Goal: Task Accomplishment & Management: Manage account settings

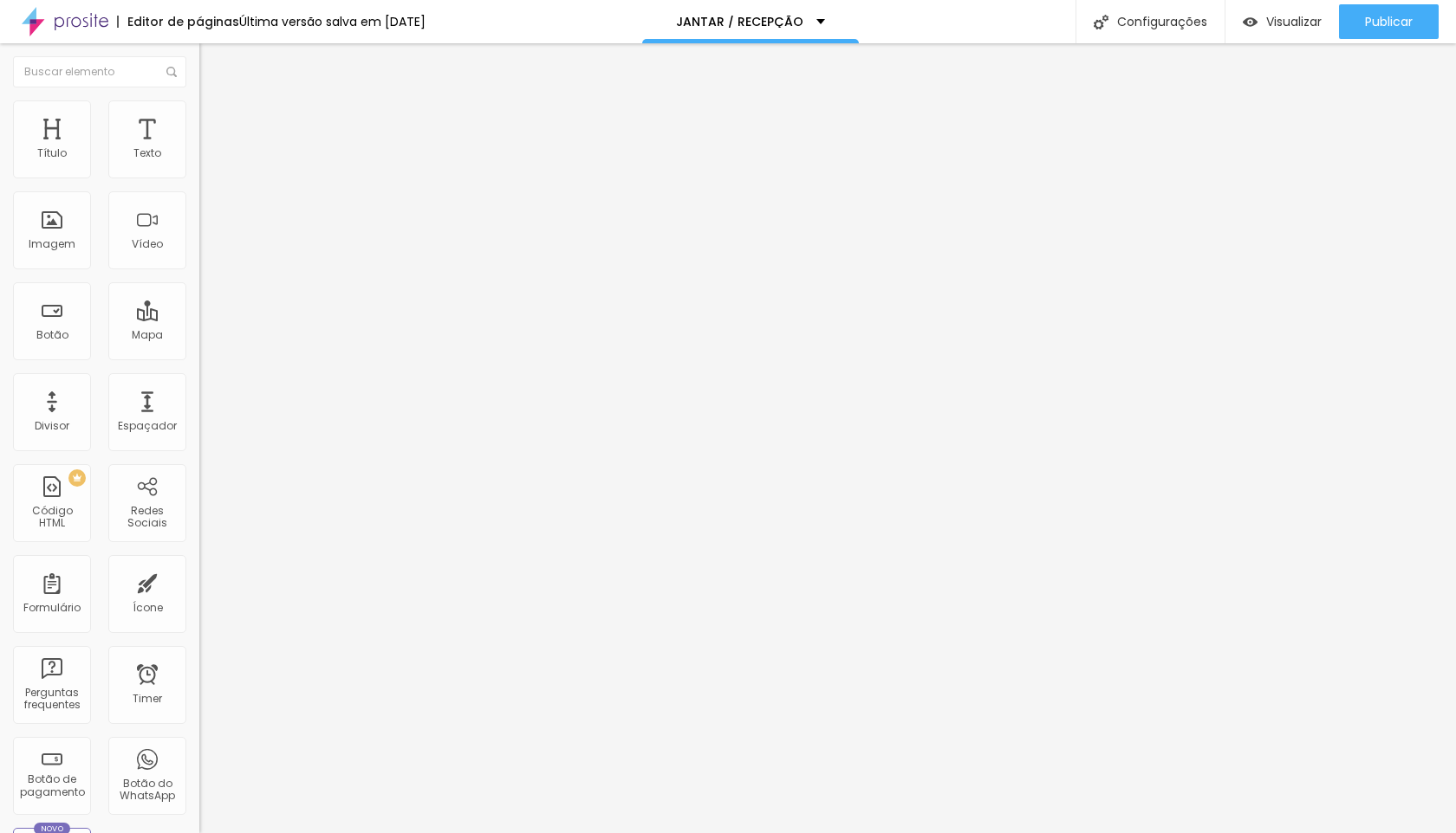
click at [199, 118] on li "Avançado" at bounding box center [299, 126] width 199 height 18
click at [199, 149] on span "Trocar imagem" at bounding box center [247, 141] width 95 height 15
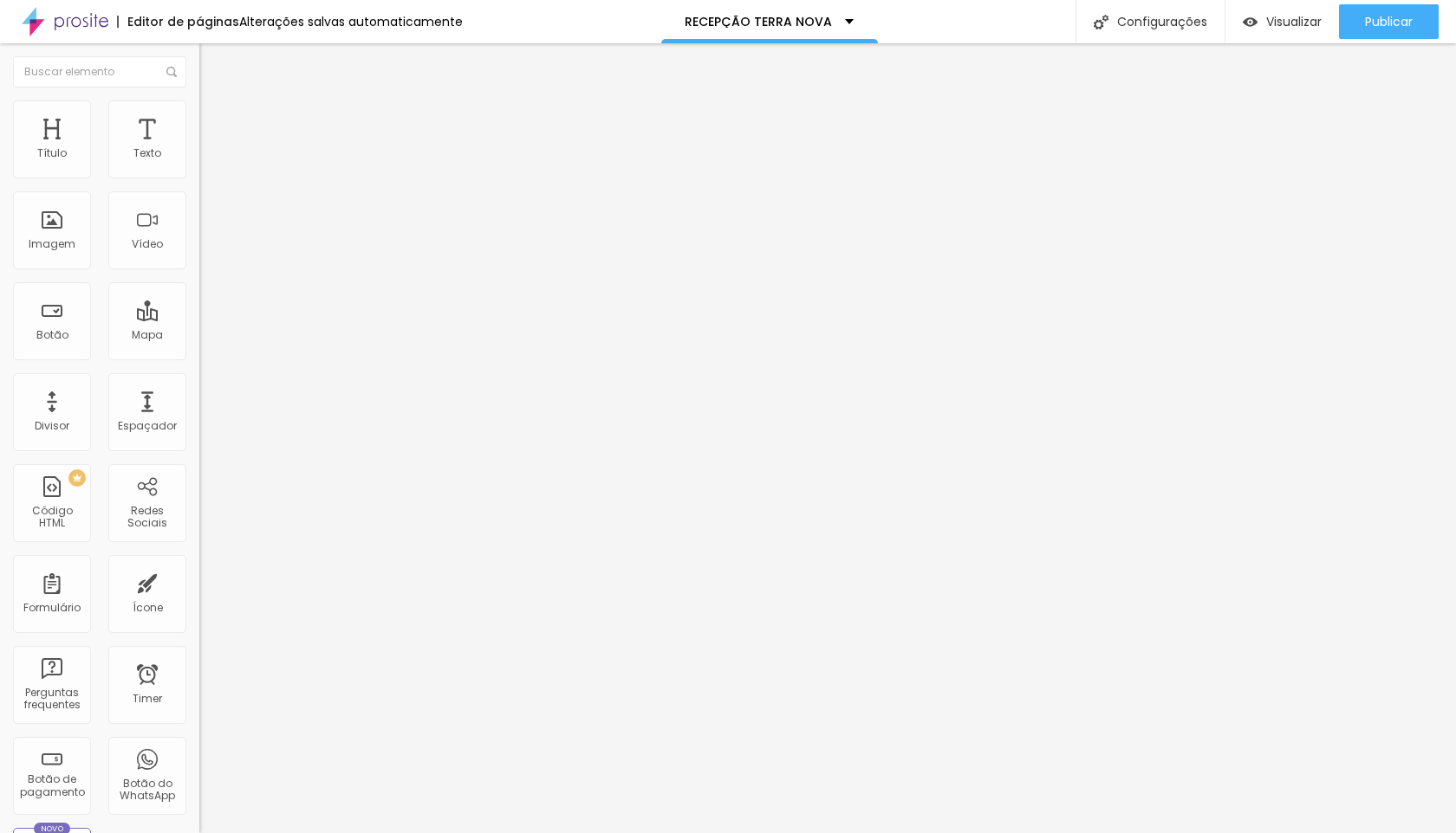
click at [199, 149] on span "Trocar imagem" at bounding box center [247, 141] width 95 height 15
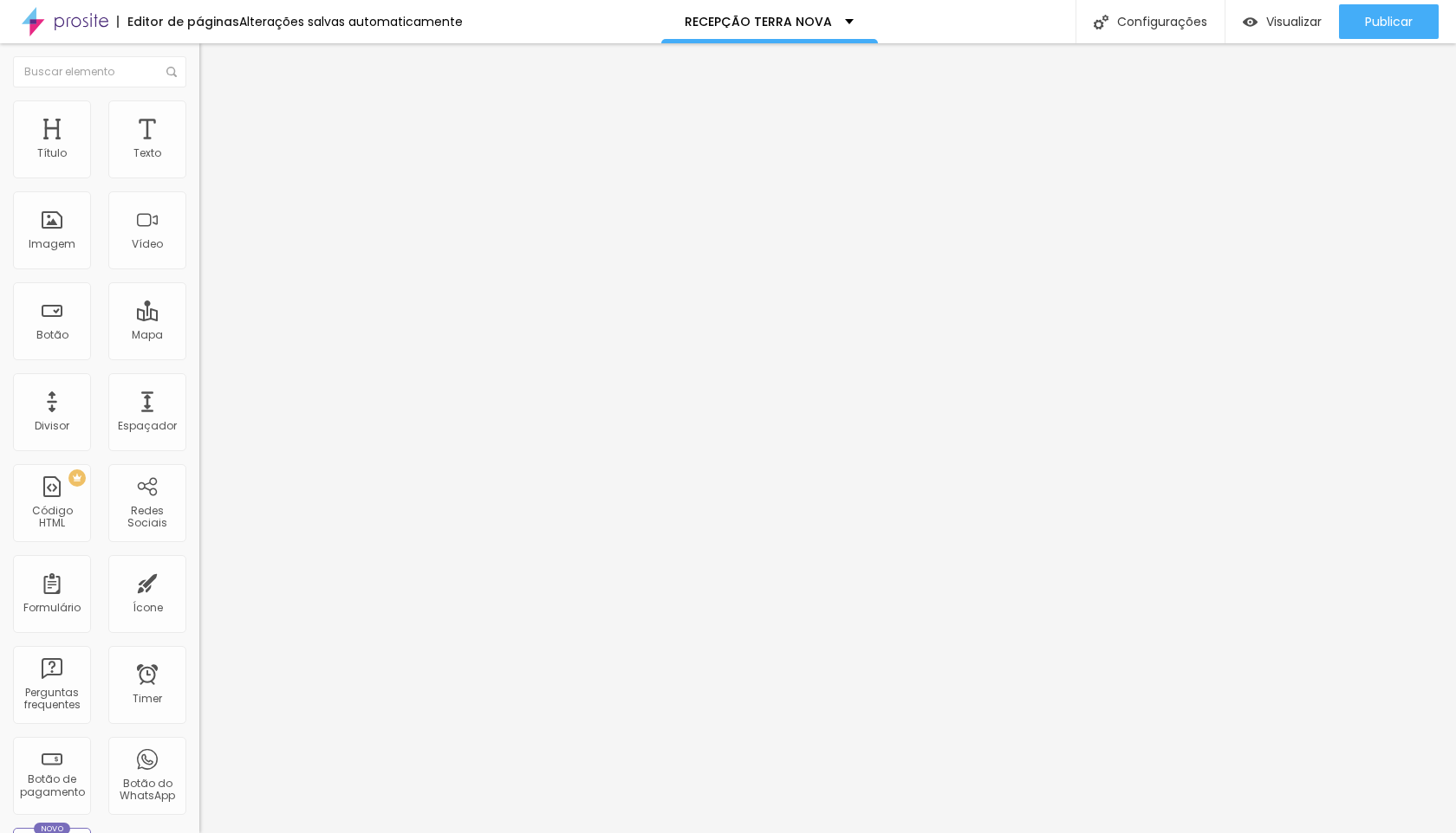
scroll to position [4908, 0]
click at [199, 149] on span "Trocar imagem" at bounding box center [247, 141] width 95 height 15
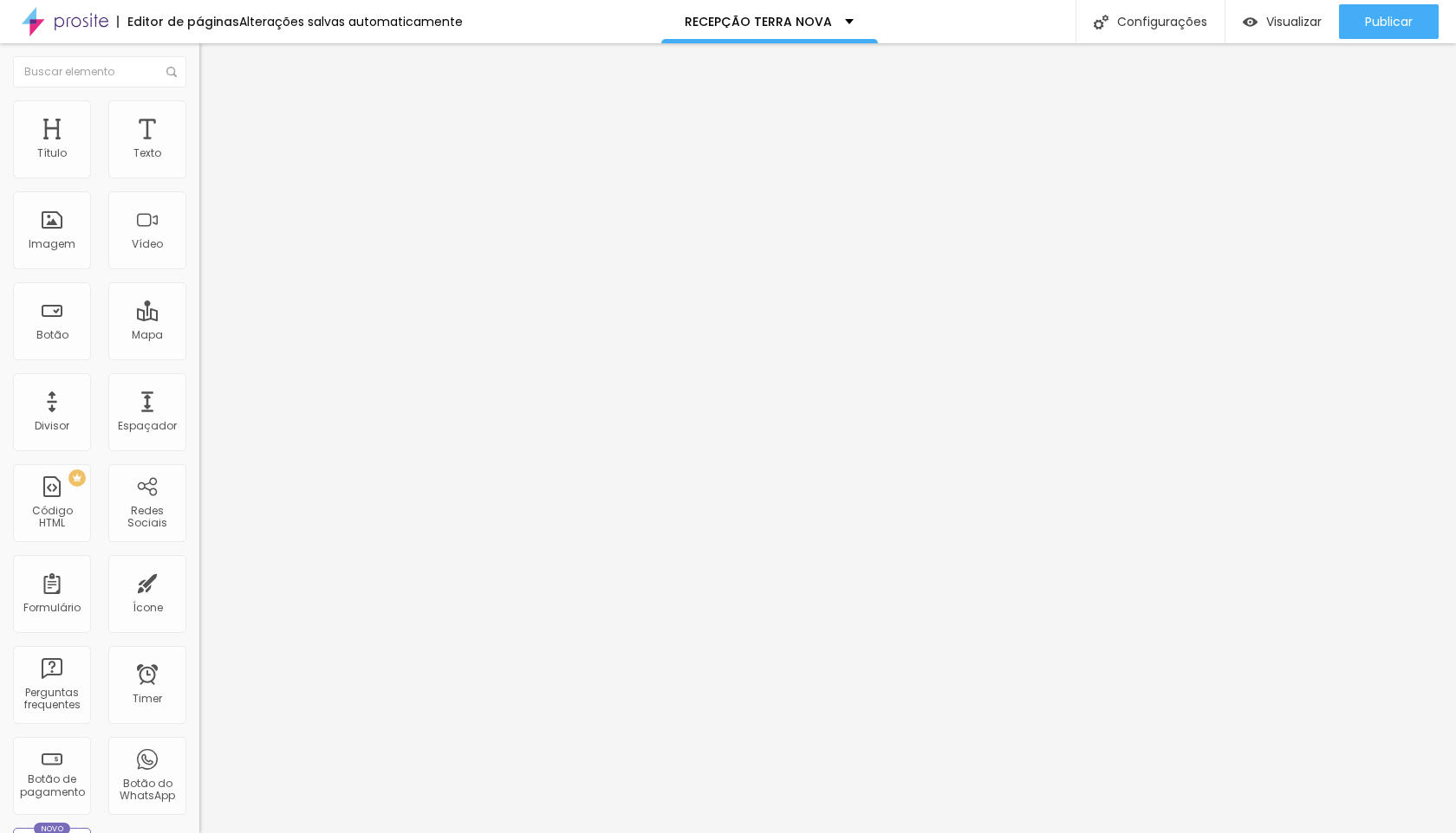
click at [199, 317] on div "Proporção 16:9 Cinema Cinema 16:9 Padrão 4:3 Quadrado 1:1 Original" at bounding box center [299, 283] width 199 height 68
click at [199, 271] on span "16:9 Cinema" at bounding box center [232, 263] width 66 height 15
click at [199, 319] on span "Original" at bounding box center [220, 311] width 41 height 15
click at [199, 149] on span "Trocar imagem" at bounding box center [247, 141] width 95 height 15
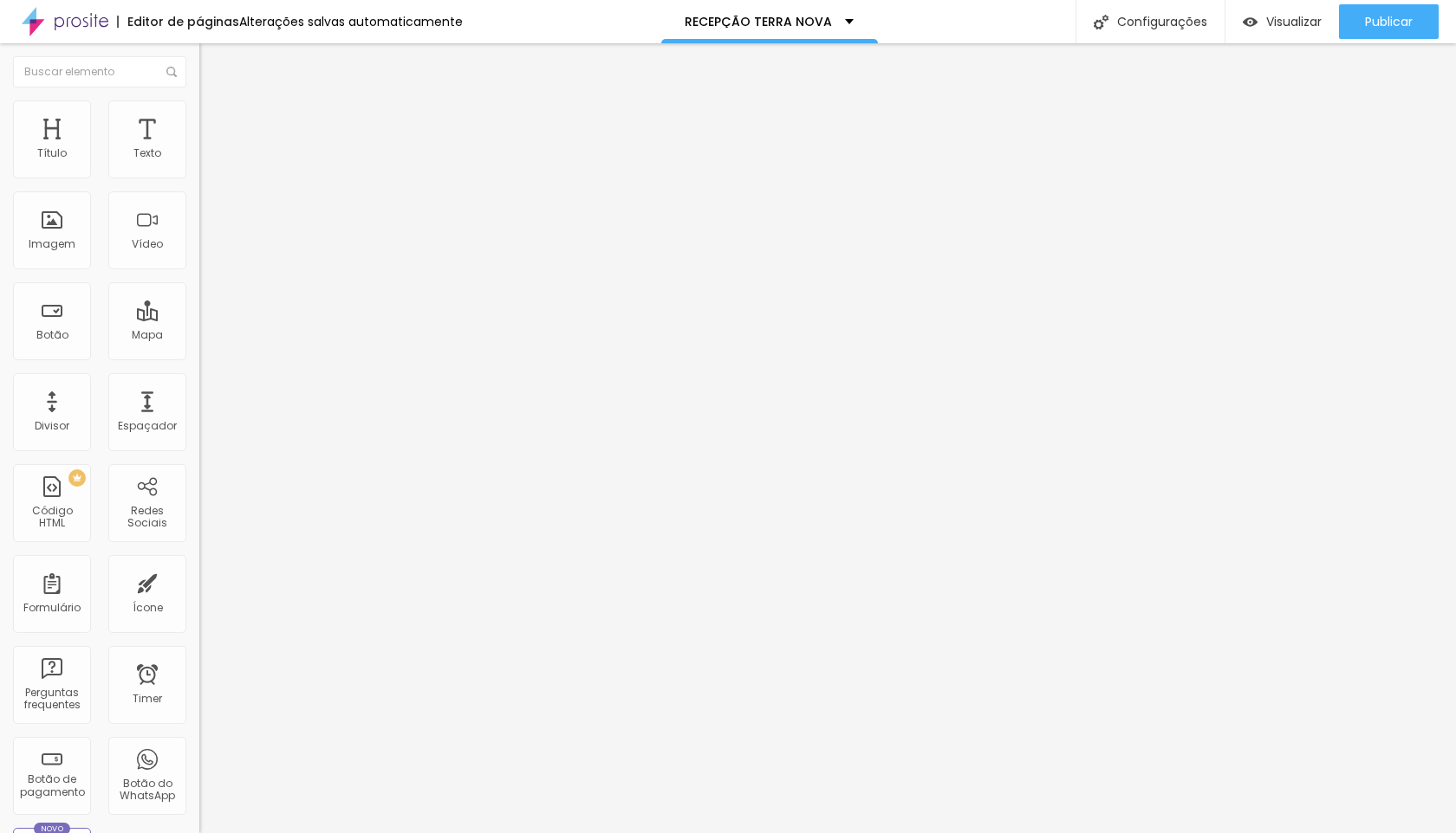
click at [199, 149] on span "Trocar imagem" at bounding box center [247, 141] width 95 height 15
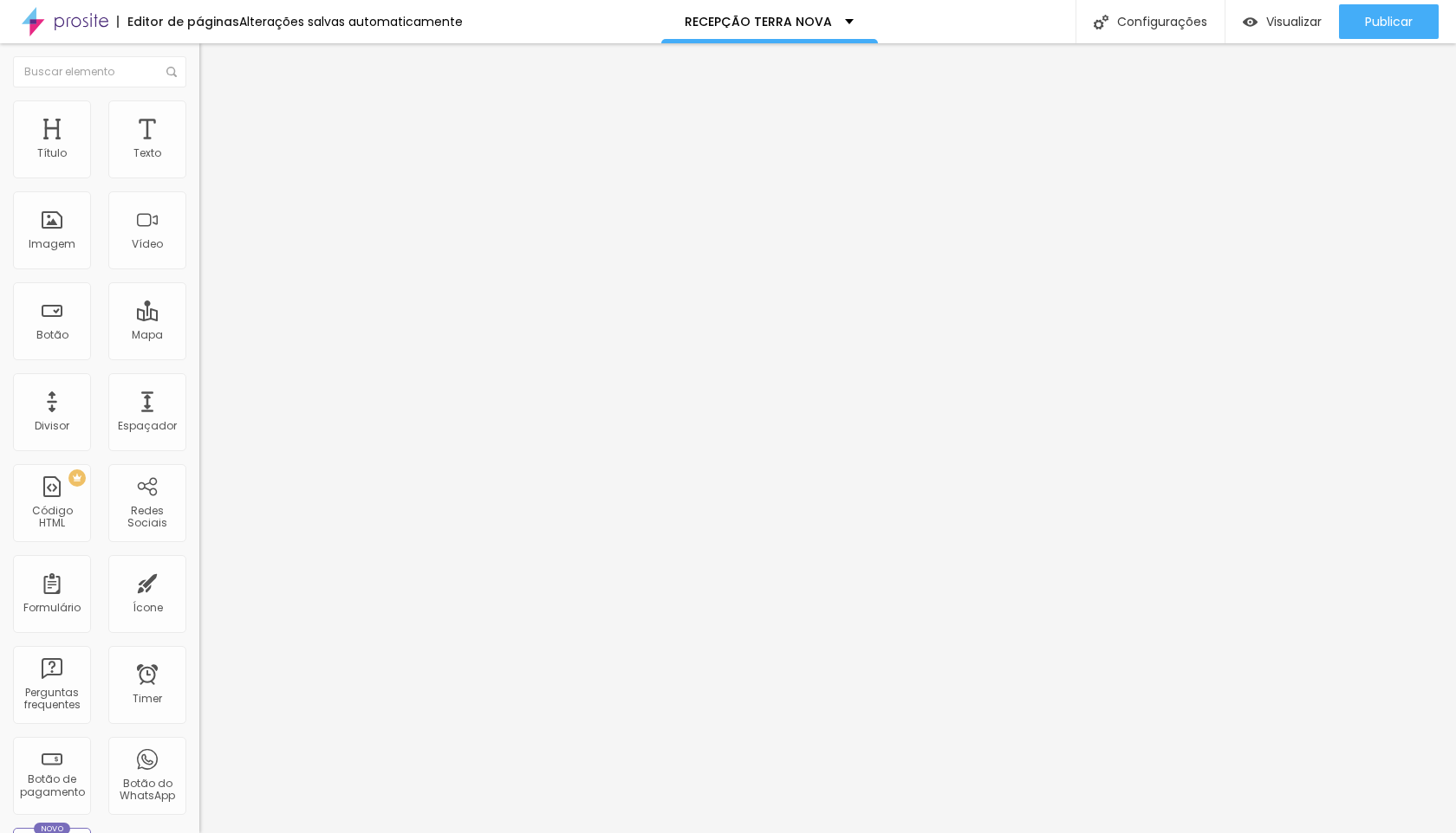
scroll to position [5089, 0]
click at [199, 149] on span "Trocar imagem" at bounding box center [247, 141] width 95 height 15
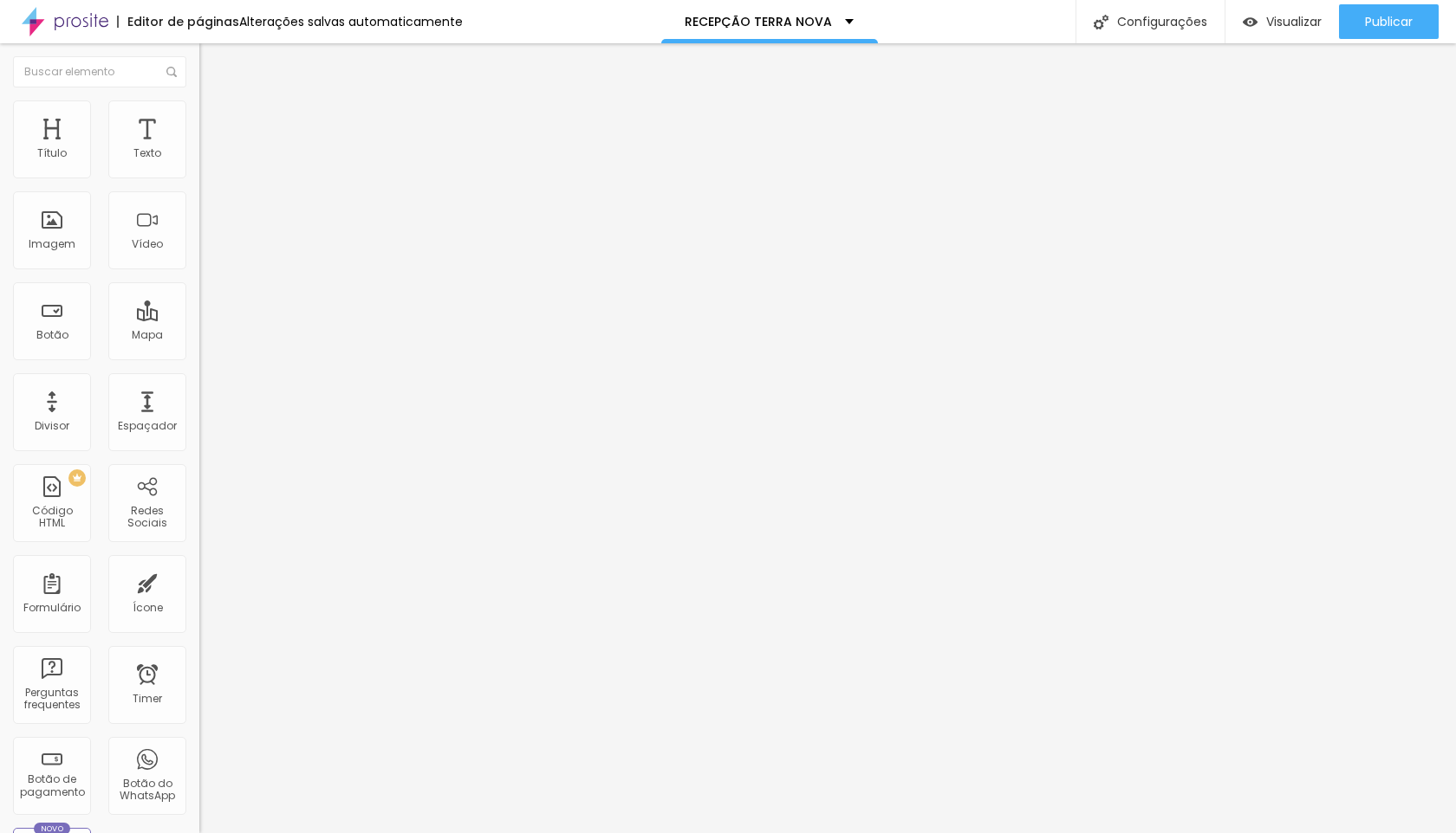
scroll to position [6176, 0]
click at [199, 149] on span "Trocar imagem" at bounding box center [247, 141] width 95 height 15
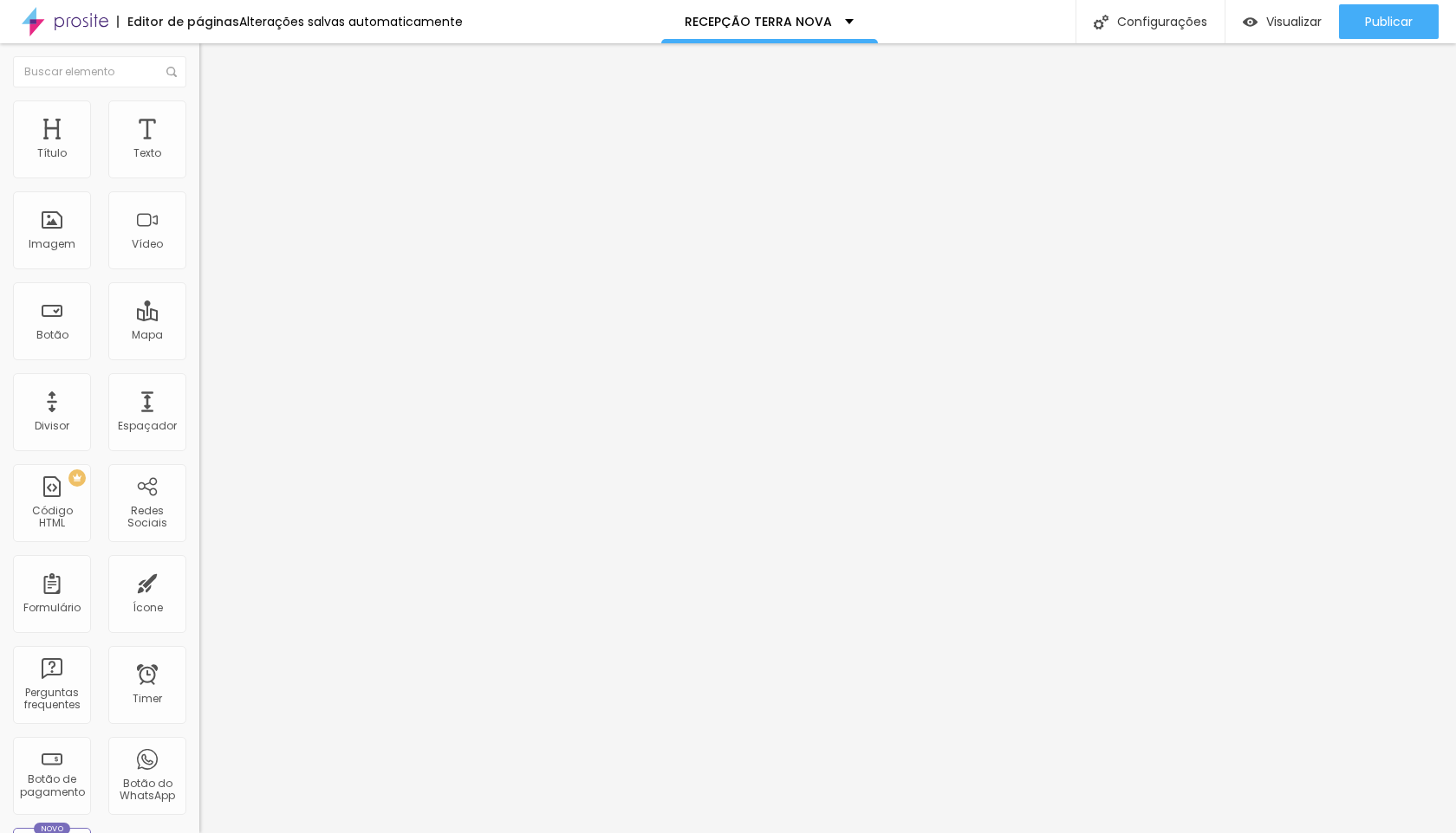
click at [199, 149] on span "Trocar imagem" at bounding box center [247, 141] width 95 height 15
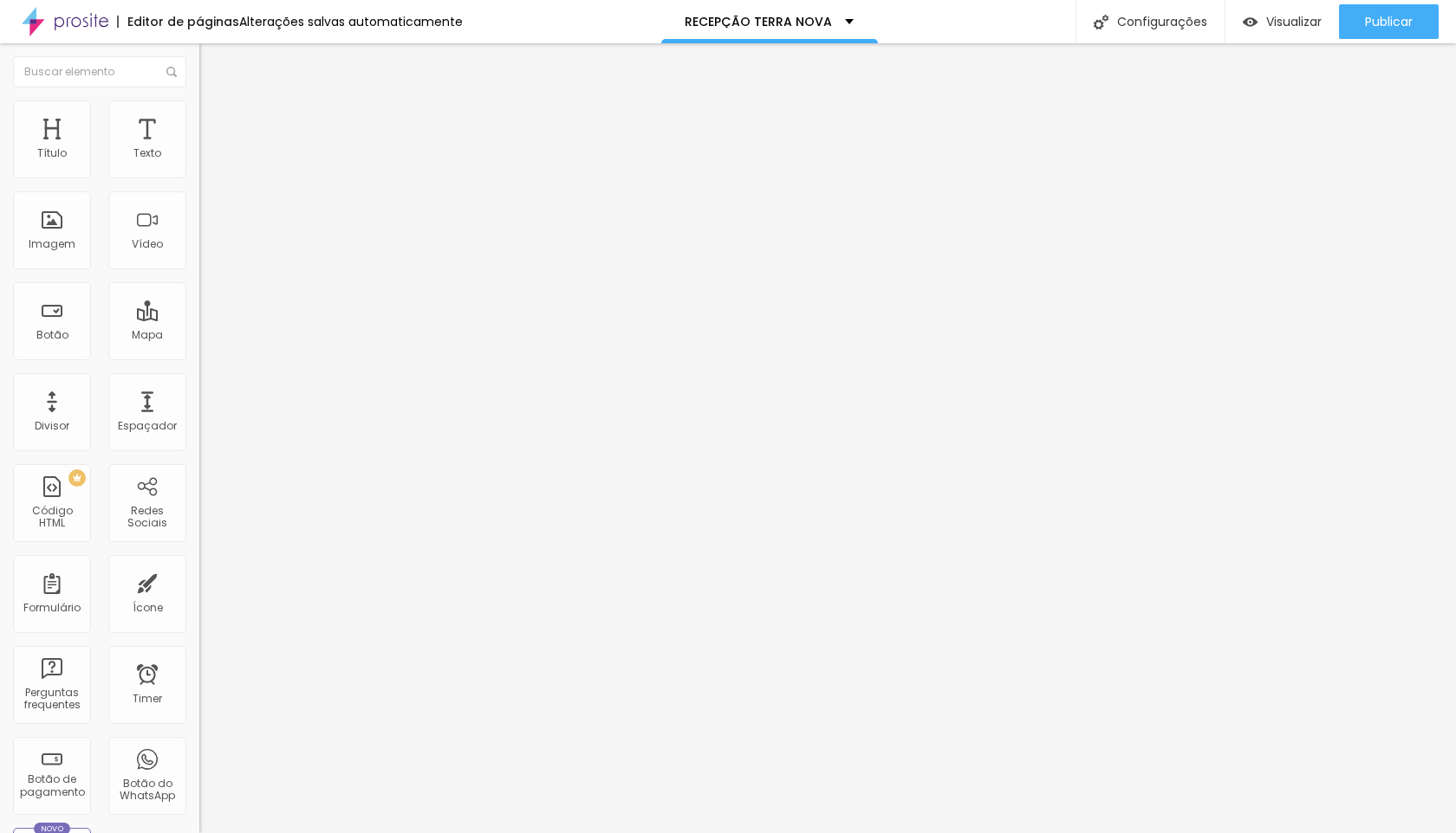
click at [199, 149] on span "Trocar imagem" at bounding box center [247, 141] width 95 height 15
click at [215, 122] on span "Avançado" at bounding box center [243, 129] width 57 height 15
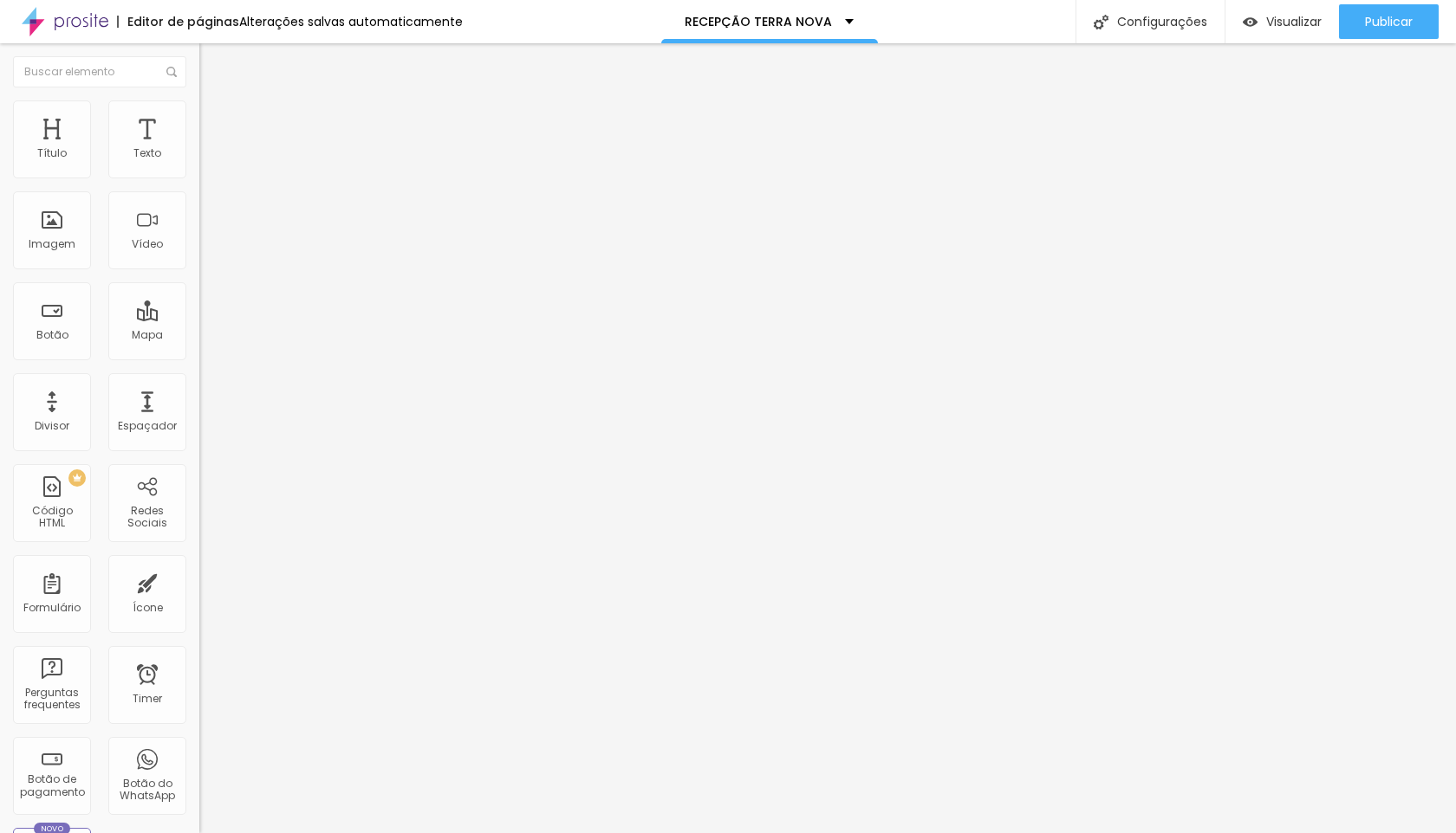
type input "1"
type input "2"
type input "3"
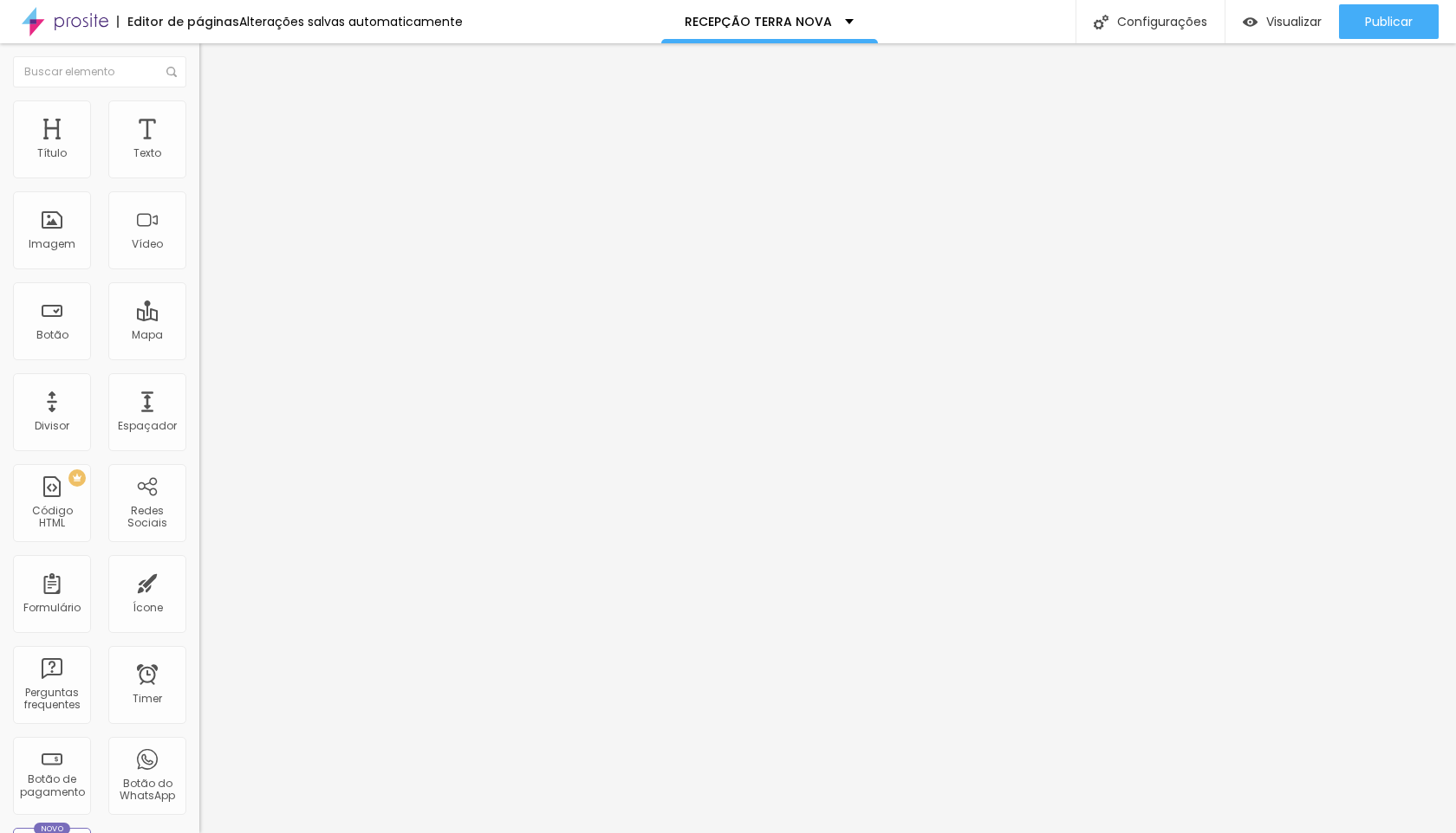
type input "3"
type input "4"
type input "5"
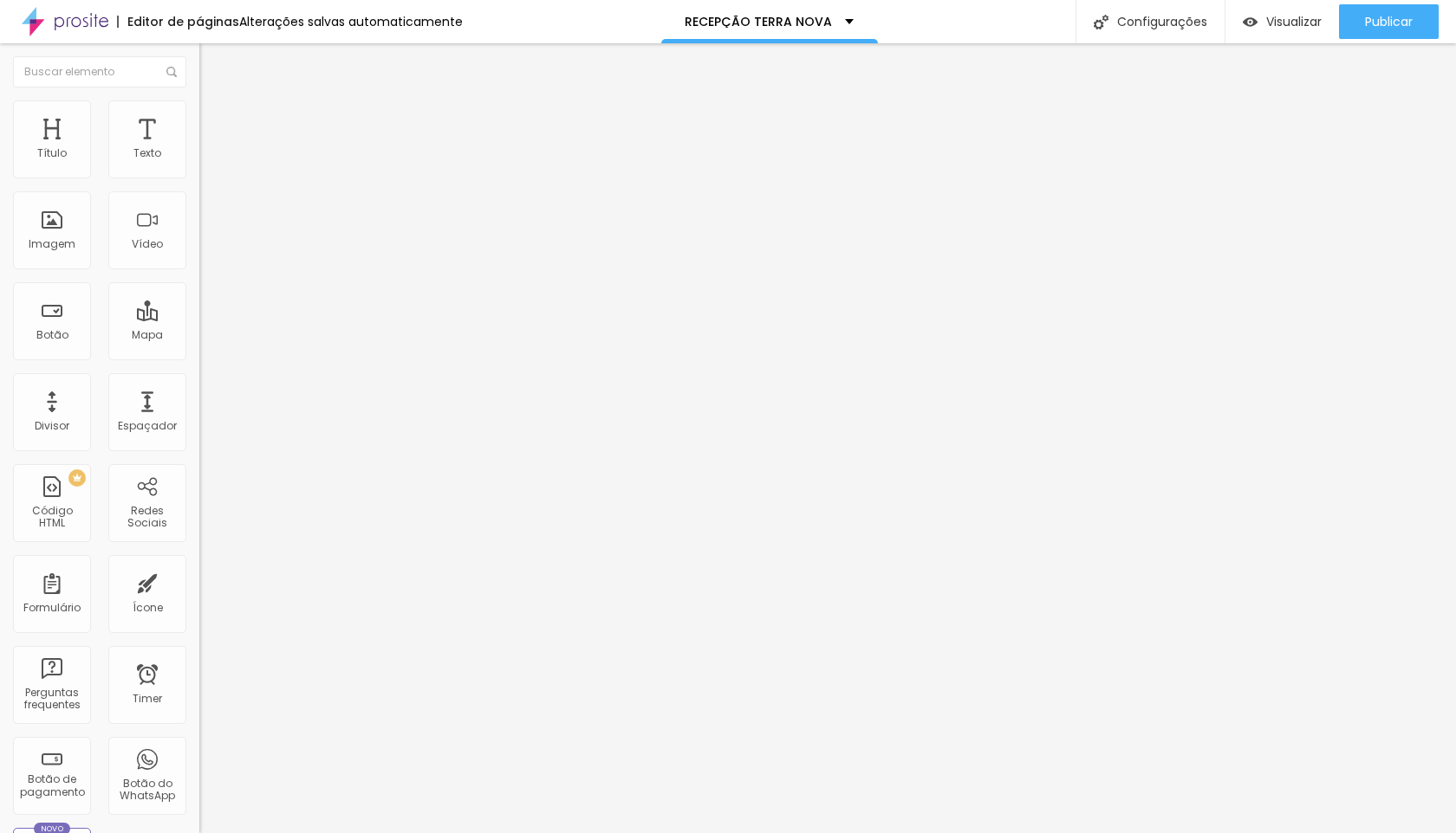
type input "6"
type input "7"
type input "8"
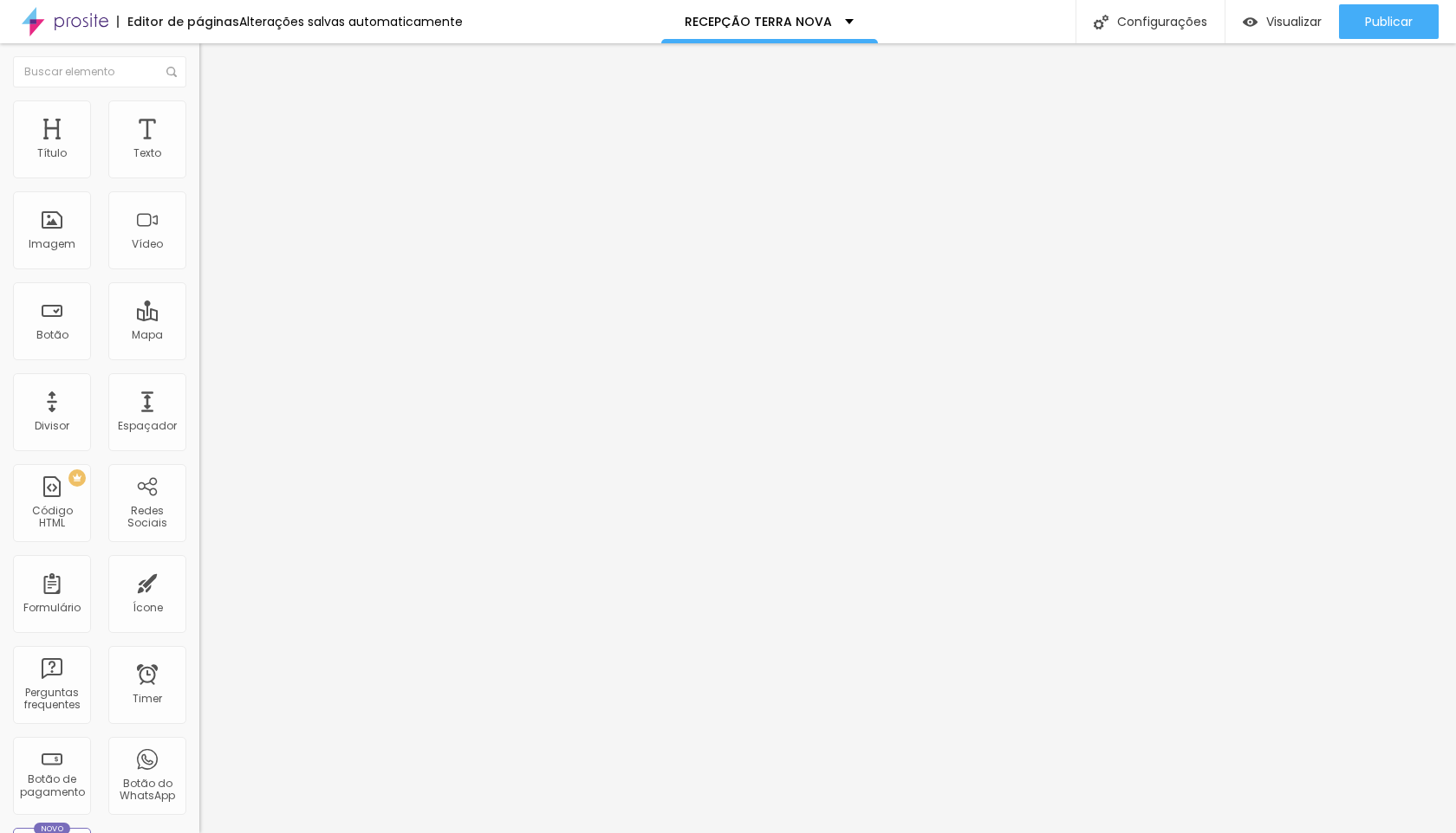
type input "8"
type input "9"
type input "10"
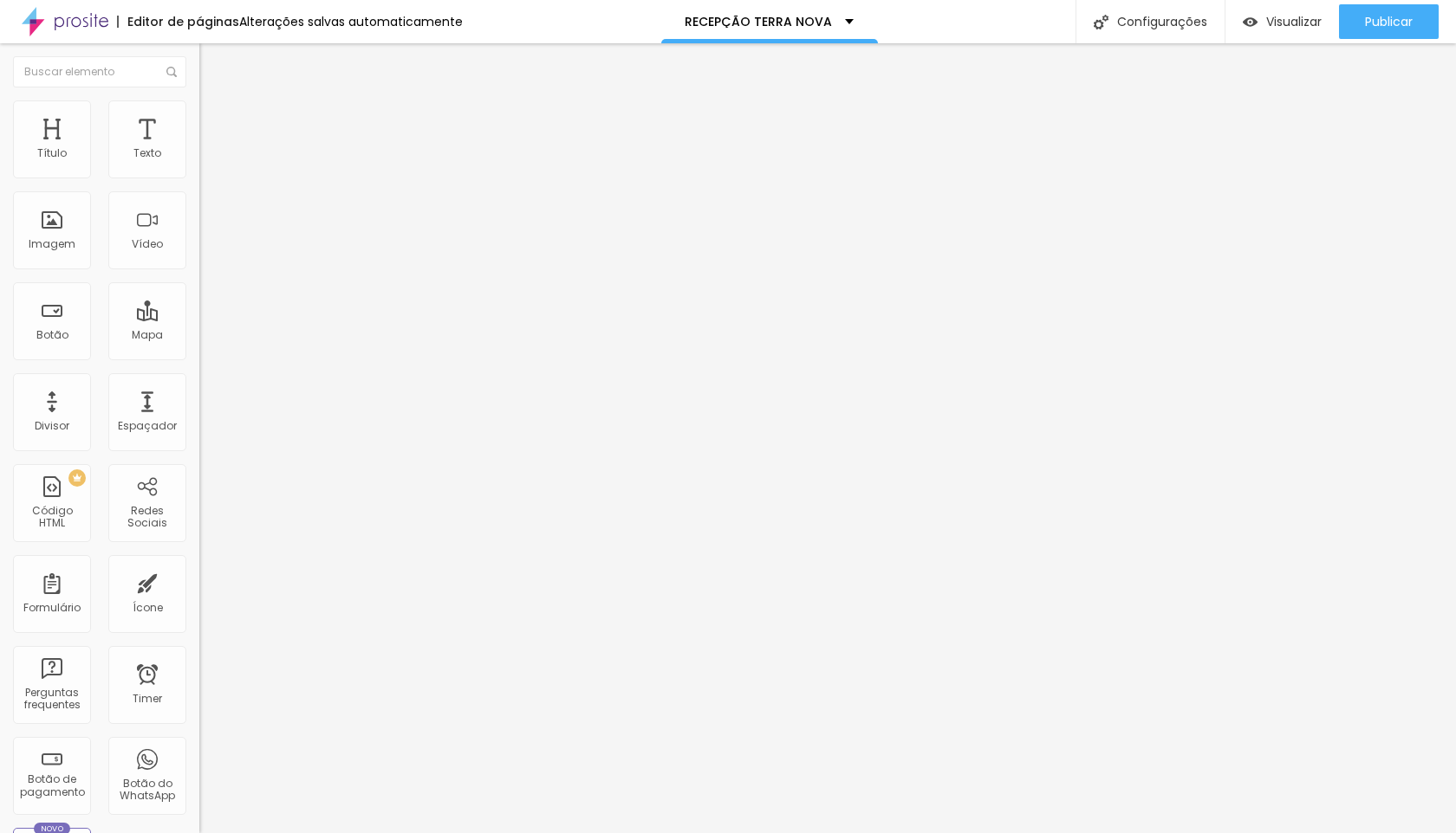
type input "11"
type input "12"
type input "13"
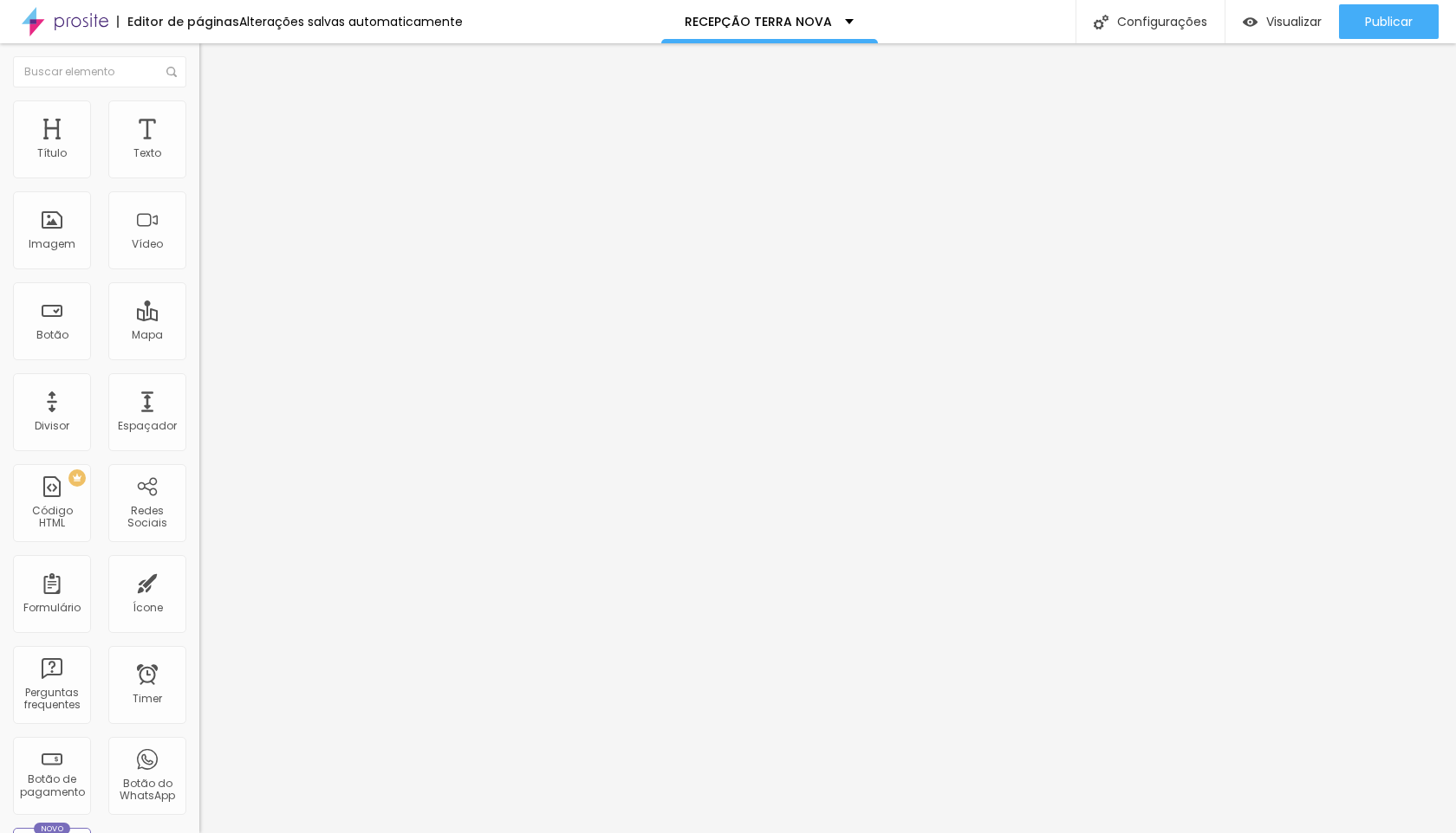
type input "13"
drag, startPoint x: 38, startPoint y: 168, endPoint x: 54, endPoint y: 174, distance: 17.1
type input "13"
click at [199, 336] on input "range" at bounding box center [255, 343] width 112 height 14
click at [199, 113] on li "Estilo" at bounding box center [299, 109] width 199 height 18
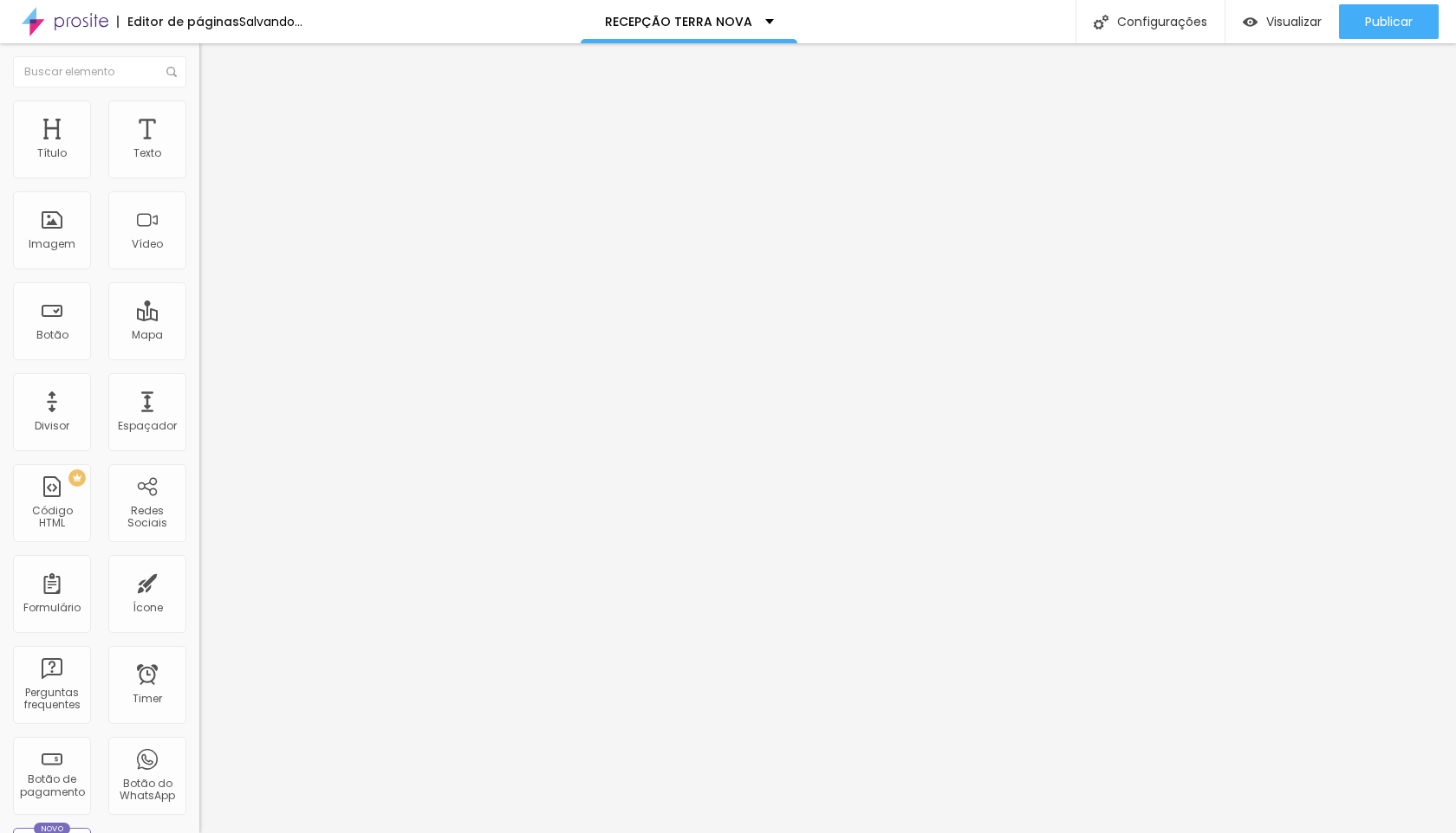
type input "100"
click at [199, 100] on li "Conteúdo" at bounding box center [299, 92] width 199 height 18
click at [199, 149] on span "Trocar imagem" at bounding box center [247, 141] width 95 height 15
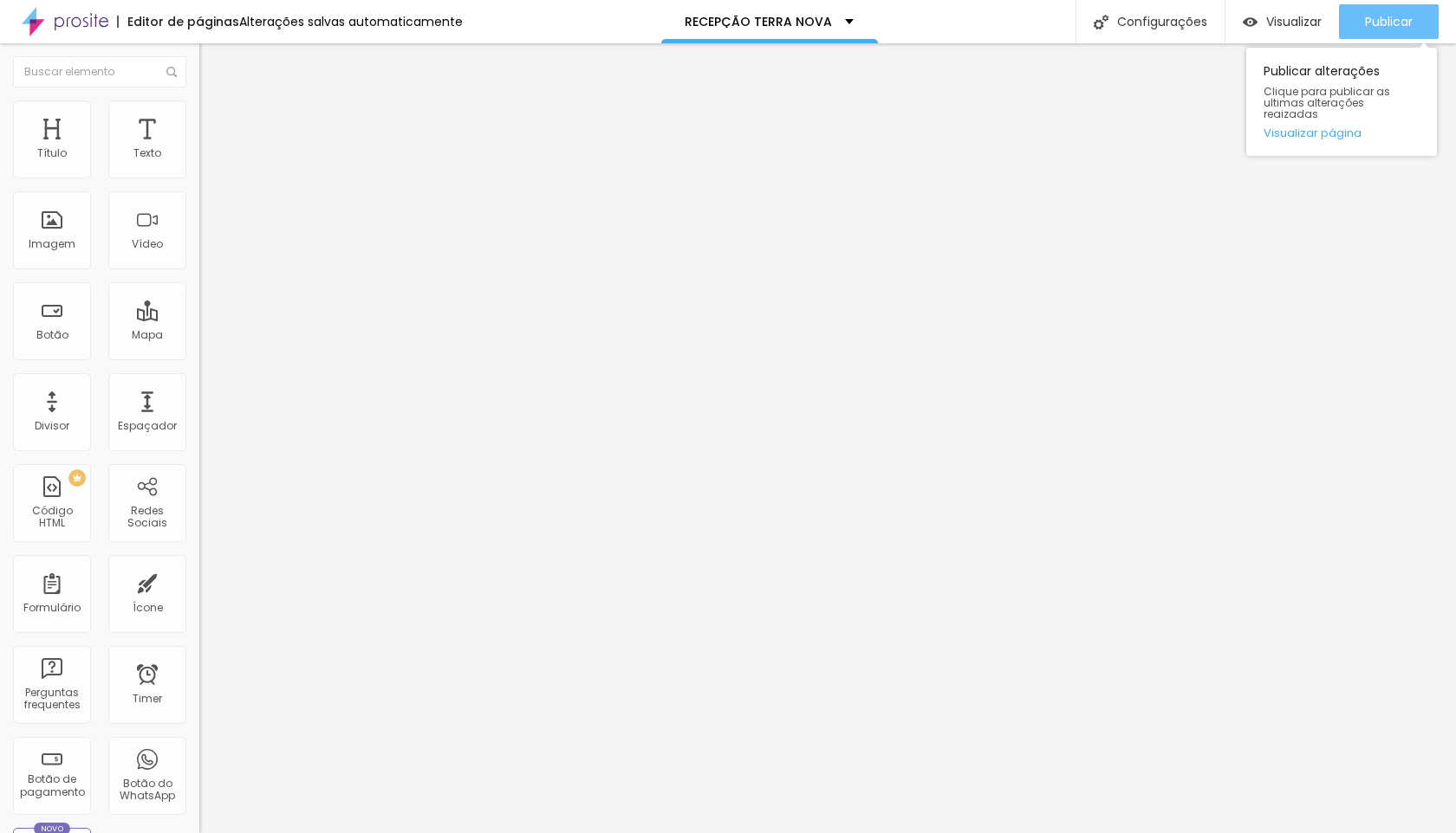
click at [1392, 17] on span "Publicar" at bounding box center [1388, 22] width 47 height 14
click at [199, 149] on span "Trocar imagem" at bounding box center [247, 141] width 95 height 15
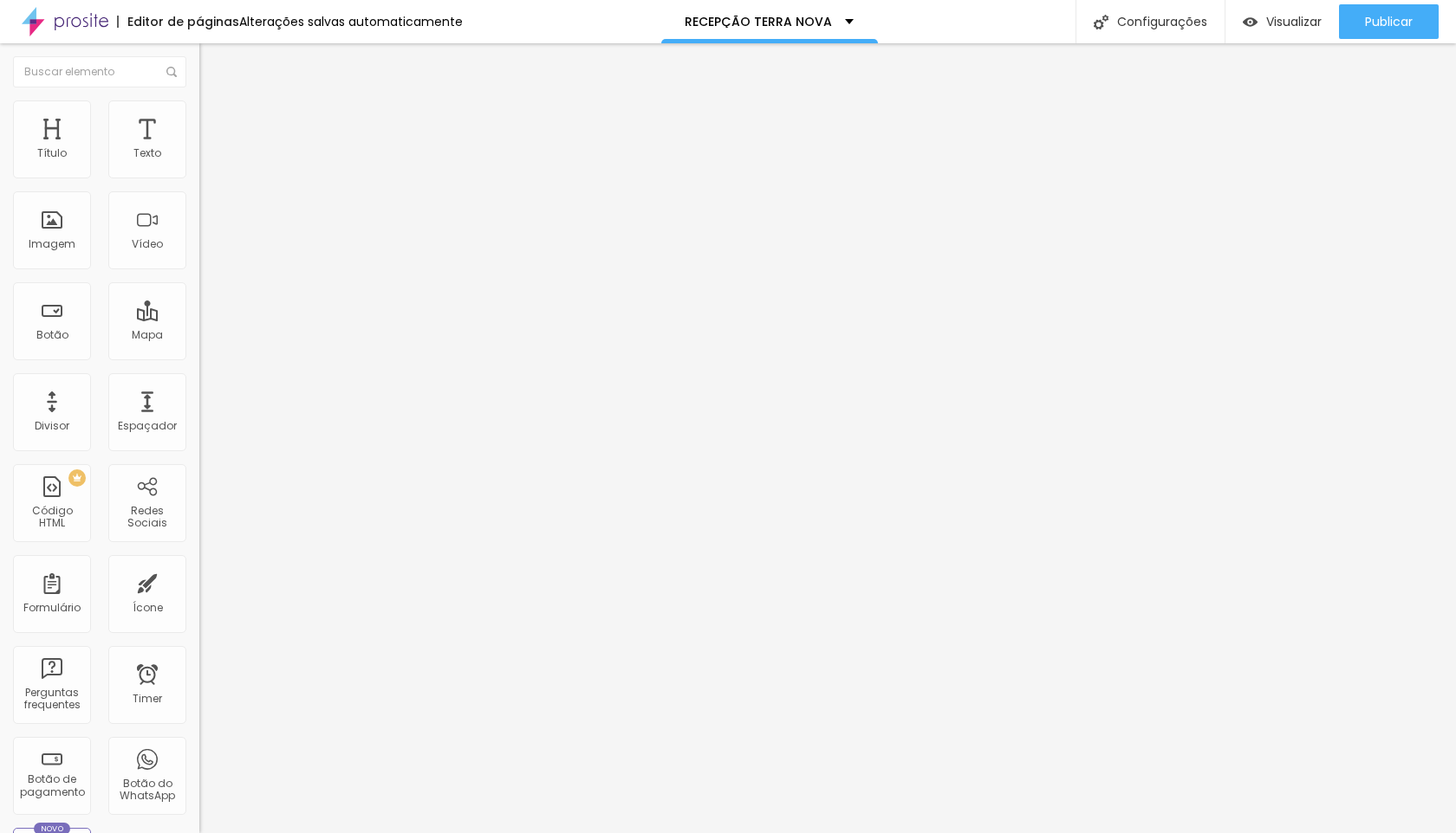
click at [1397, 17] on span "Publicar" at bounding box center [1388, 22] width 47 height 14
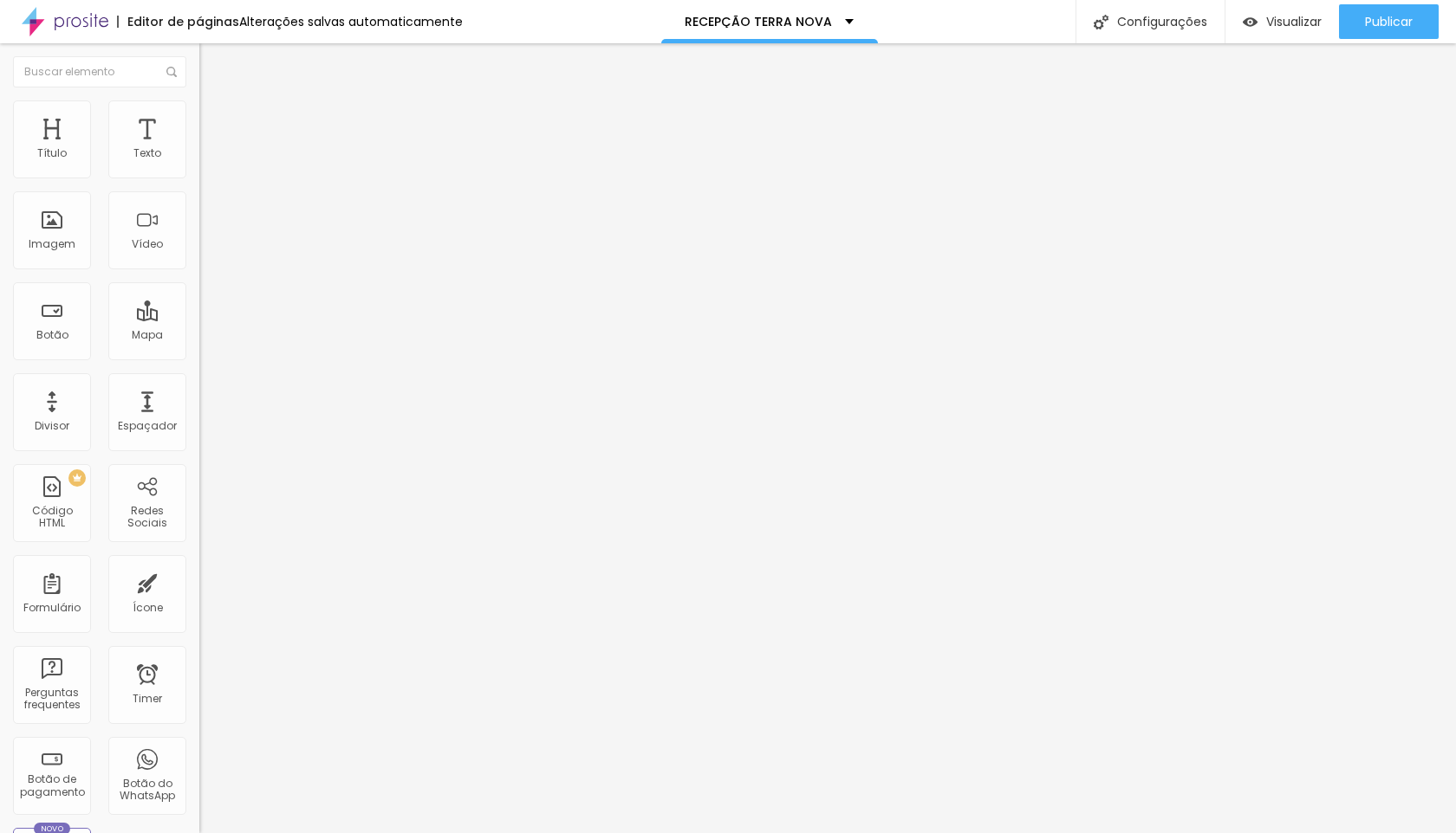
click at [215, 122] on span "Avançado" at bounding box center [243, 129] width 57 height 15
click at [199, 745] on div at bounding box center [299, 745] width 199 height 0
click at [199, 755] on div at bounding box center [299, 755] width 199 height 0
click at [199, 765] on div at bounding box center [299, 765] width 199 height 0
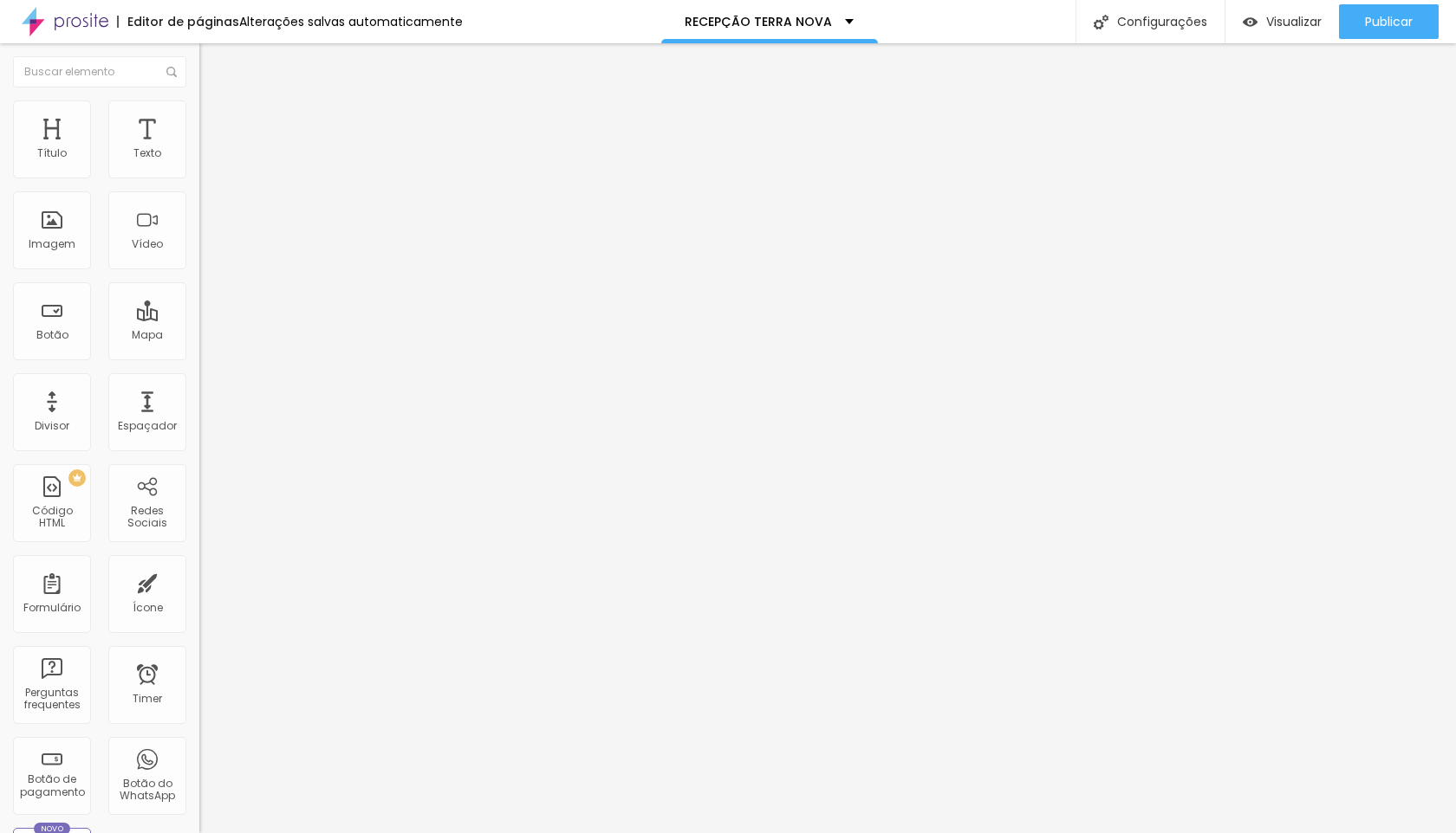
click at [199, 745] on div at bounding box center [299, 745] width 199 height 0
click at [1385, 24] on span "Publicar" at bounding box center [1388, 22] width 47 height 14
click at [1404, 15] on span "Publicar" at bounding box center [1388, 22] width 47 height 14
click at [199, 149] on span "Trocar imagem" at bounding box center [247, 141] width 95 height 15
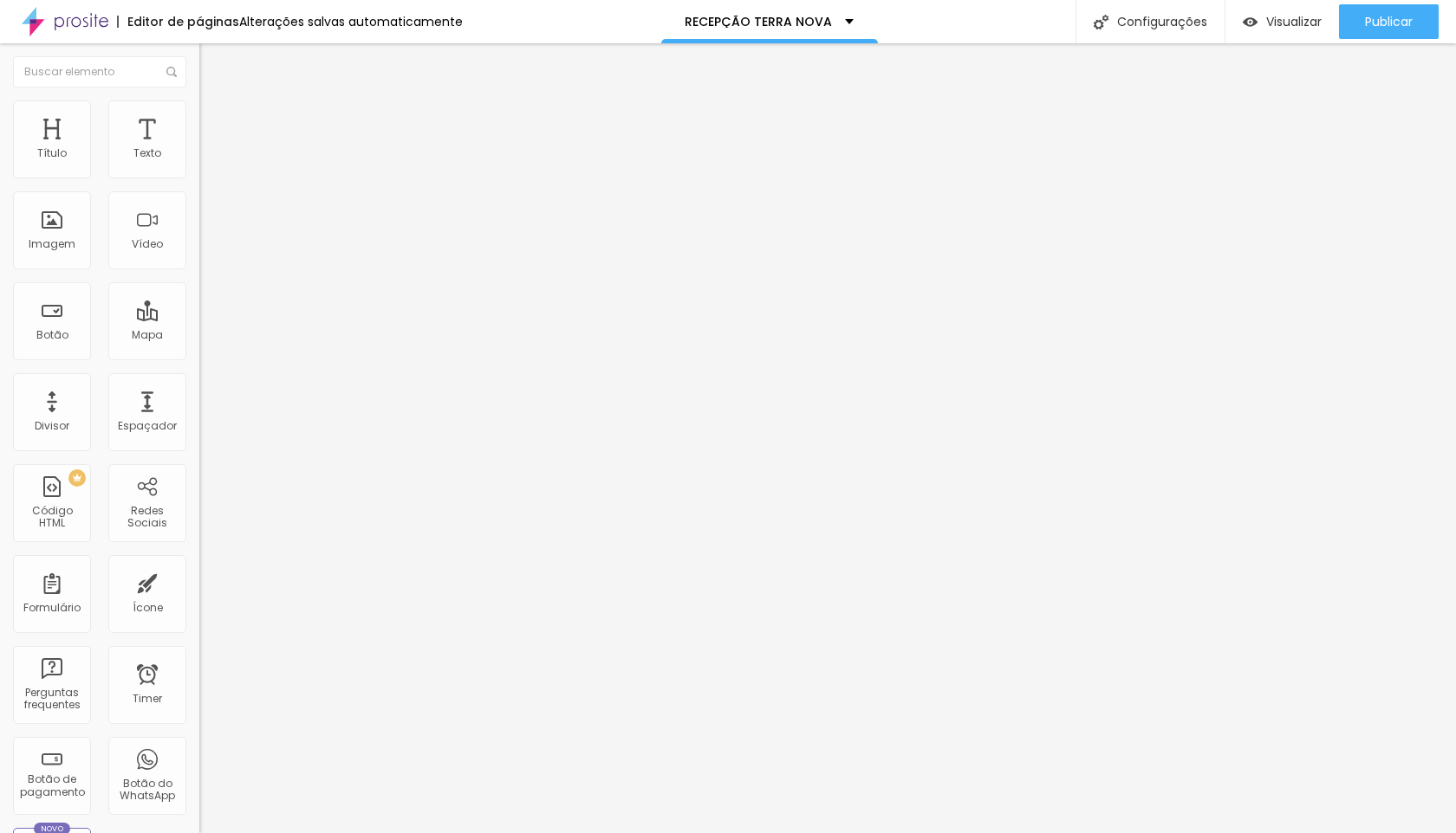
click at [199, 149] on span "Trocar imagem" at bounding box center [247, 141] width 95 height 15
click at [1331, 832] on div "Alboom Cloud" at bounding box center [728, 838] width 1456 height 11
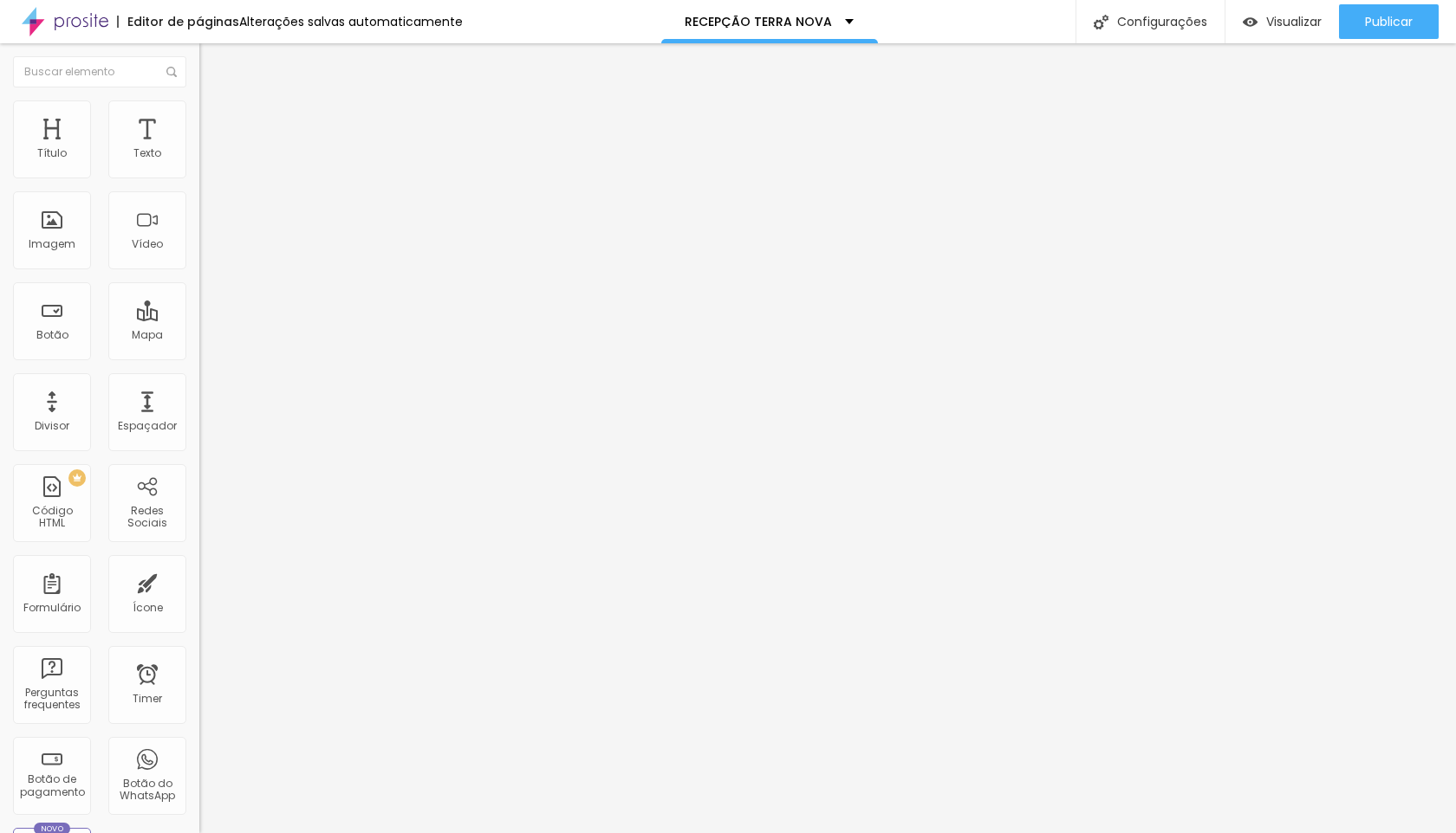
click at [199, 271] on span "16:9 Cinema" at bounding box center [232, 263] width 66 height 15
click at [199, 296] on div "Padrão 4:3" at bounding box center [299, 291] width 199 height 11
click at [199, 308] on span "Quadrado" at bounding box center [227, 300] width 56 height 15
click at [199, 319] on span "Original" at bounding box center [220, 311] width 41 height 15
click at [199, 302] on span "Quadrado" at bounding box center [227, 295] width 56 height 15
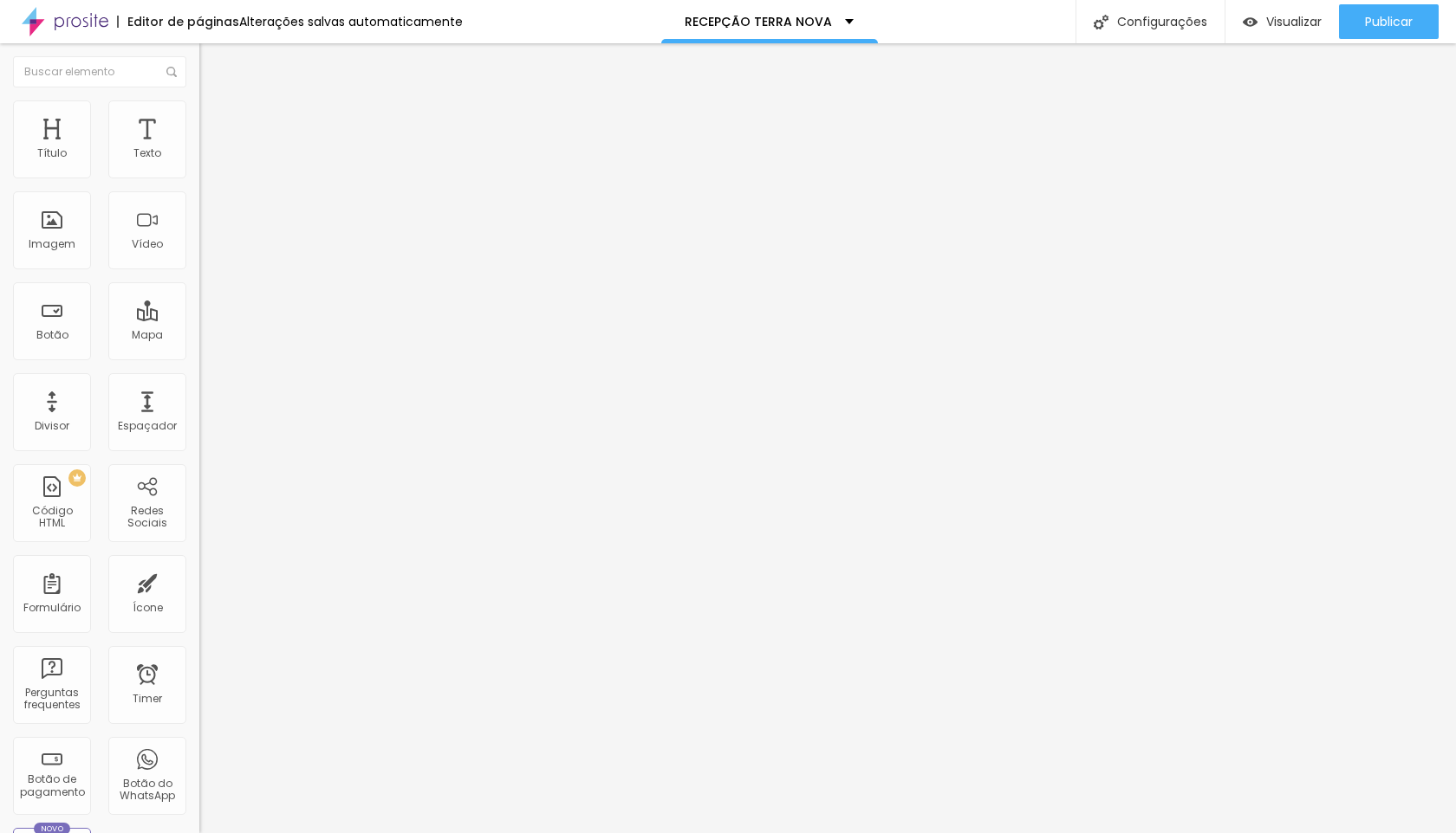
click at [199, 149] on span "Trocar imagem" at bounding box center [247, 141] width 95 height 15
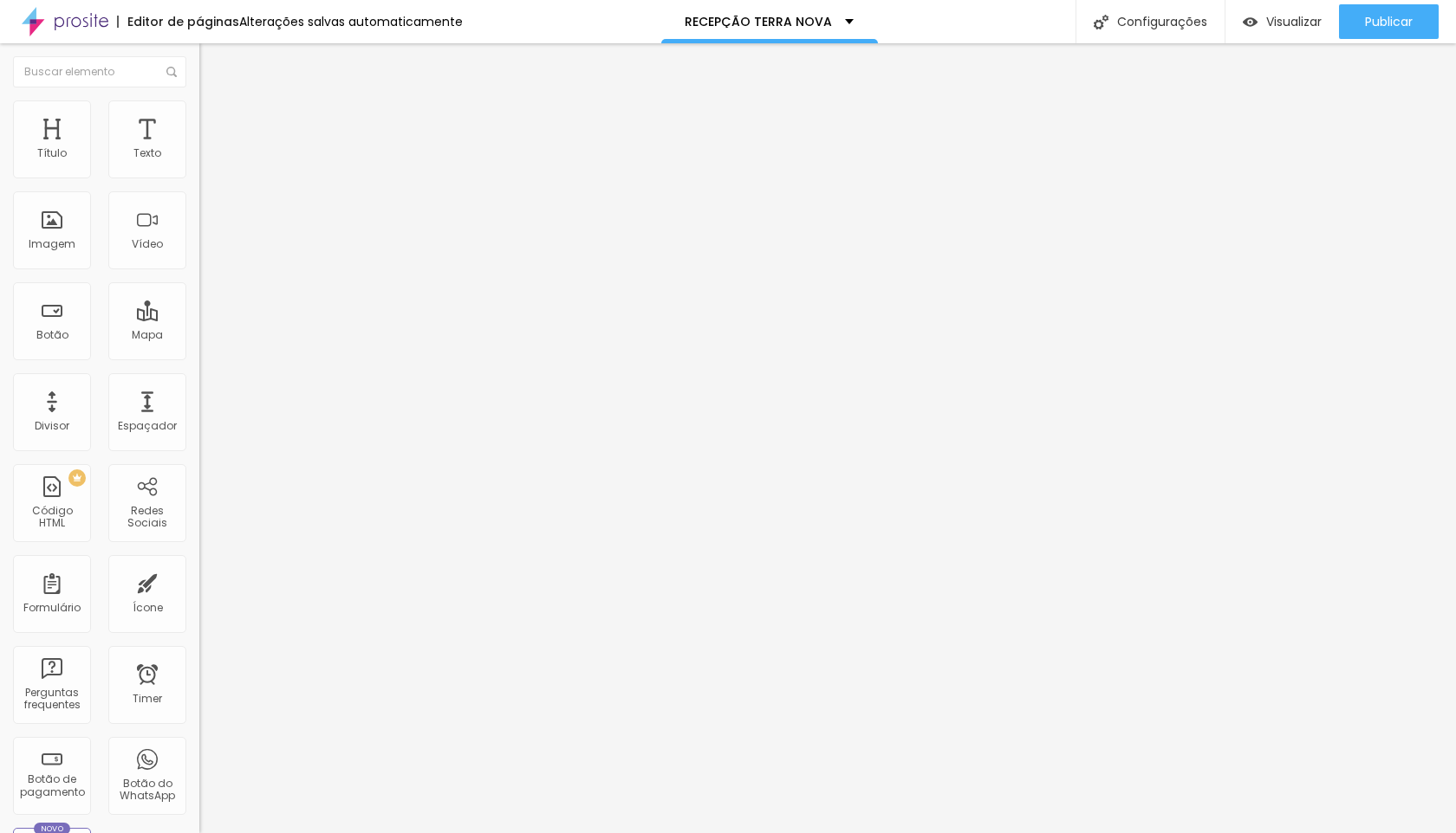
click at [199, 271] on span "16:9 Cinema" at bounding box center [232, 263] width 66 height 15
click at [199, 319] on span "Original" at bounding box center [220, 311] width 41 height 15
click at [199, 149] on span "Trocar imagem" at bounding box center [247, 141] width 95 height 15
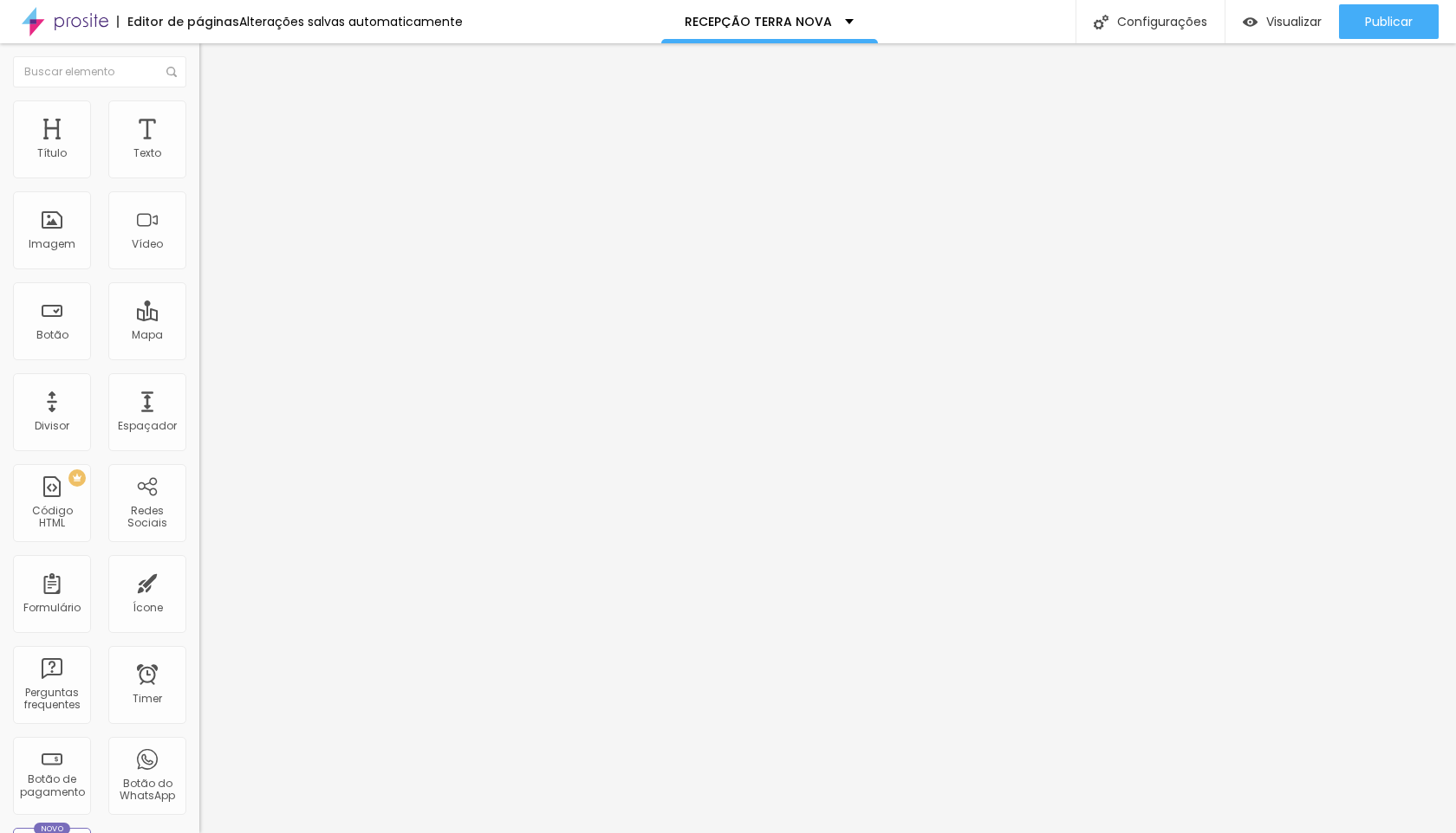
click at [215, 127] on span "Avançado" at bounding box center [243, 129] width 57 height 15
type input "5"
type input "0"
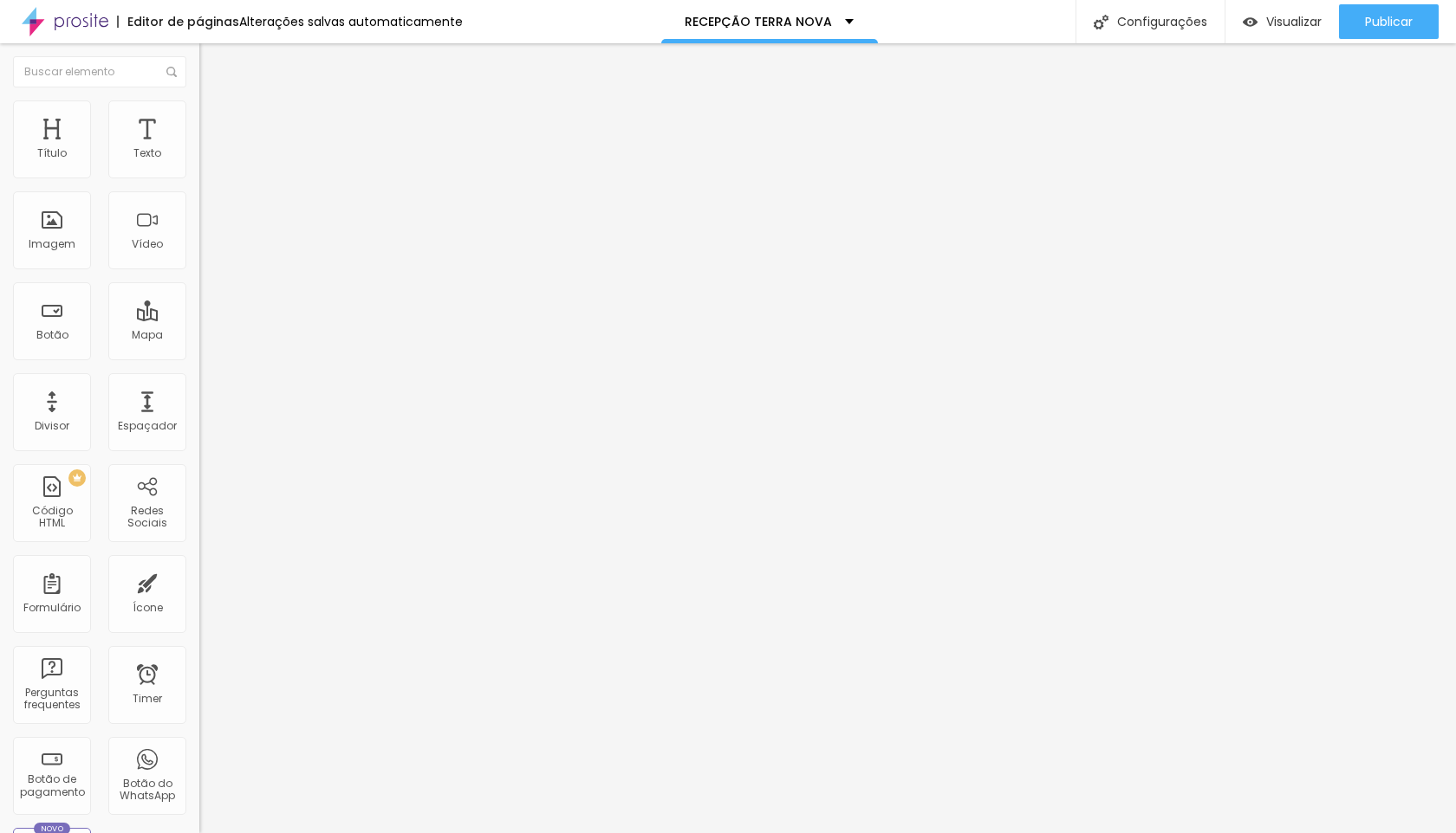
drag, startPoint x: 52, startPoint y: 204, endPoint x: 0, endPoint y: 205, distance: 52.0
type input "0"
click at [199, 581] on input "range" at bounding box center [255, 588] width 112 height 14
click at [215, 122] on span "Avançado" at bounding box center [243, 129] width 57 height 15
type input "1"
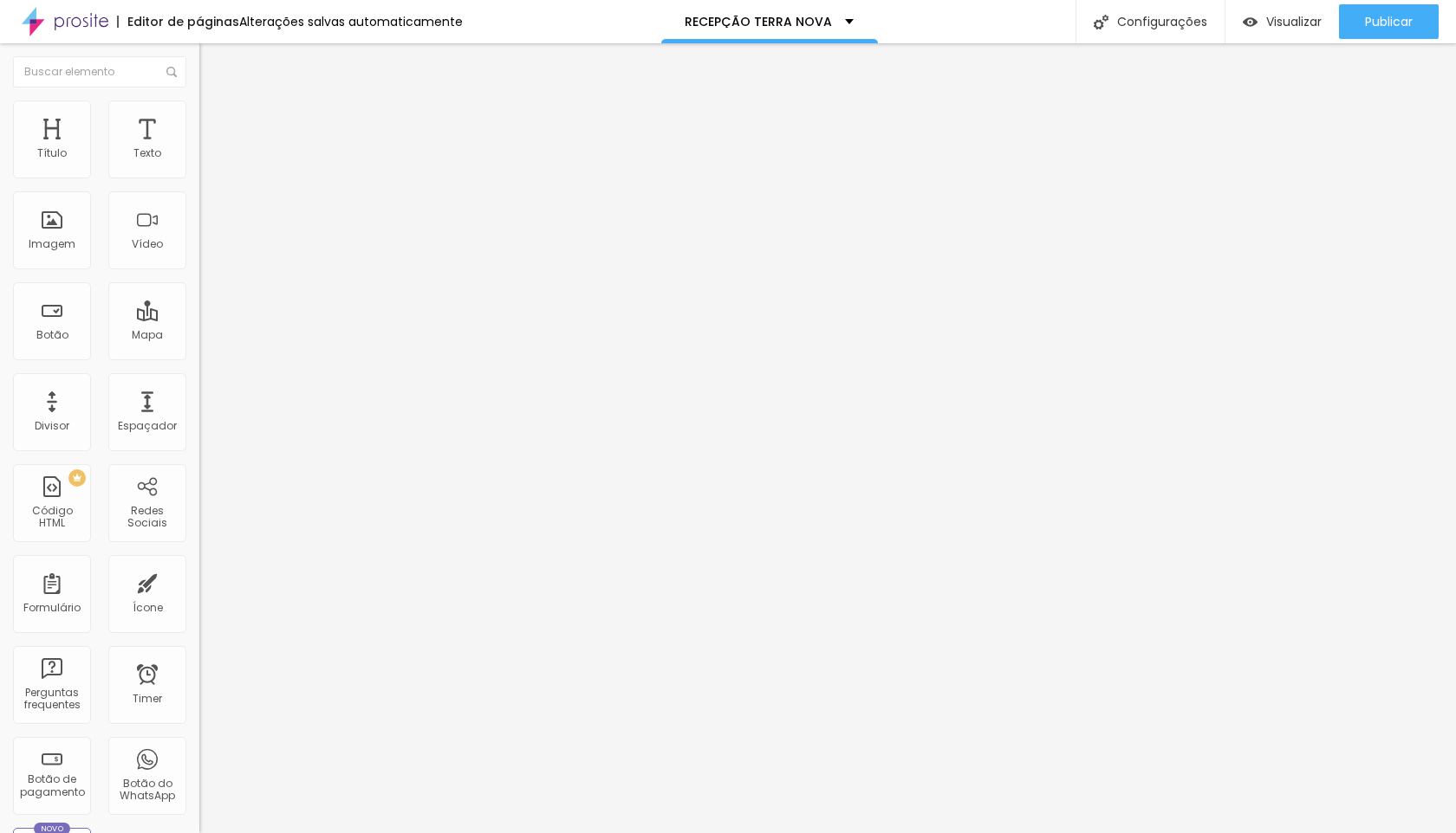
type input "1"
type input "2"
type input "3"
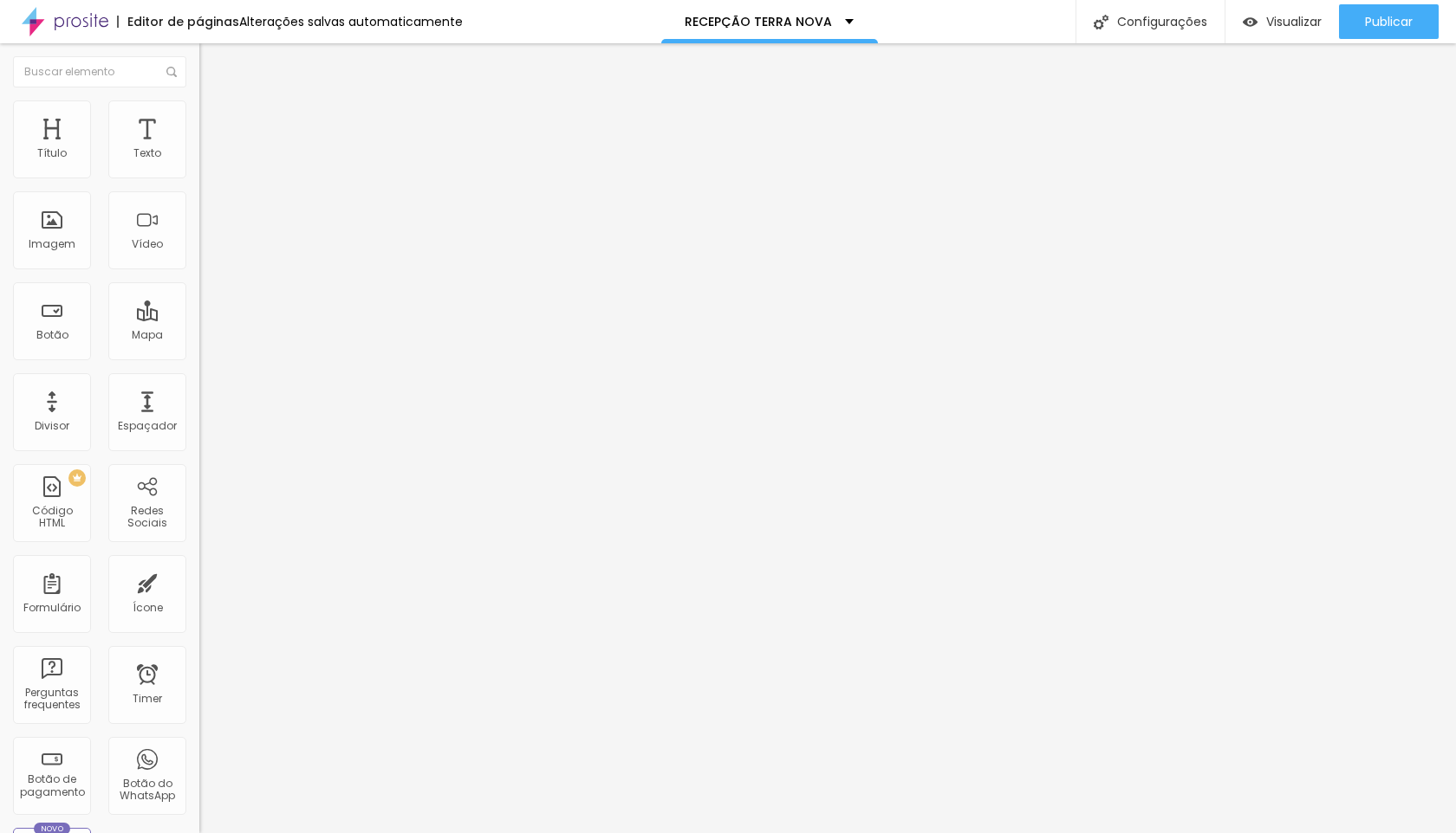
type input "4"
type input "5"
type input "6"
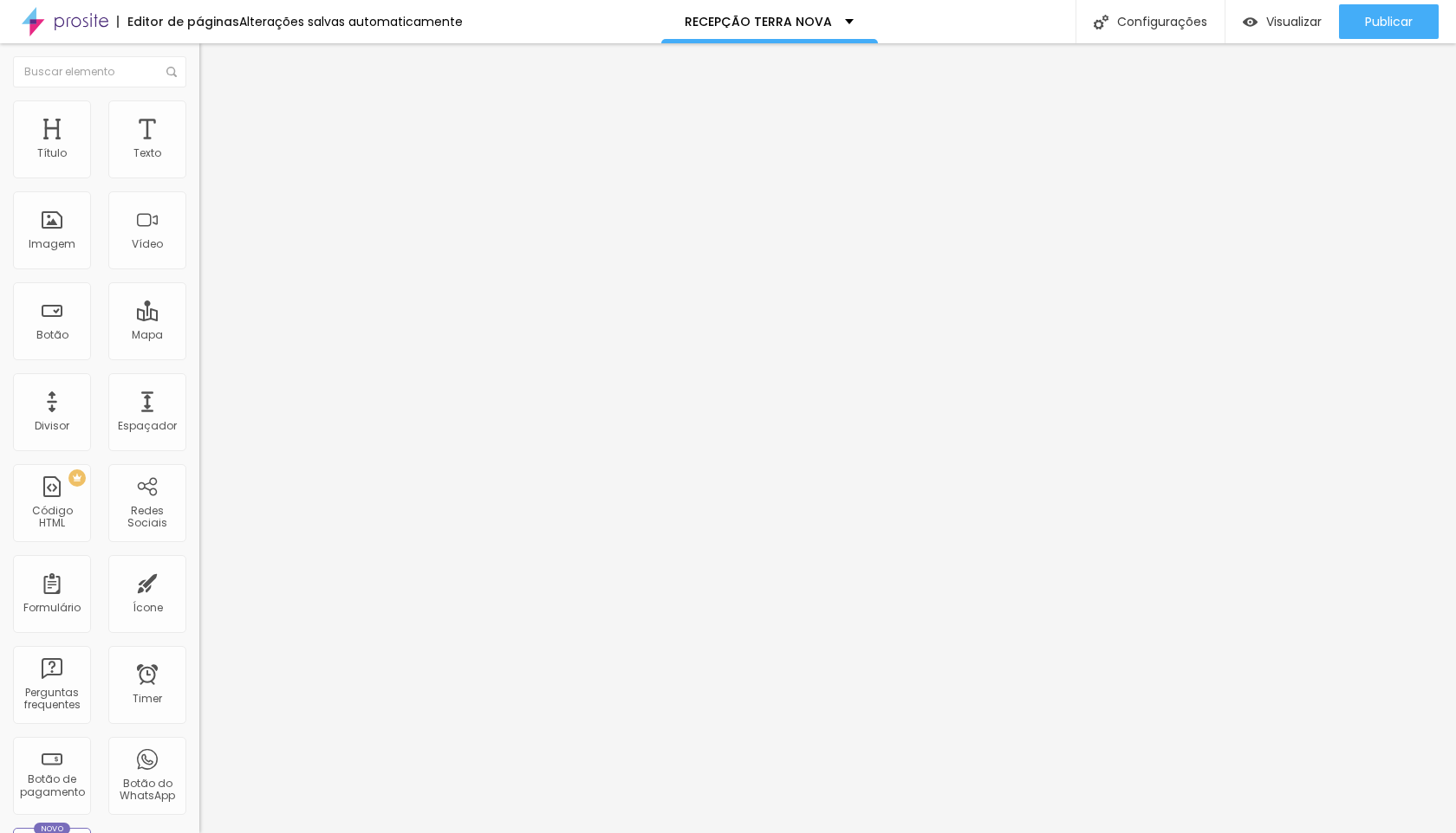
type input "6"
type input "7"
drag, startPoint x: 39, startPoint y: 166, endPoint x: 47, endPoint y: 167, distance: 8.1
type input "7"
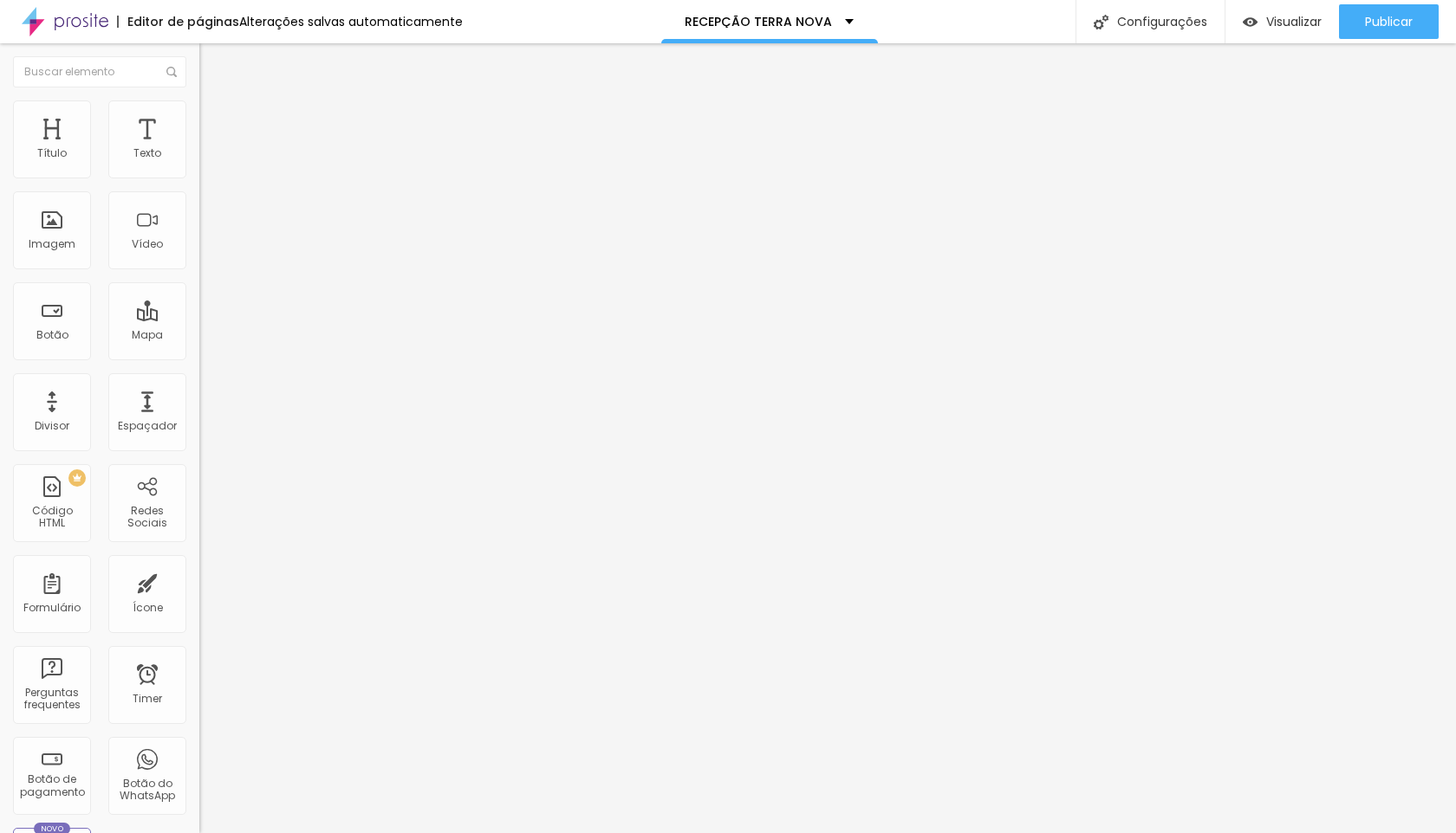
click at [199, 336] on input "range" at bounding box center [255, 343] width 112 height 14
click at [215, 123] on span "Avançado" at bounding box center [243, 129] width 57 height 15
type input "14"
type input "6"
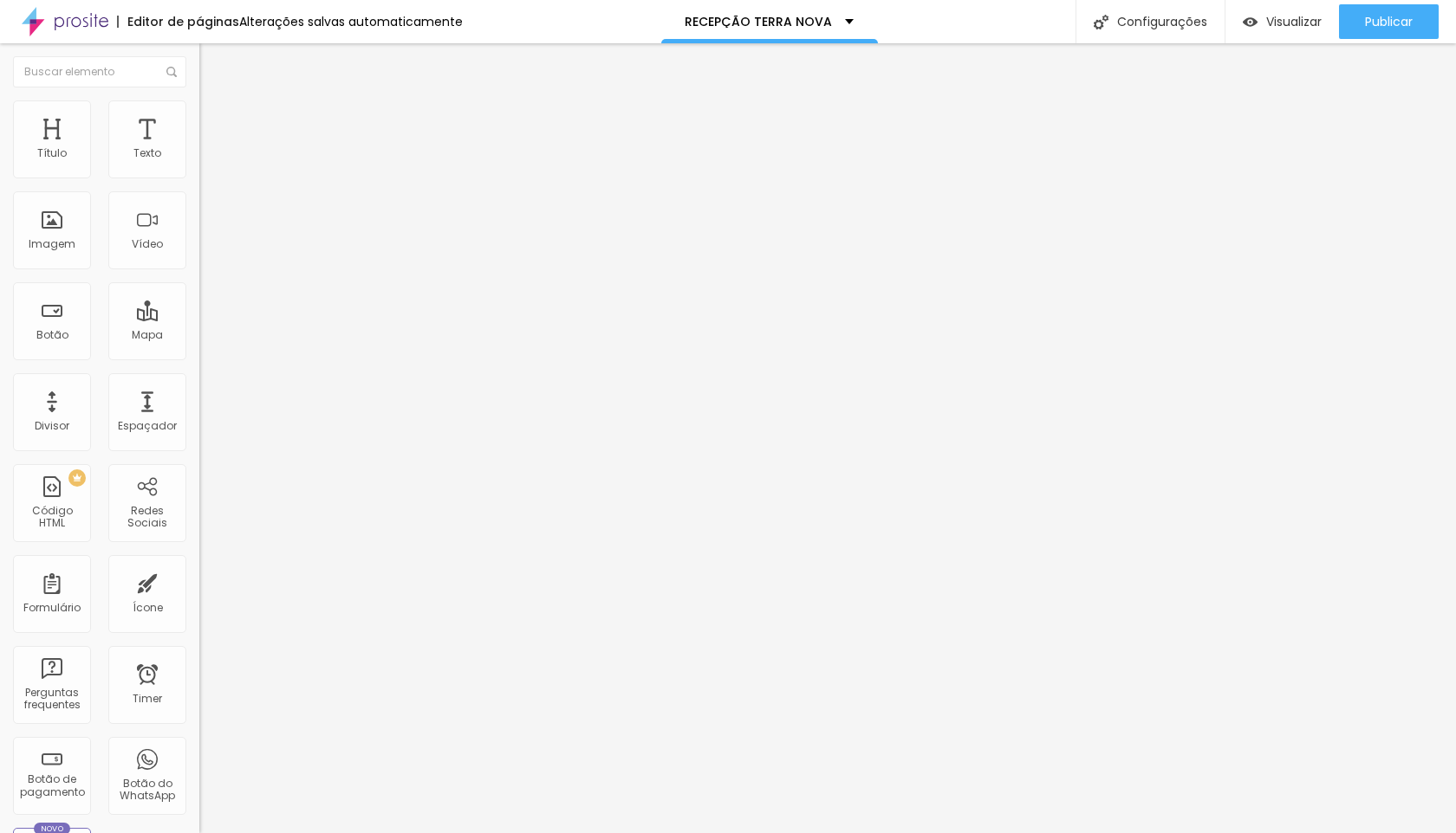
type input "6"
type input "1"
type input "0"
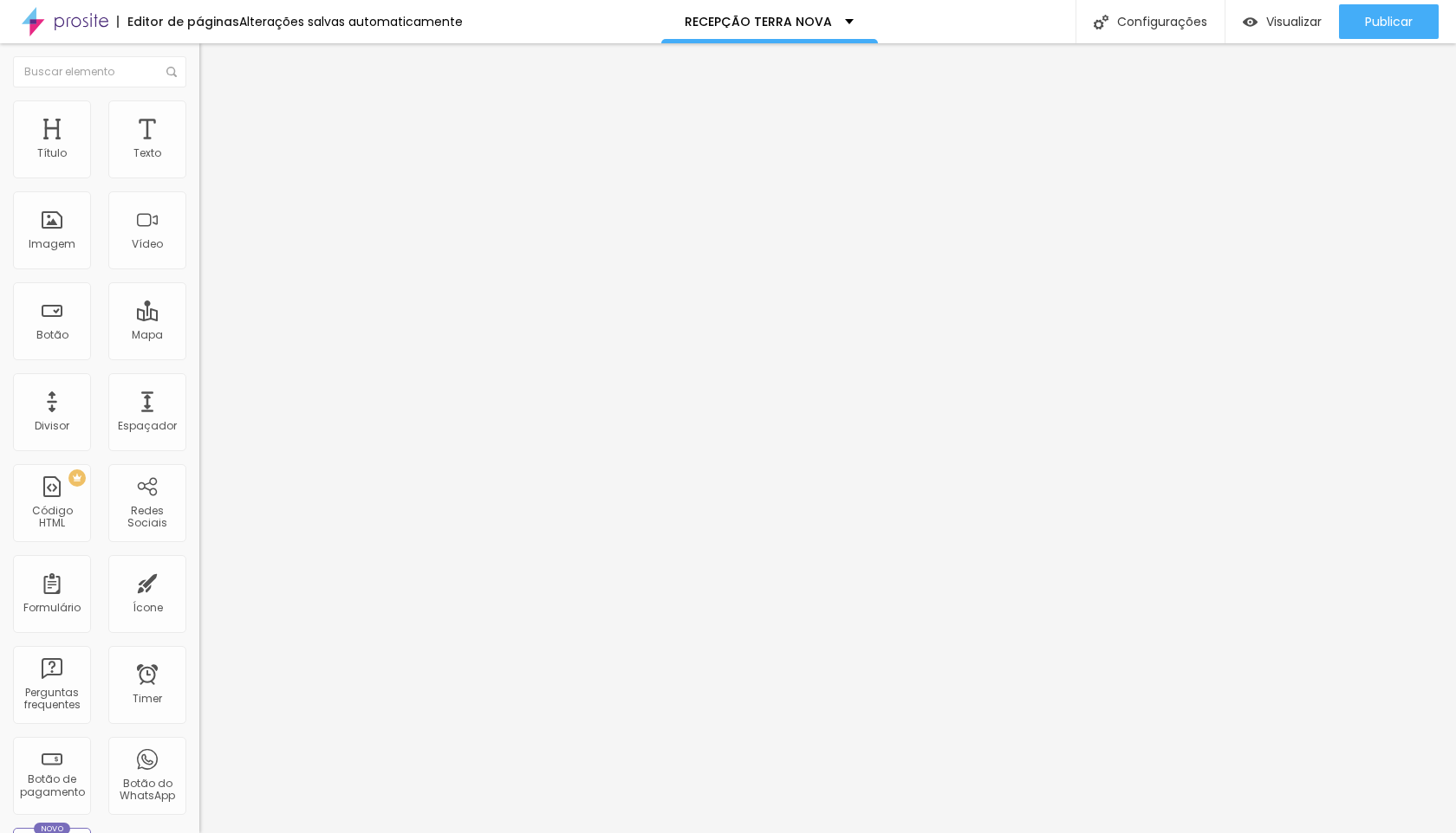
drag, startPoint x: 56, startPoint y: 168, endPoint x: 15, endPoint y: 165, distance: 41.1
type input "0"
click at [199, 336] on input "range" at bounding box center [255, 343] width 112 height 14
click at [1388, 32] on div "Publicar" at bounding box center [1388, 21] width 47 height 34
click at [199, 149] on span "Trocar imagem" at bounding box center [247, 141] width 95 height 15
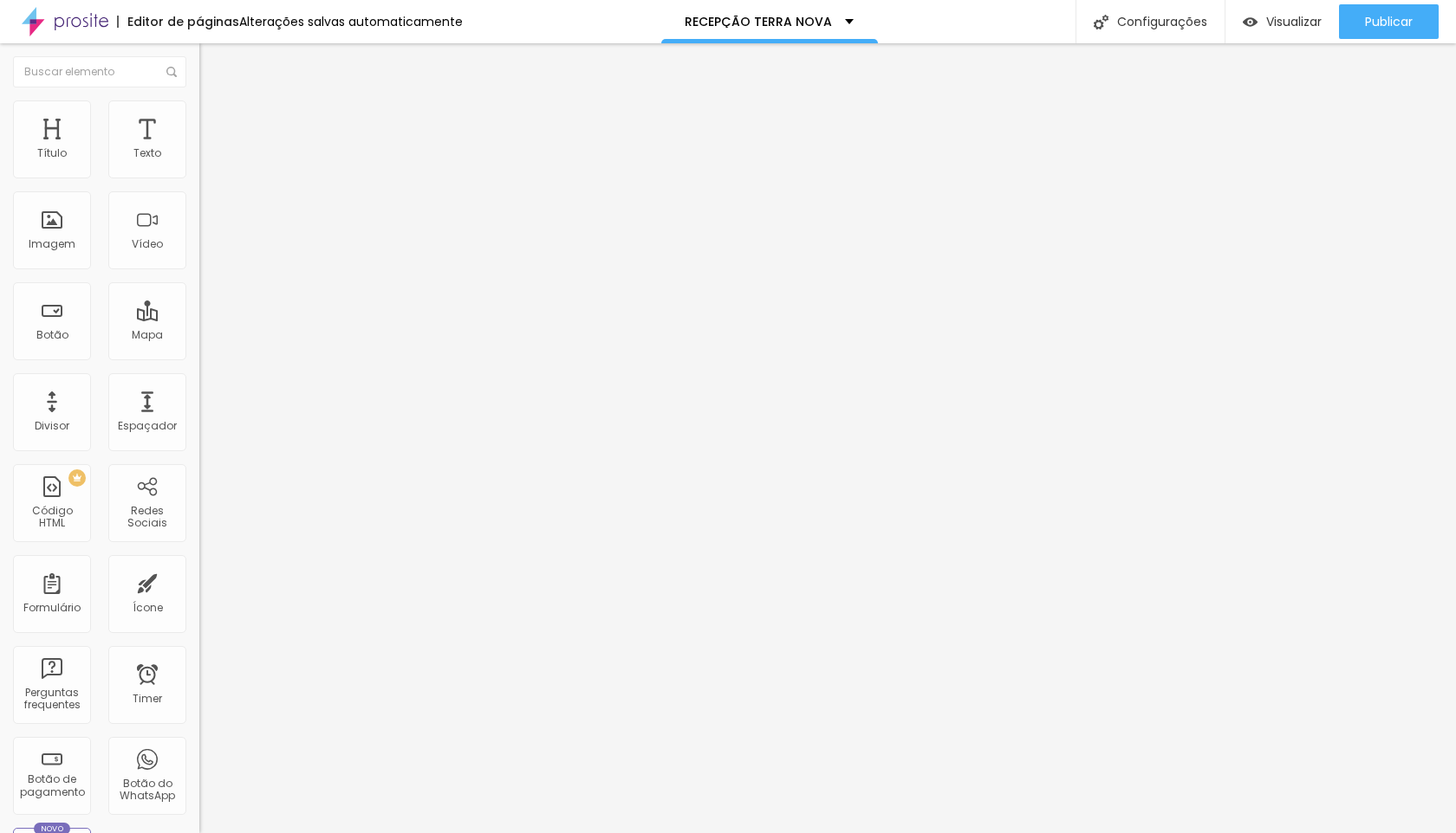
click at [199, 149] on span "Trocar imagem" at bounding box center [247, 141] width 95 height 15
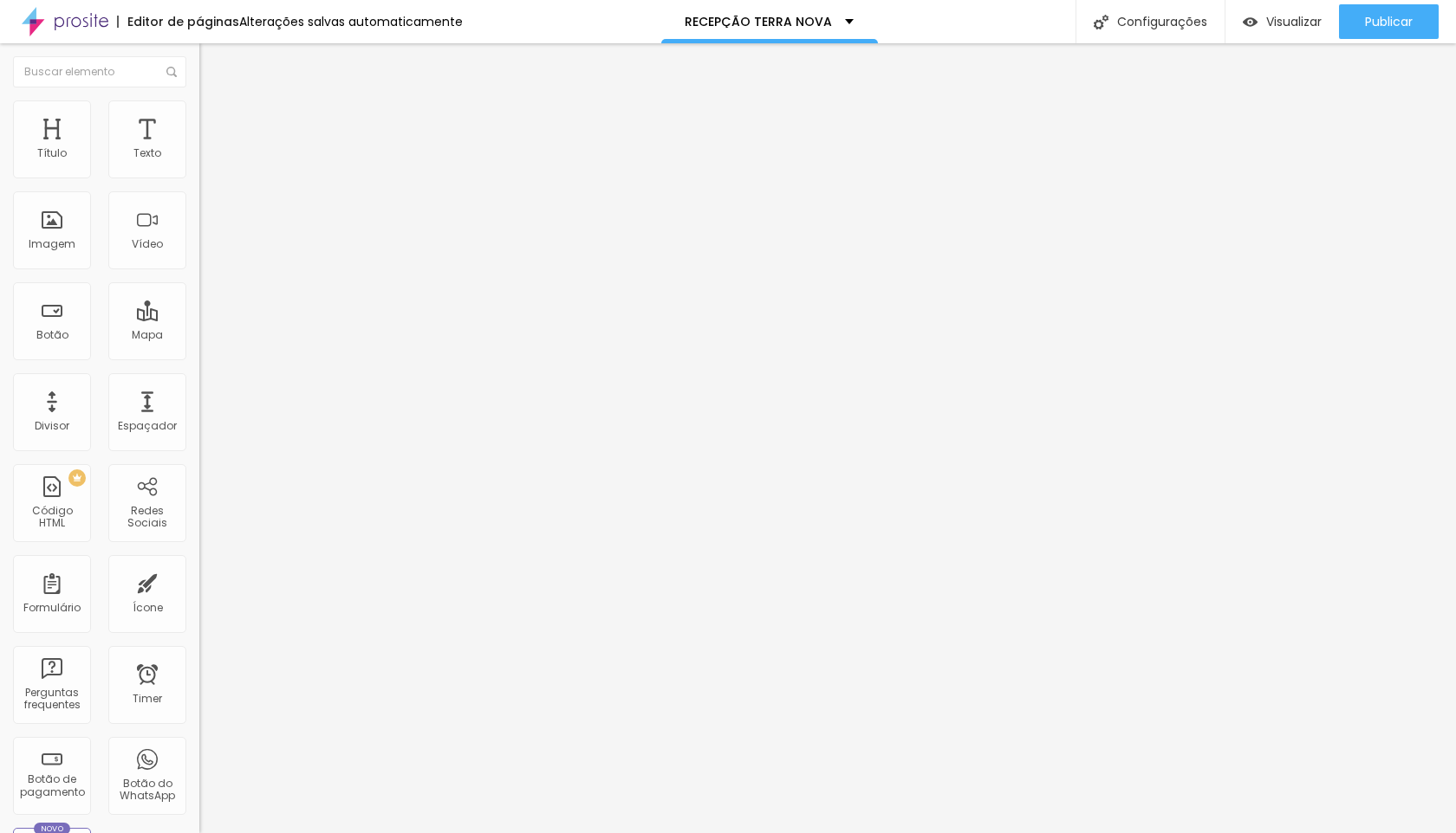
click at [199, 149] on span "Trocar imagem" at bounding box center [247, 141] width 95 height 15
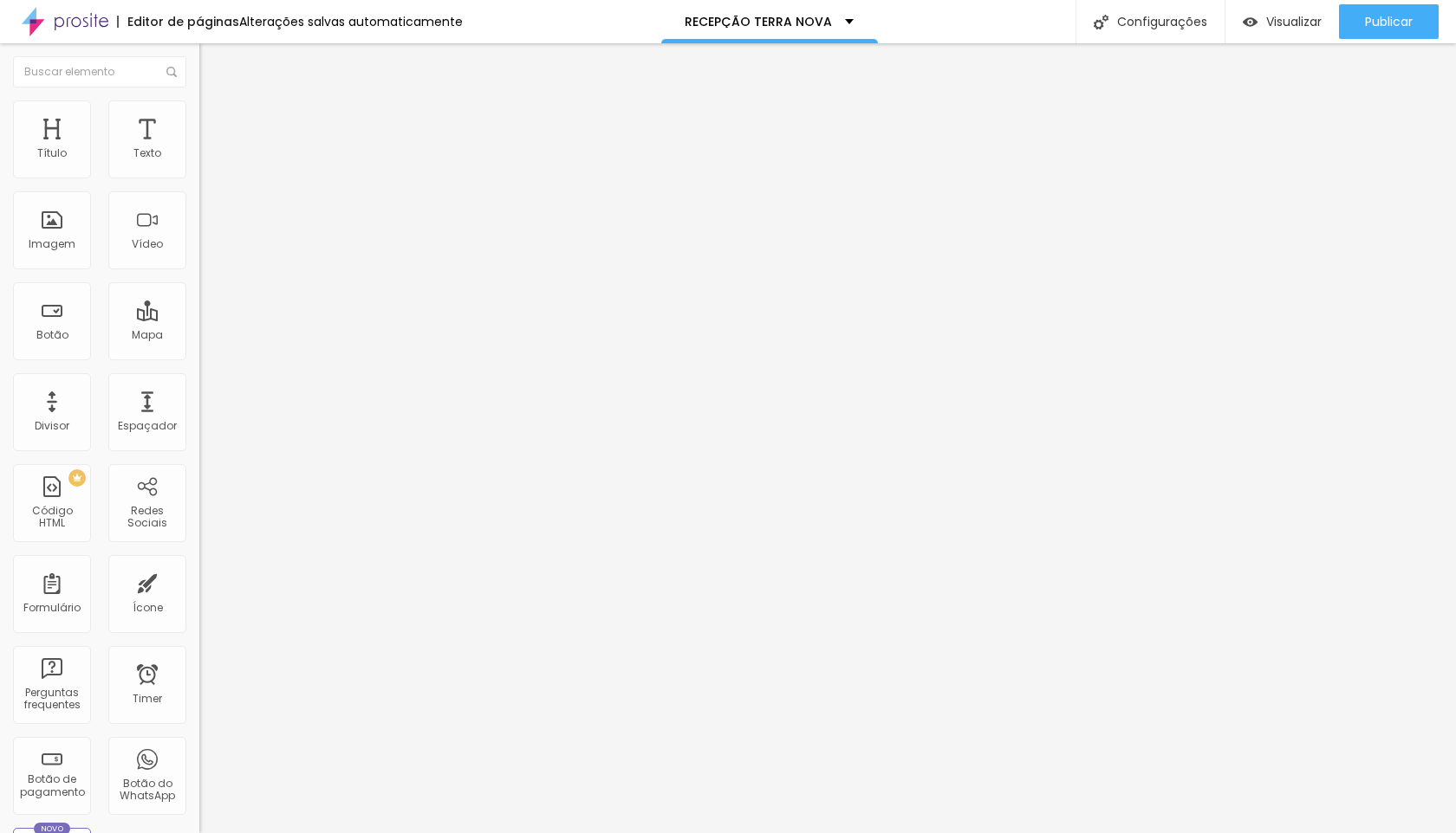
click at [199, 149] on span "Trocar imagem" at bounding box center [247, 141] width 95 height 15
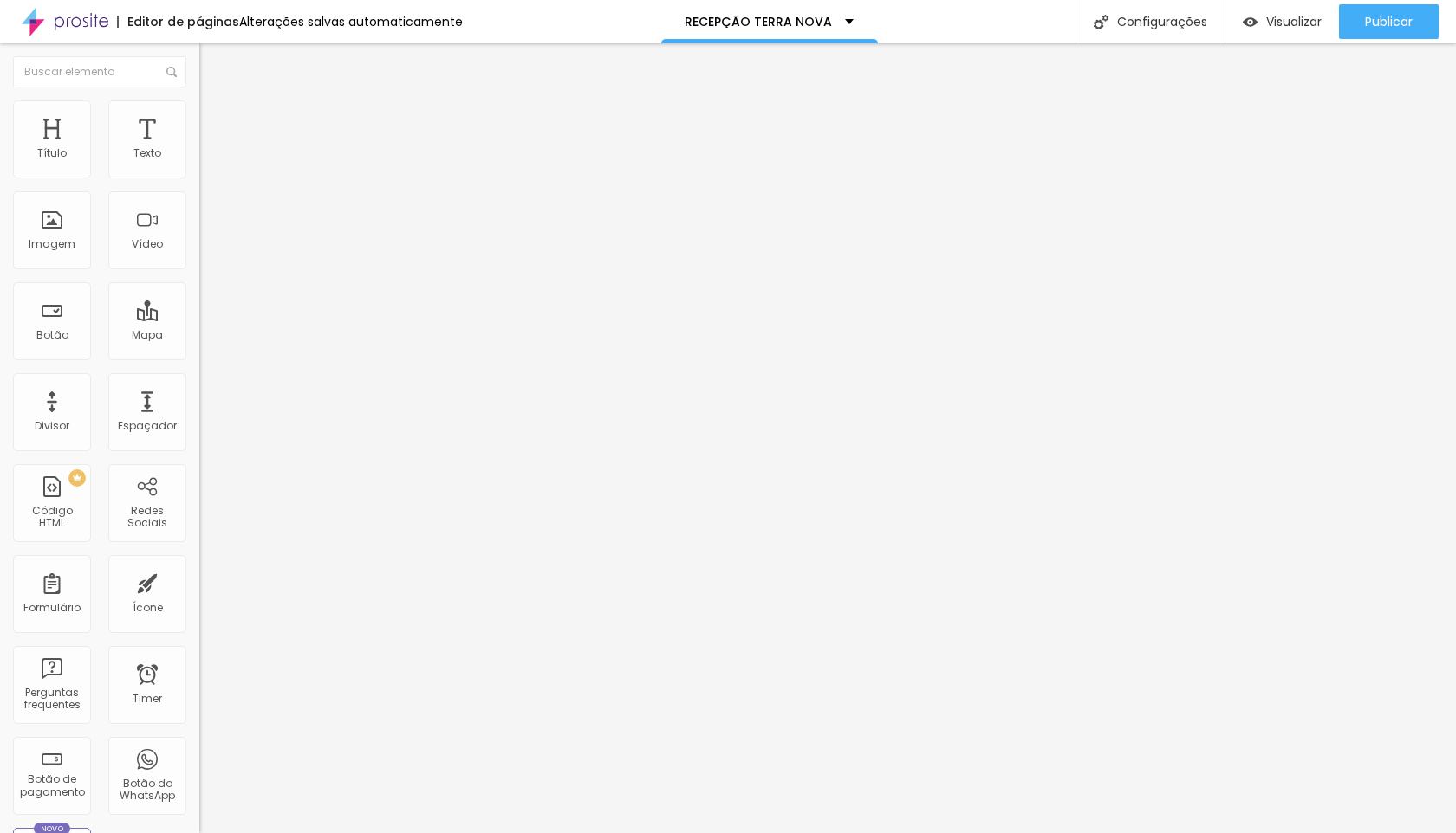
click at [199, 149] on span "Trocar imagem" at bounding box center [247, 141] width 95 height 15
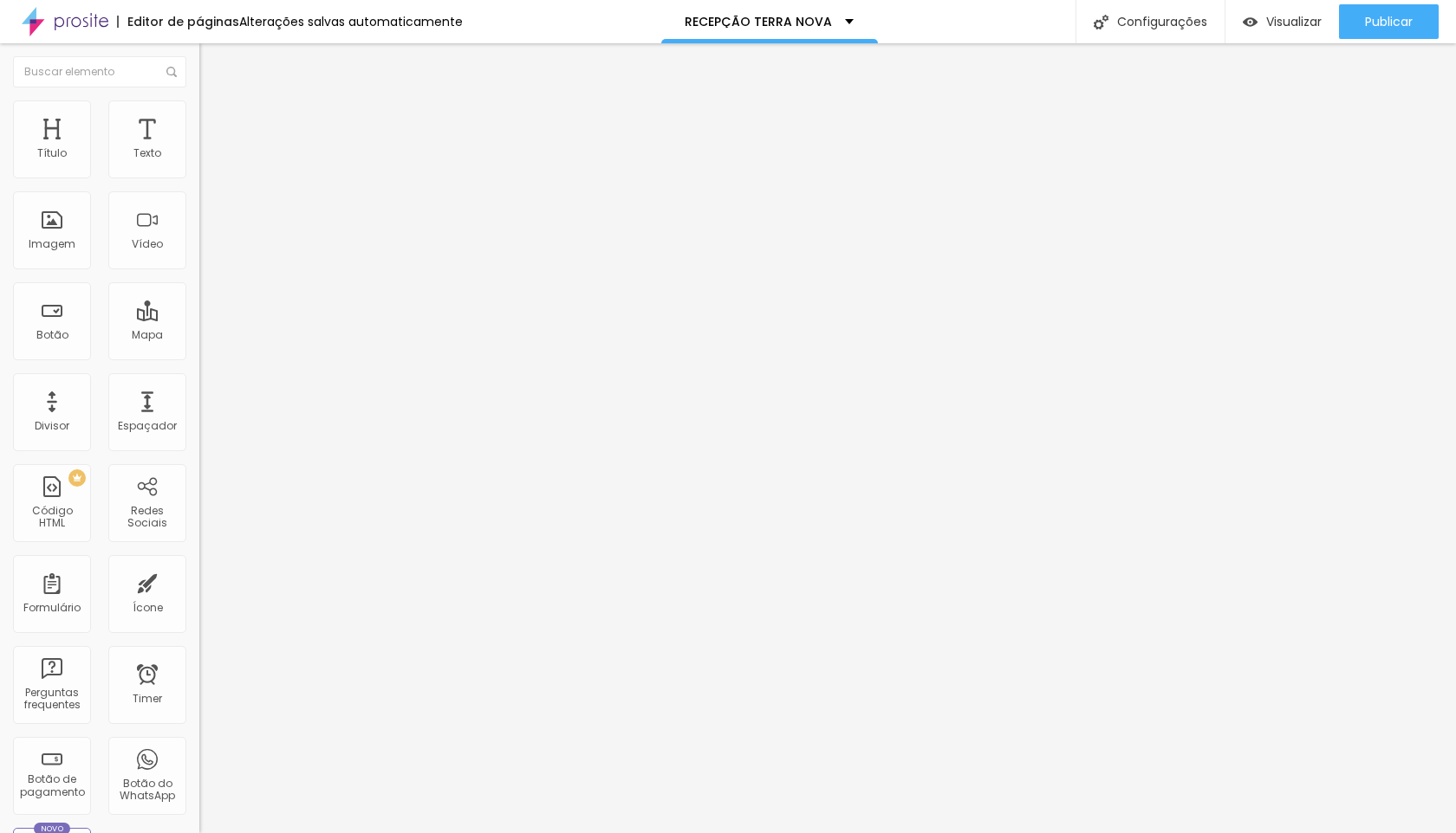
click at [199, 149] on span "Trocar imagem" at bounding box center [247, 141] width 95 height 15
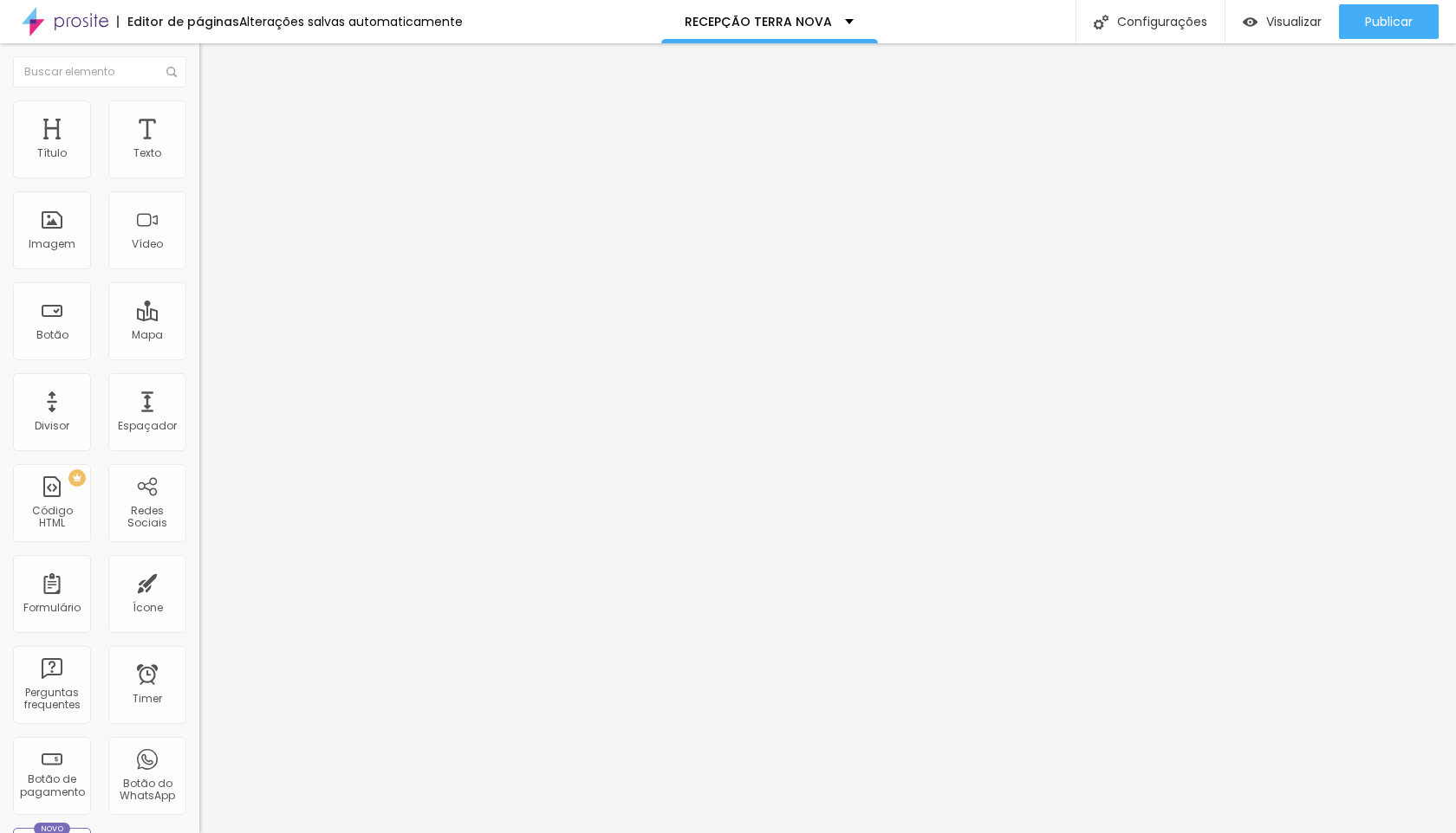
click at [199, 271] on span "16:9 Cinema" at bounding box center [232, 263] width 66 height 15
click at [199, 308] on span "Quadrado" at bounding box center [227, 300] width 56 height 15
click at [1388, 19] on span "Publicar" at bounding box center [1388, 22] width 47 height 14
click at [199, 149] on span "Trocar imagem" at bounding box center [247, 141] width 95 height 15
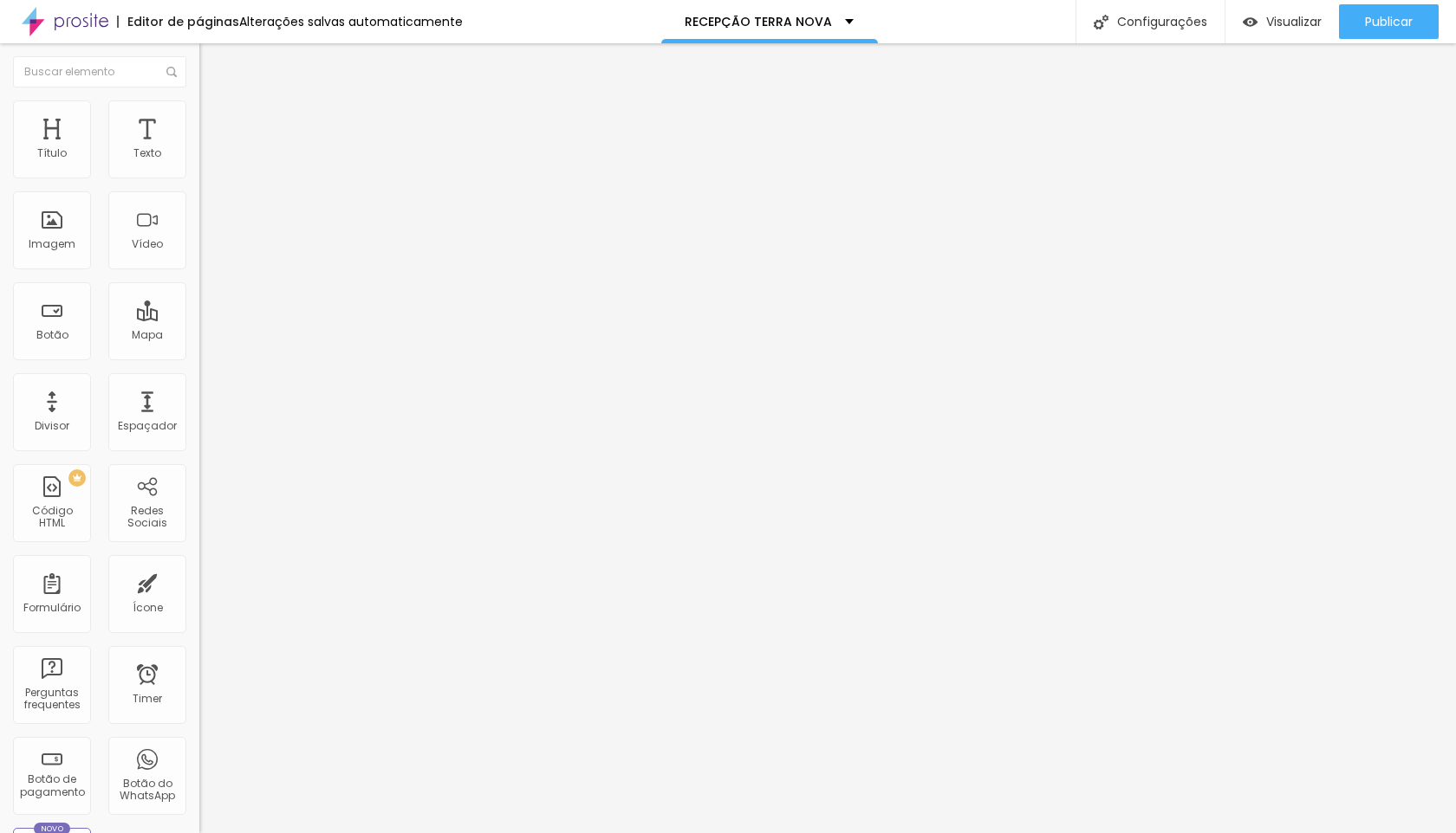
click at [199, 271] on span "16:9 Cinema" at bounding box center [232, 263] width 66 height 15
click at [199, 319] on span "Original" at bounding box center [220, 311] width 41 height 15
click at [199, 149] on span "Trocar imagem" at bounding box center [247, 141] width 95 height 15
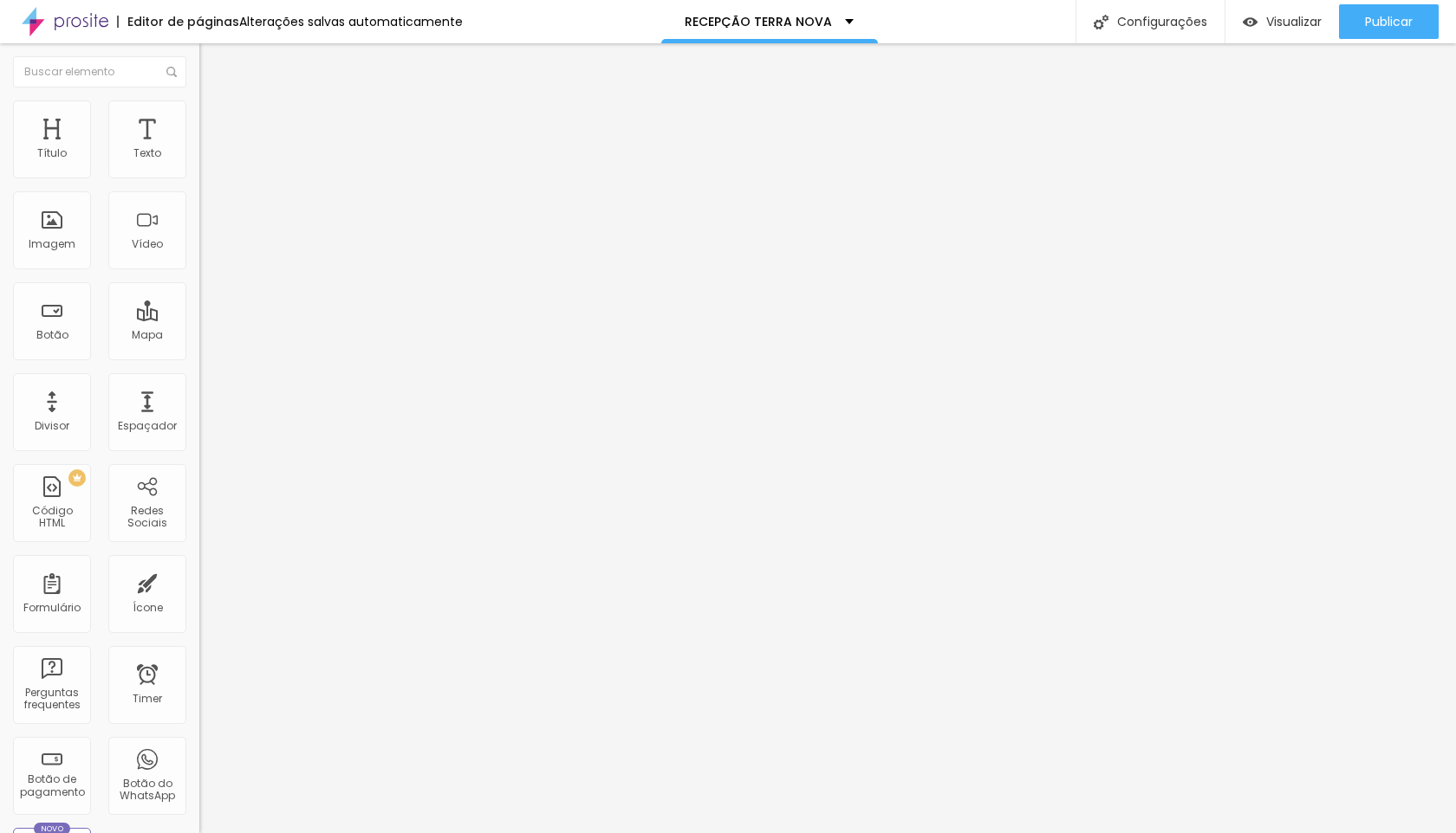
scroll to position [8293, 0]
click at [1396, 30] on div "Publicar" at bounding box center [1388, 21] width 47 height 34
click at [199, 149] on span "Trocar imagem" at bounding box center [247, 141] width 95 height 15
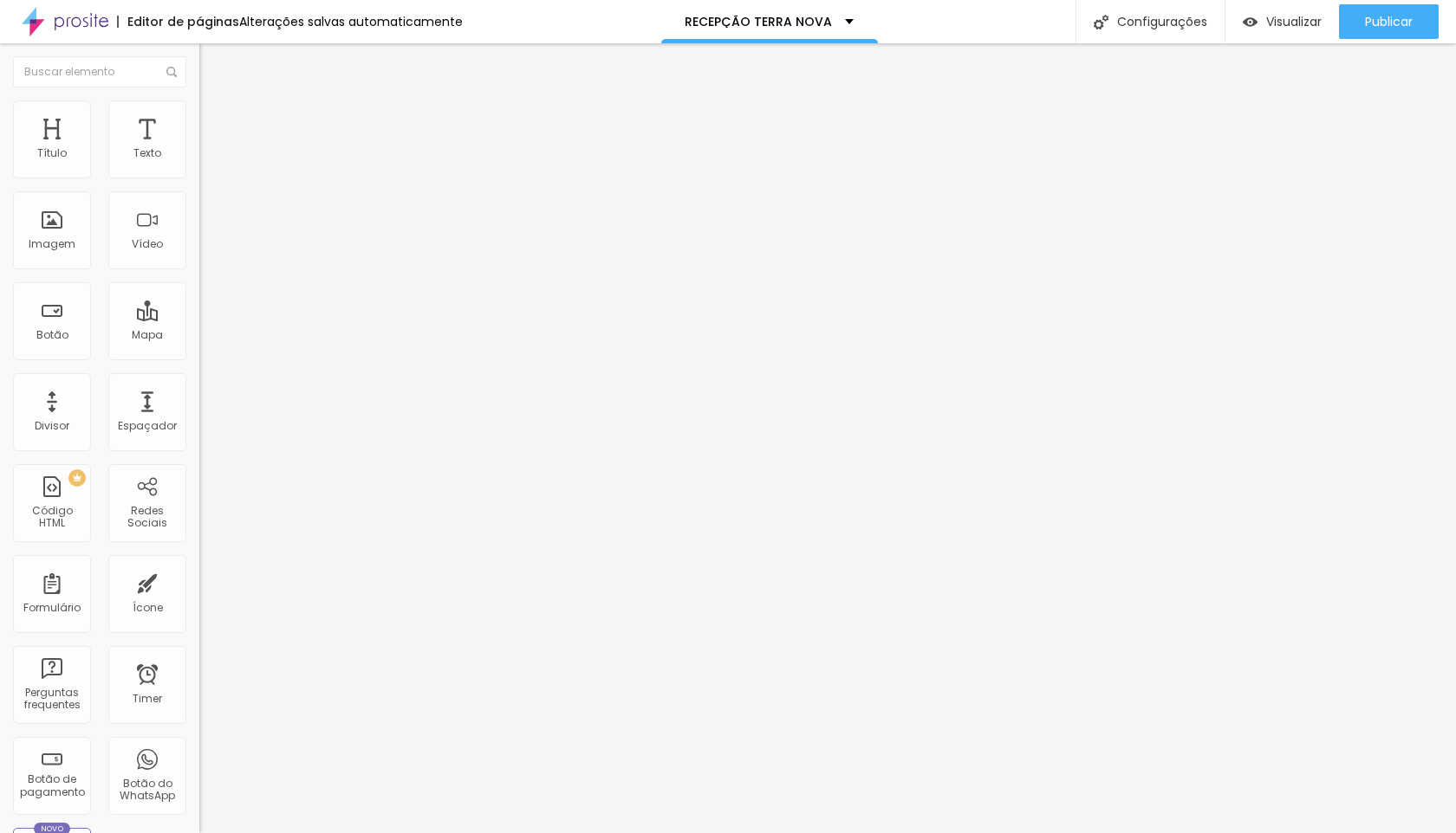
click at [199, 149] on span "Trocar imagem" at bounding box center [247, 141] width 95 height 15
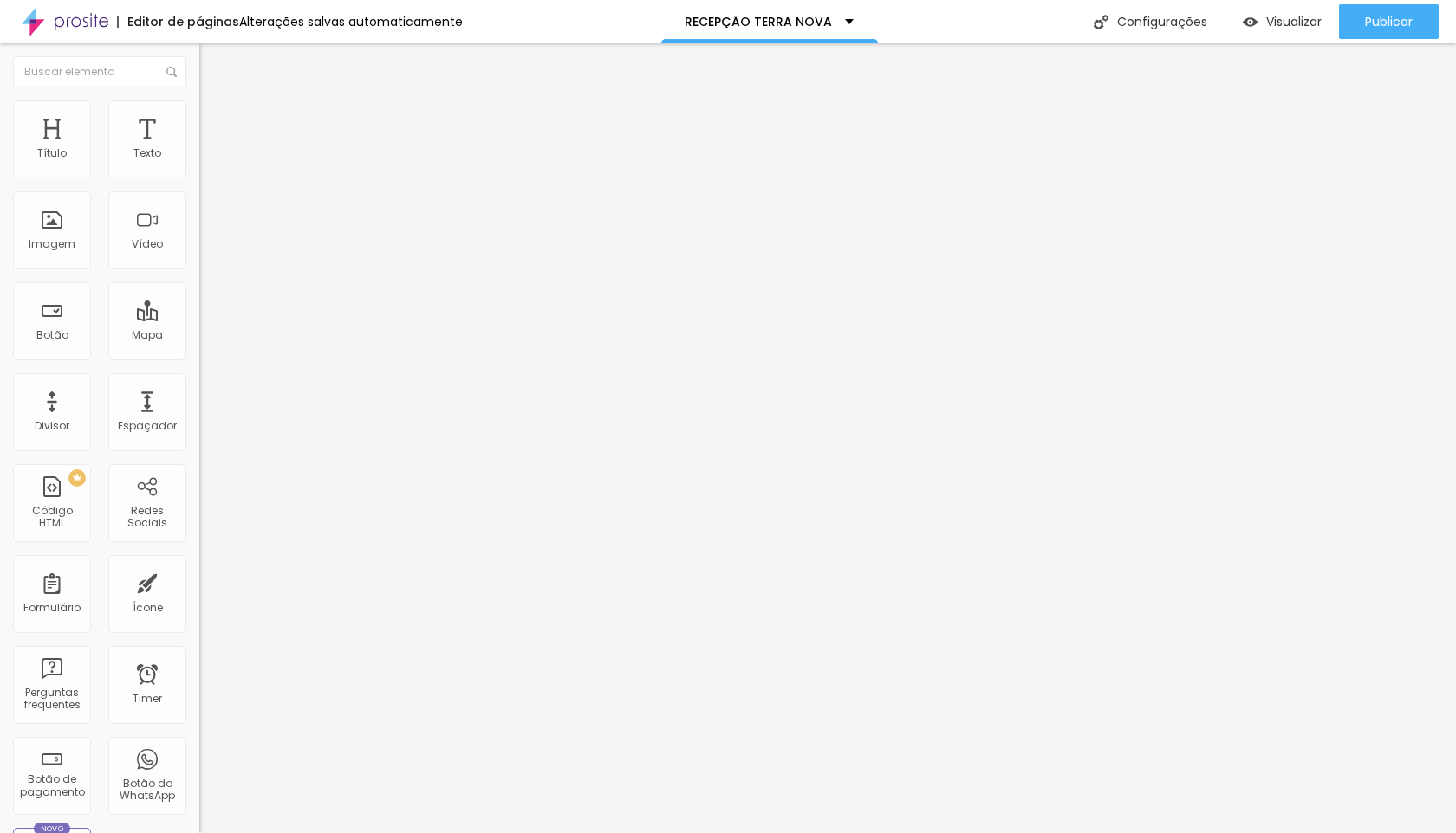
click at [1367, 22] on span "Publicar" at bounding box center [1388, 22] width 47 height 14
click at [1395, 10] on div "Publicar" at bounding box center [1388, 21] width 47 height 34
click at [1384, 23] on span "Publicar" at bounding box center [1388, 22] width 47 height 14
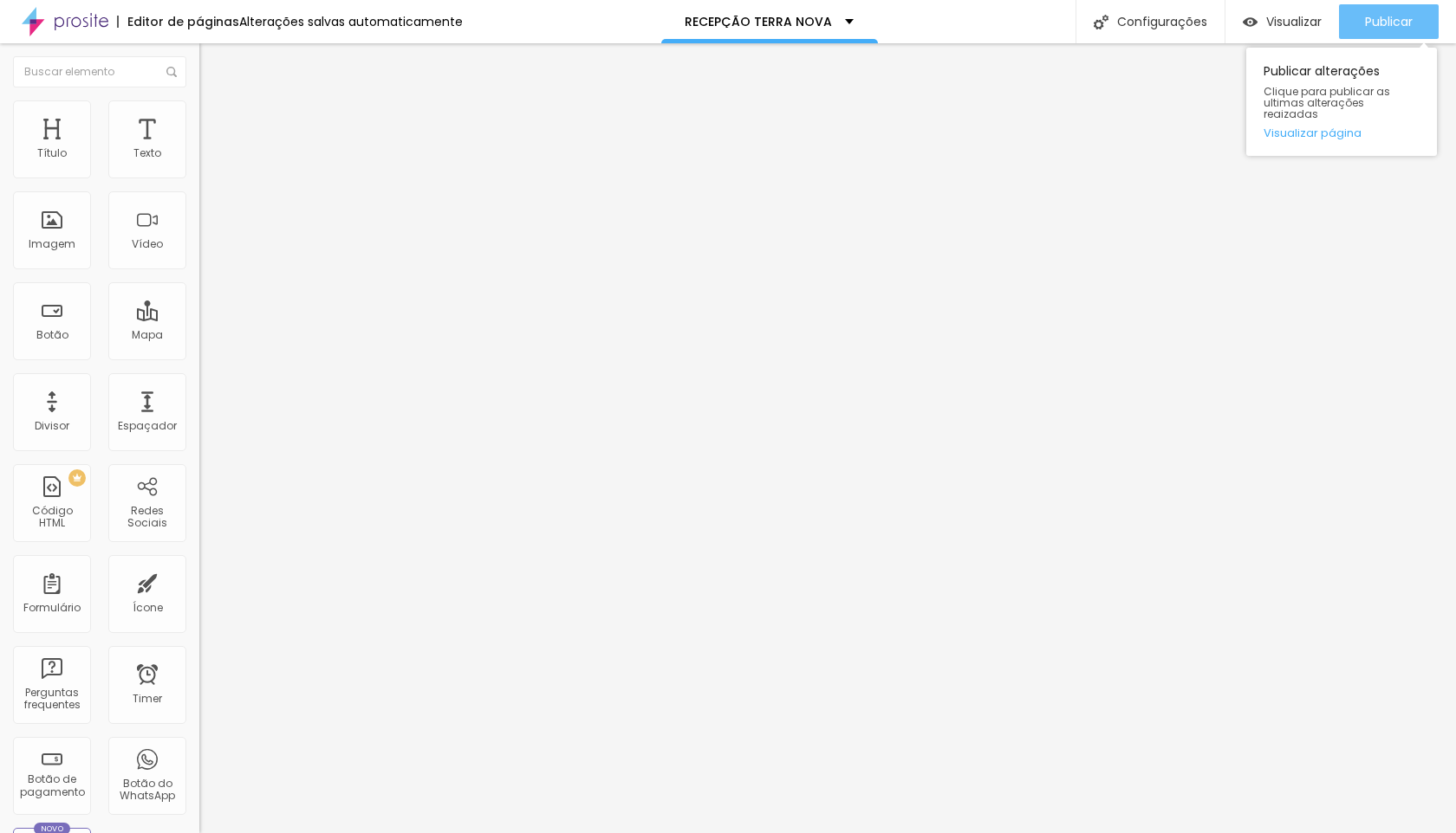
click at [1401, 32] on div "Publicar" at bounding box center [1388, 21] width 47 height 34
click at [1384, 25] on span "Publicar" at bounding box center [1388, 22] width 47 height 14
click at [215, 119] on span "Avançado" at bounding box center [243, 111] width 57 height 15
click at [199, 728] on div at bounding box center [299, 728] width 199 height 0
click at [199, 738] on div at bounding box center [299, 738] width 199 height 0
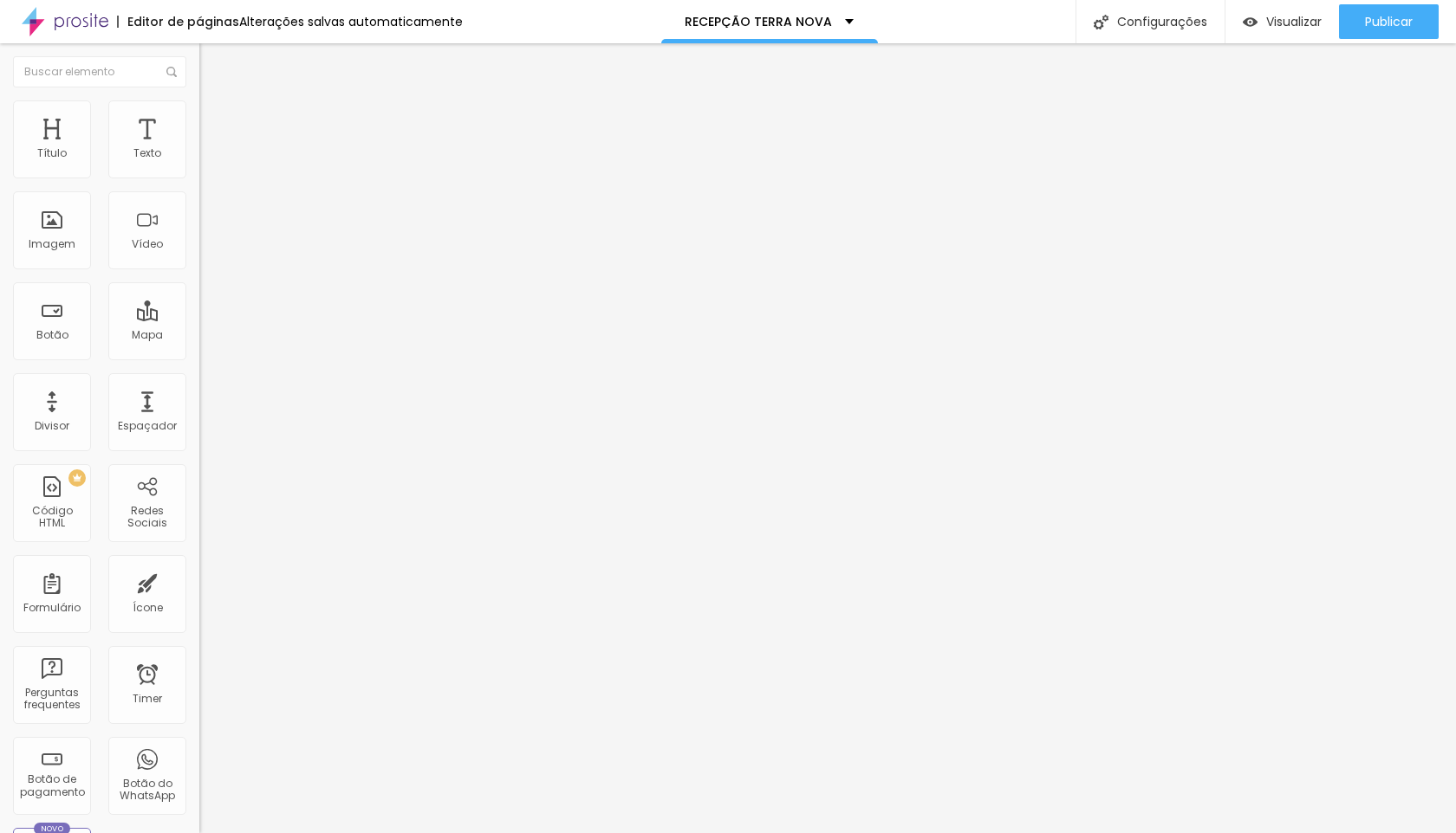
click at [199, 748] on div at bounding box center [299, 748] width 199 height 0
click at [199, 111] on li "Avançado" at bounding box center [299, 109] width 199 height 18
click at [199, 728] on div at bounding box center [299, 728] width 199 height 0
click at [199, 738] on div at bounding box center [299, 738] width 199 height 0
click at [199, 748] on div at bounding box center [299, 748] width 199 height 0
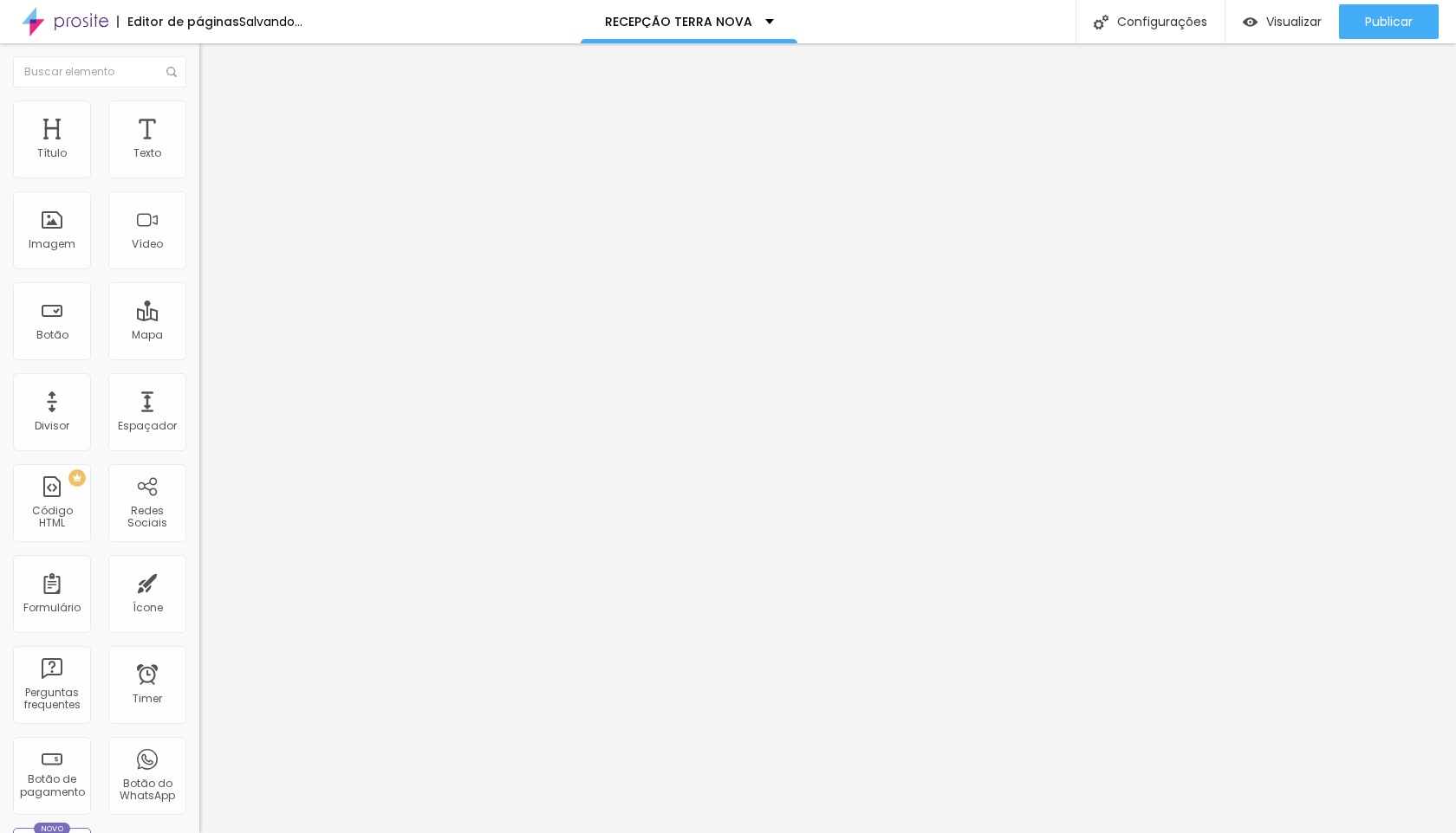
click at [199, 111] on img at bounding box center [207, 108] width 16 height 16
type input "12"
type input "13"
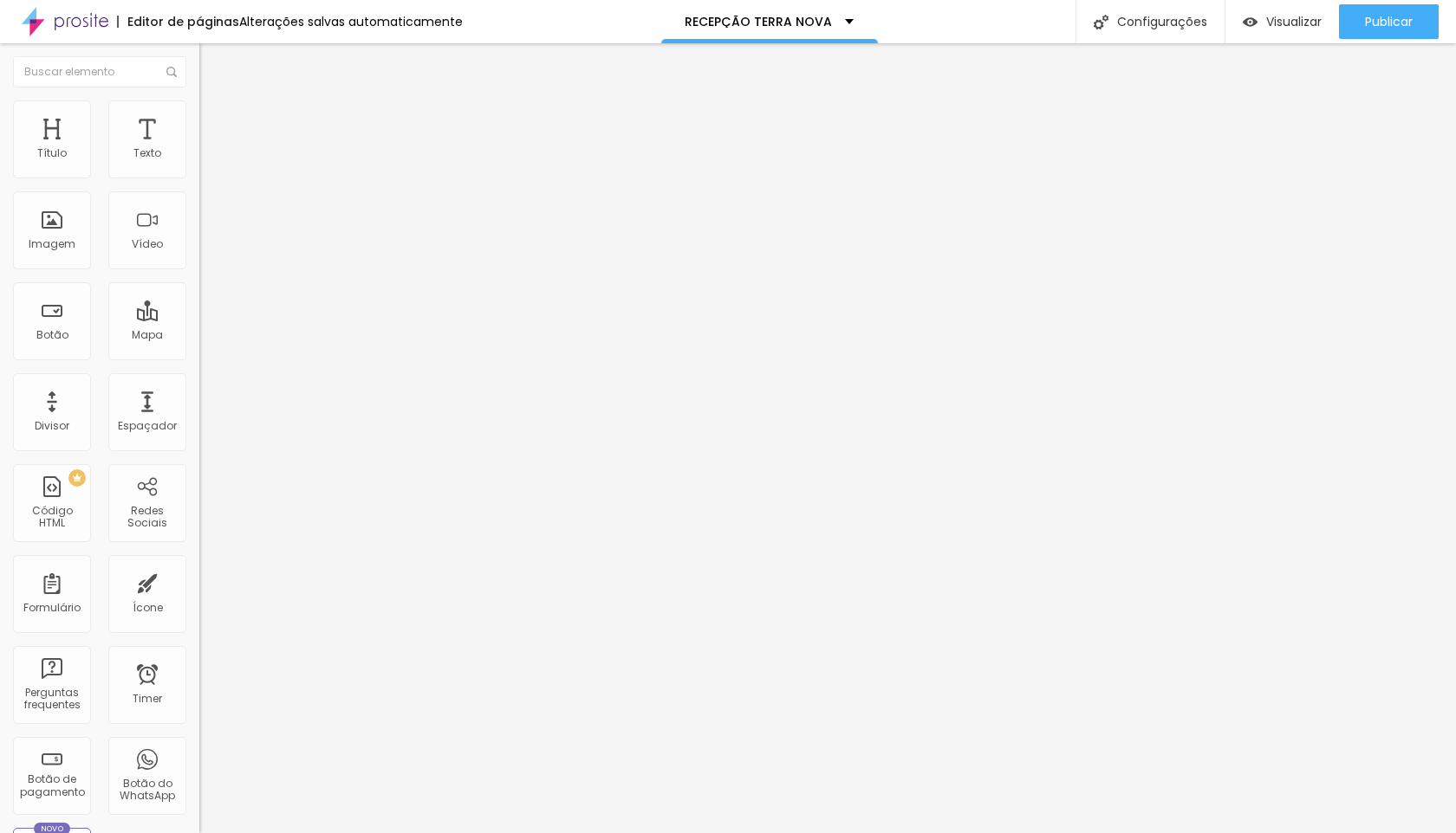
type input "14"
type input "15"
type input "16"
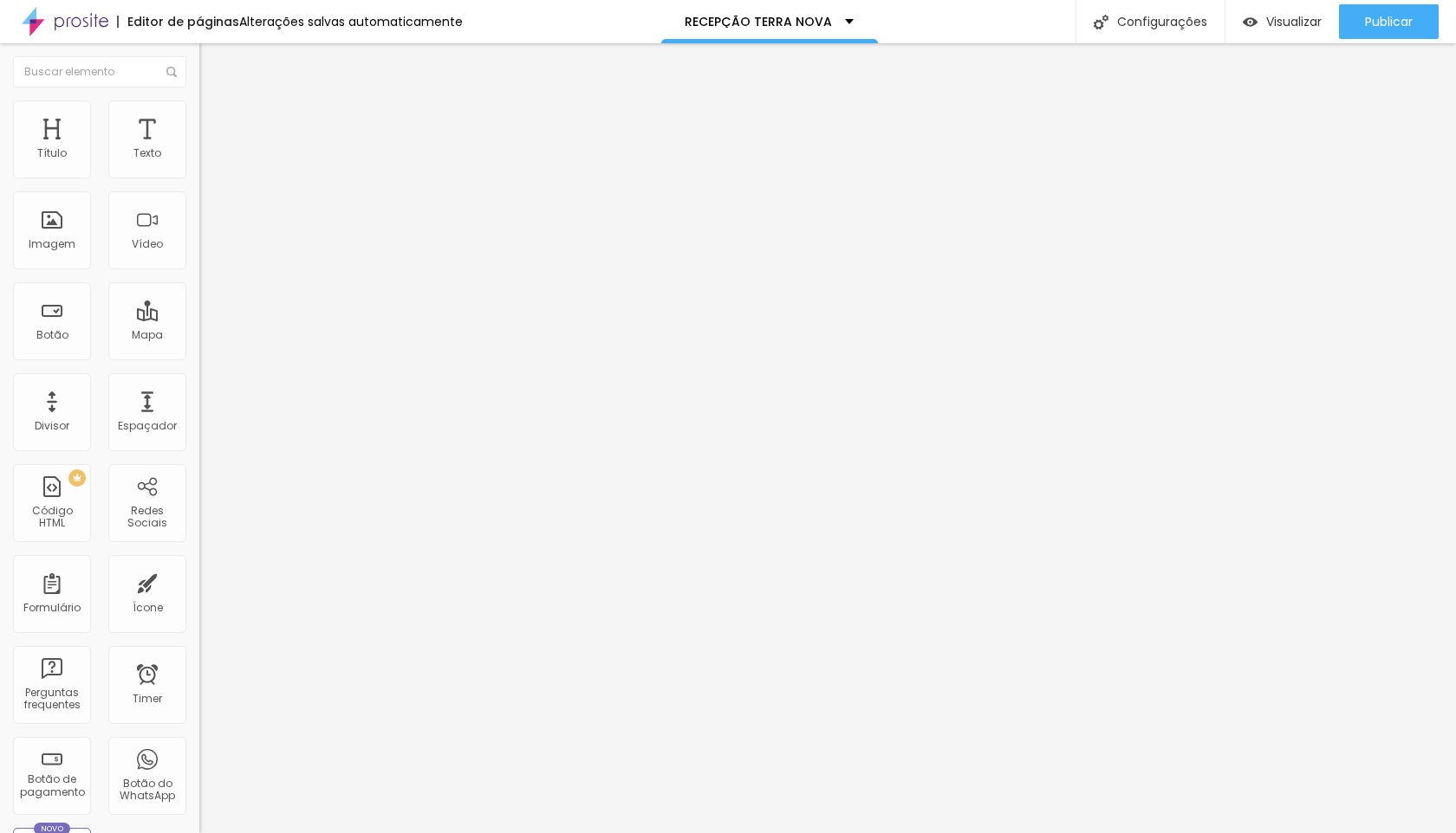
type input "16"
type input "17"
type input "18"
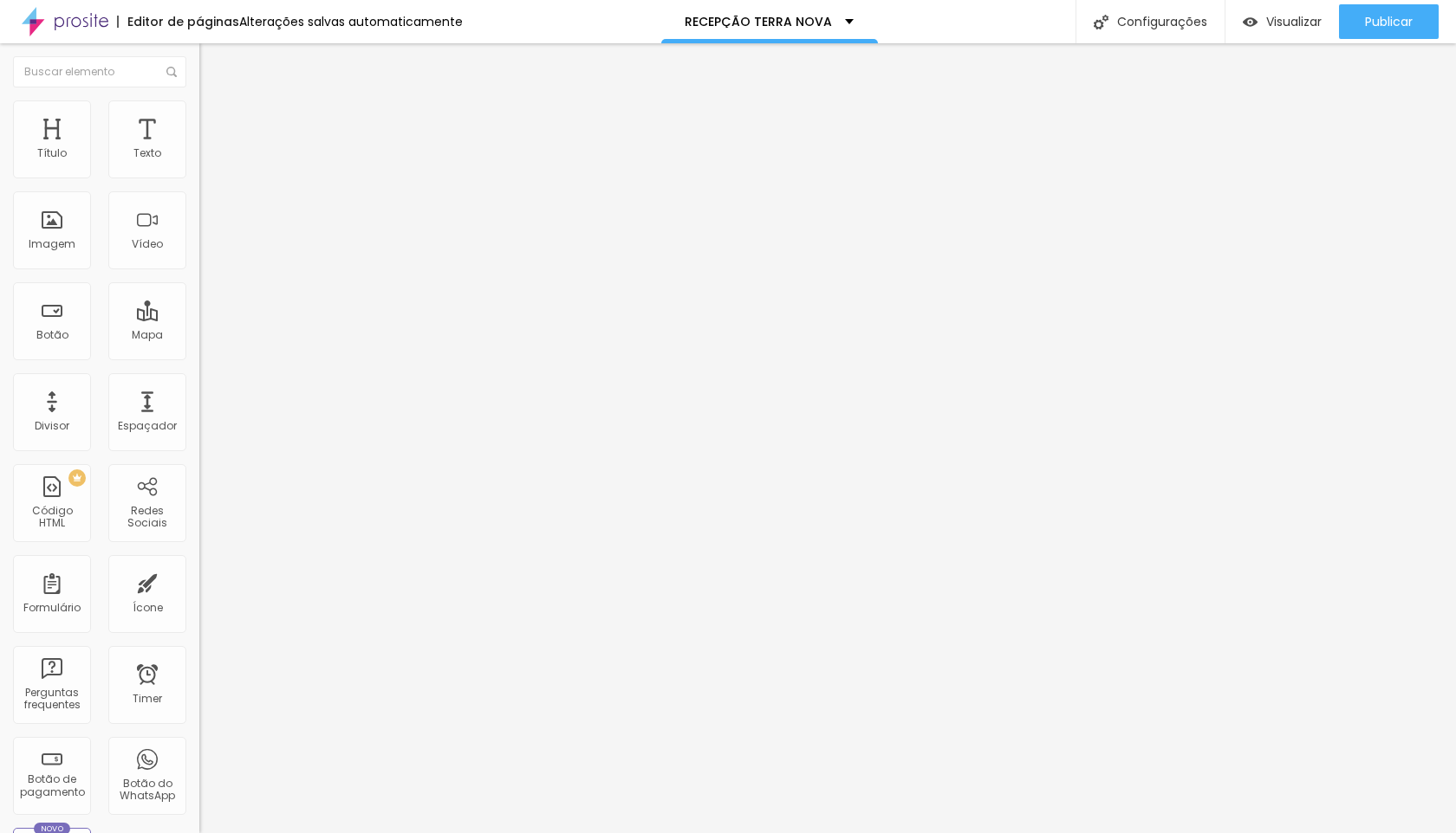
type input "19"
type input "20"
type input "21"
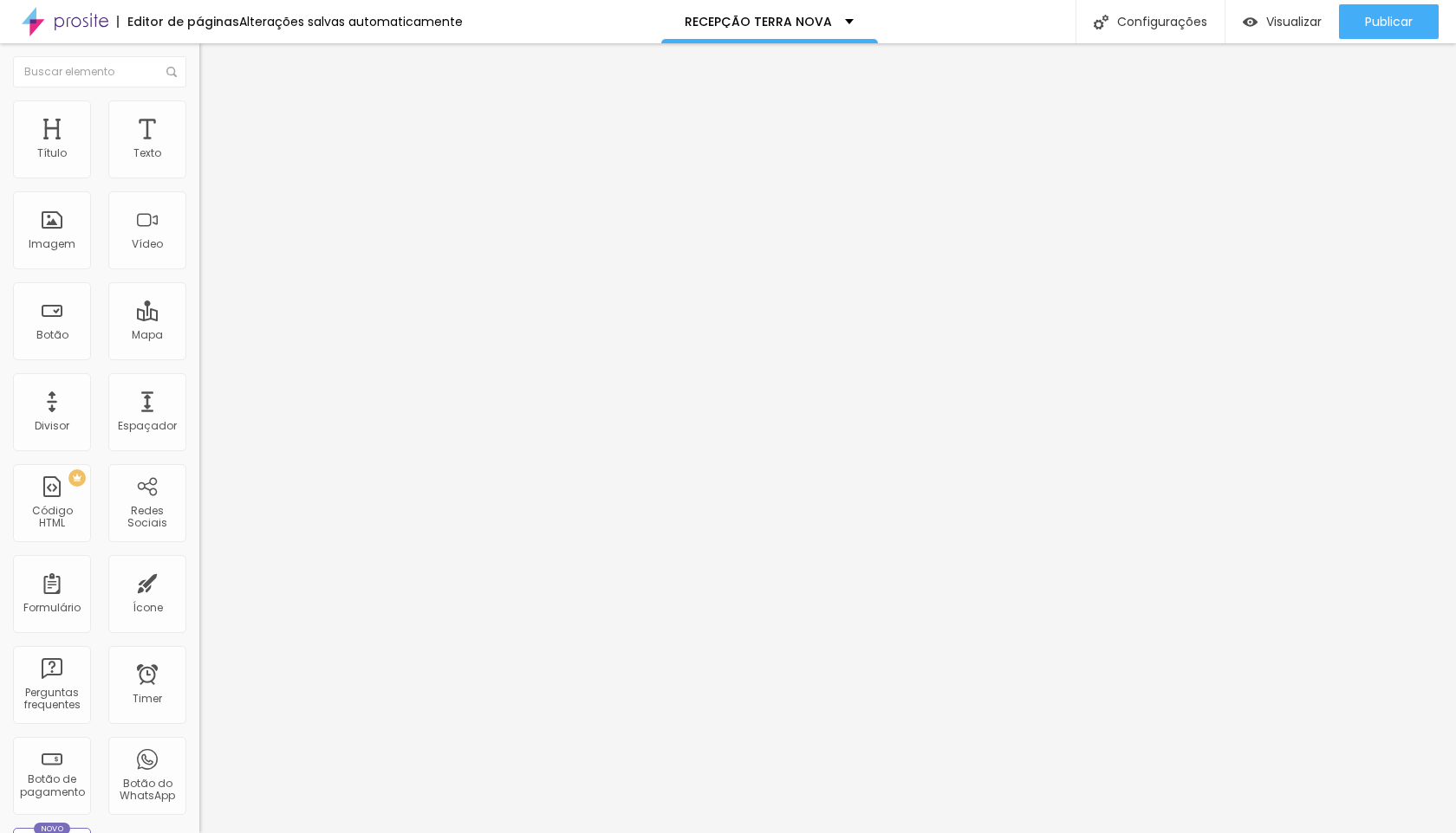
type input "21"
type input "22"
type input "23"
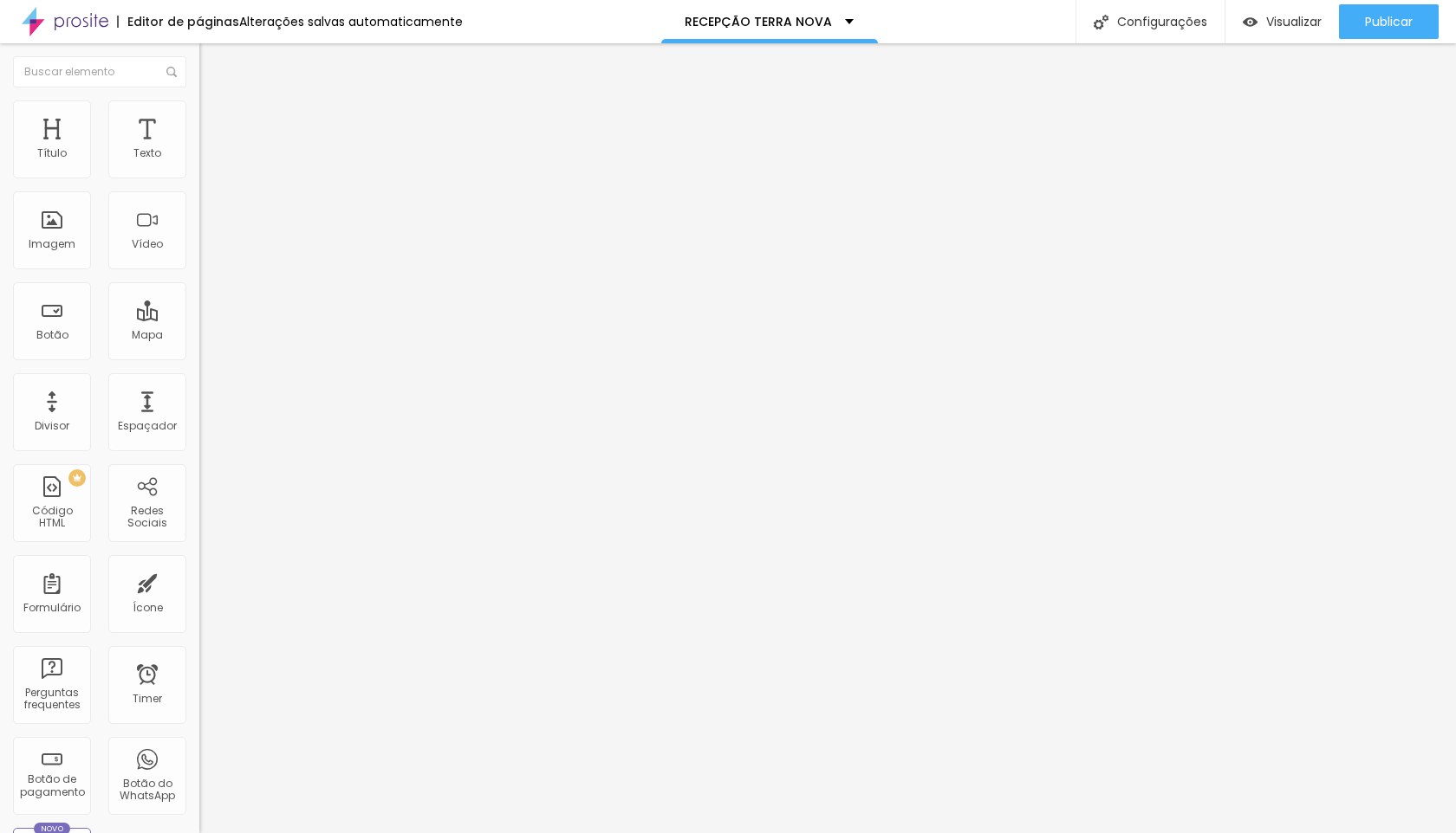
type input "24"
type input "25"
type input "26"
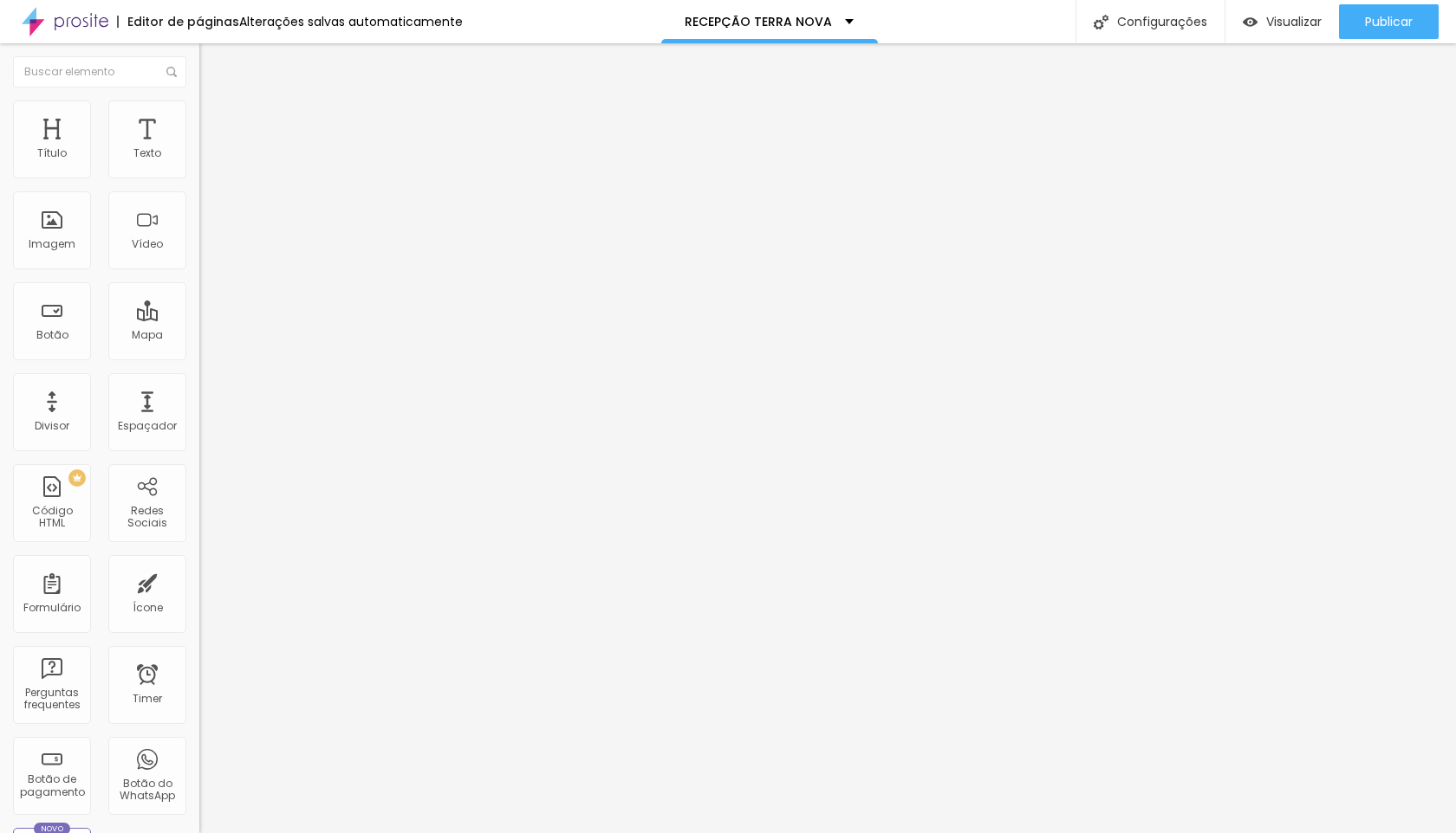
type input "26"
type input "27"
type input "28"
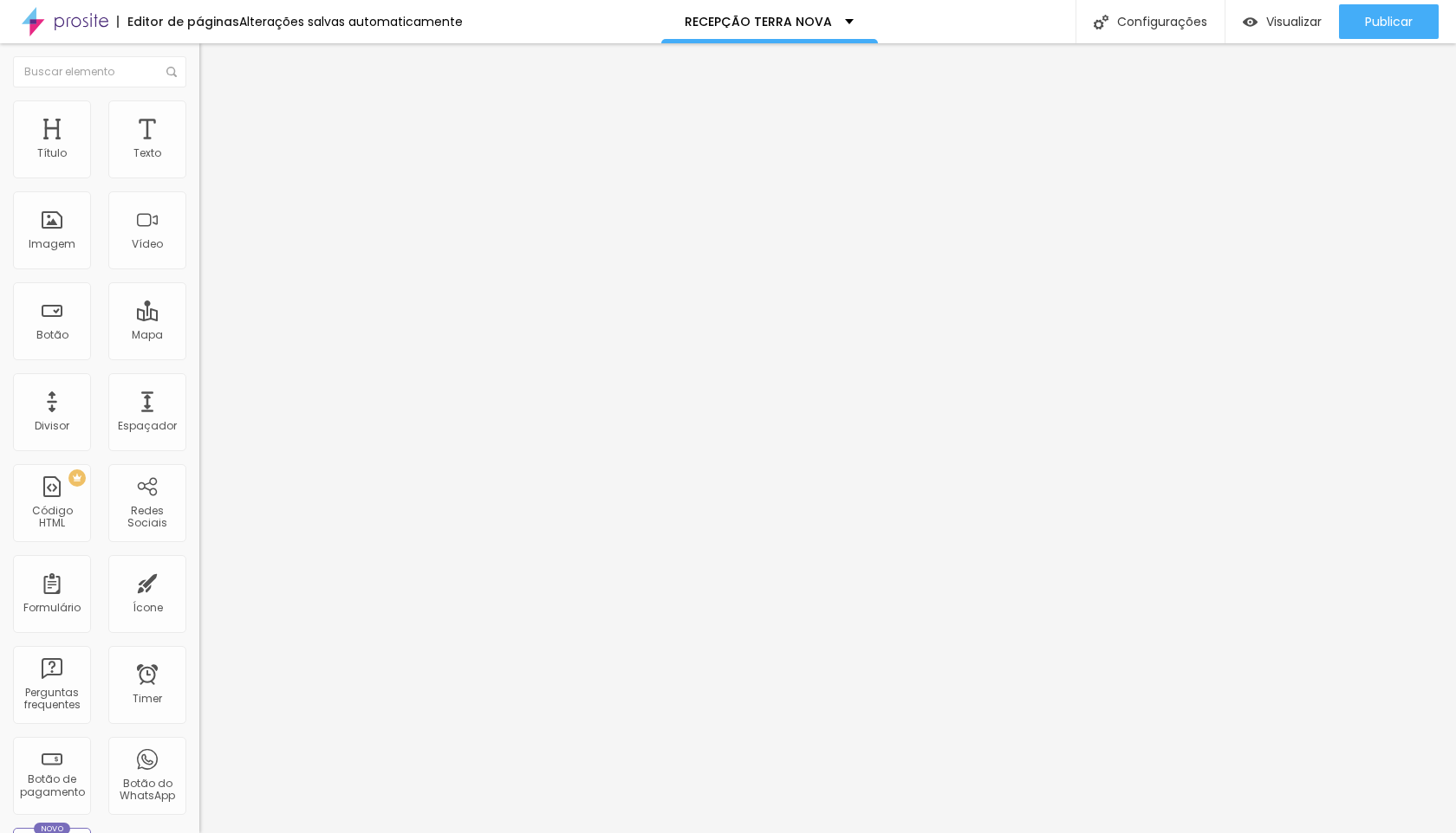
type input "29"
type input "30"
type input "31"
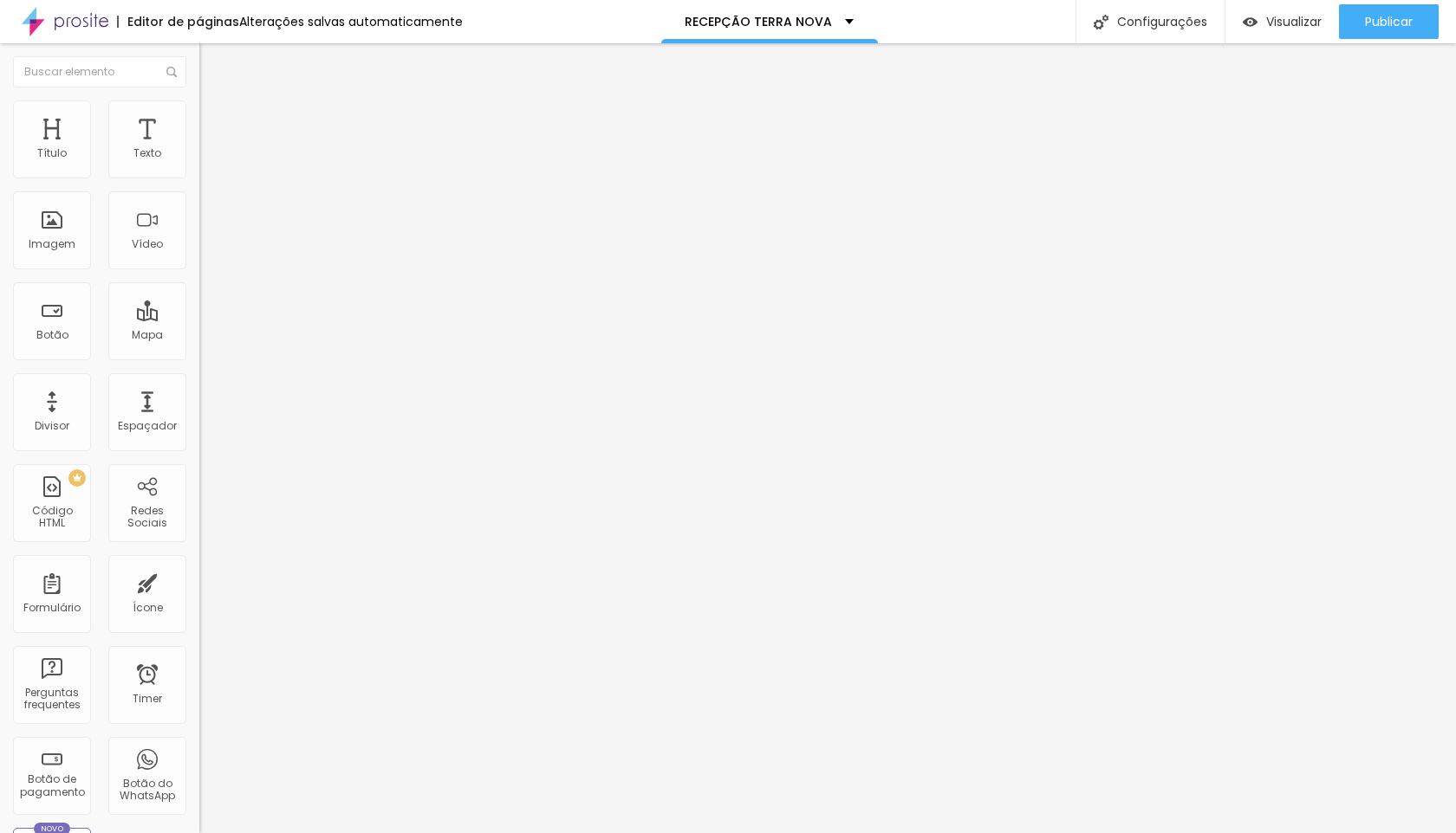
type input "31"
type input "32"
type input "33"
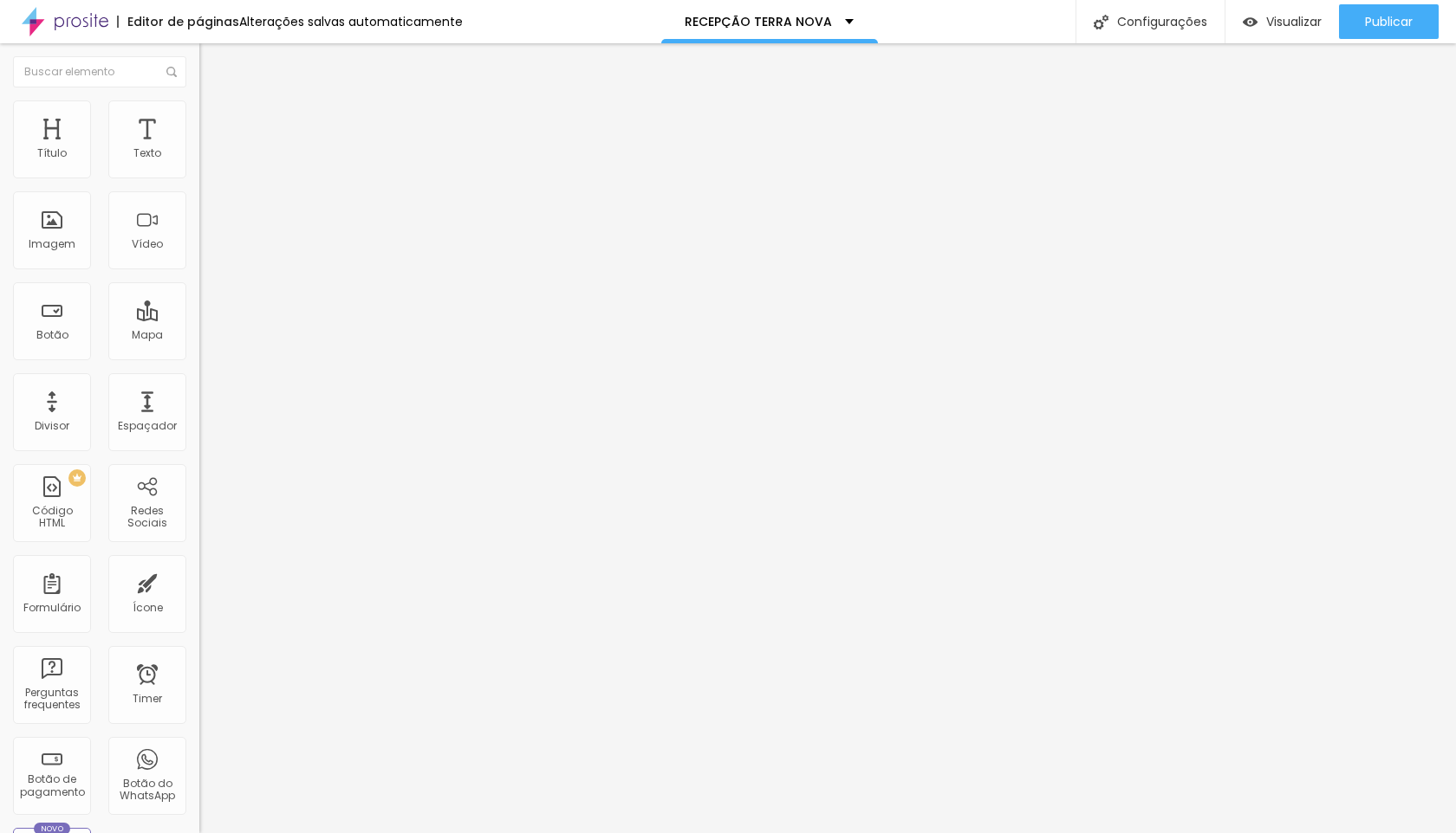
type input "34"
type input "35"
drag, startPoint x: 52, startPoint y: 168, endPoint x: 77, endPoint y: 181, distance: 28.2
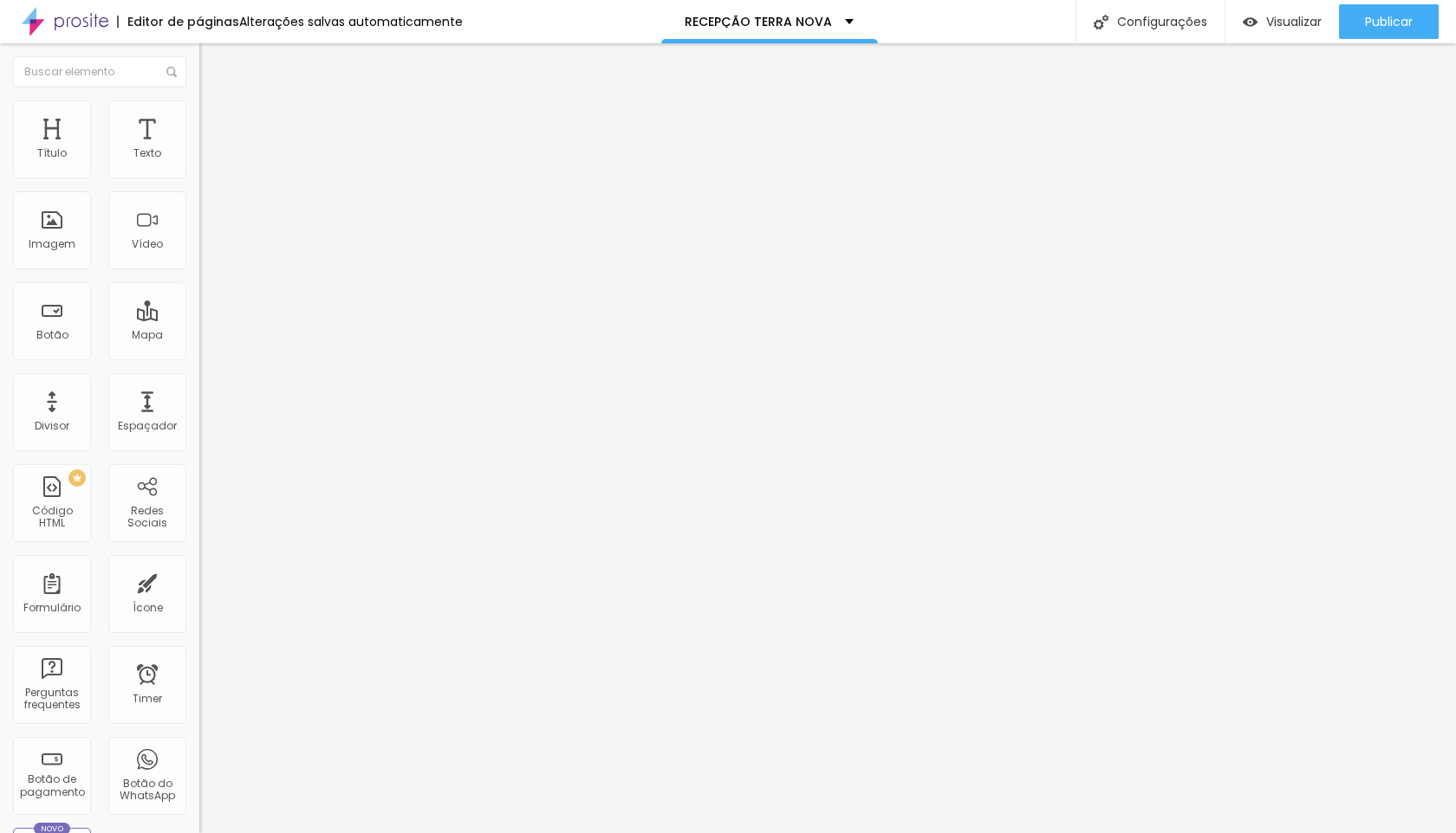
type input "35"
click at [199, 319] on input "range" at bounding box center [255, 326] width 112 height 14
click at [1396, 29] on span "Publicar" at bounding box center [1388, 22] width 47 height 14
click at [1378, 28] on span "Publicar" at bounding box center [1388, 22] width 47 height 14
type input "14"
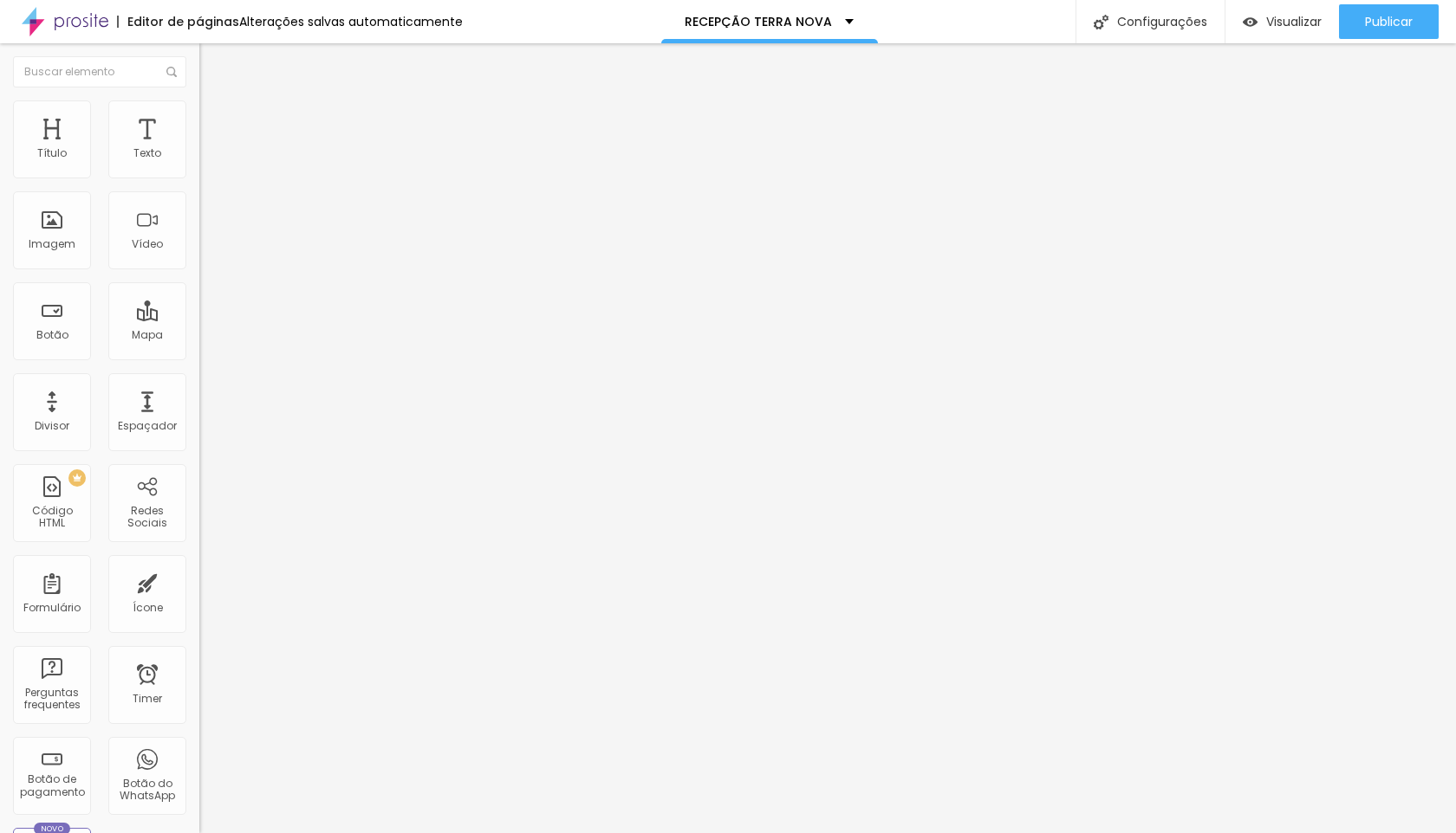
type input "14"
type input "15"
click at [199, 319] on input "range" at bounding box center [255, 326] width 112 height 14
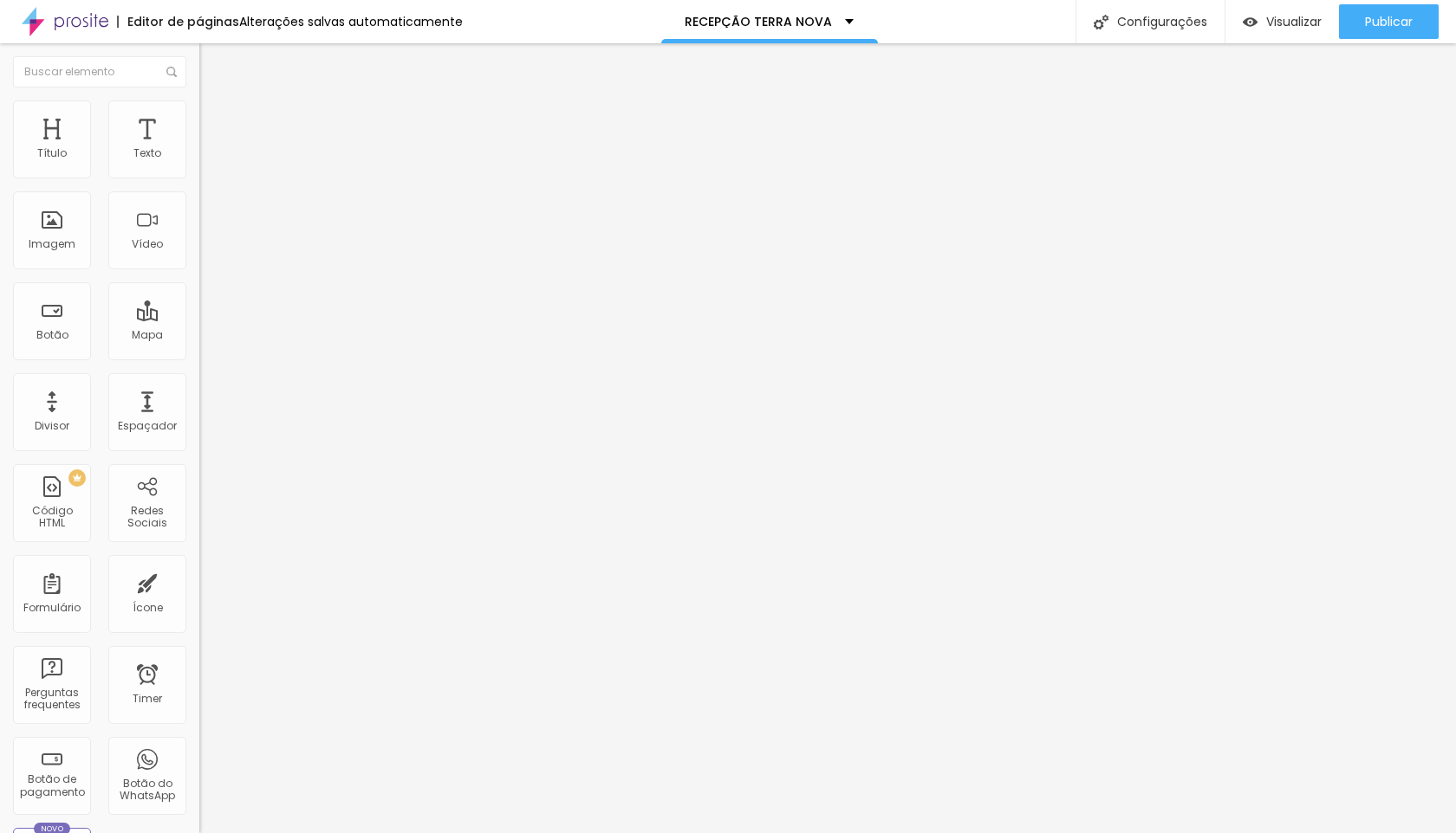
type input "28"
type input "29"
type input "30"
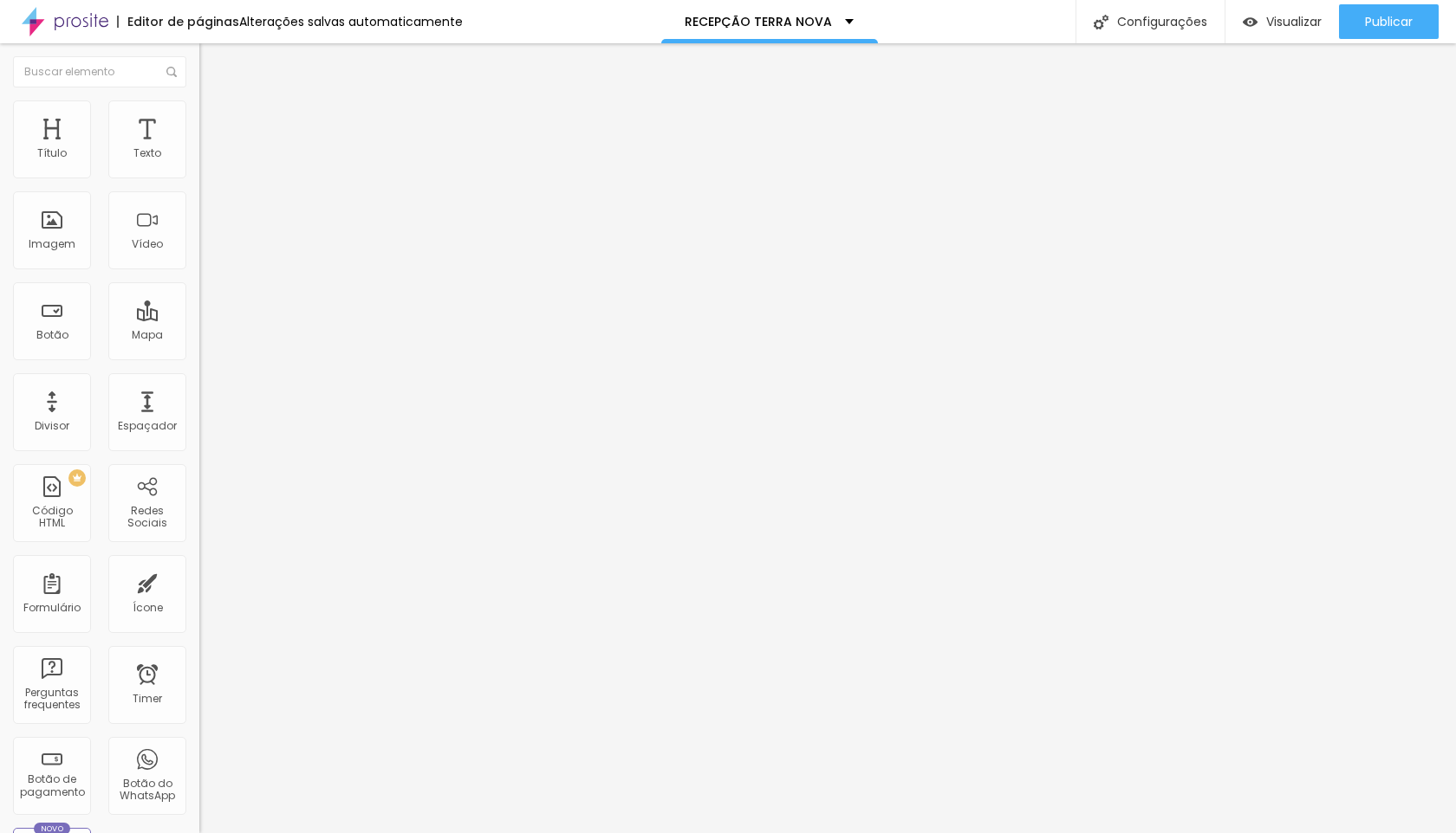
type input "30"
drag, startPoint x: 126, startPoint y: 169, endPoint x: 135, endPoint y: 169, distance: 9.0
type input "30"
click at [199, 319] on input "range" at bounding box center [255, 326] width 112 height 14
type input "14"
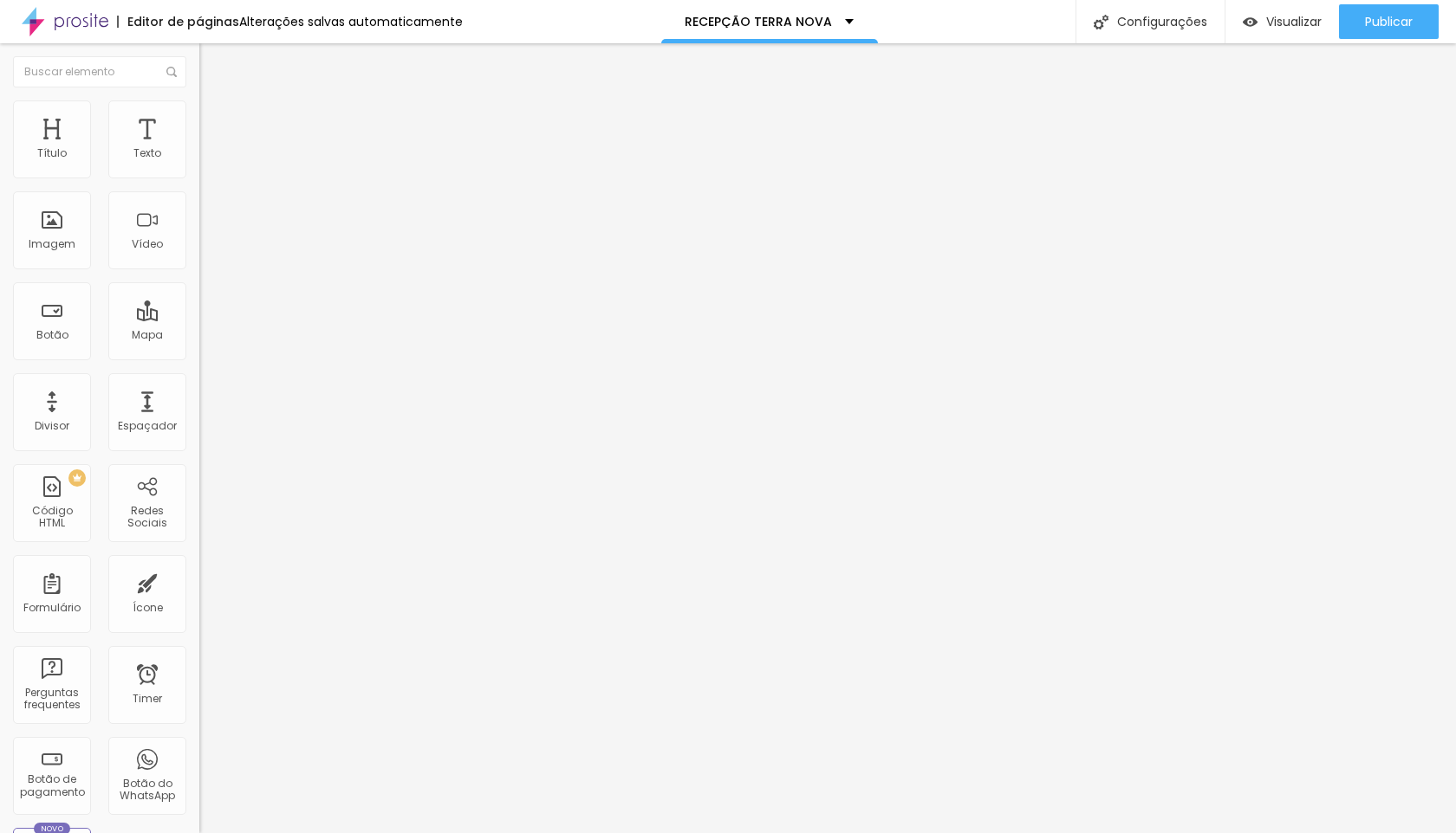
type input "14"
type input "15"
type input "16"
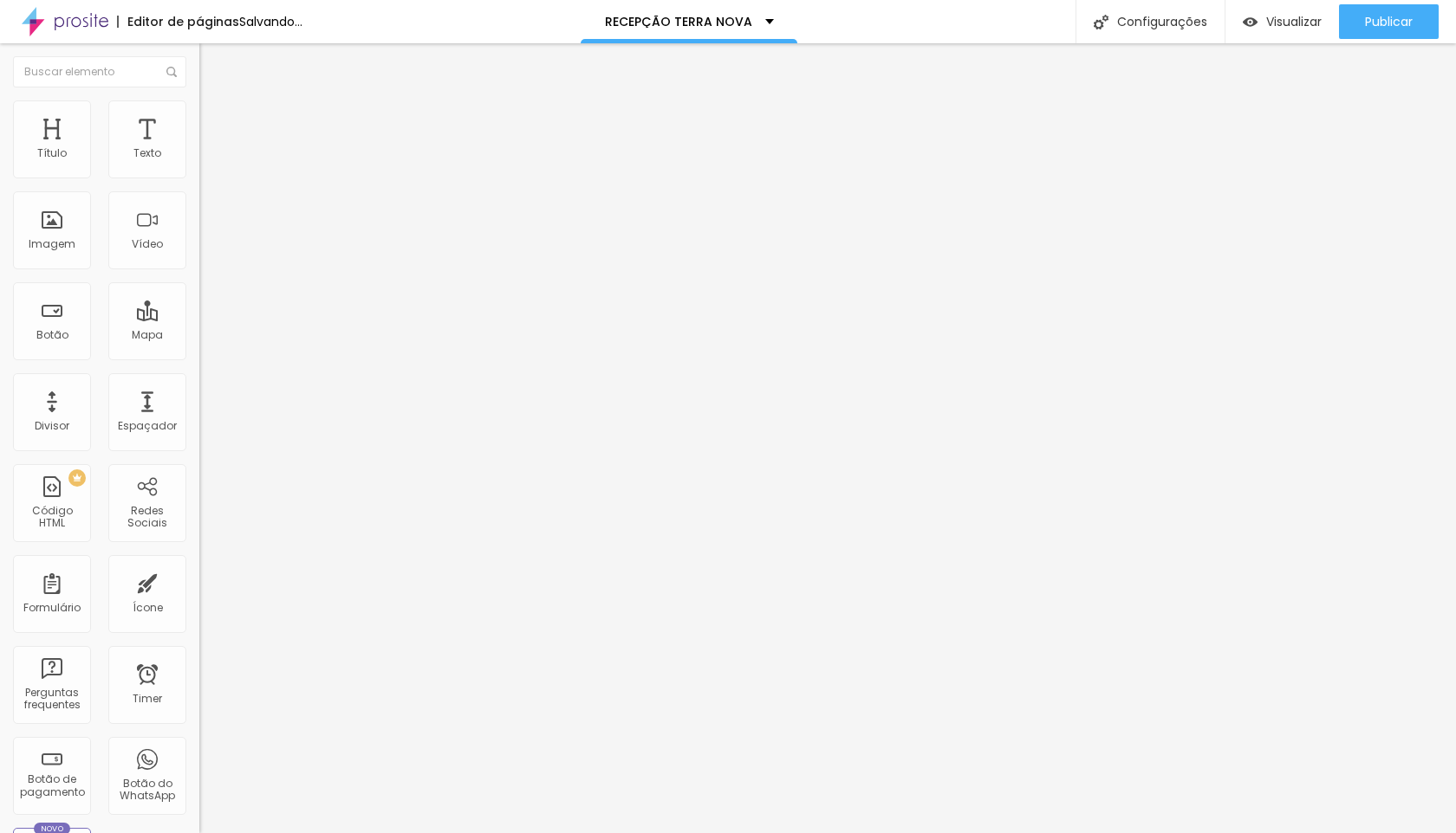
type input "17"
type input "16"
type input "15"
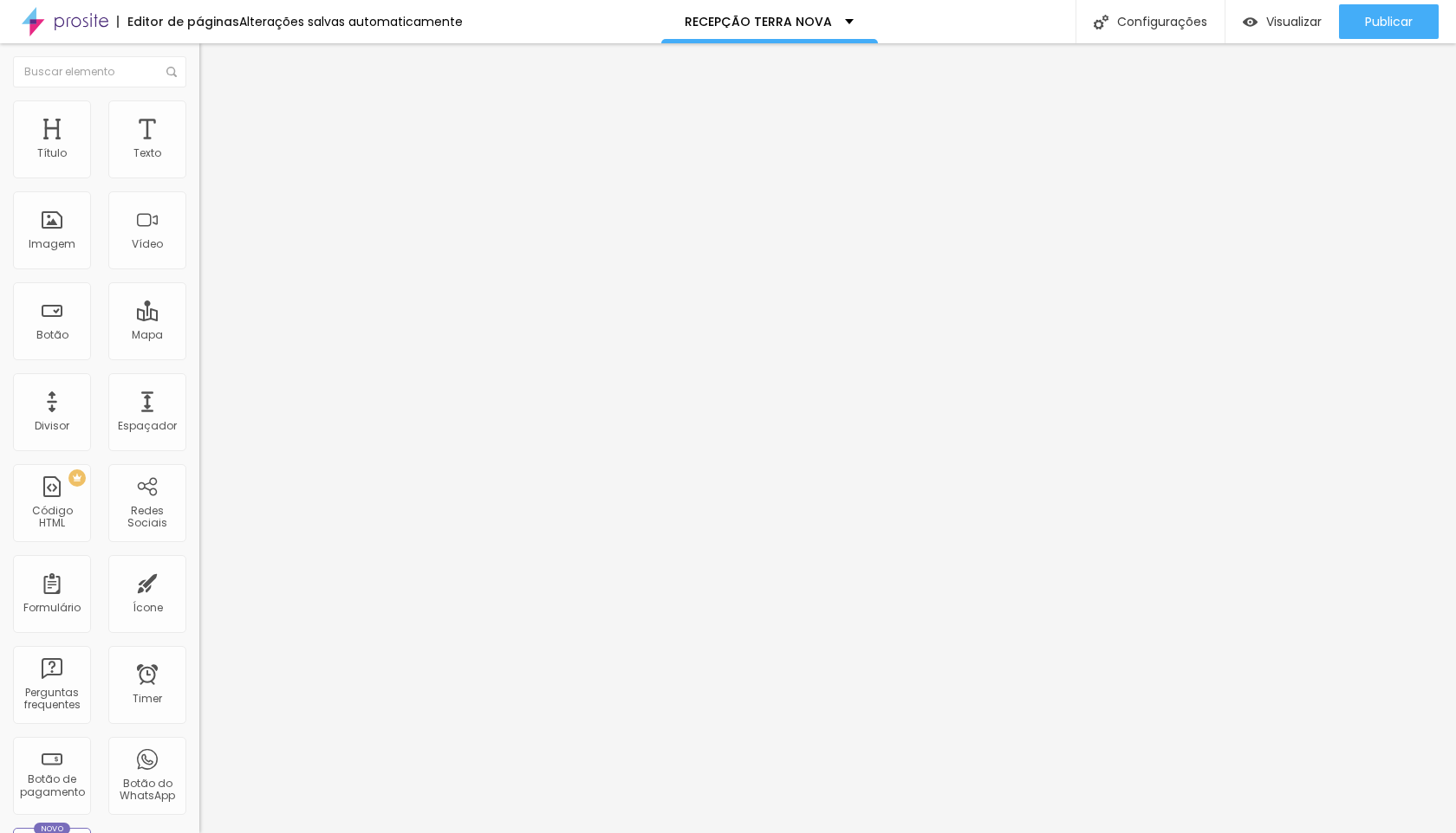
type input "15"
type input "14"
type input "13"
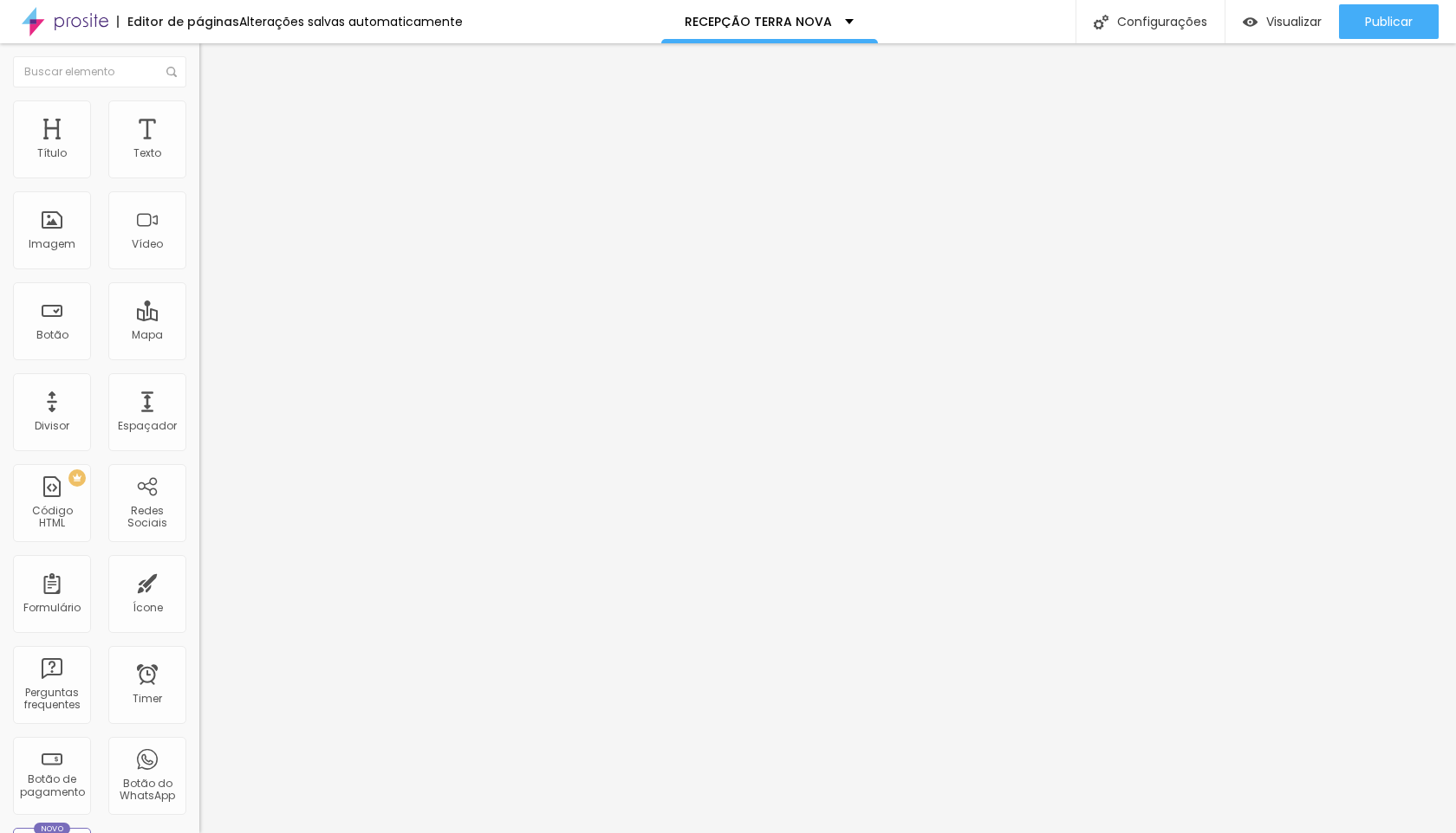
click at [199, 319] on input "range" at bounding box center [255, 326] width 112 height 14
type input "14"
type input "15"
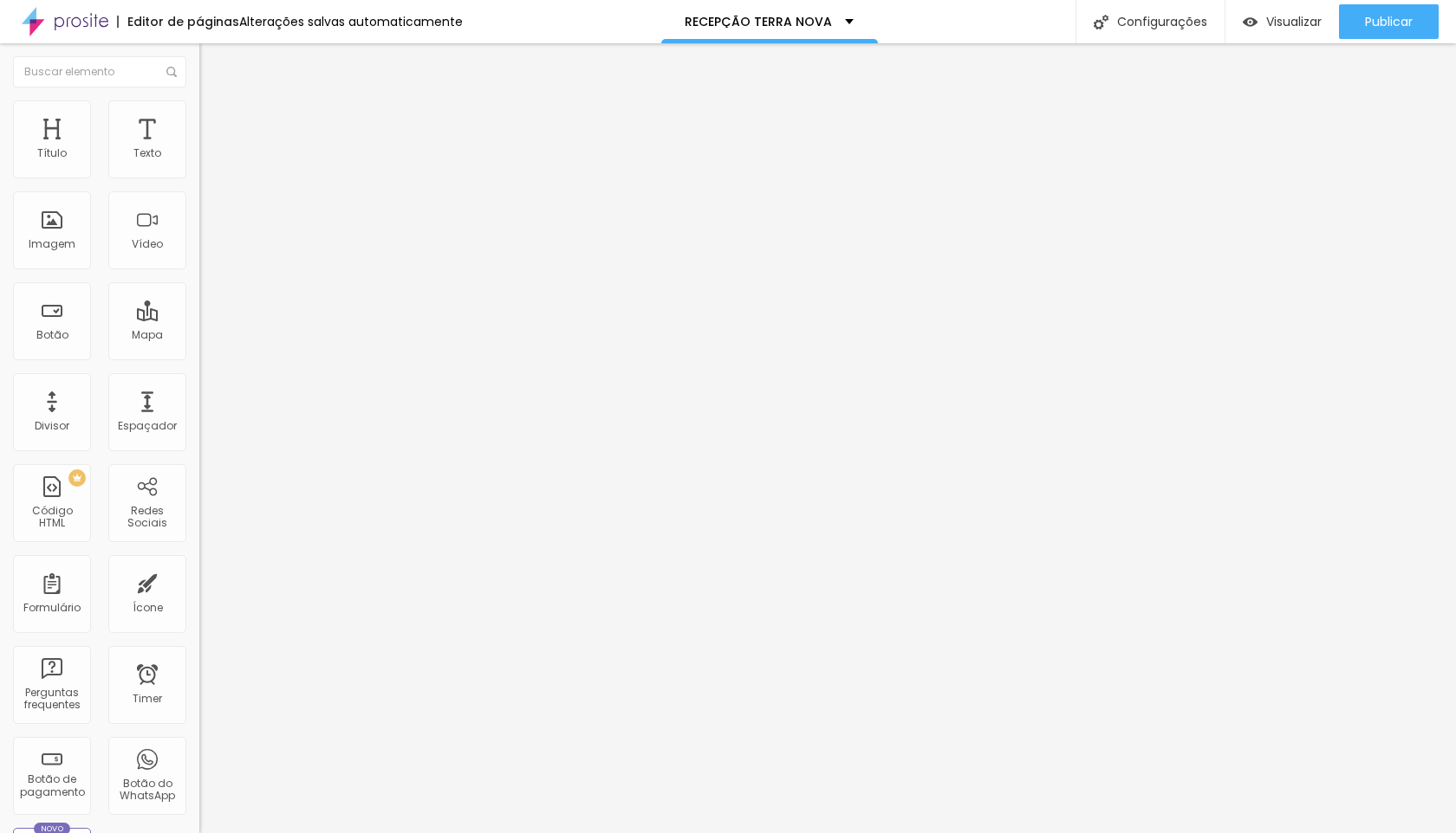
type input "16"
type input "17"
type input "18"
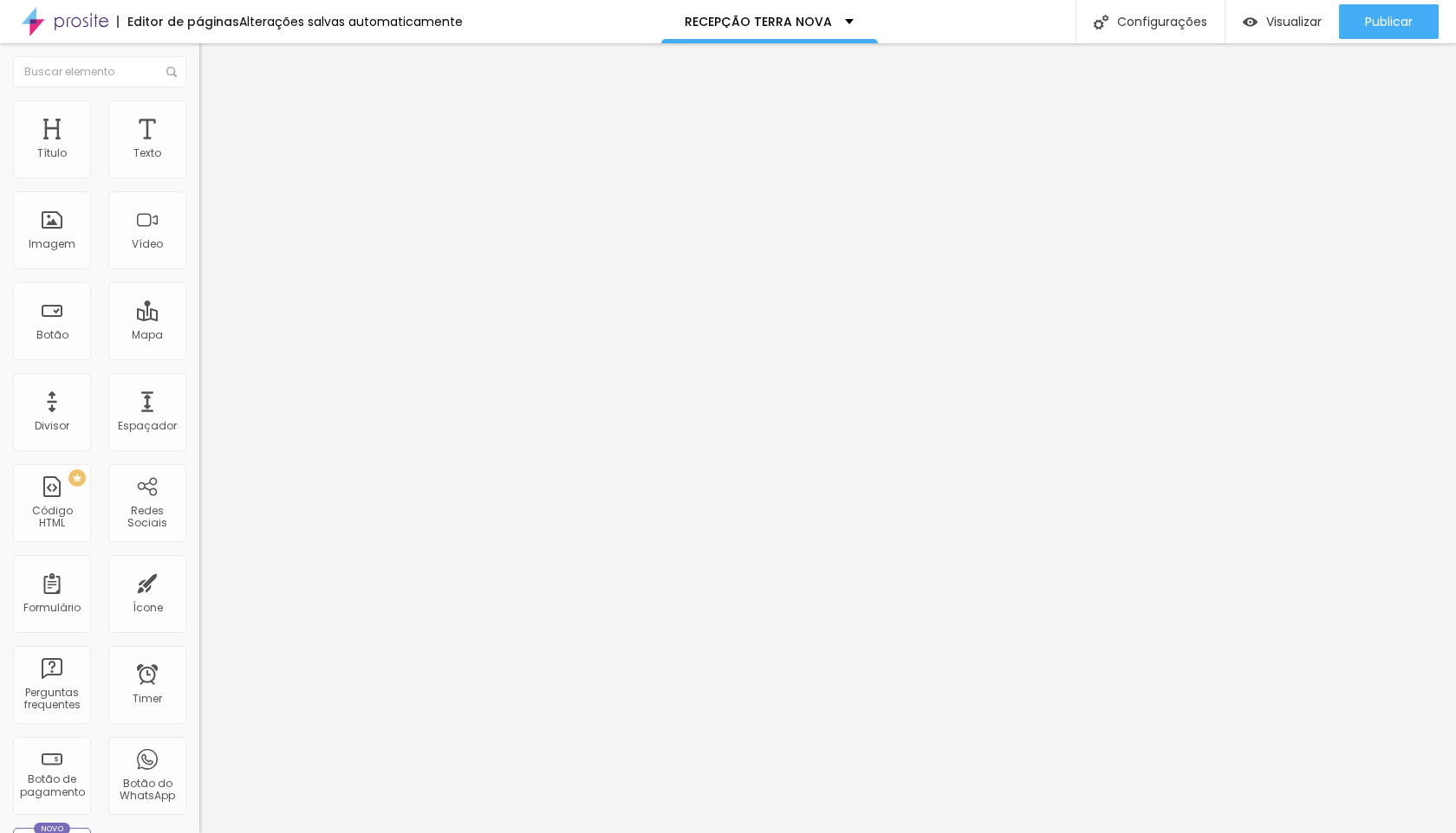
type input "18"
type input "19"
type input "20"
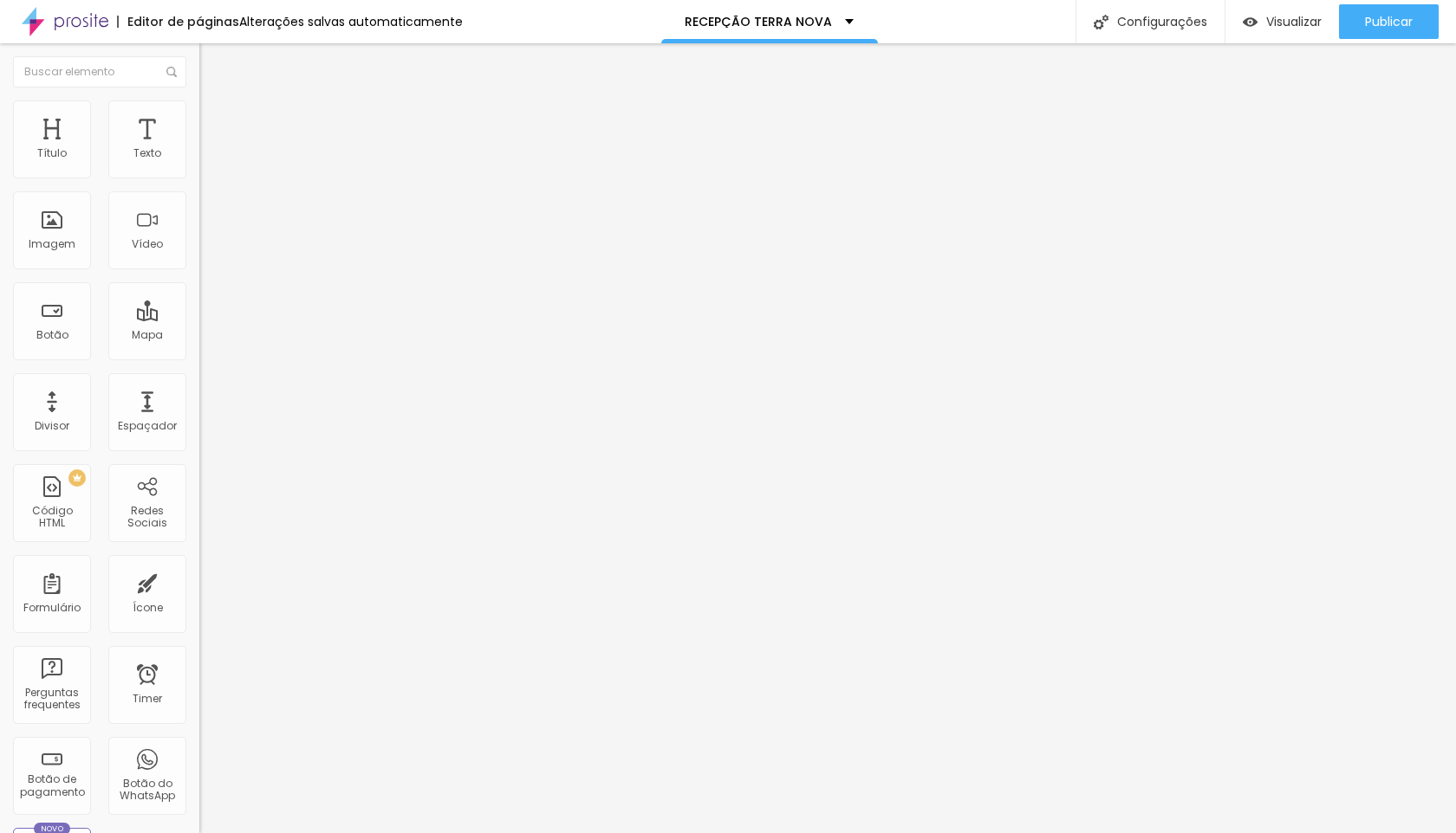
type input "21"
type input "22"
type input "23"
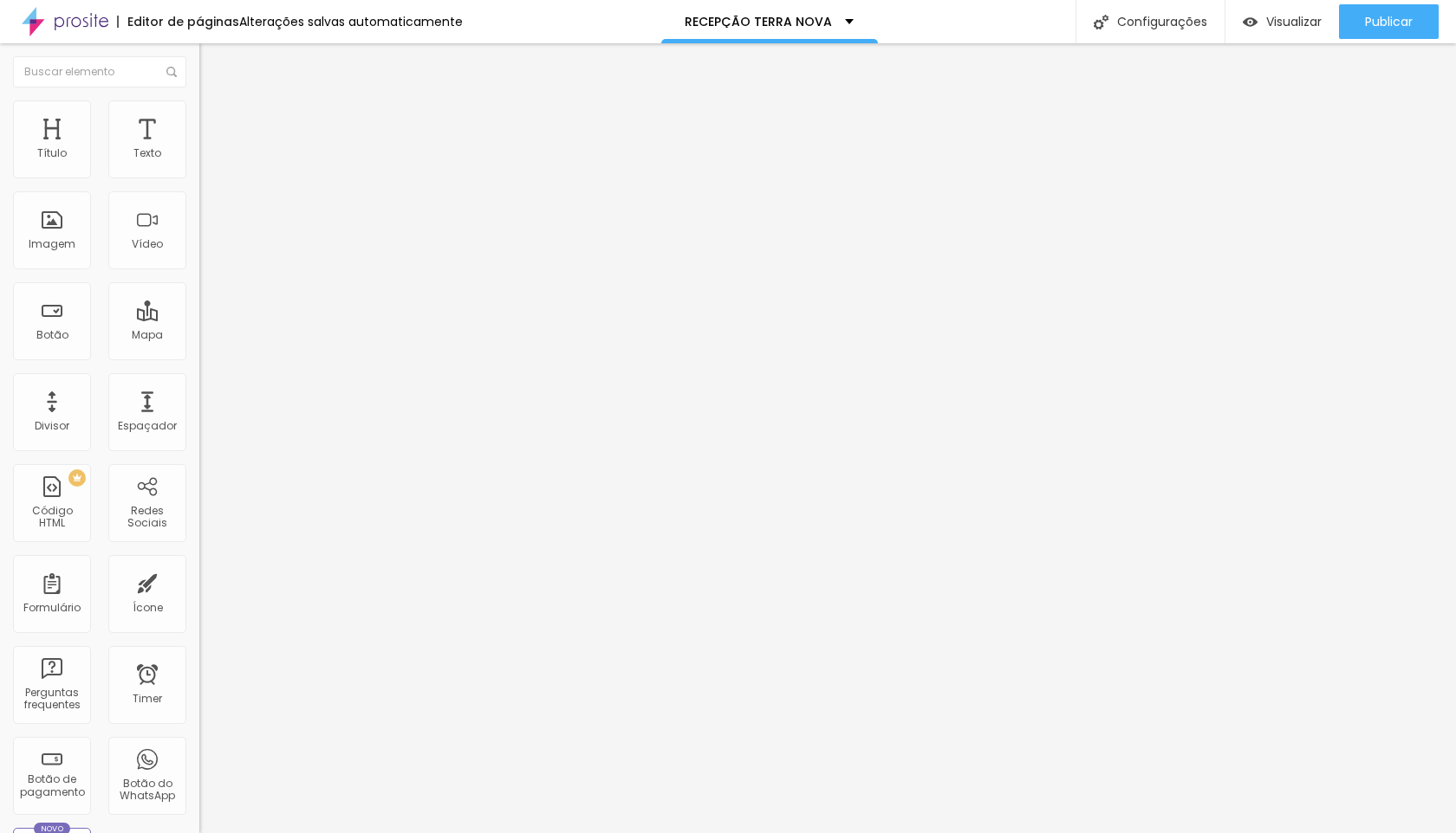
type input "23"
type input "24"
type input "25"
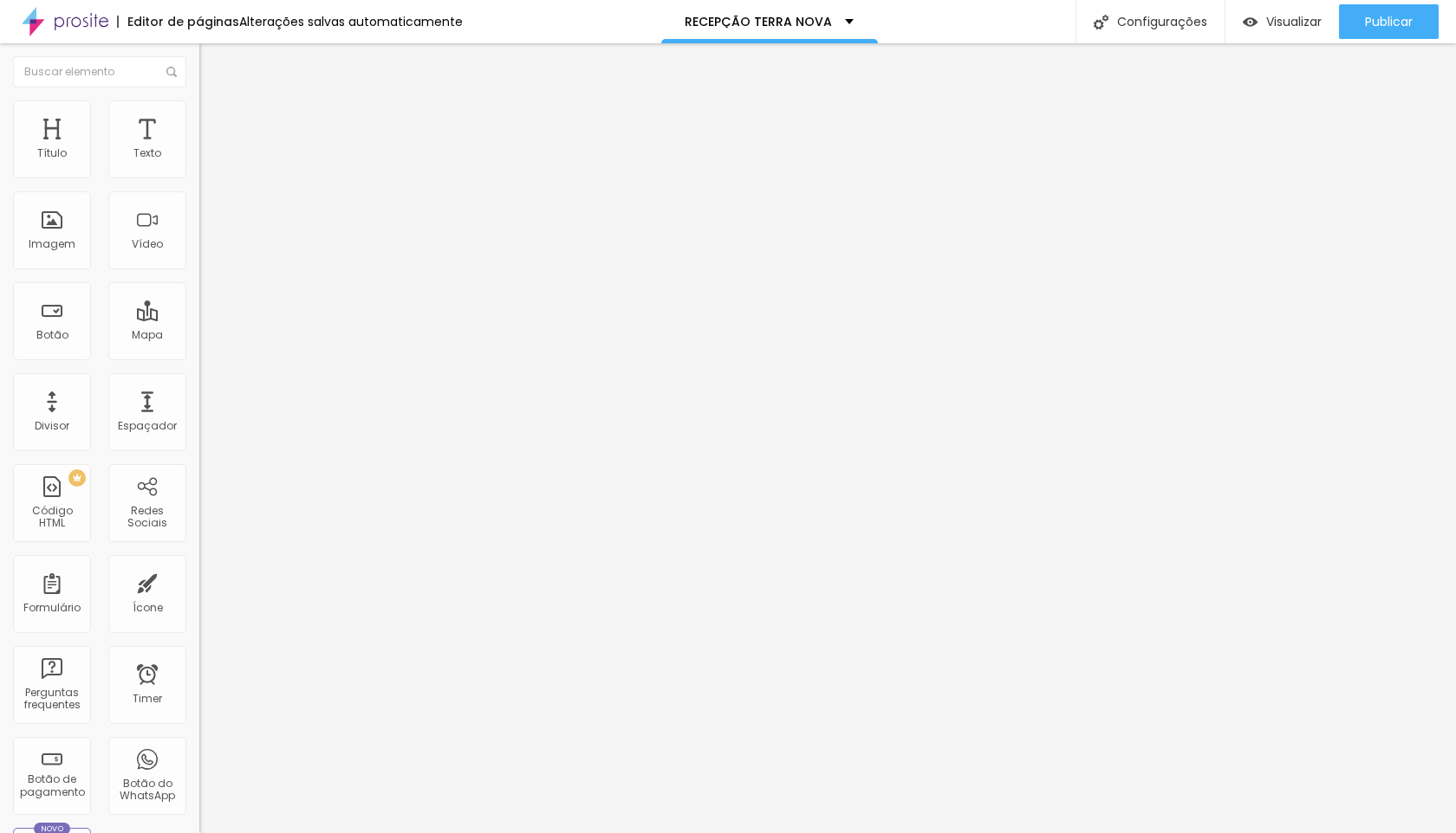
type input "23"
type input "17"
type input "15"
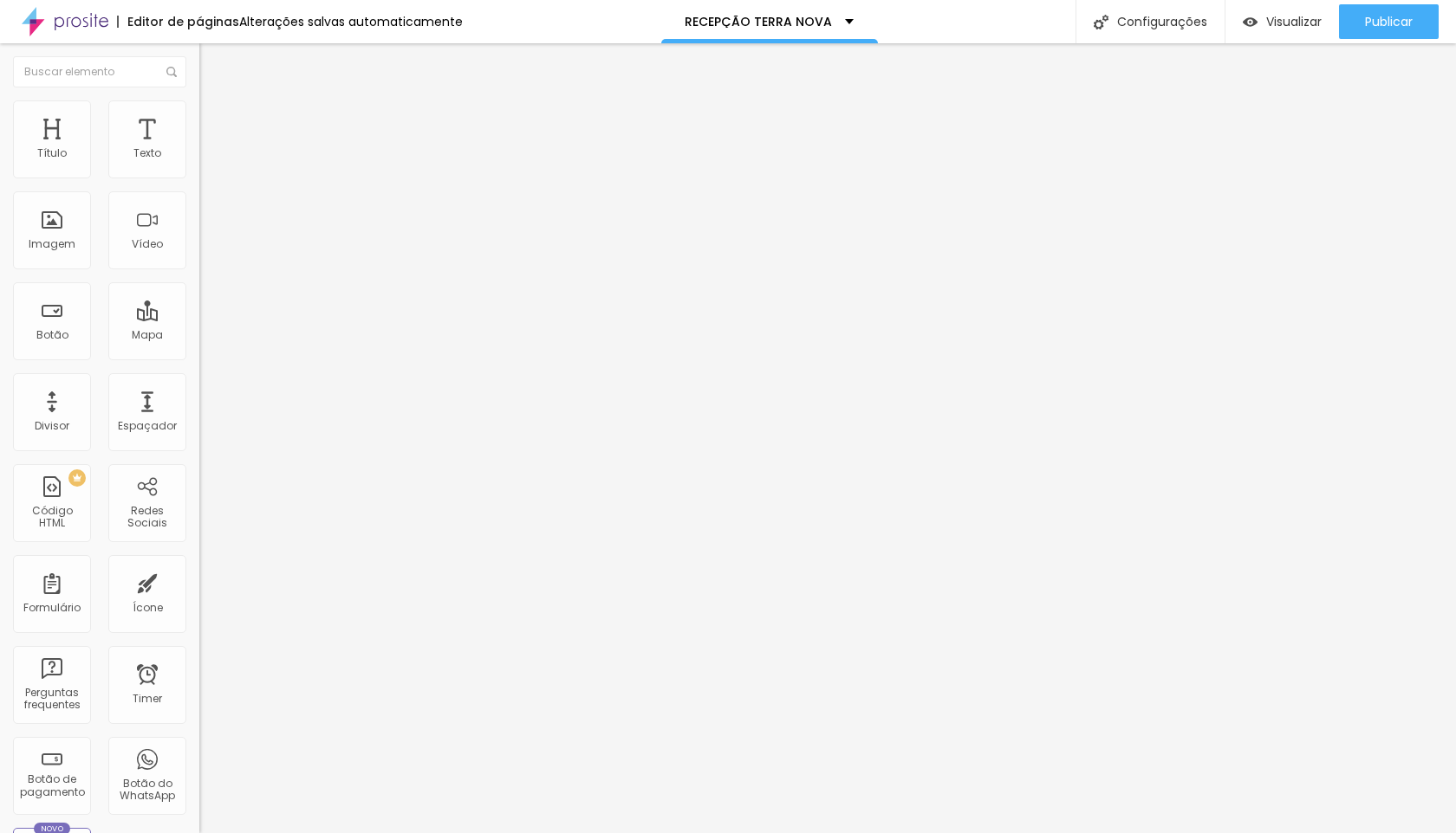
type input "15"
type input "14"
type input "13"
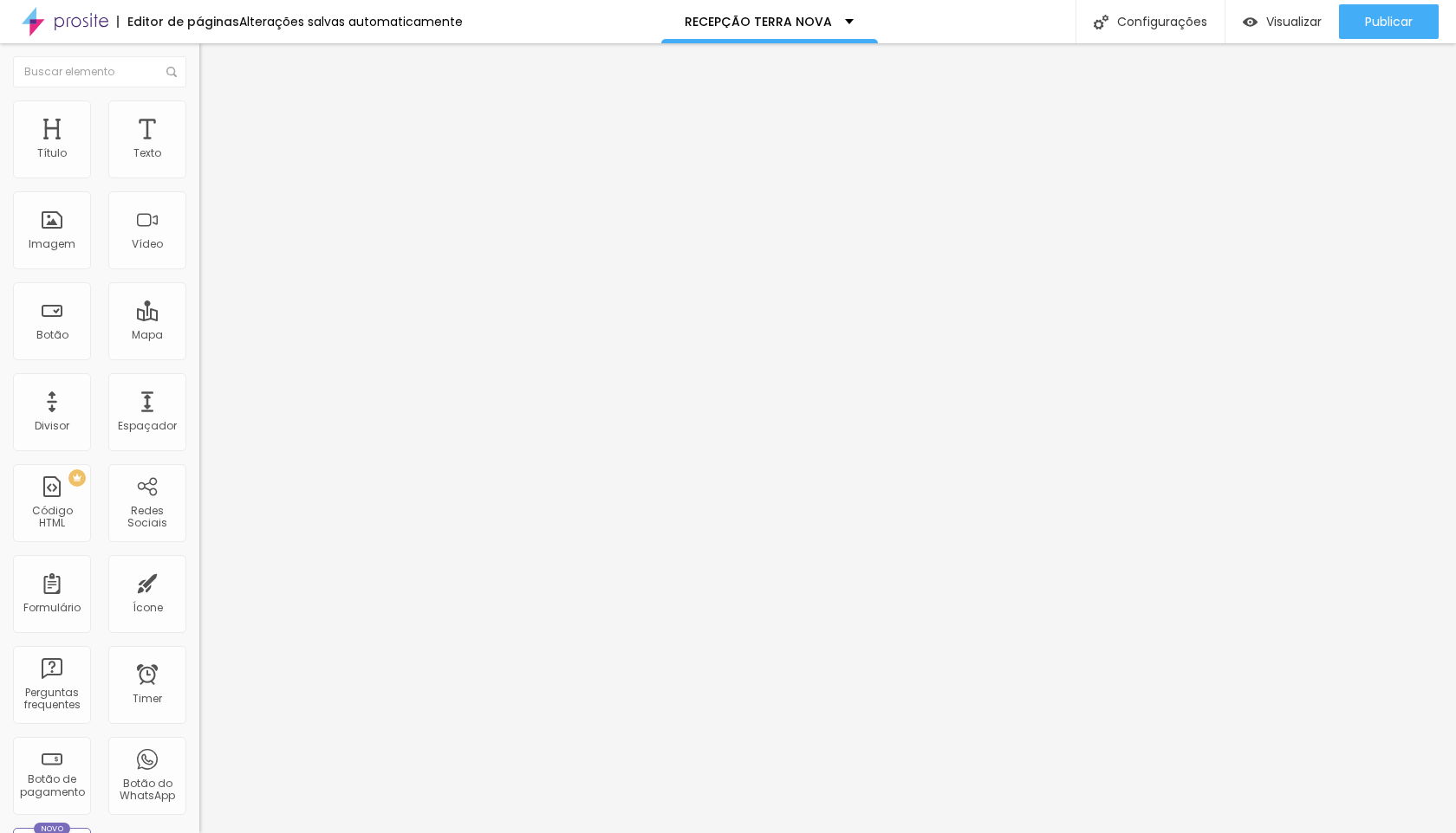
type input "12"
type input "11"
type input "12"
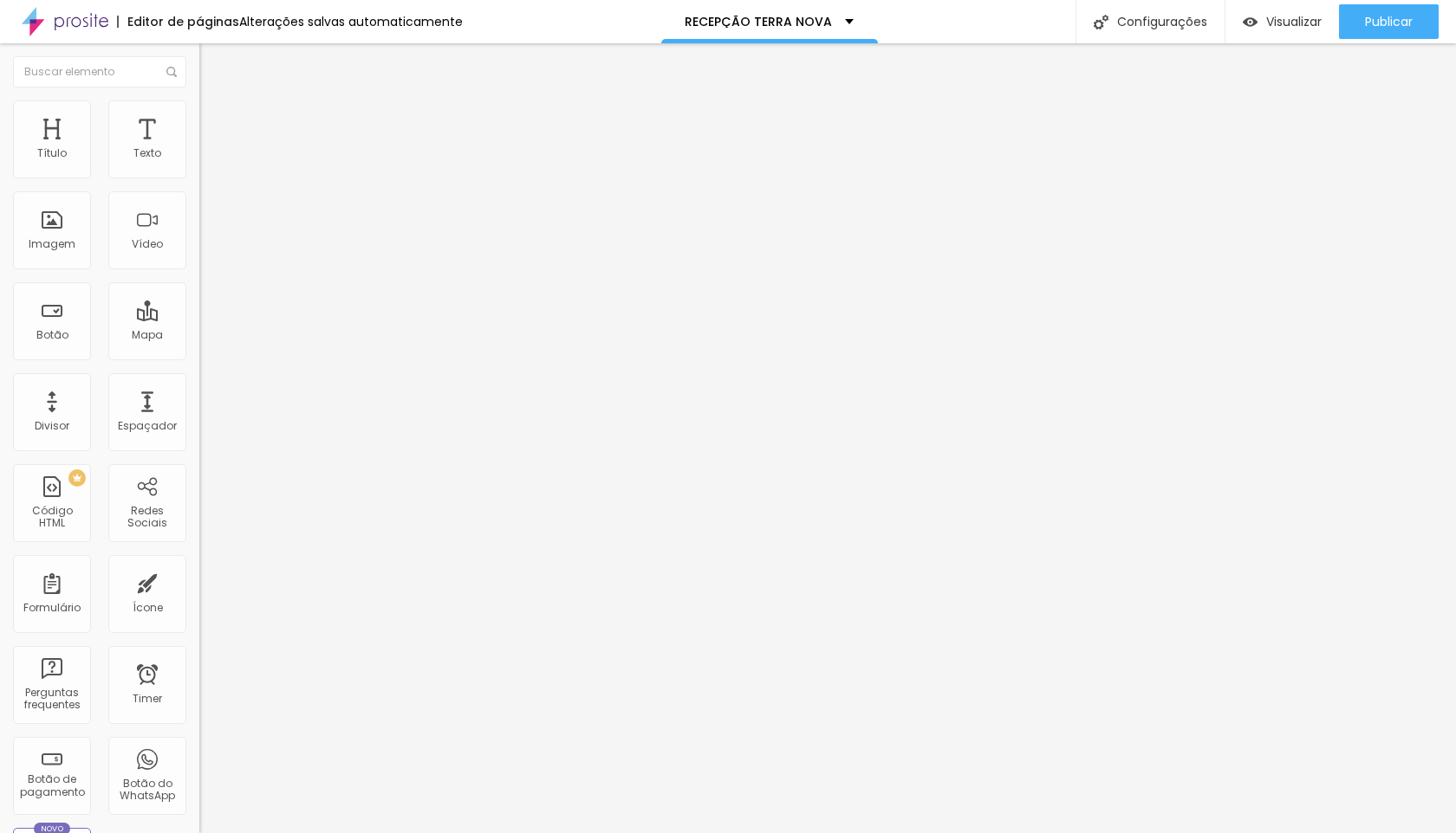
type input "12"
type input "13"
click at [199, 319] on input "range" at bounding box center [255, 326] width 112 height 14
click at [1374, 23] on span "Publicar" at bounding box center [1388, 22] width 47 height 14
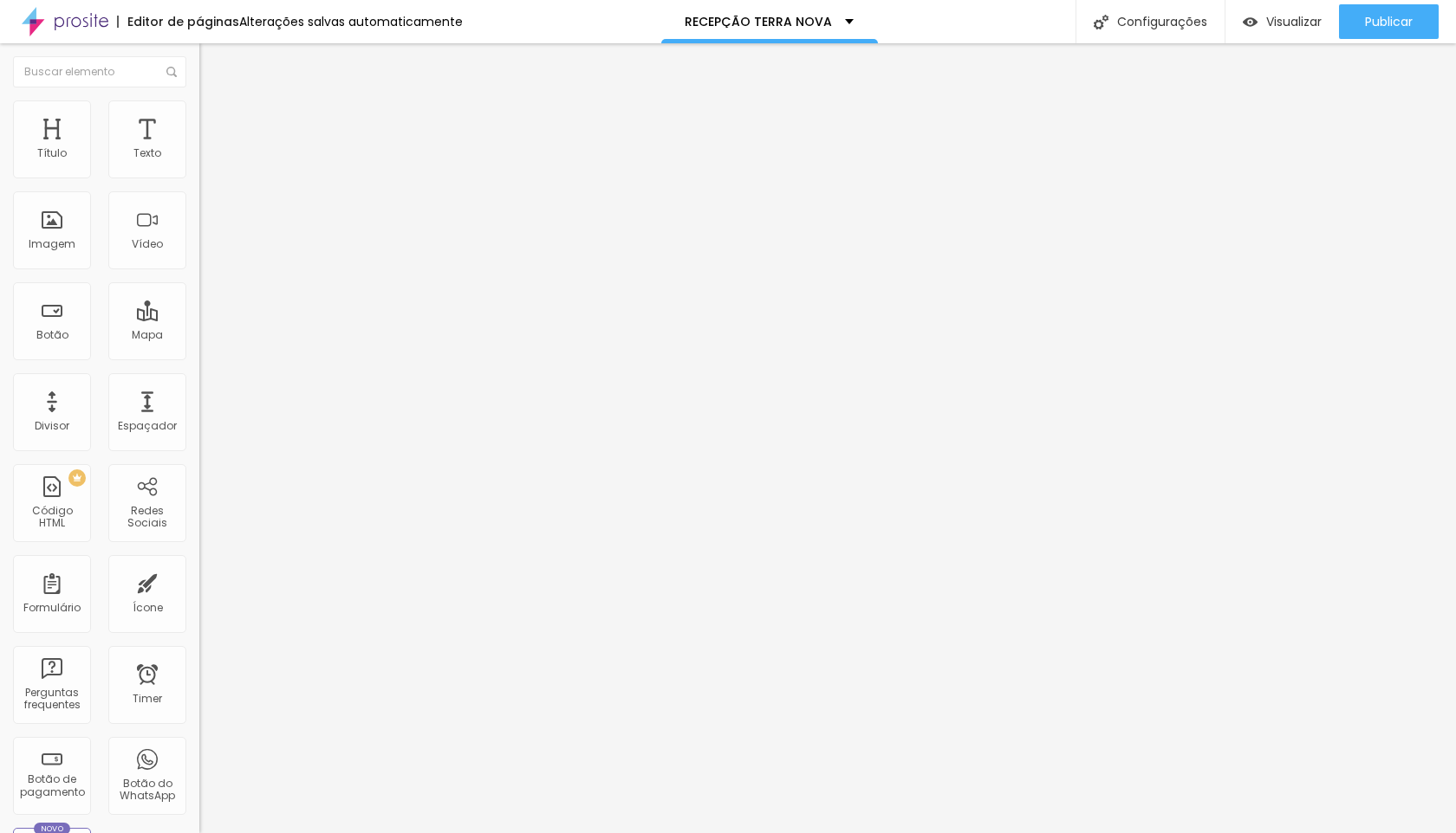
type input "14"
type input "15"
type input "16"
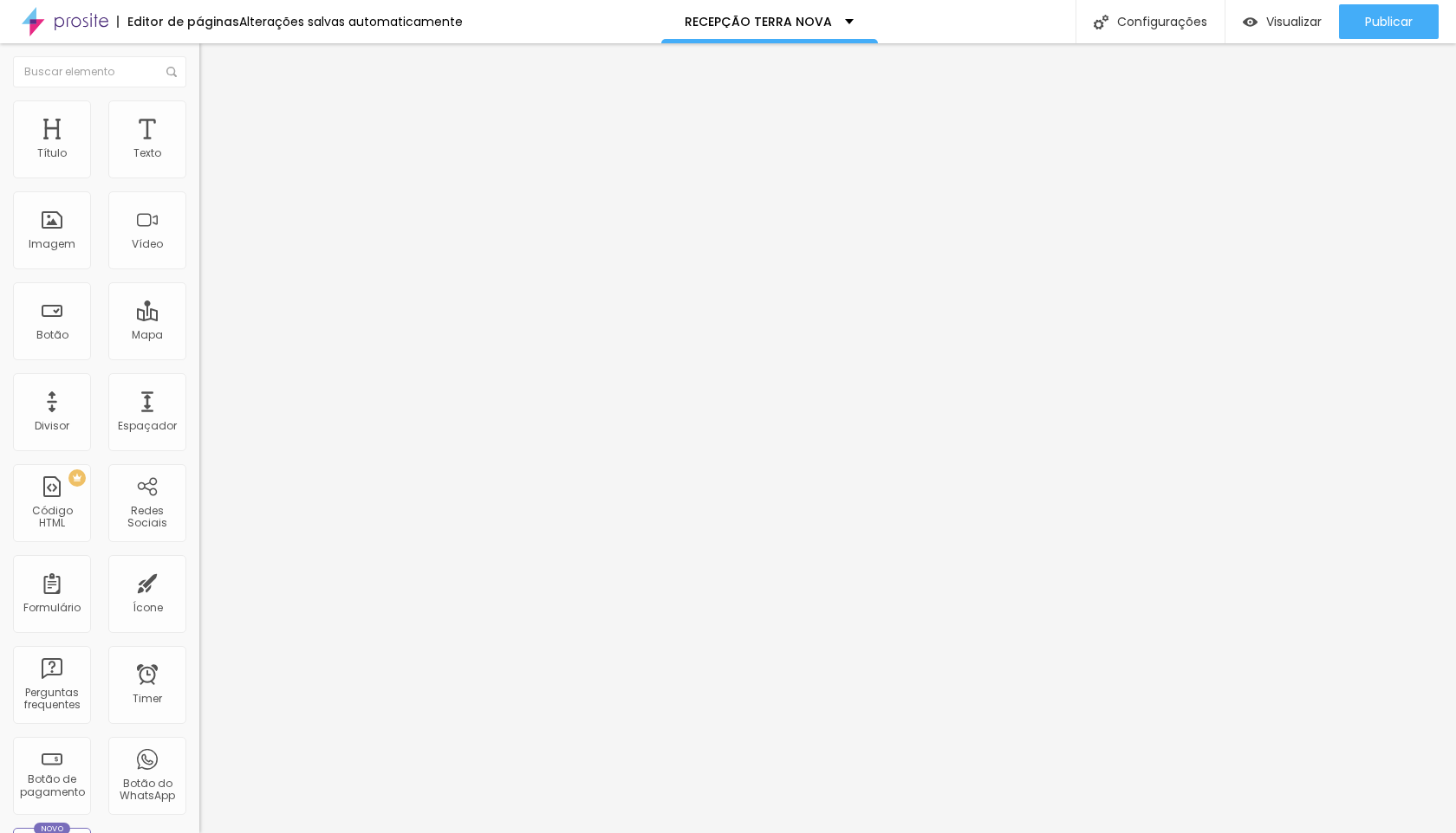
type input "16"
type input "15"
type input "14"
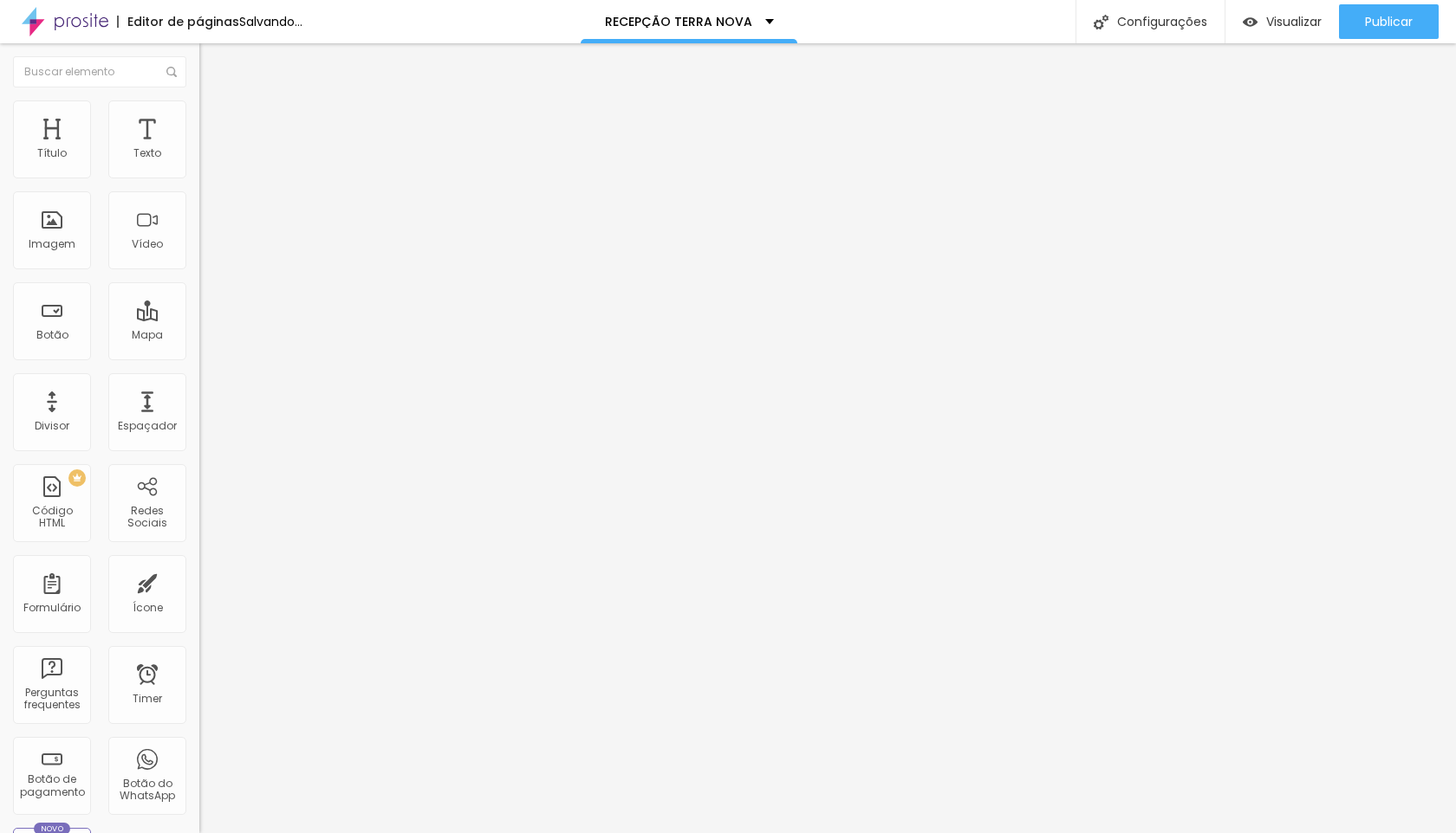
type input "14"
click at [199, 319] on input "range" at bounding box center [255, 326] width 112 height 14
click at [199, 105] on img at bounding box center [207, 108] width 16 height 16
type input "34"
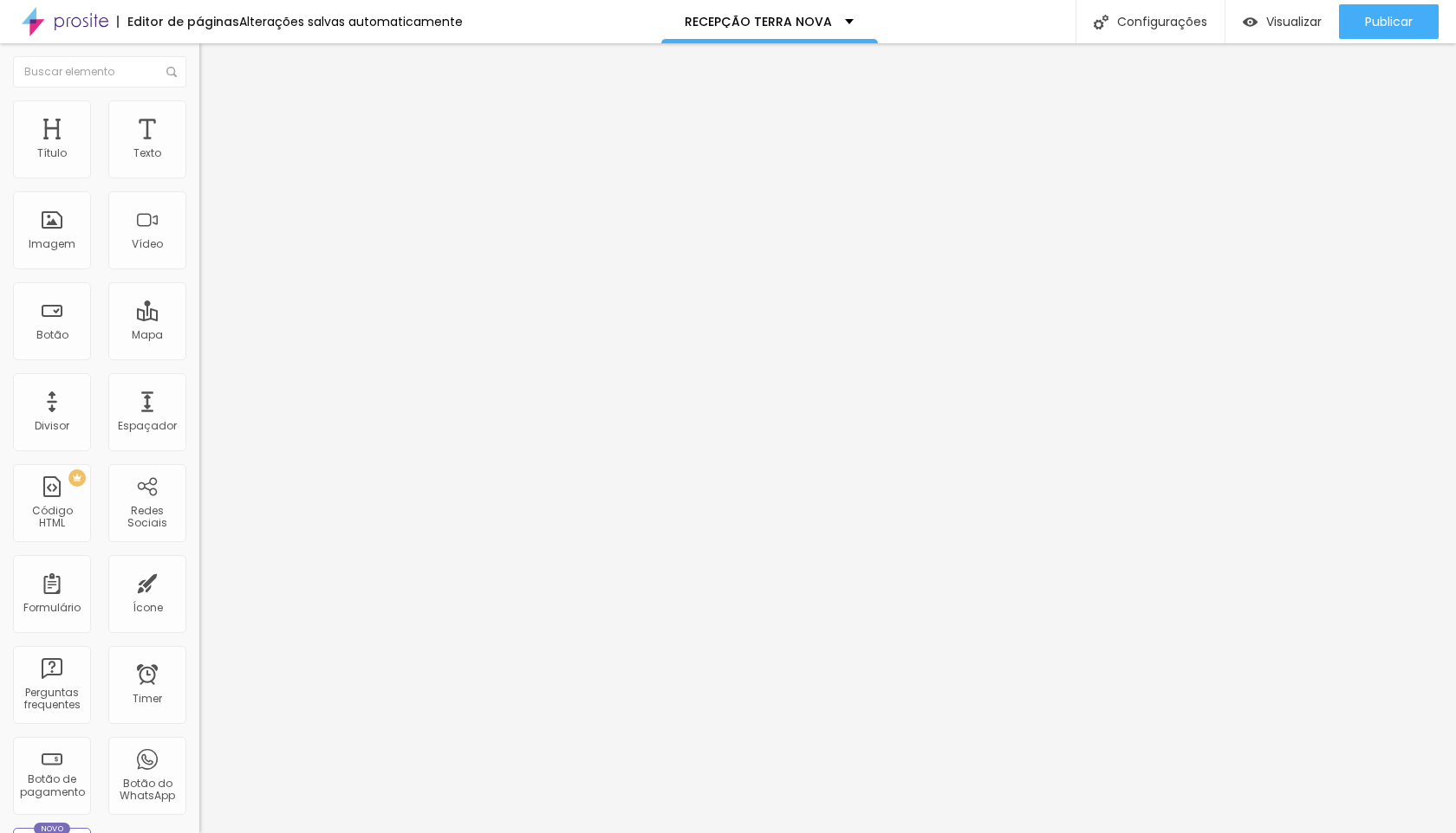
type input "25"
type input "21"
type input "14"
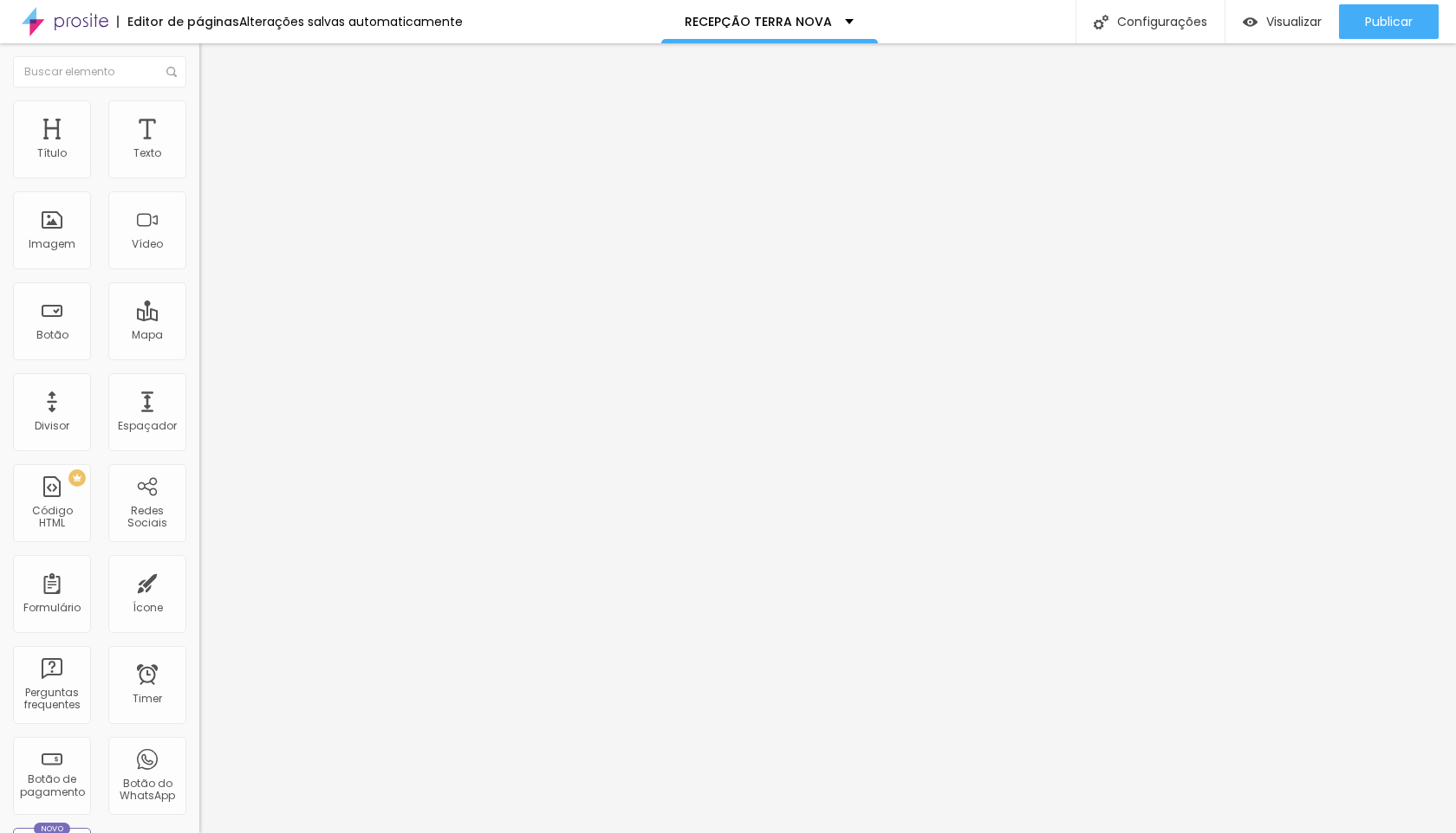
type input "14"
type input "12"
type input "9"
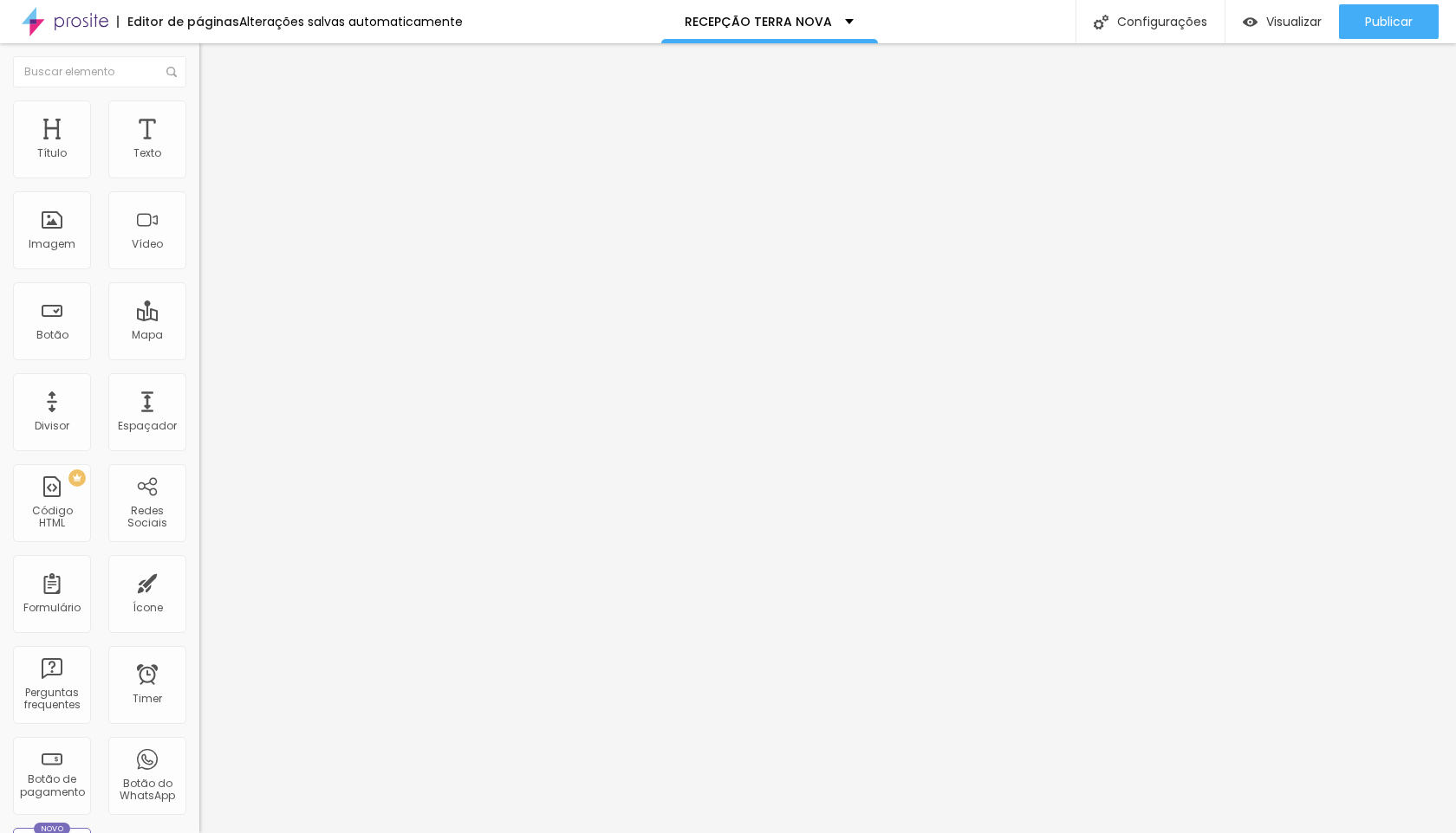
type input "7"
type input "5"
type input "4"
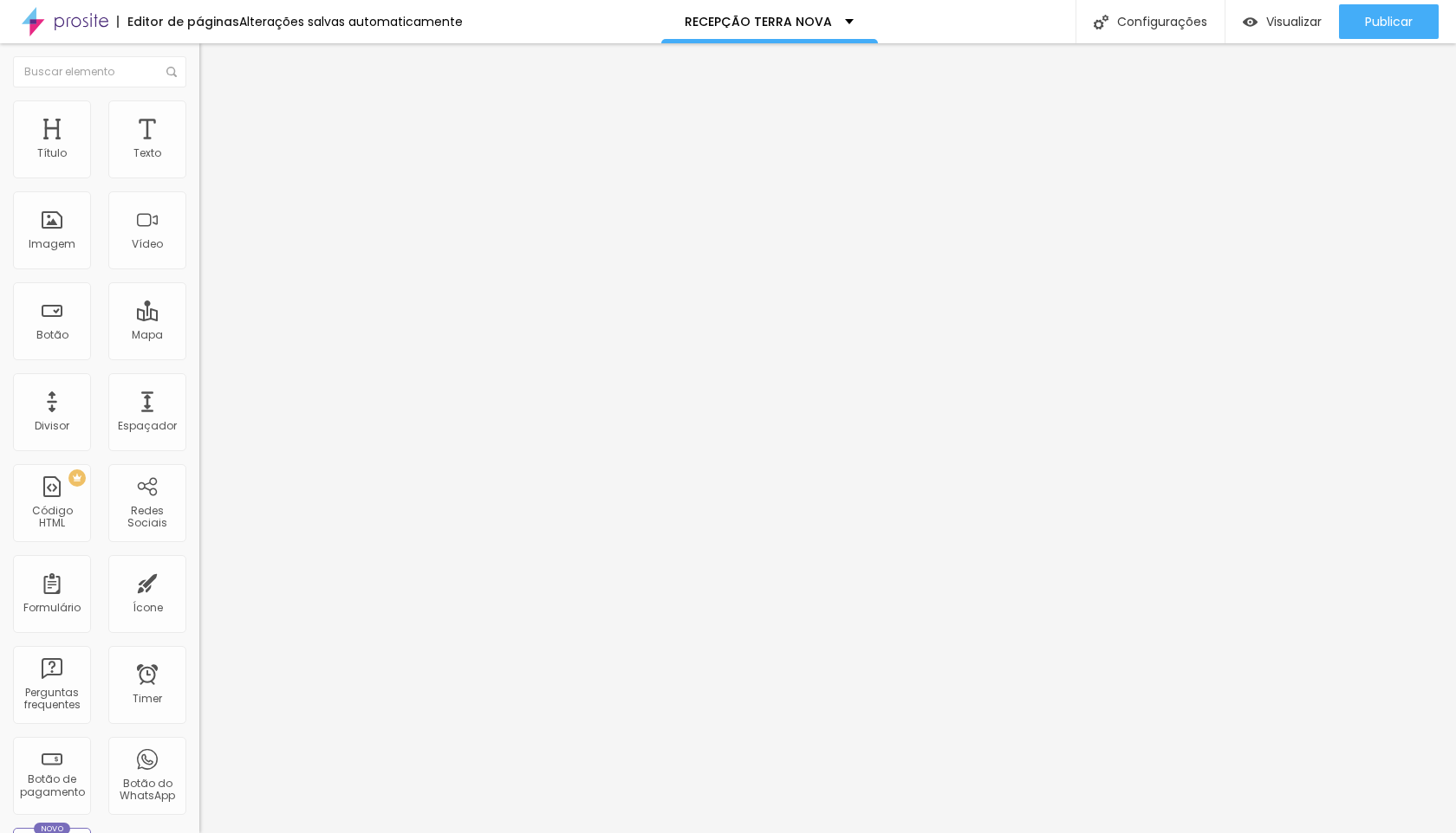
type input "4"
type input "2"
type input "1"
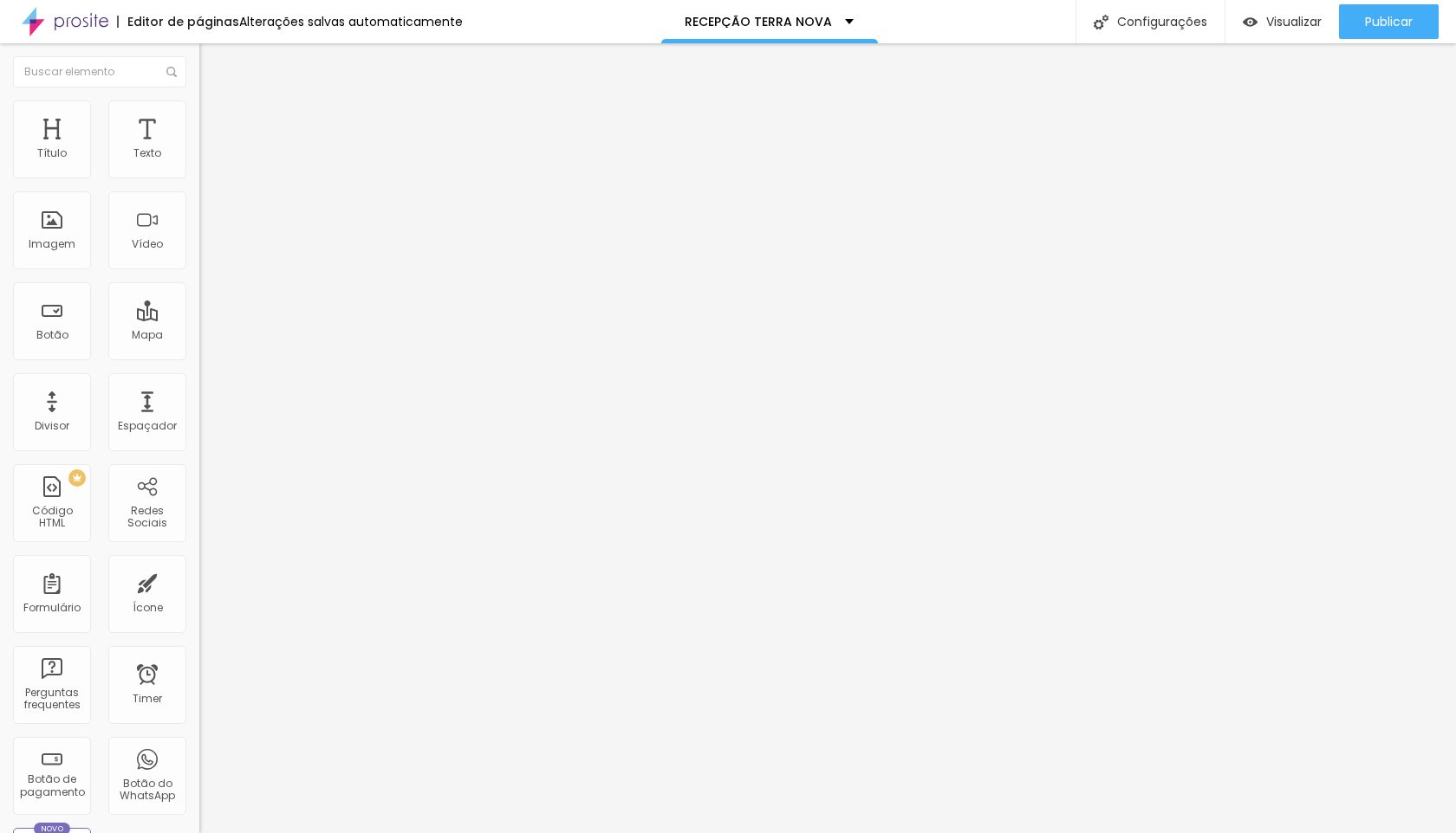
type input "0"
drag, startPoint x: 81, startPoint y: 167, endPoint x: 25, endPoint y: 175, distance: 56.6
type input "0"
click at [199, 319] on input "range" at bounding box center [255, 326] width 112 height 14
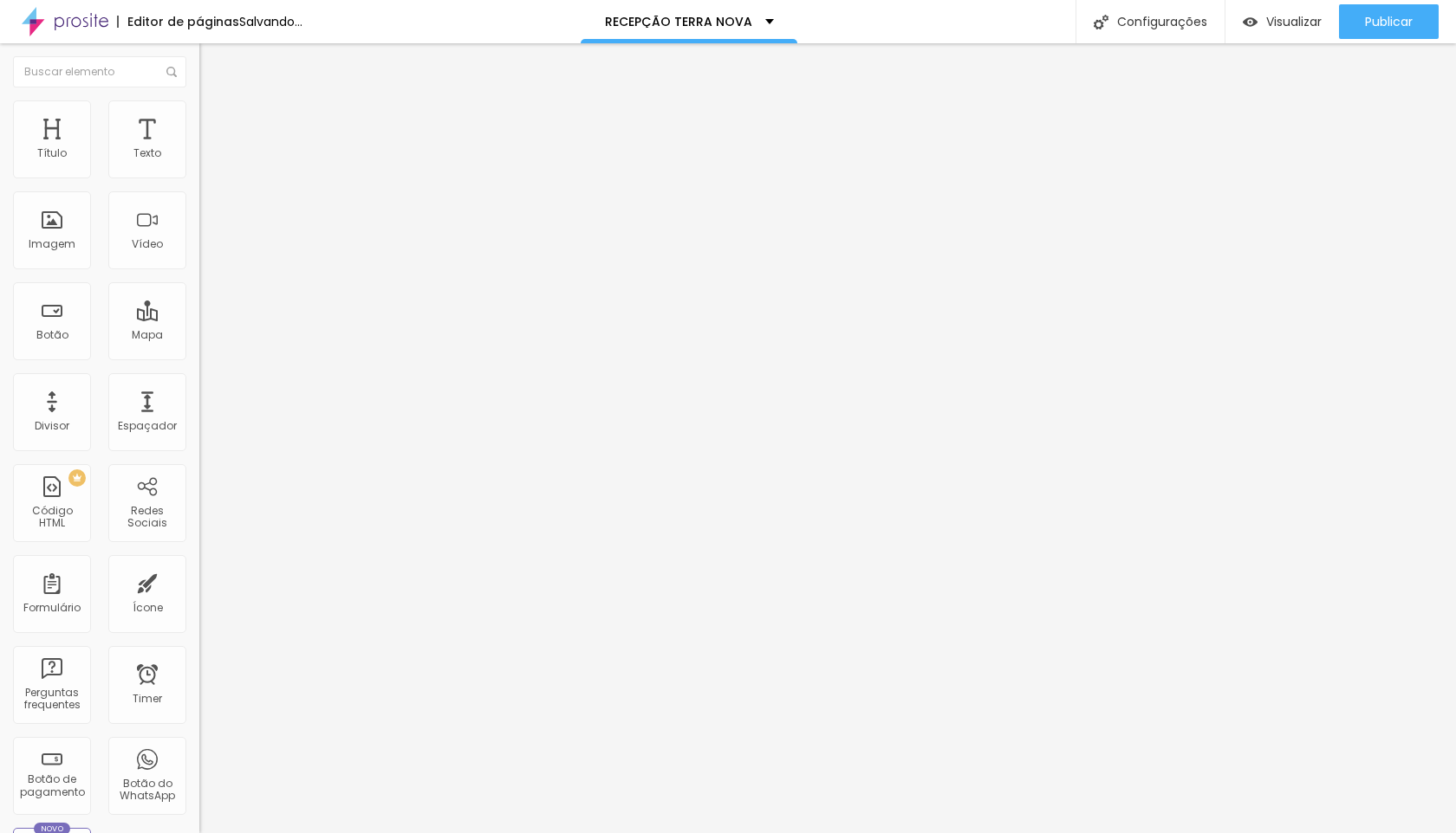
click at [199, 113] on li "Avançado" at bounding box center [299, 109] width 199 height 18
type input "1"
type input "4"
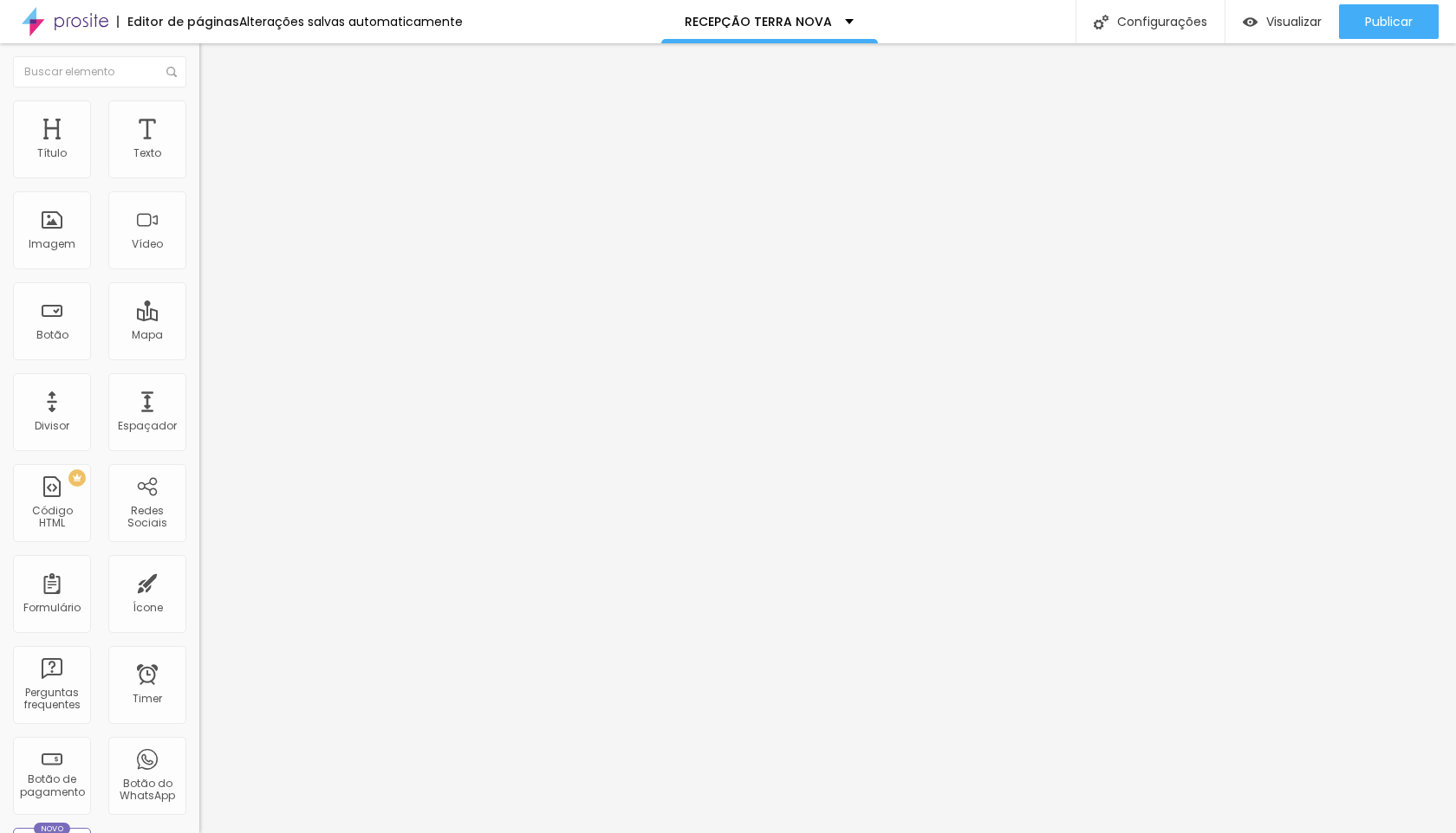
type input "5"
type input "6"
type input "7"
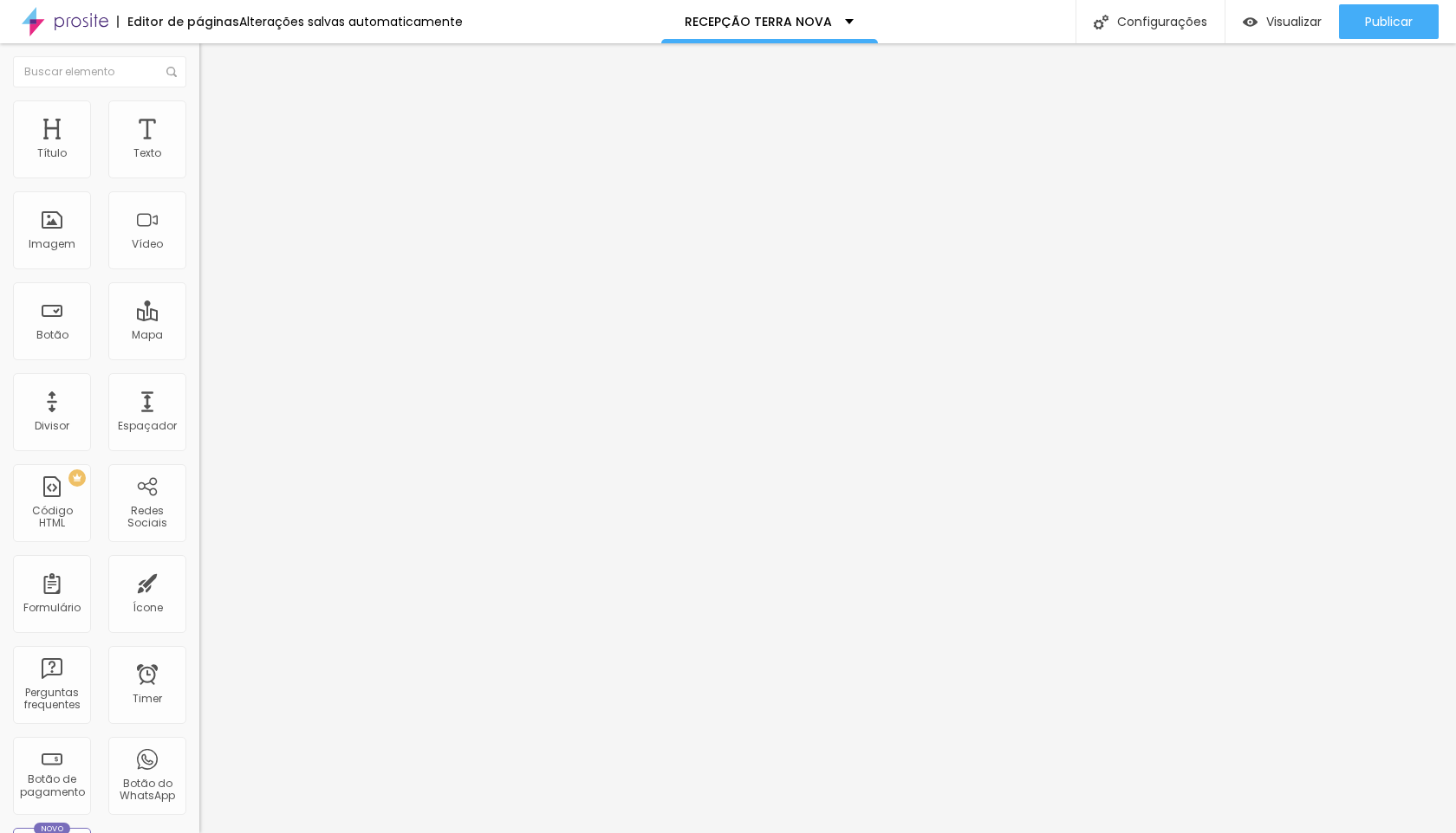
type input "7"
type input "9"
type input "10"
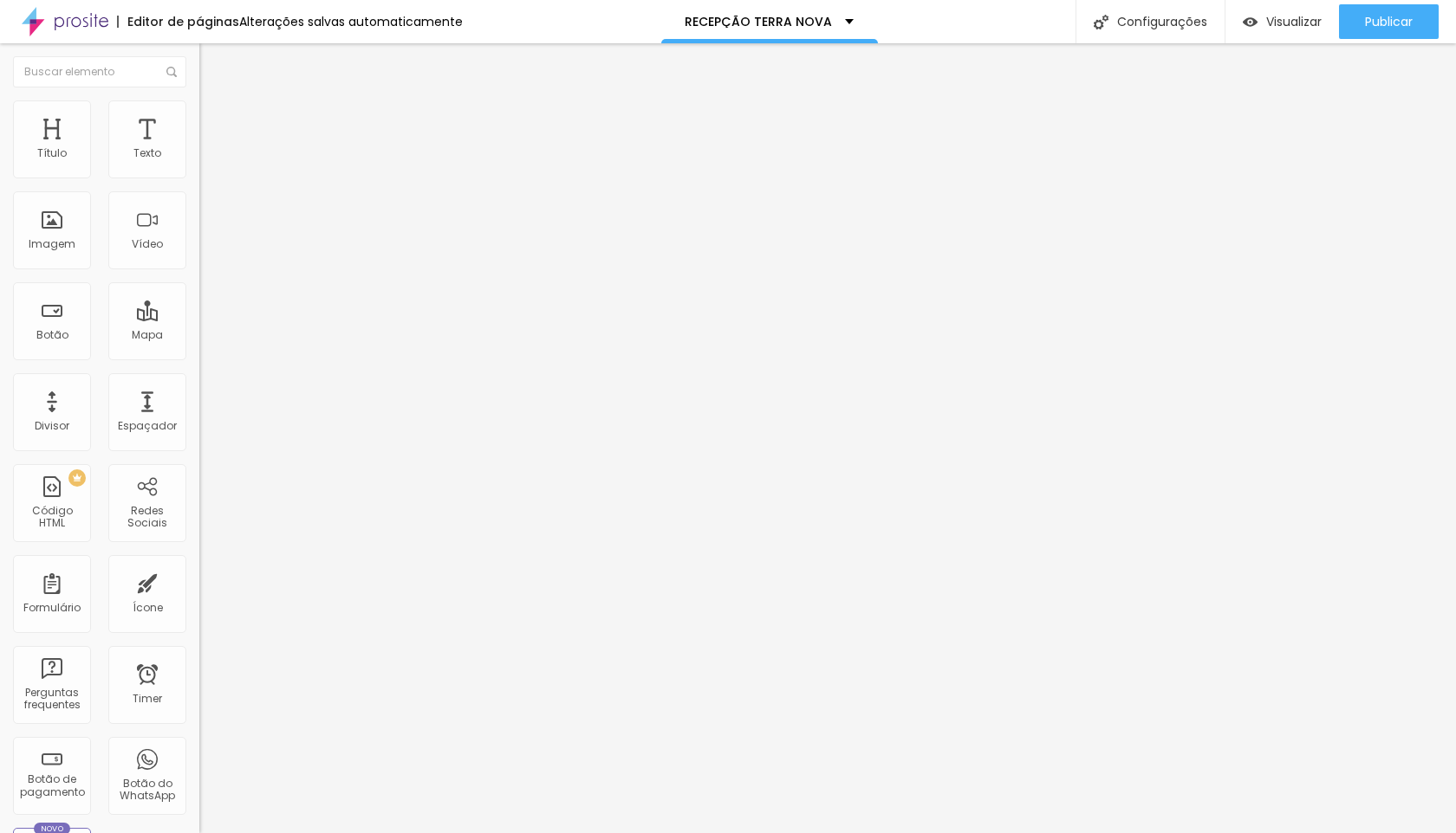
type input "11"
type input "12"
type input "13"
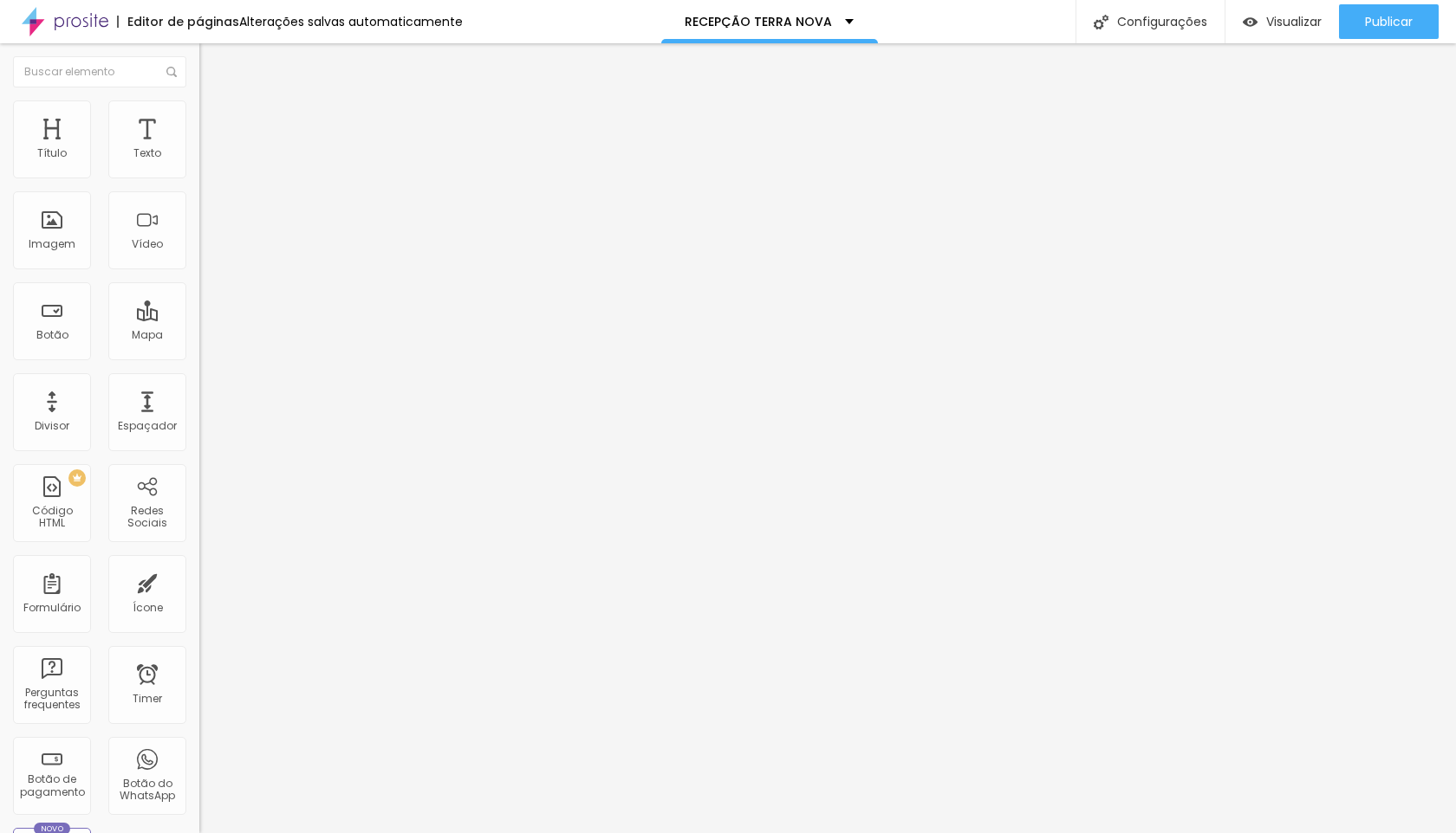
type input "13"
type input "14"
type input "15"
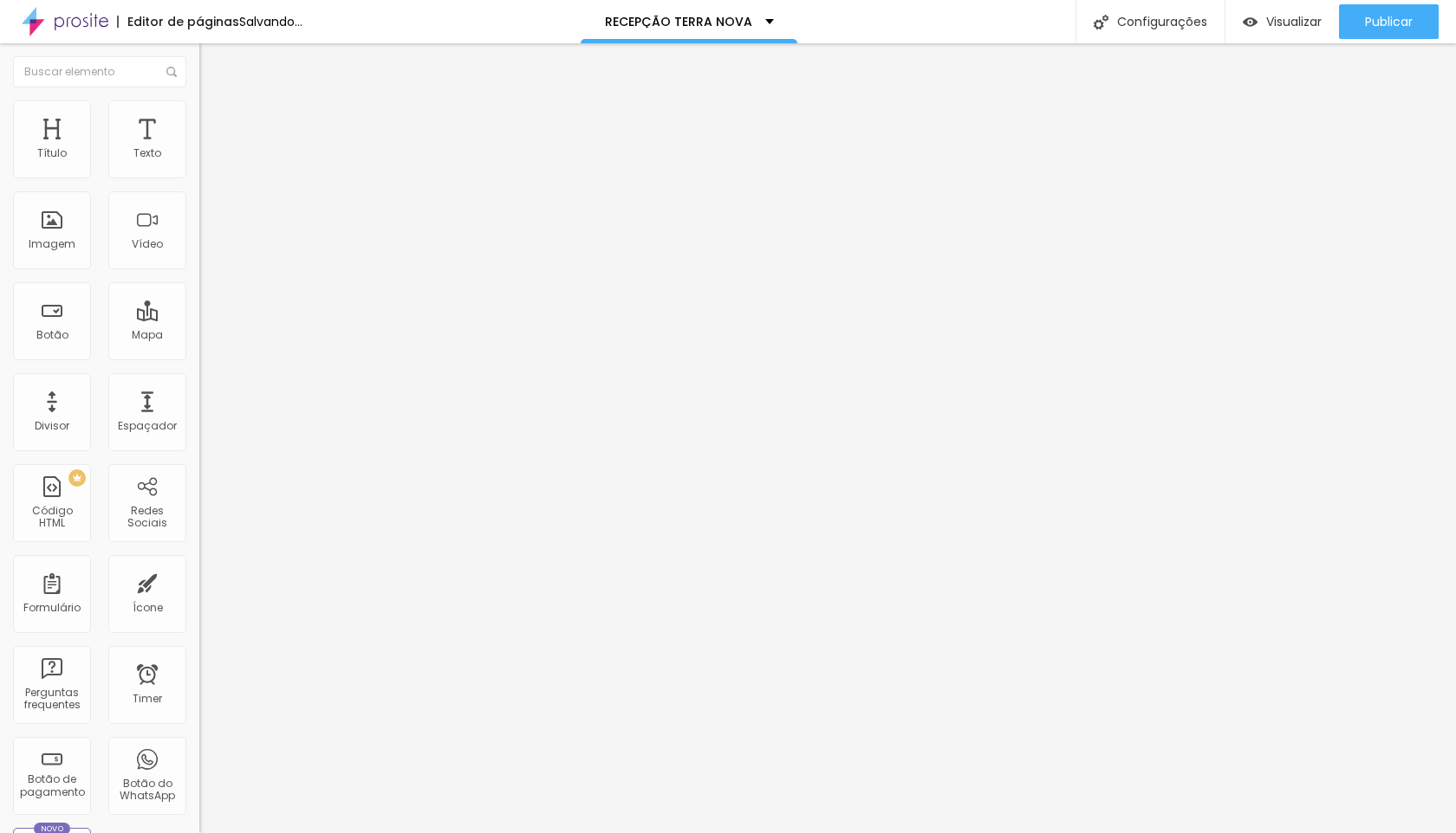
drag, startPoint x: 38, startPoint y: 168, endPoint x: 56, endPoint y: 176, distance: 19.7
type input "15"
click at [199, 319] on input "range" at bounding box center [255, 326] width 112 height 14
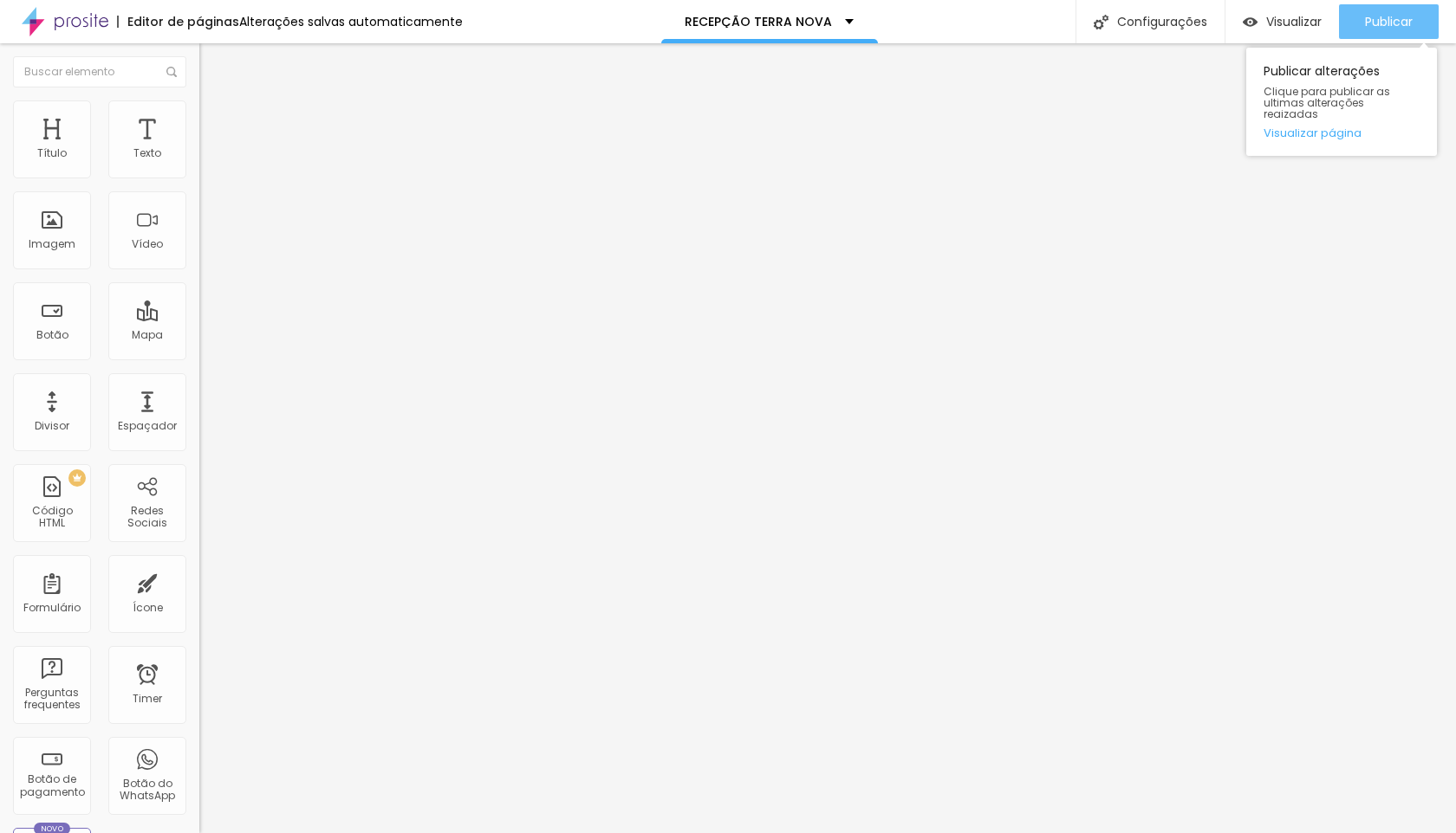
click at [1395, 9] on div "Publicar" at bounding box center [1388, 21] width 47 height 34
click at [199, 100] on li "Avançado" at bounding box center [299, 109] width 199 height 18
type input "0"
drag, startPoint x: 46, startPoint y: 172, endPoint x: 18, endPoint y: 174, distance: 28.1
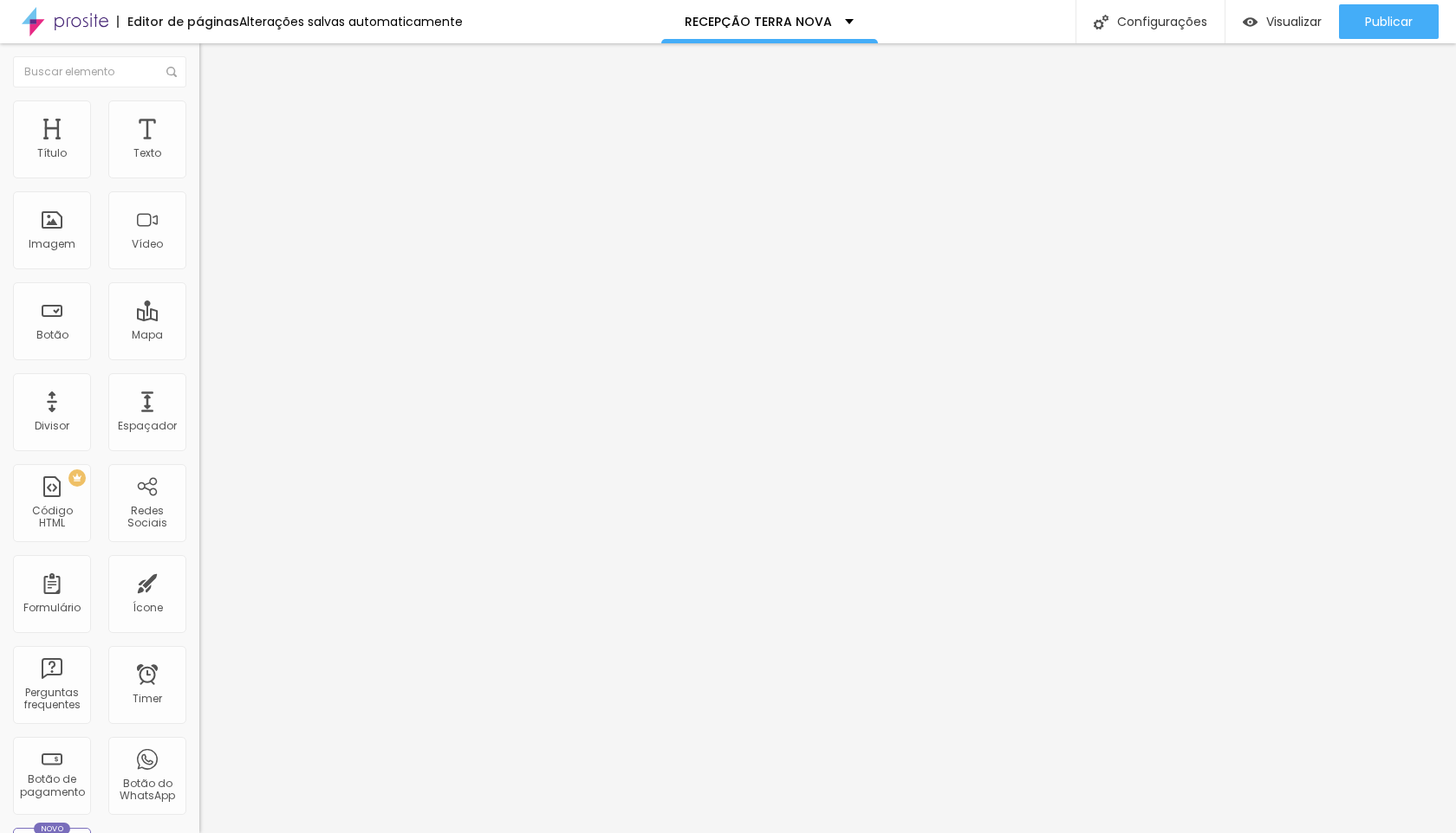
type input "0"
click at [199, 319] on input "range" at bounding box center [255, 326] width 112 height 14
click at [199, 103] on ul "Estilo Avançado" at bounding box center [299, 100] width 199 height 34
click at [215, 119] on span "Avançado" at bounding box center [243, 111] width 57 height 15
click at [199, 111] on li "Avançado" at bounding box center [299, 109] width 199 height 18
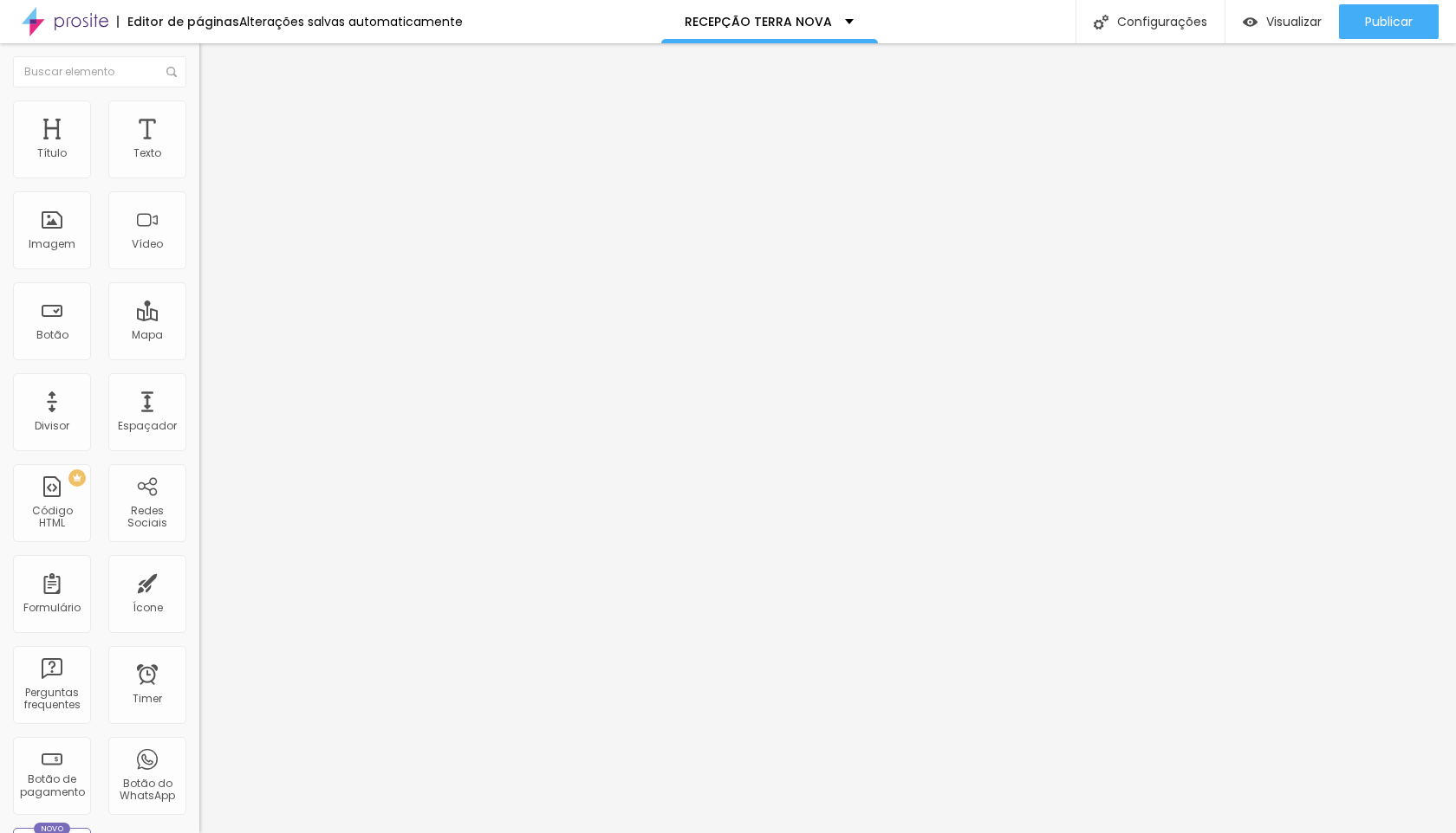
type input "31"
type input "32"
drag, startPoint x: 141, startPoint y: 166, endPoint x: 171, endPoint y: 169, distance: 30.1
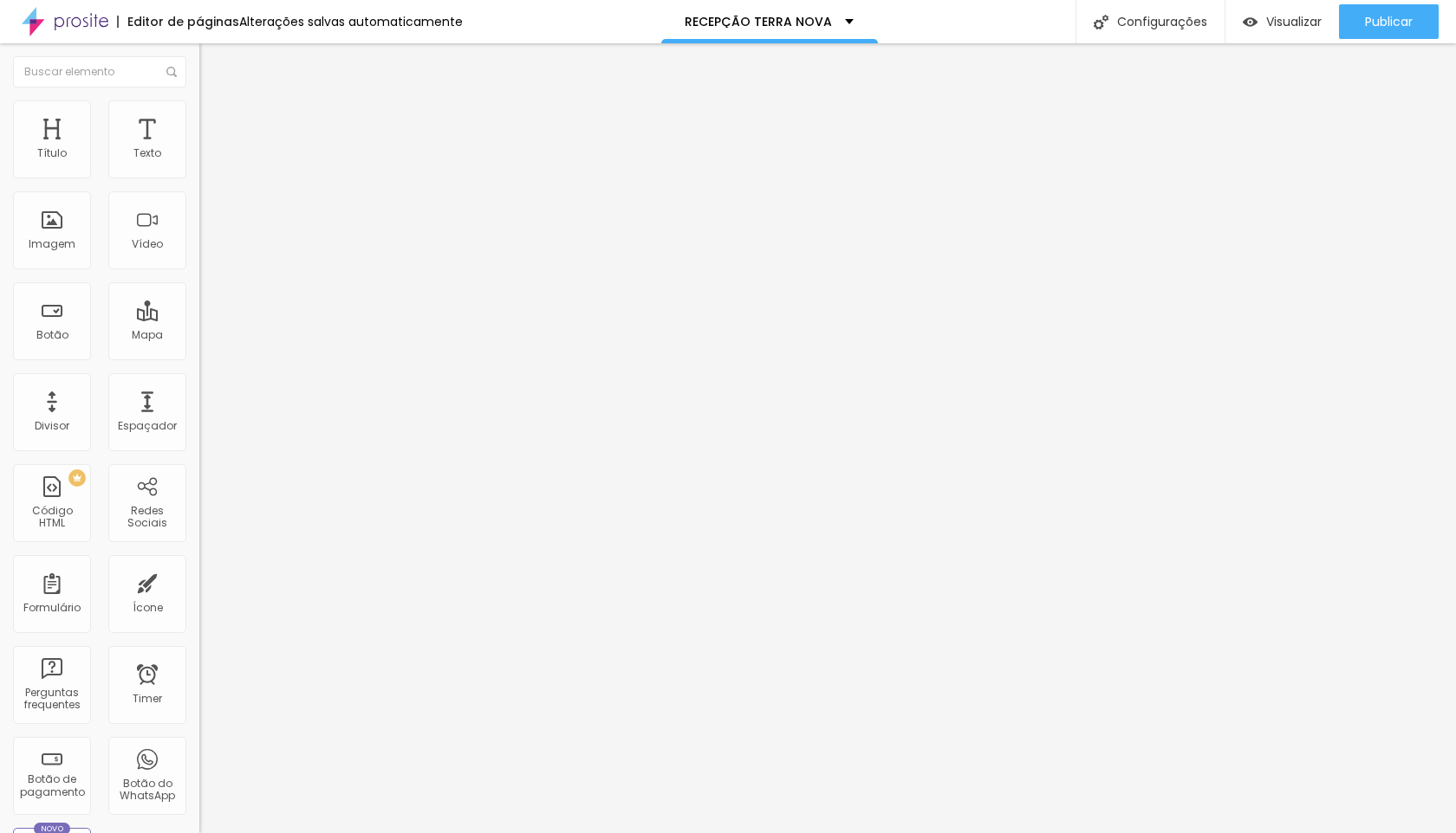
type input "32"
click at [199, 319] on input "range" at bounding box center [255, 326] width 112 height 14
click at [213, 60] on div "Editar Texto" at bounding box center [262, 63] width 98 height 14
click at [199, 111] on li "Avançado" at bounding box center [299, 109] width 199 height 18
click at [199, 100] on li "Estilo" at bounding box center [299, 92] width 199 height 18
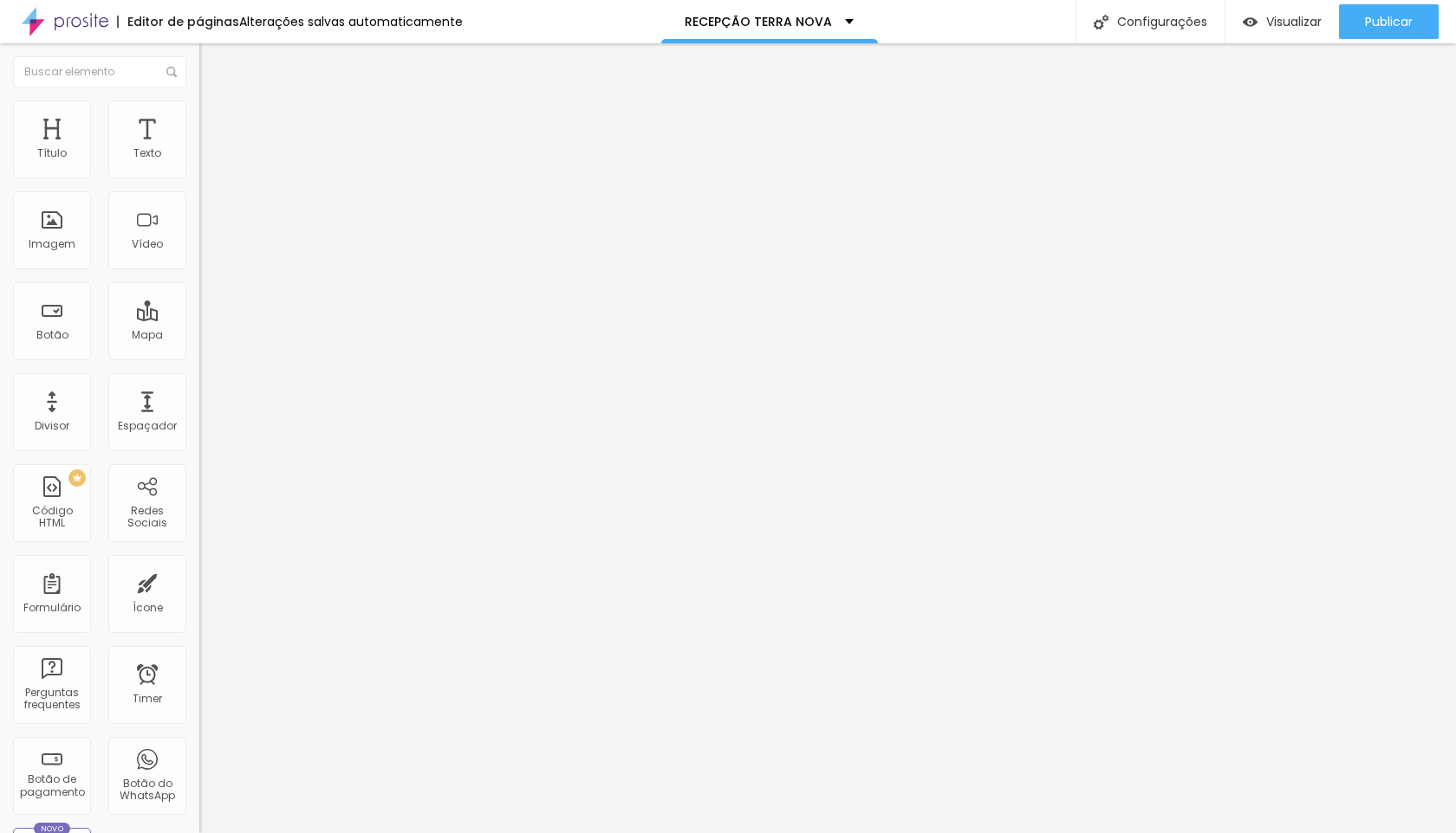
click at [206, 251] on icon "button" at bounding box center [212, 246] width 11 height 11
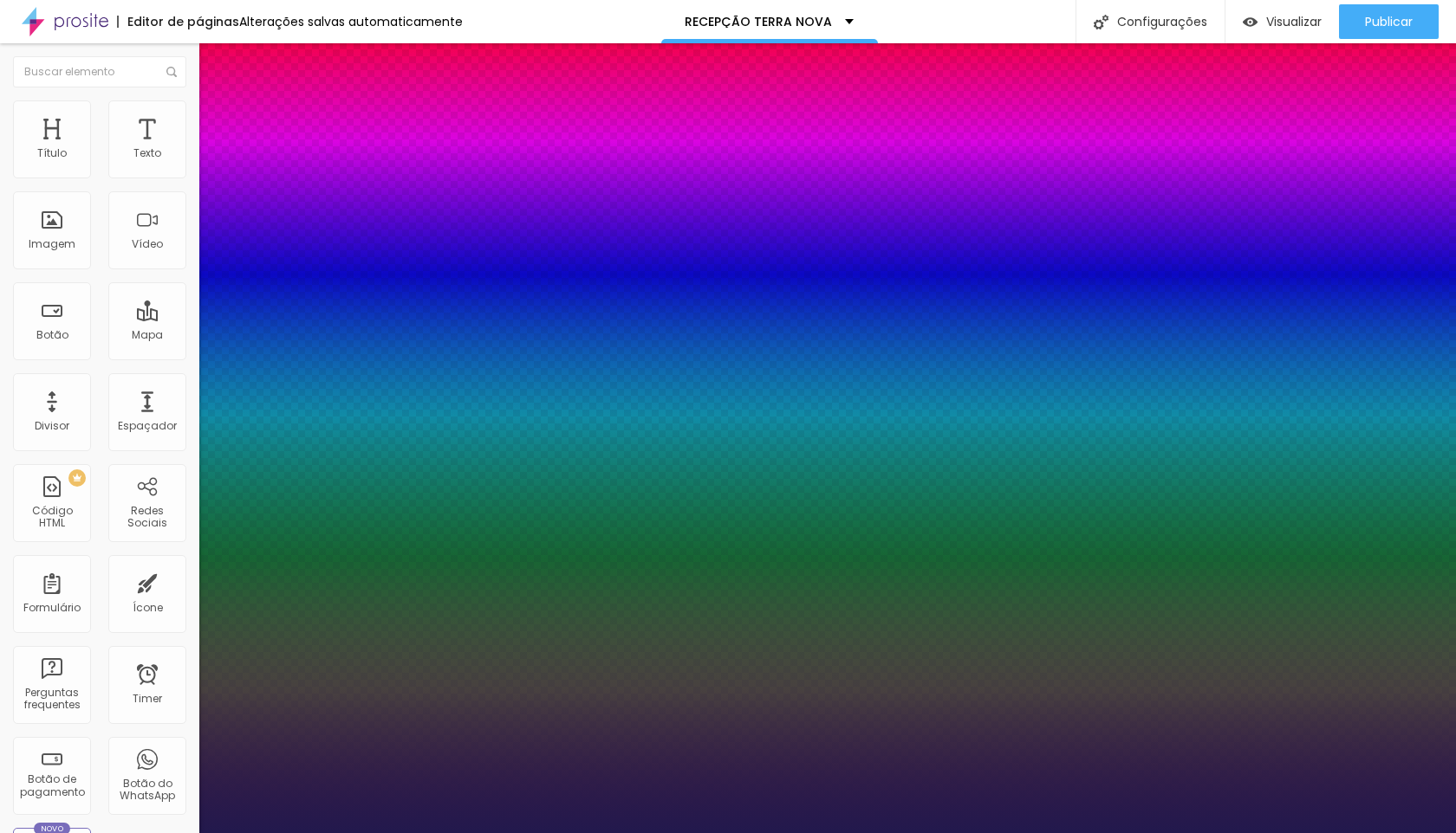
type input "1"
type input "17"
type input "1"
type input "18"
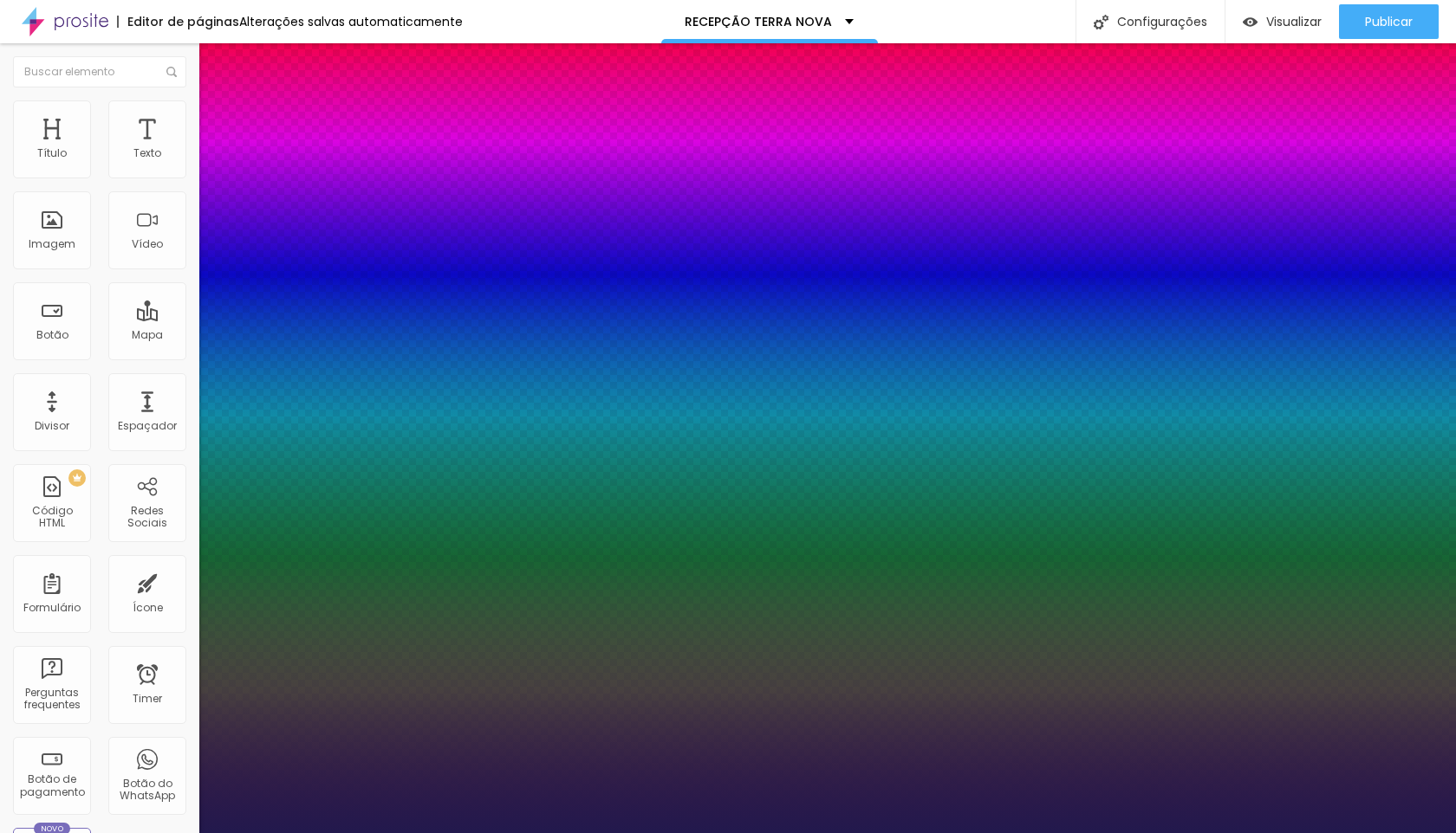
type input "18"
type input "1"
type input "19"
type input "1"
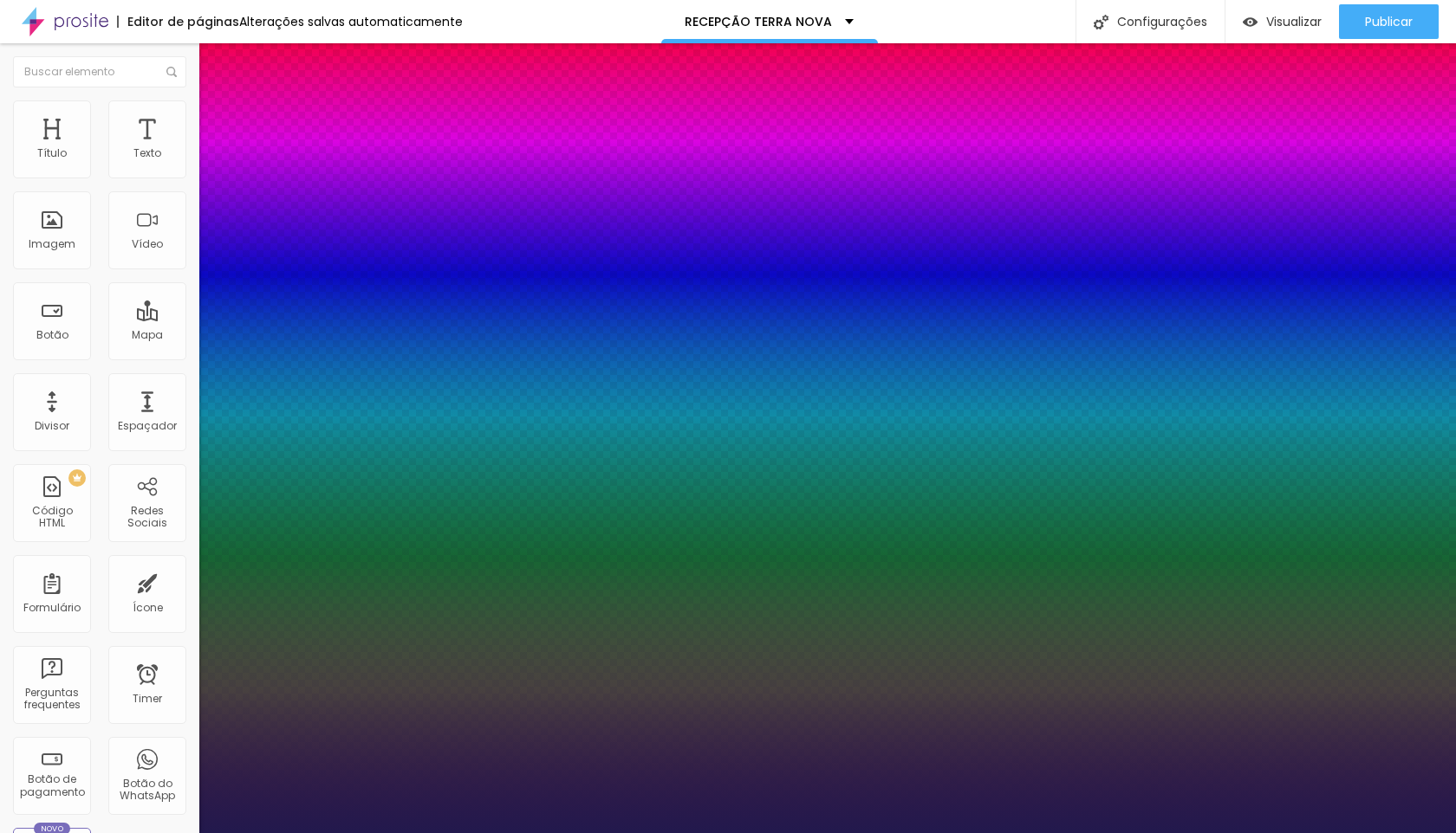
type input "20"
type input "1"
type input "21"
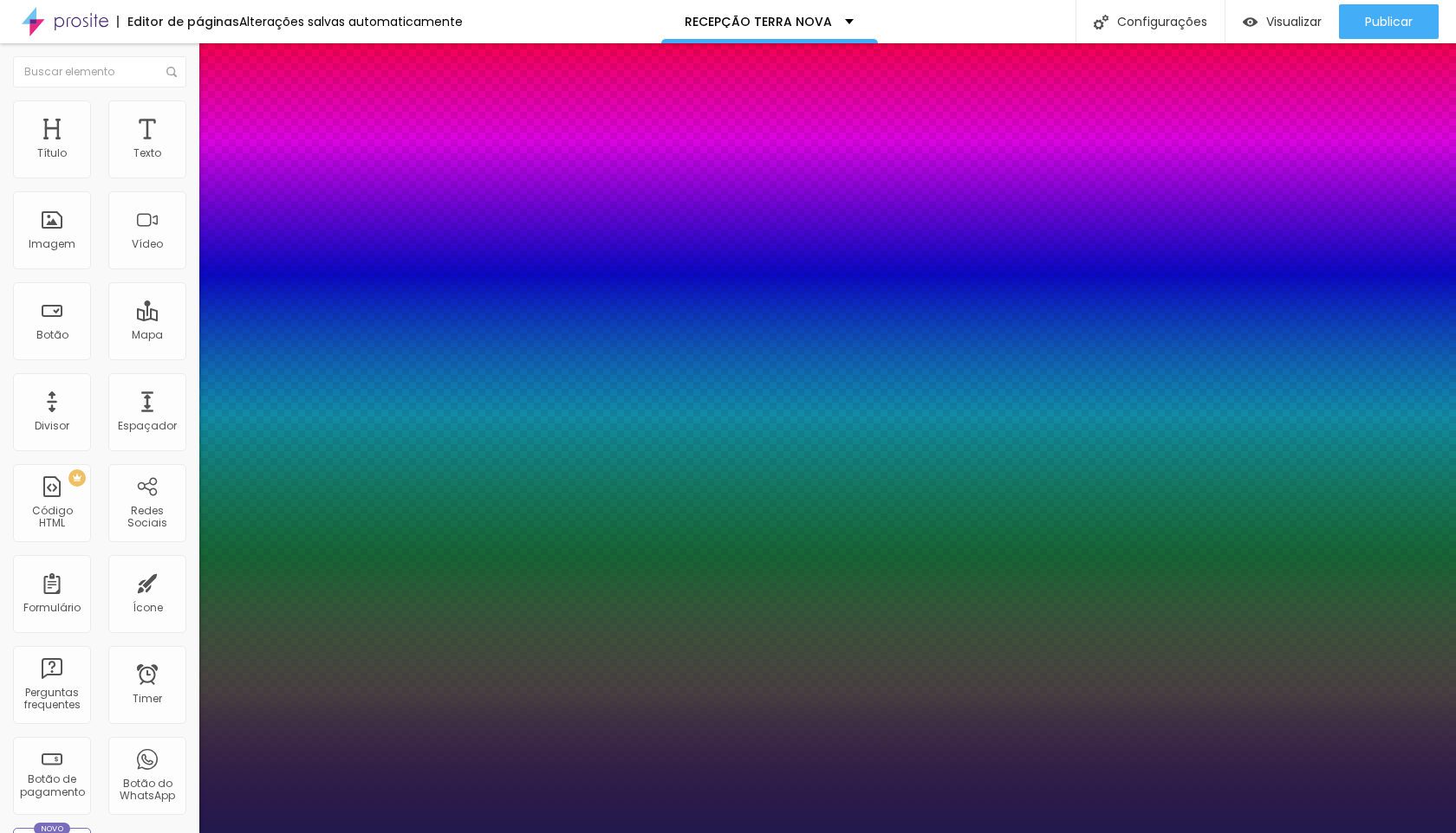
type input "1"
type input "22"
type input "1"
type input "23"
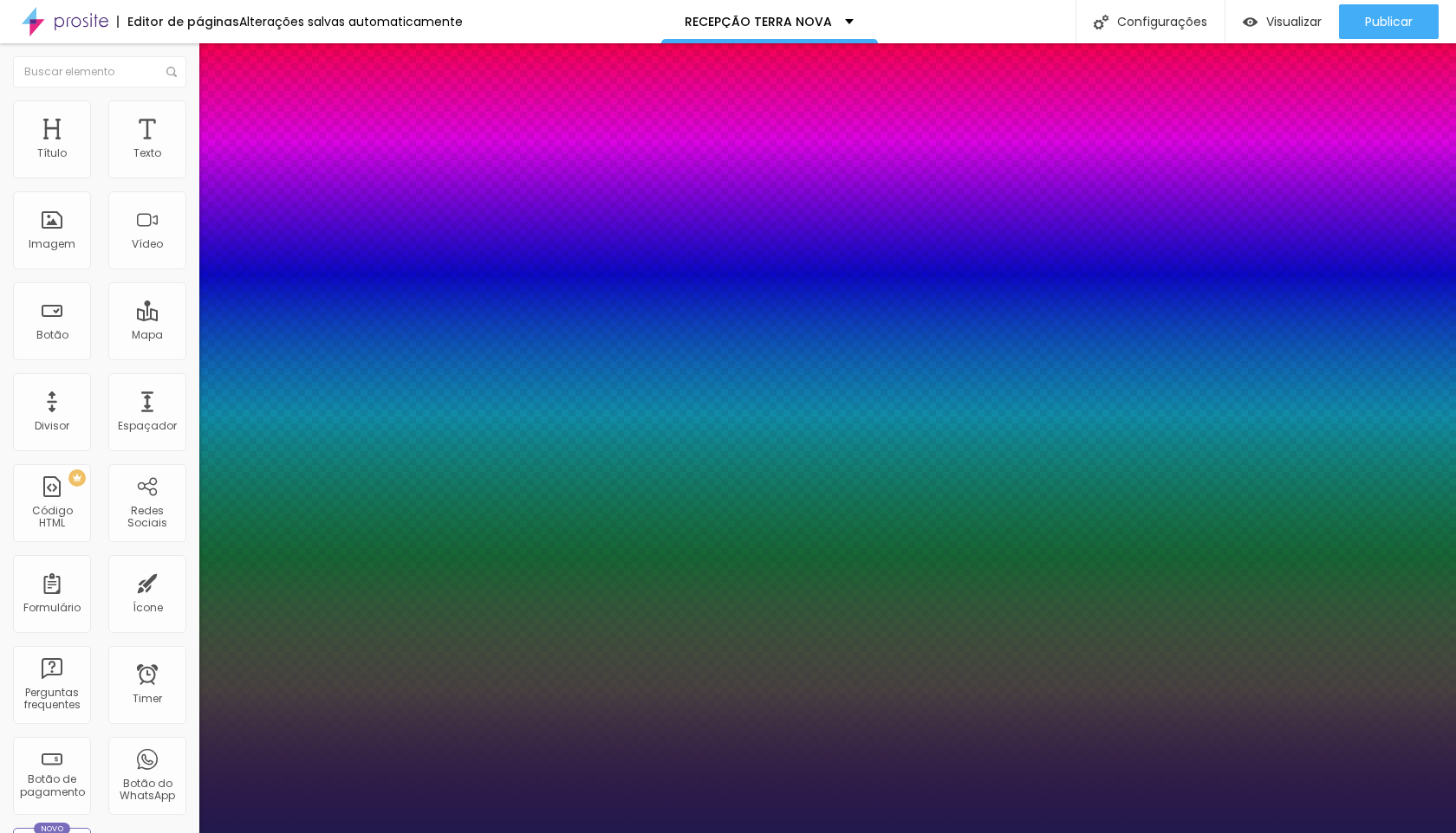
type input "23"
type input "1"
type input "24"
type input "1"
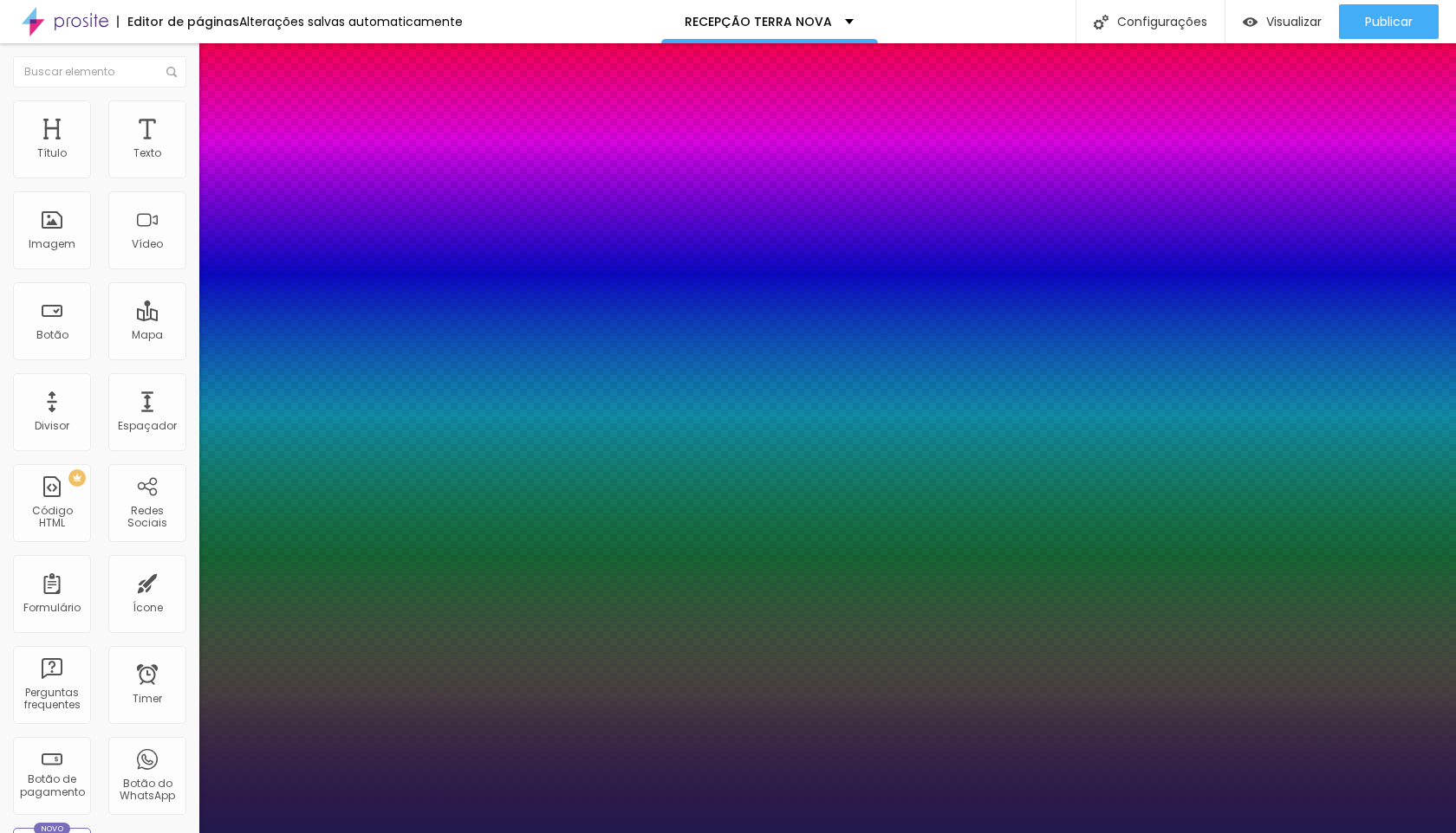
type input "25"
type input "1"
type input "26"
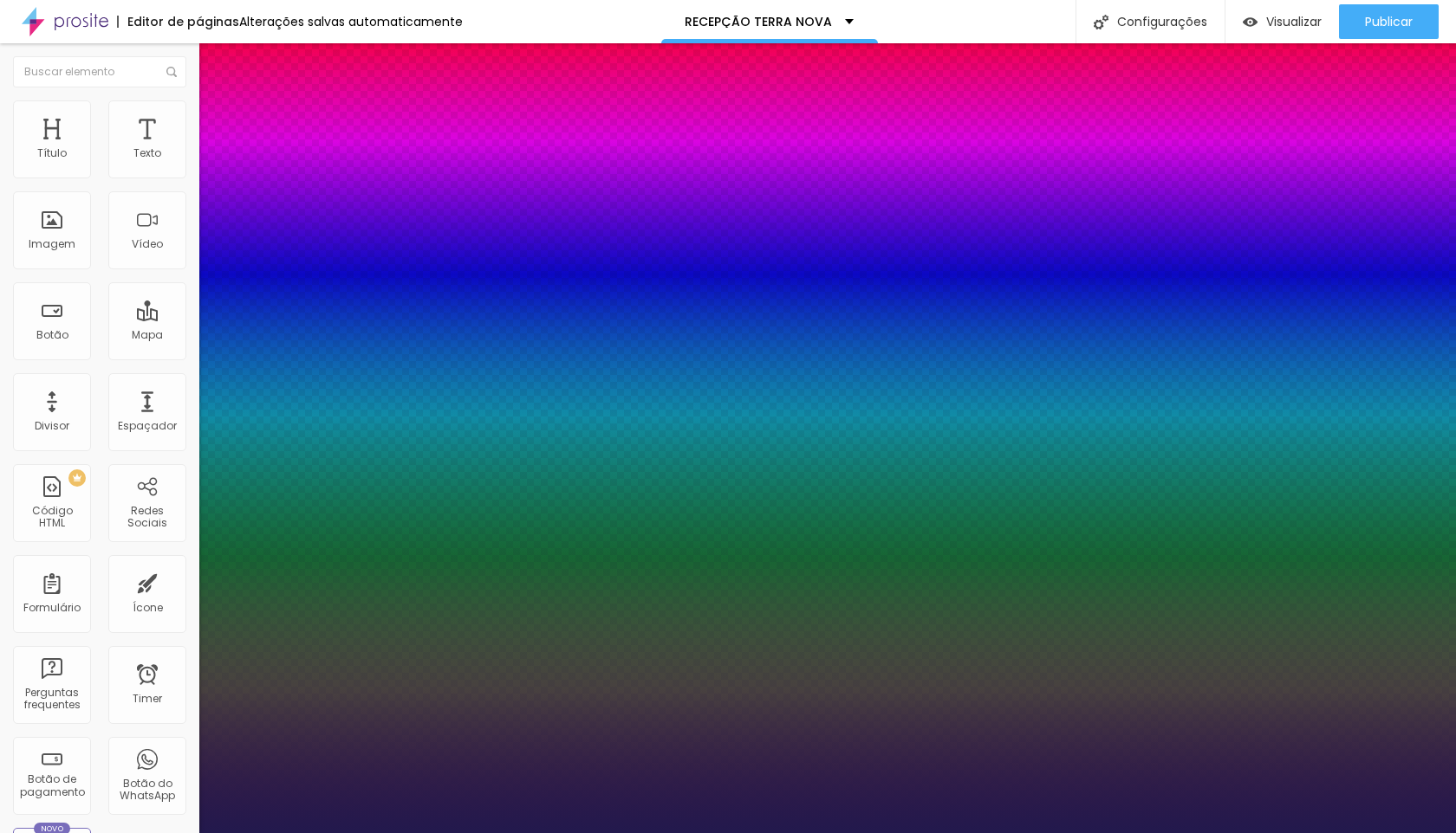
type input "1"
type input "27"
type input "1"
type input "28"
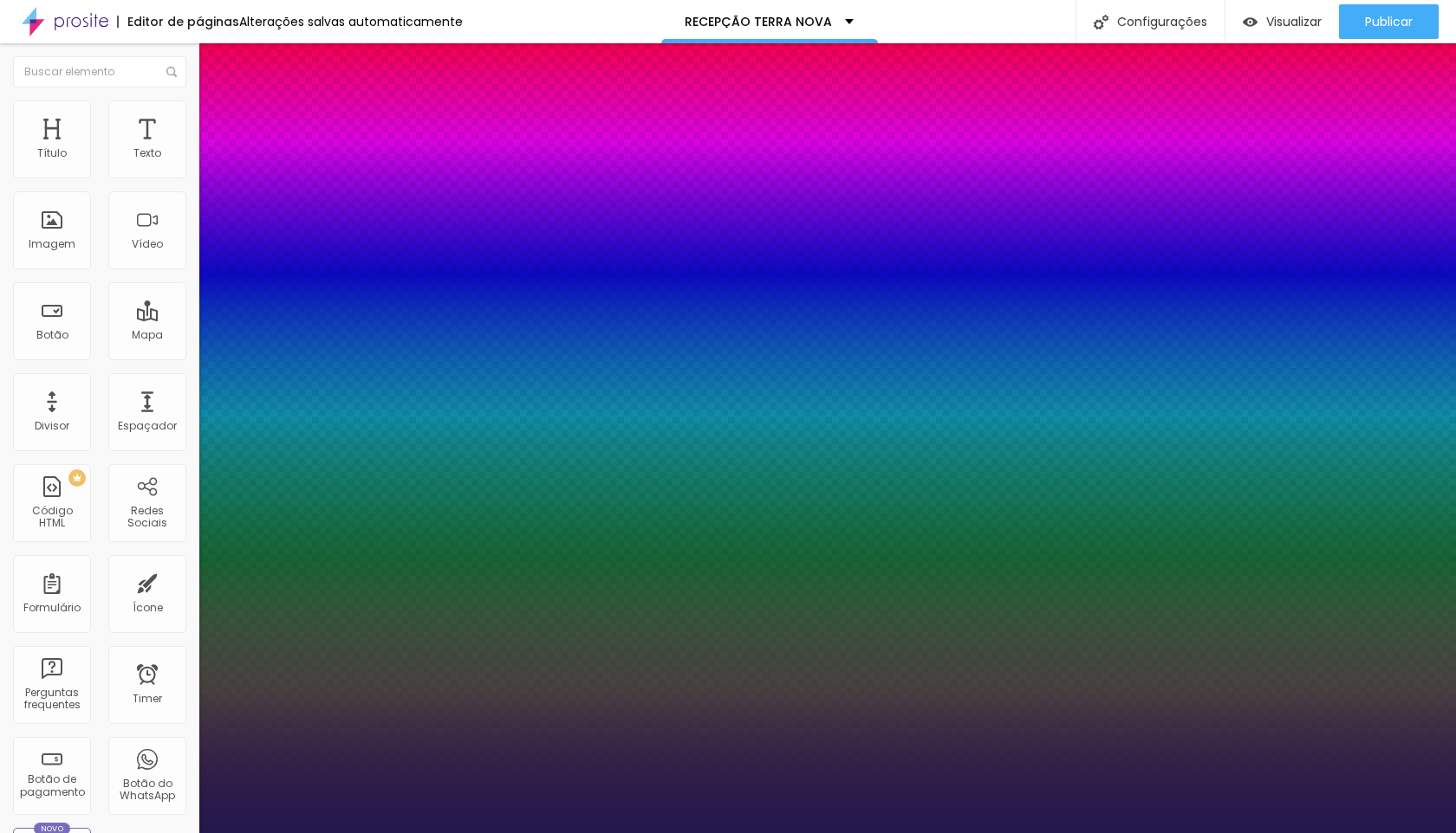
type input "28"
type input "1"
type input "29"
type input "1"
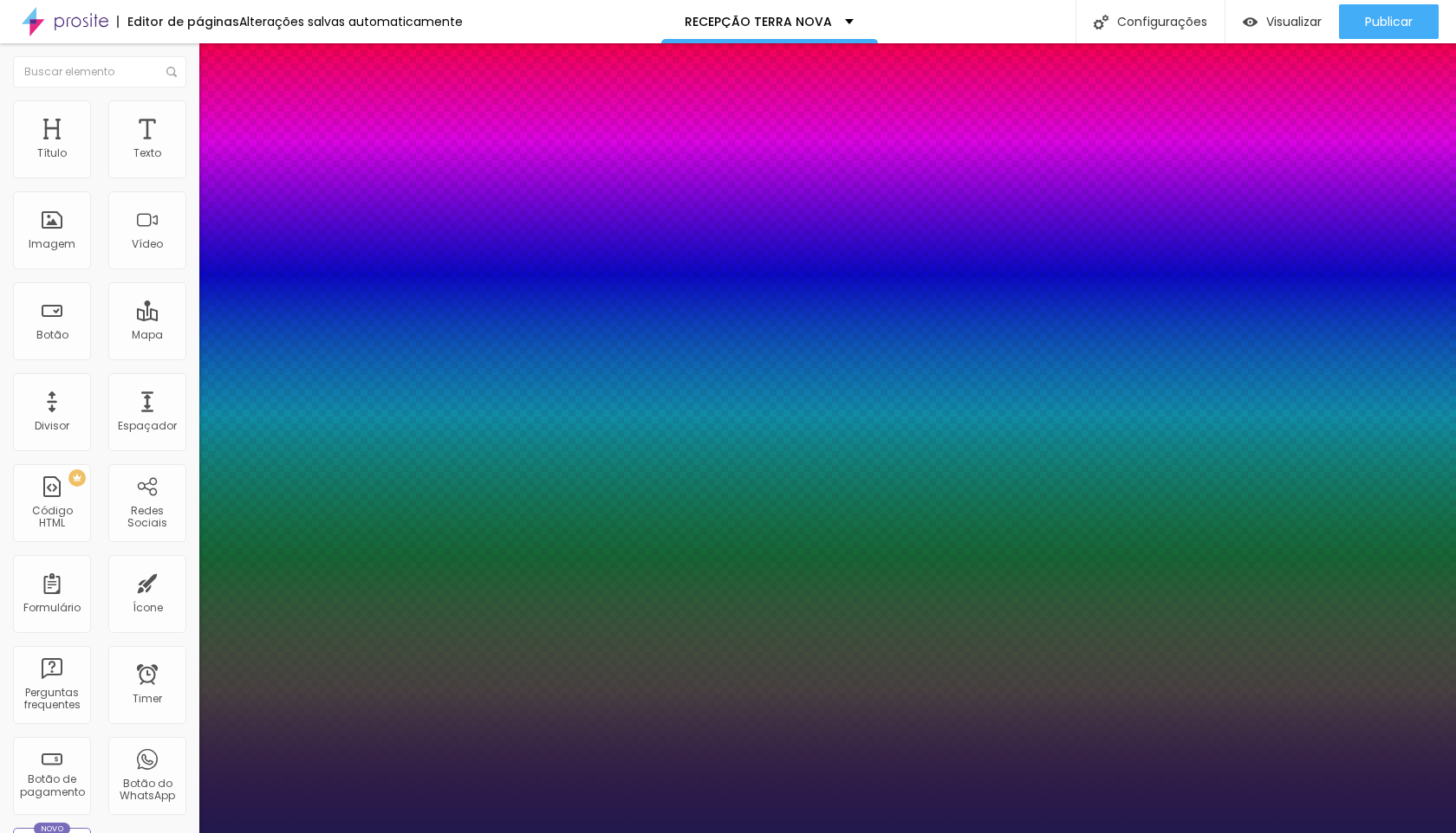
type input "30"
type input "1"
type input "31"
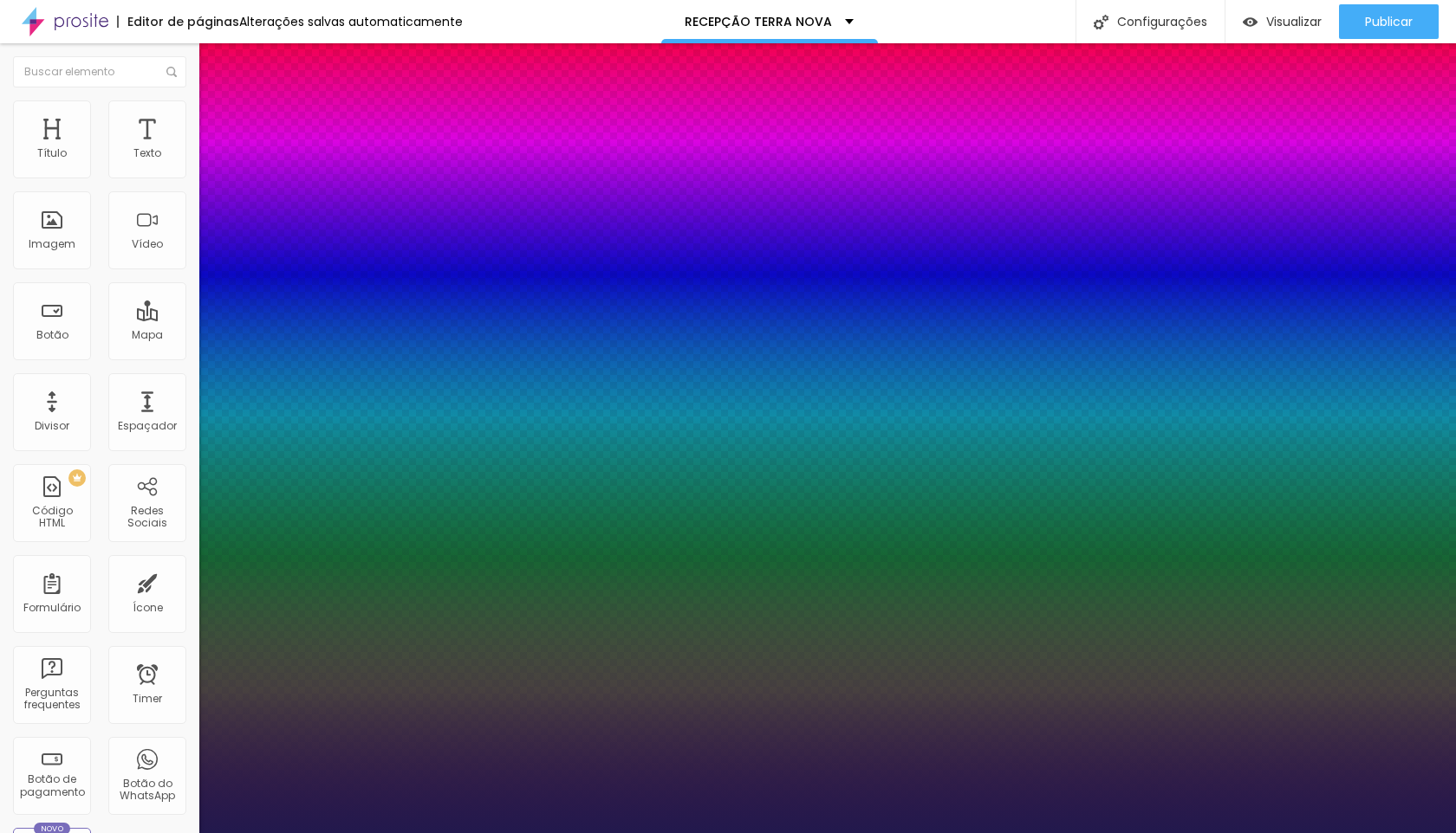
type input "1"
type input "32"
type input "1"
type input "33"
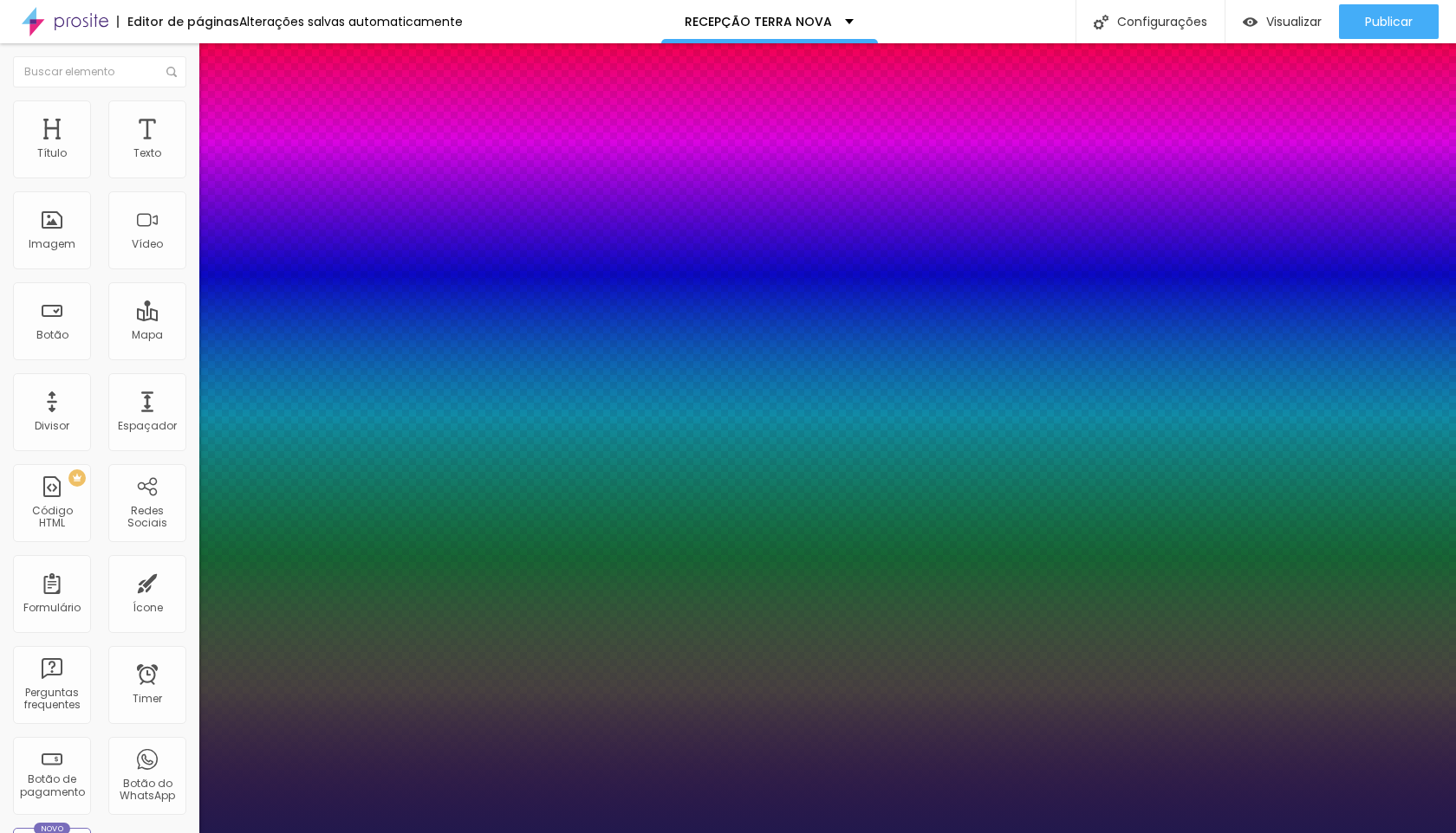
type input "33"
type input "1"
drag, startPoint x: 234, startPoint y: 487, endPoint x: 257, endPoint y: 491, distance: 23.3
type input "33"
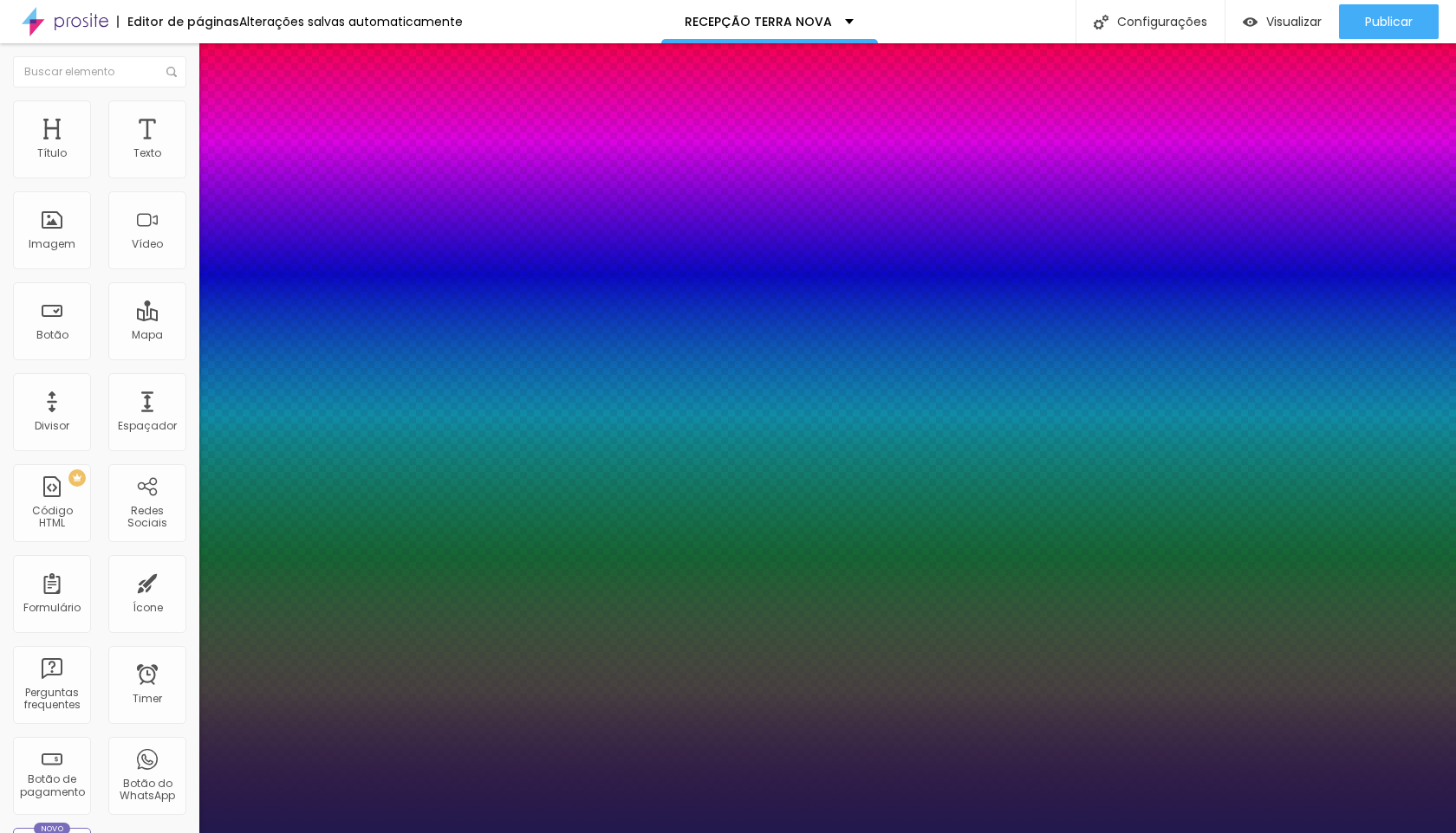
type input "1"
click at [225, 832] on div at bounding box center [728, 833] width 1456 height 0
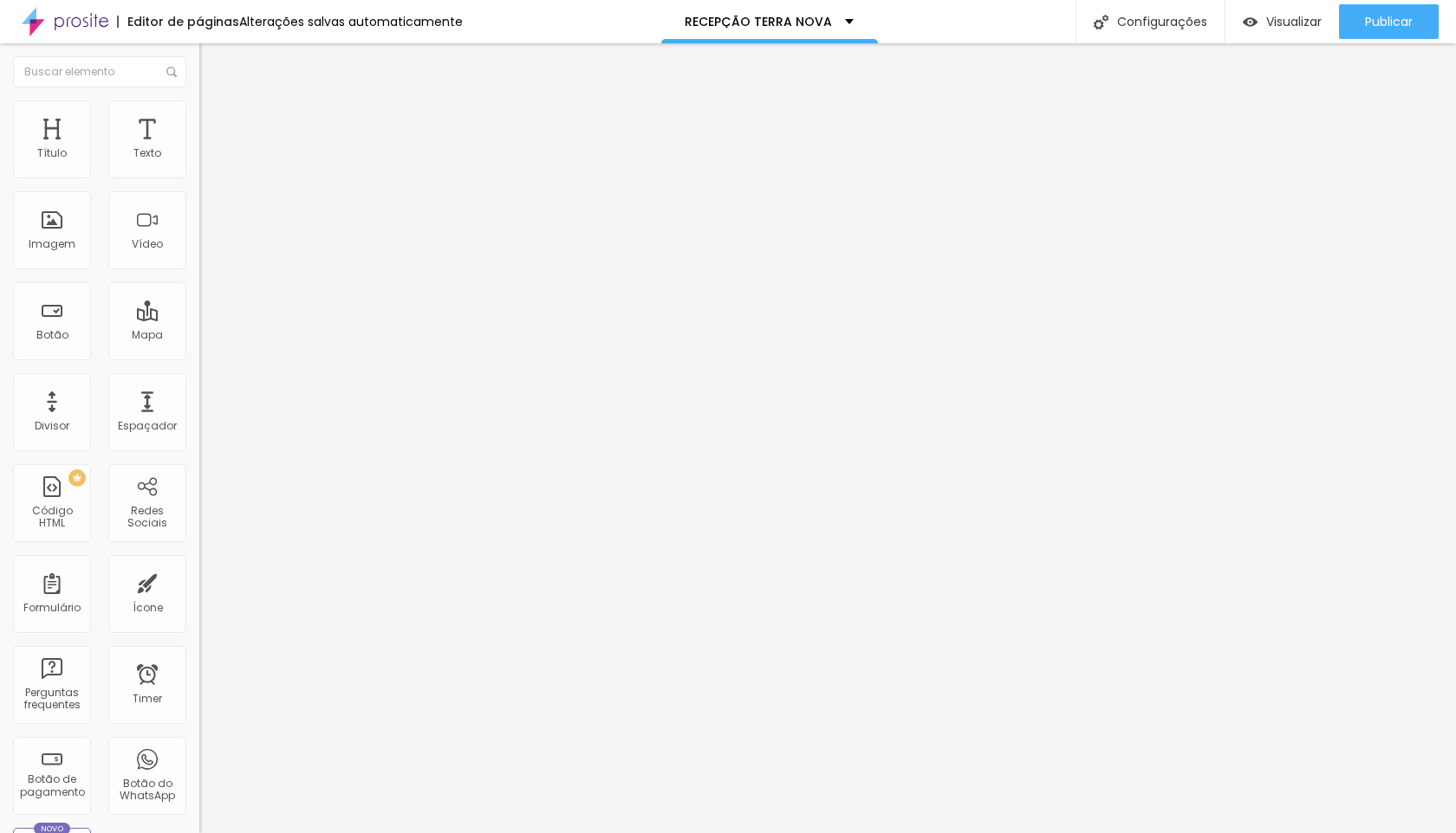
click at [199, 115] on li "Avançado" at bounding box center [299, 109] width 199 height 18
type input "8"
type input "0"
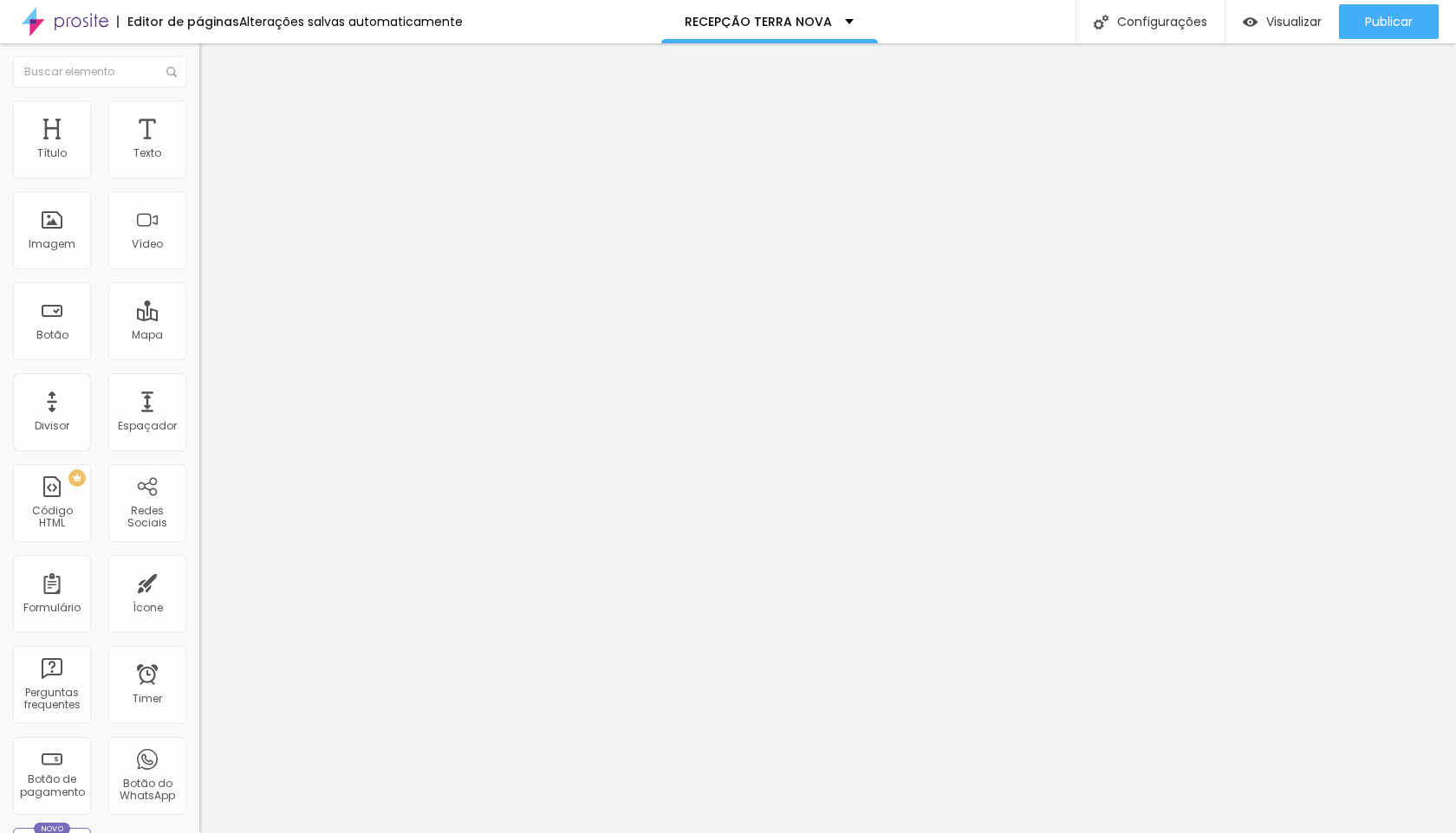
drag, startPoint x: 50, startPoint y: 204, endPoint x: 0, endPoint y: 210, distance: 50.4
type input "0"
click at [199, 564] on input "range" at bounding box center [255, 571] width 112 height 14
type input "0"
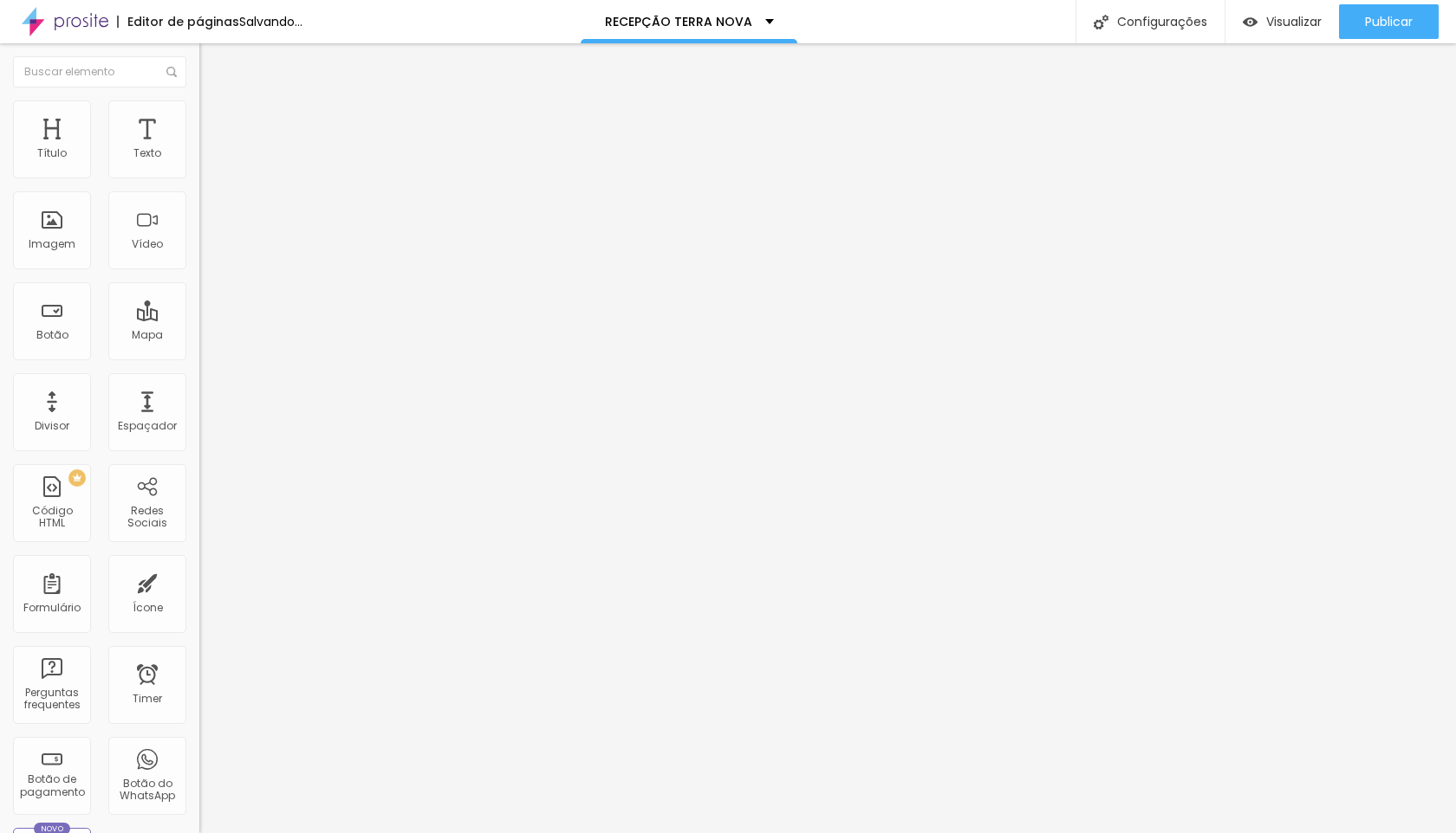
drag, startPoint x: 51, startPoint y: 171, endPoint x: 7, endPoint y: 176, distance: 44.3
type input "0"
click at [199, 319] on input "range" at bounding box center [255, 326] width 112 height 14
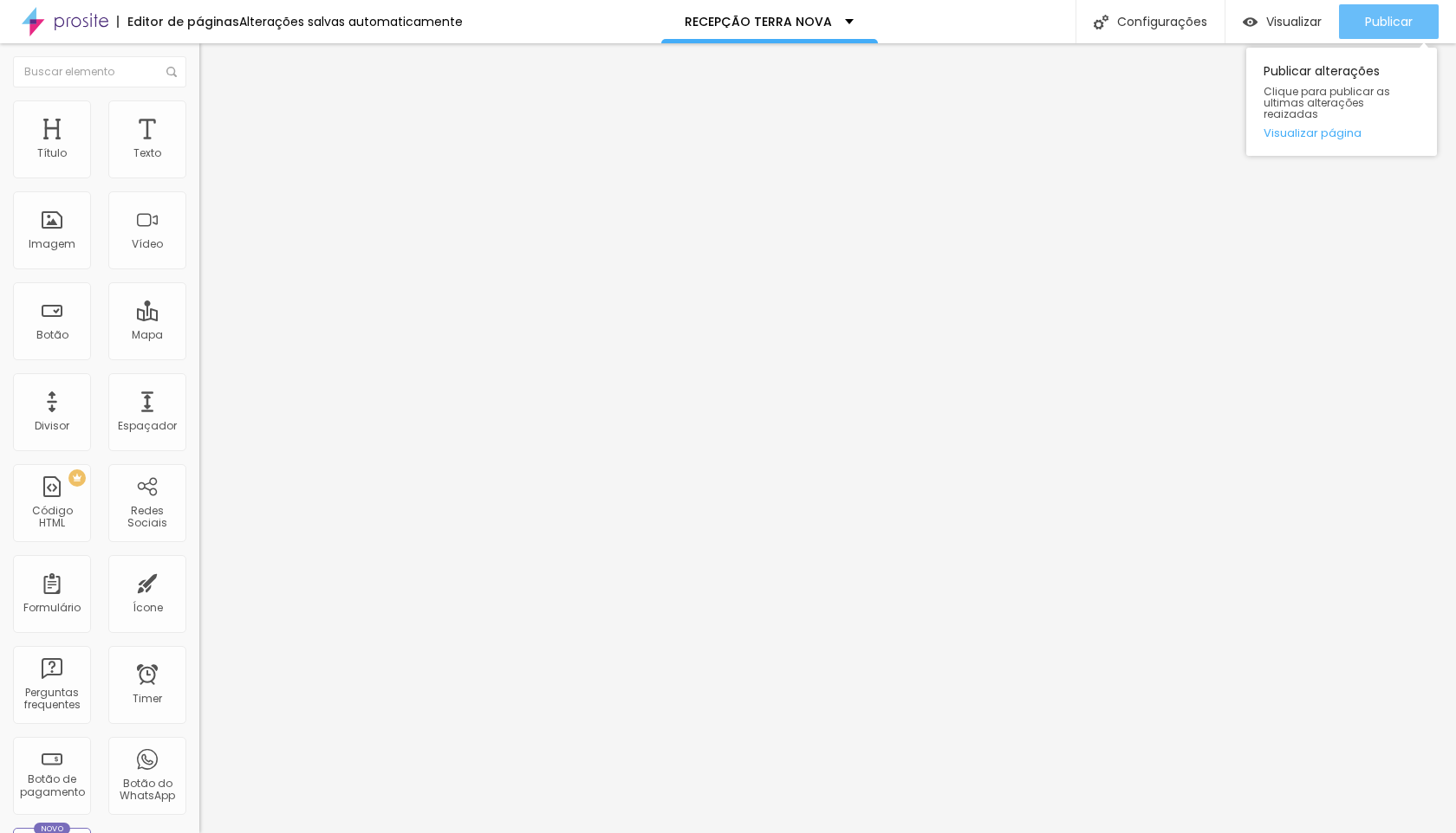
click at [1383, 8] on div "Publicar" at bounding box center [1388, 21] width 47 height 34
click at [215, 118] on span "Avançado" at bounding box center [243, 111] width 57 height 15
type input "13"
type input "14"
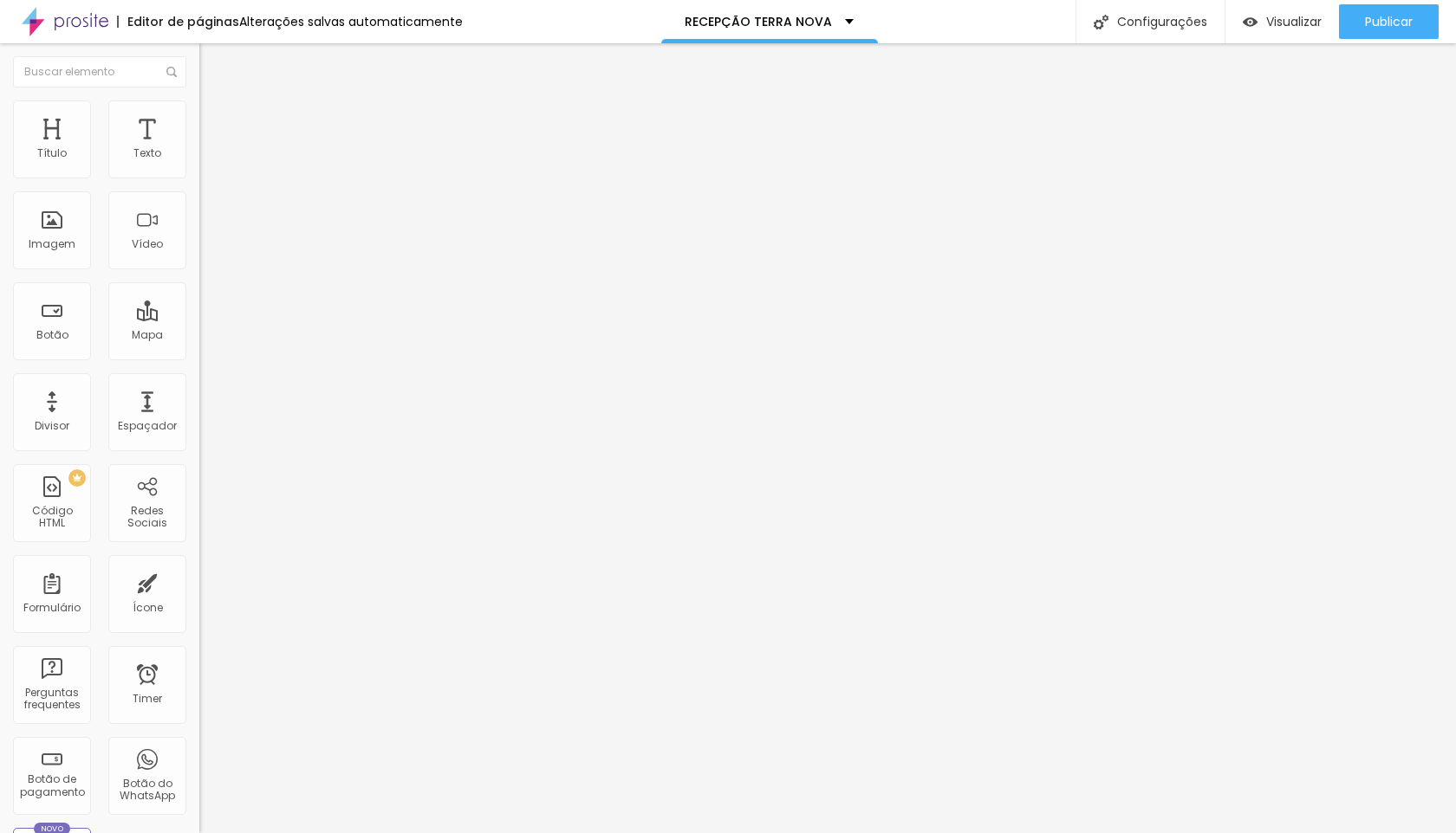
type input "14"
type input "15"
type input "16"
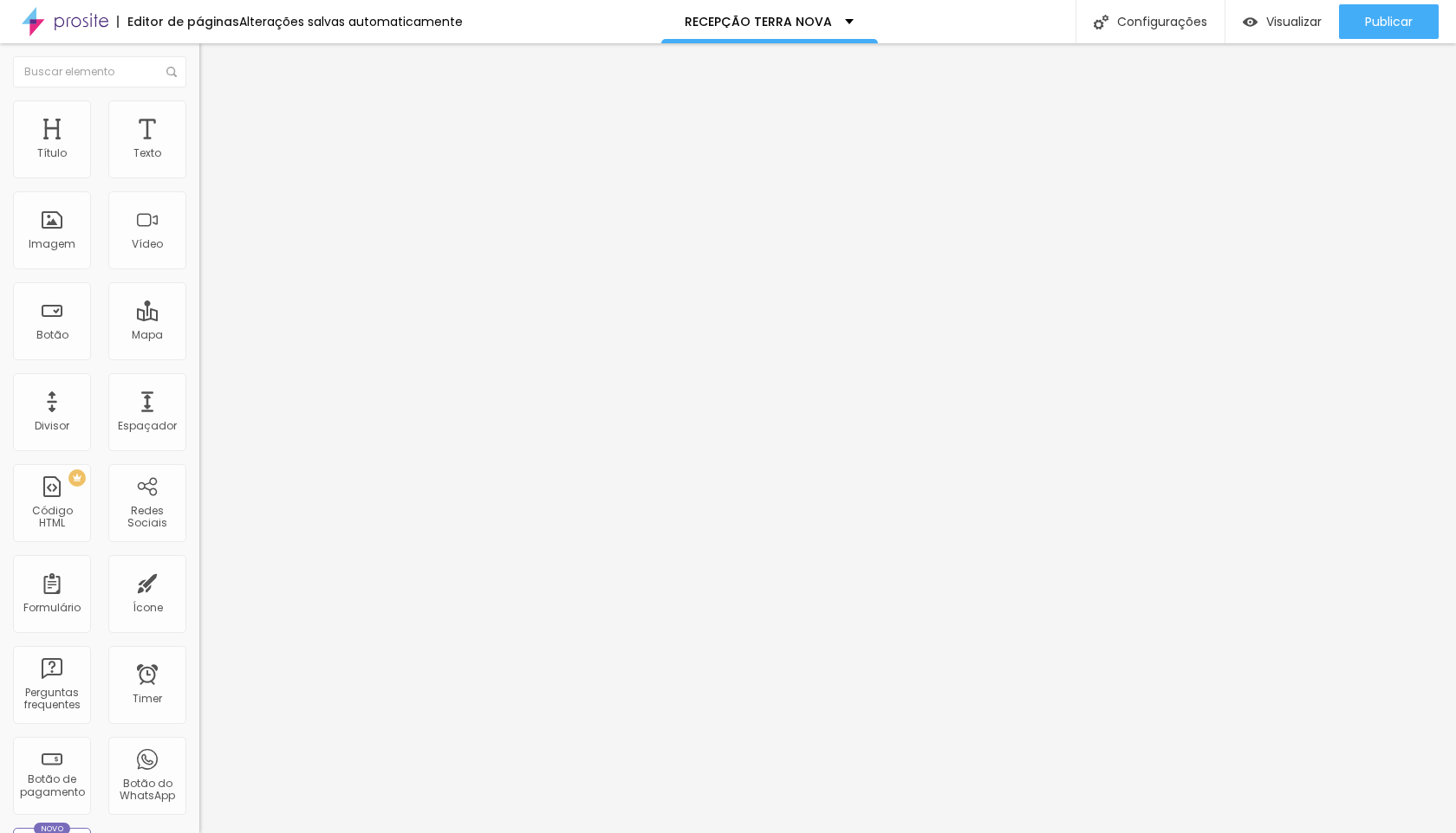
type input "17"
type input "18"
type input "19"
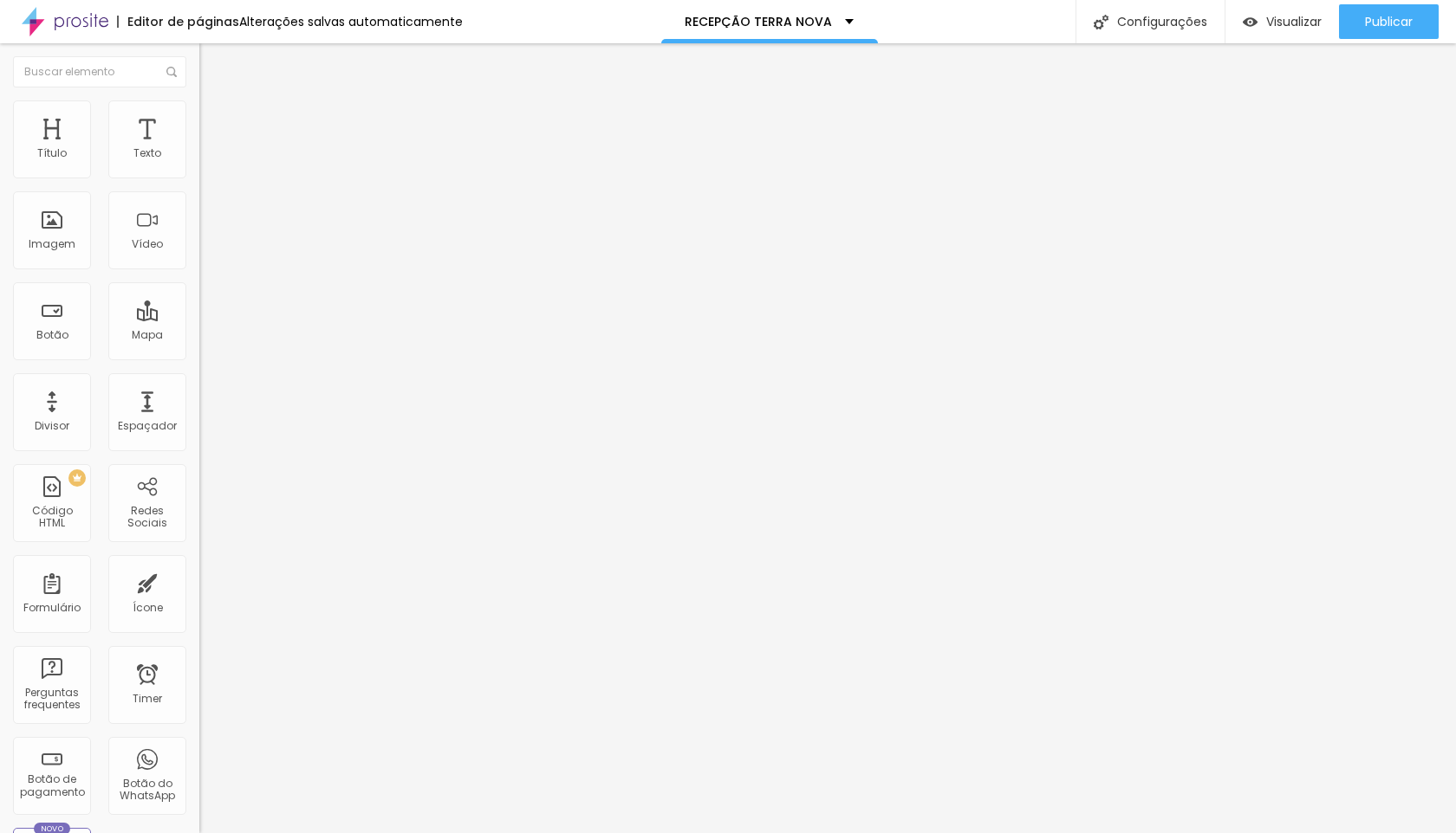
type input "19"
type input "20"
type input "21"
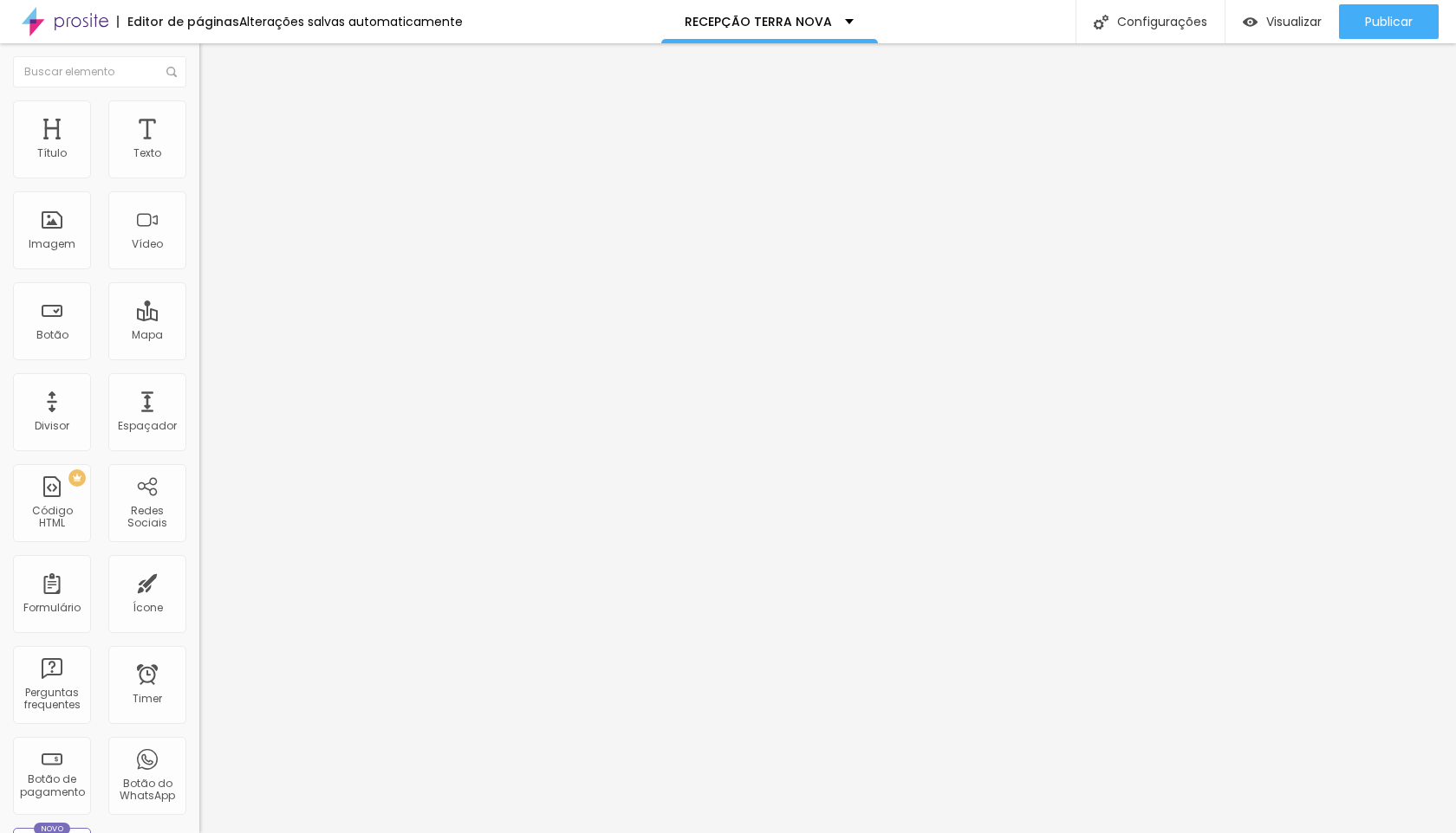
type input "22"
type input "23"
type input "24"
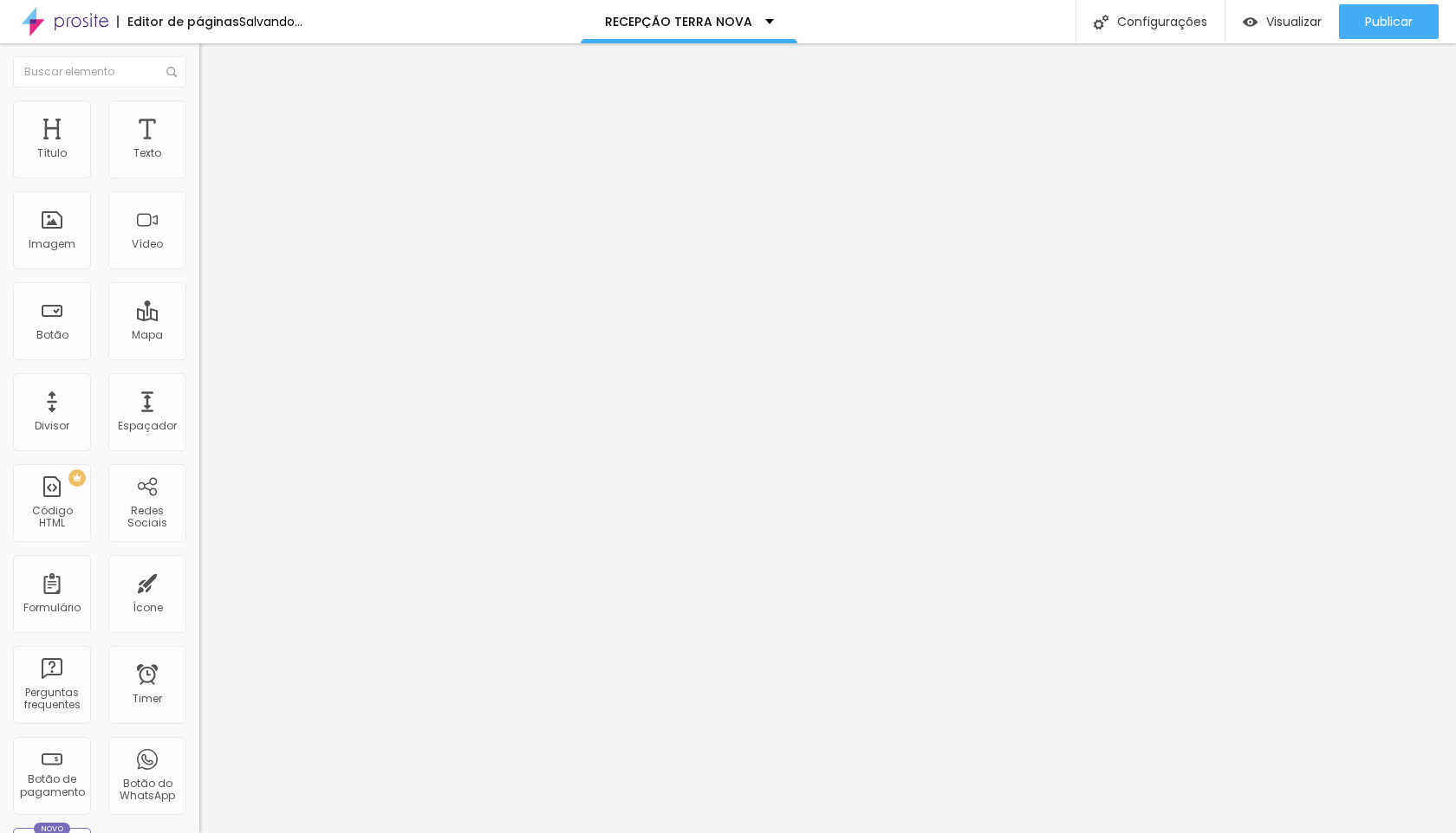
type input "24"
type input "25"
type input "26"
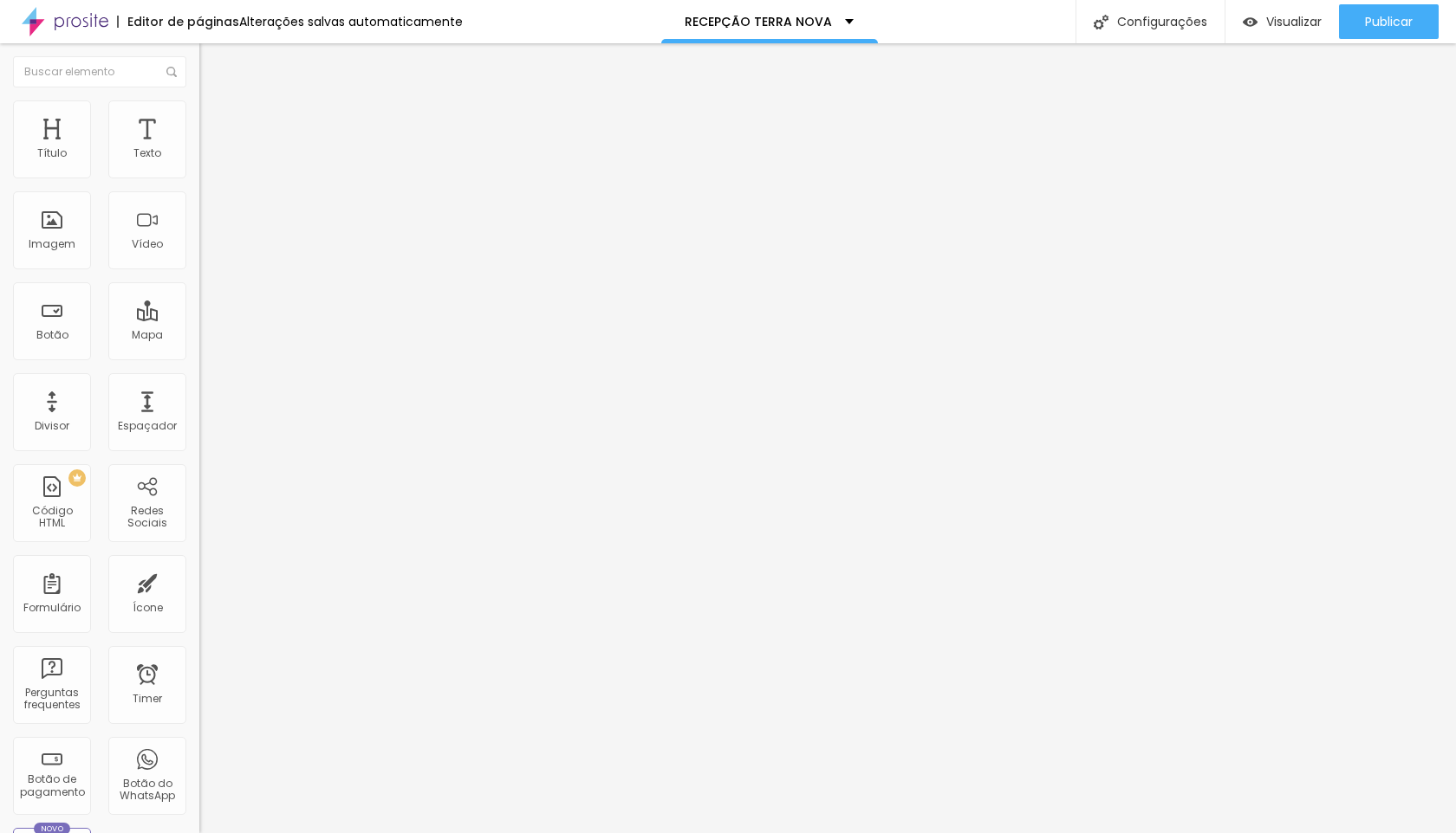
drag, startPoint x: 54, startPoint y: 171, endPoint x: 68, endPoint y: 172, distance: 14.0
type input "26"
click at [199, 319] on input "range" at bounding box center [255, 326] width 112 height 14
click at [1357, 24] on button "Publicar" at bounding box center [1388, 21] width 99 height 34
click at [215, 124] on span "Avançado" at bounding box center [243, 129] width 57 height 15
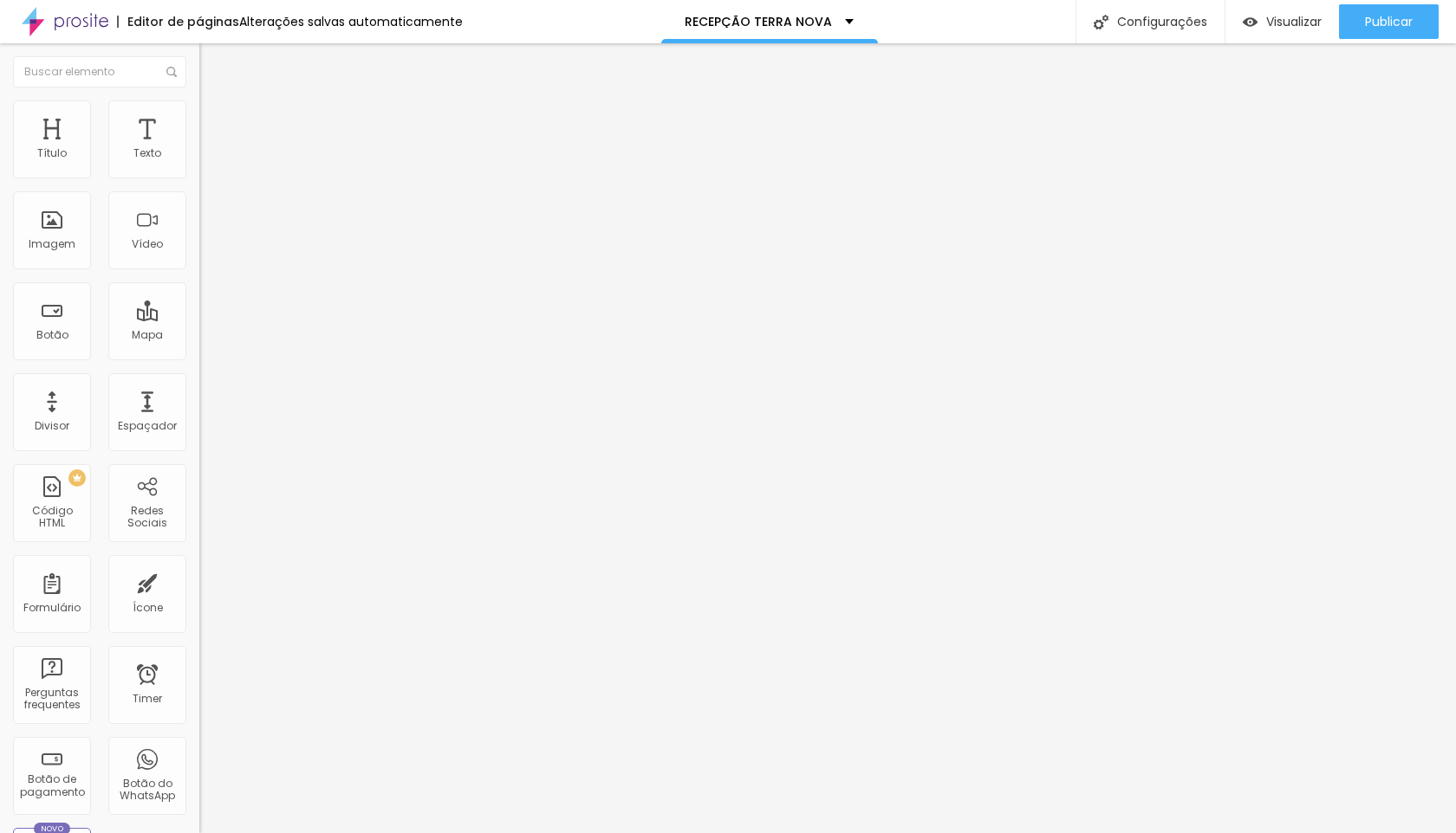
type input "35"
type input "30"
drag, startPoint x: 107, startPoint y: 169, endPoint x: 89, endPoint y: 171, distance: 18.1
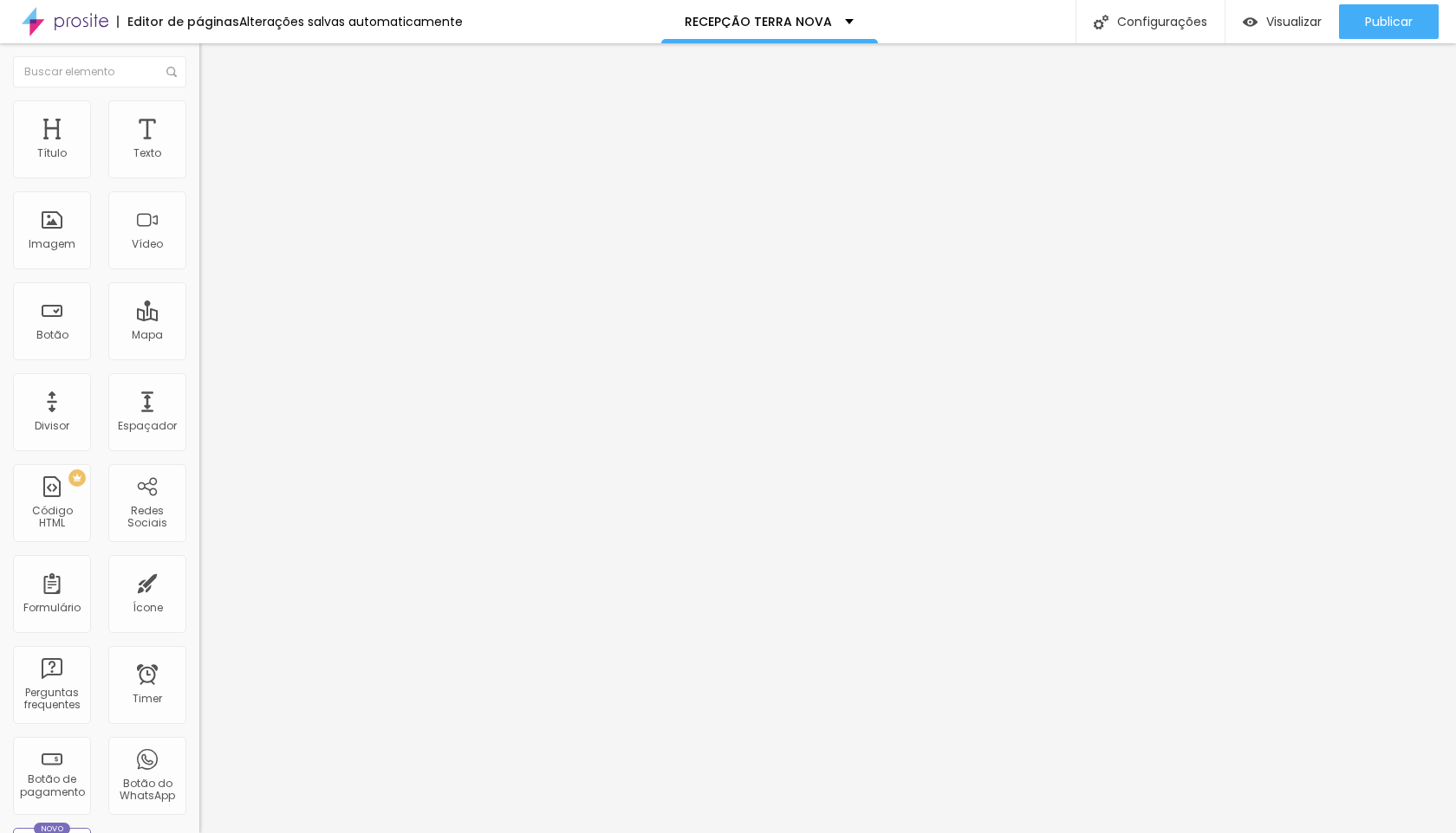
type input "30"
click at [199, 336] on input "range" at bounding box center [255, 343] width 112 height 14
click at [1409, 16] on span "Publicar" at bounding box center [1388, 22] width 47 height 14
click at [215, 119] on span "Avançado" at bounding box center [243, 111] width 57 height 15
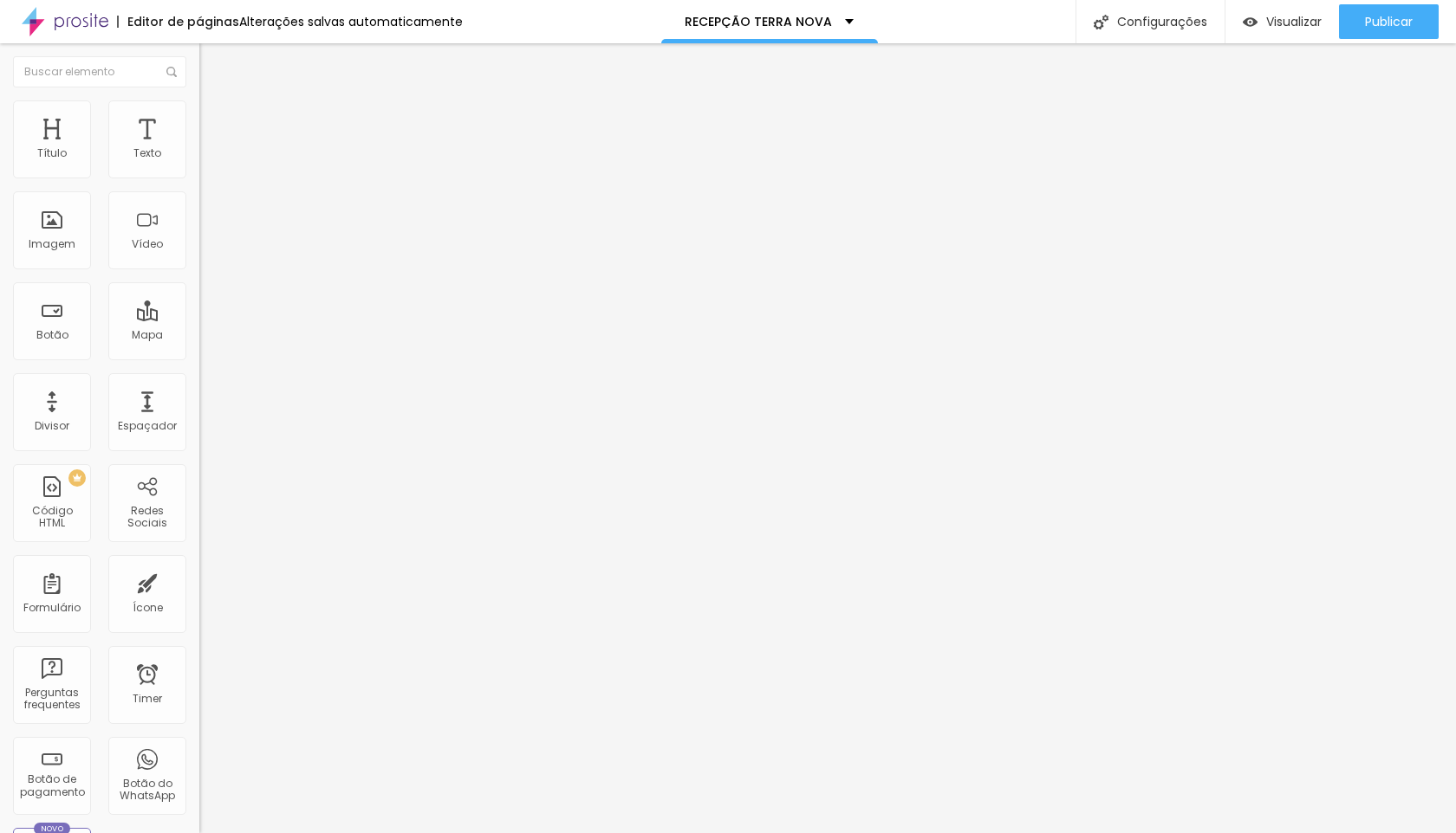
type input "6"
type input "5"
type input "3"
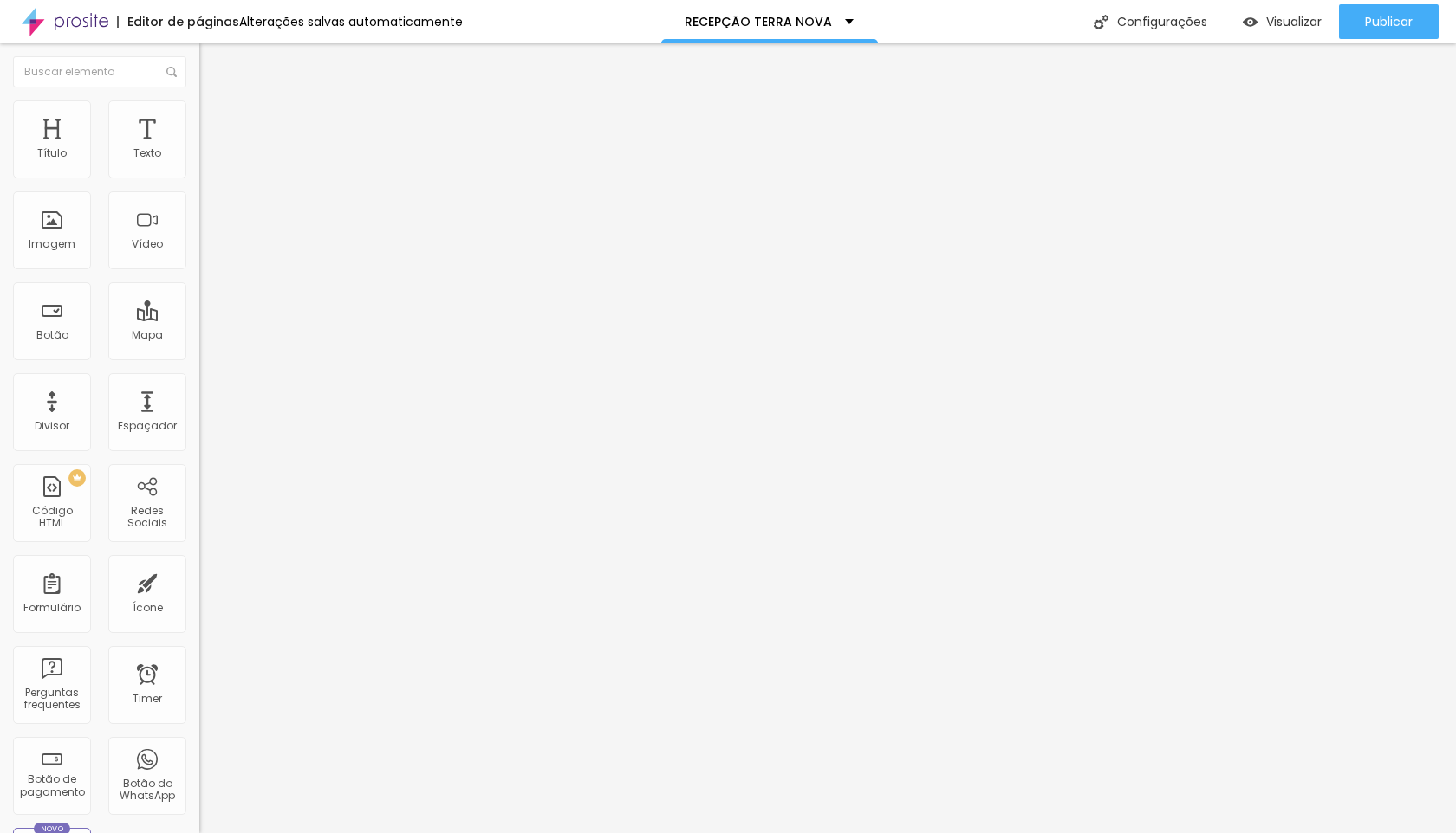
type input "1"
type input "0"
drag, startPoint x: 47, startPoint y: 174, endPoint x: 30, endPoint y: 176, distance: 17.1
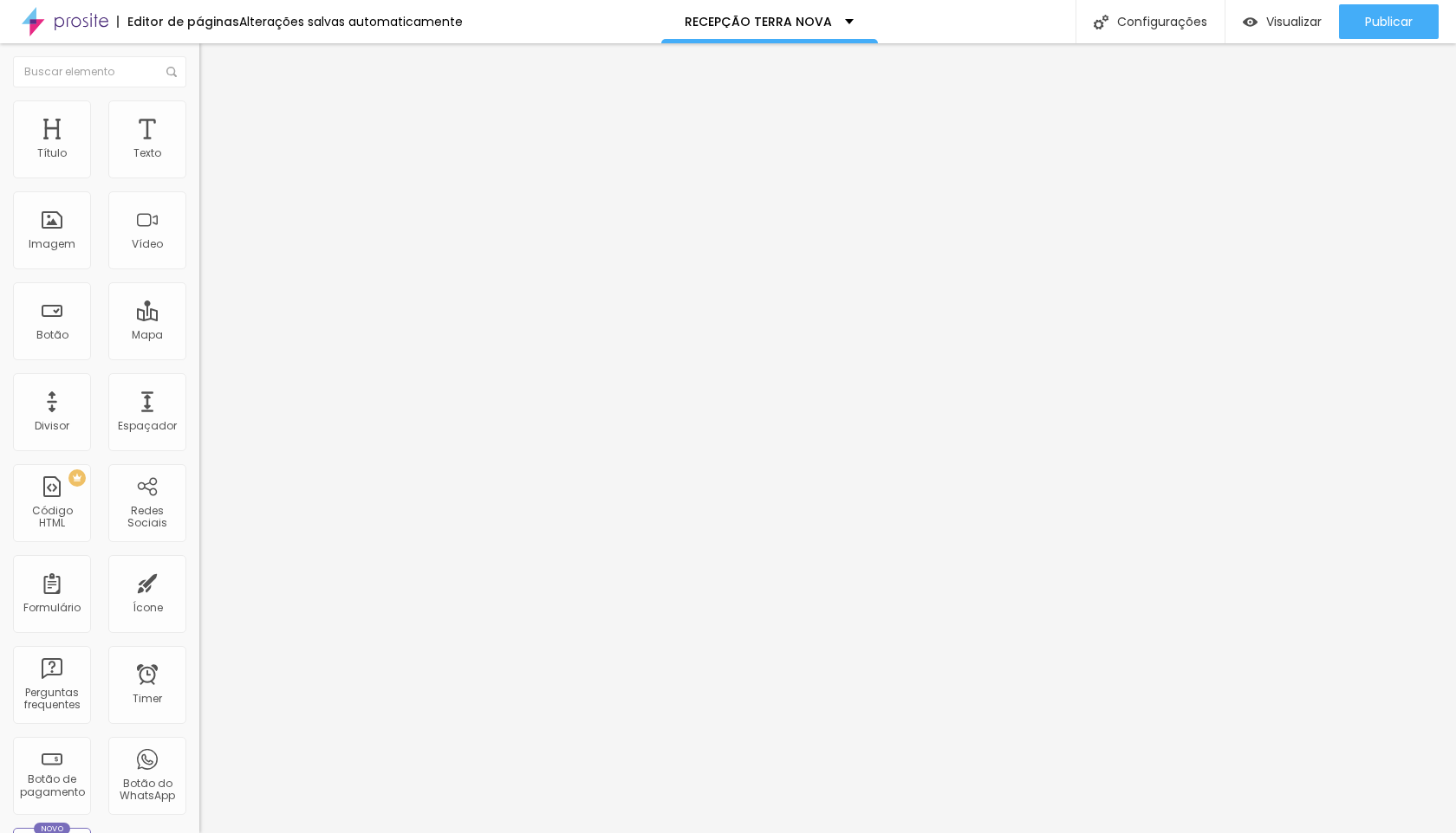
click at [199, 319] on input "range" at bounding box center [255, 326] width 112 height 14
type input "1"
type input "2"
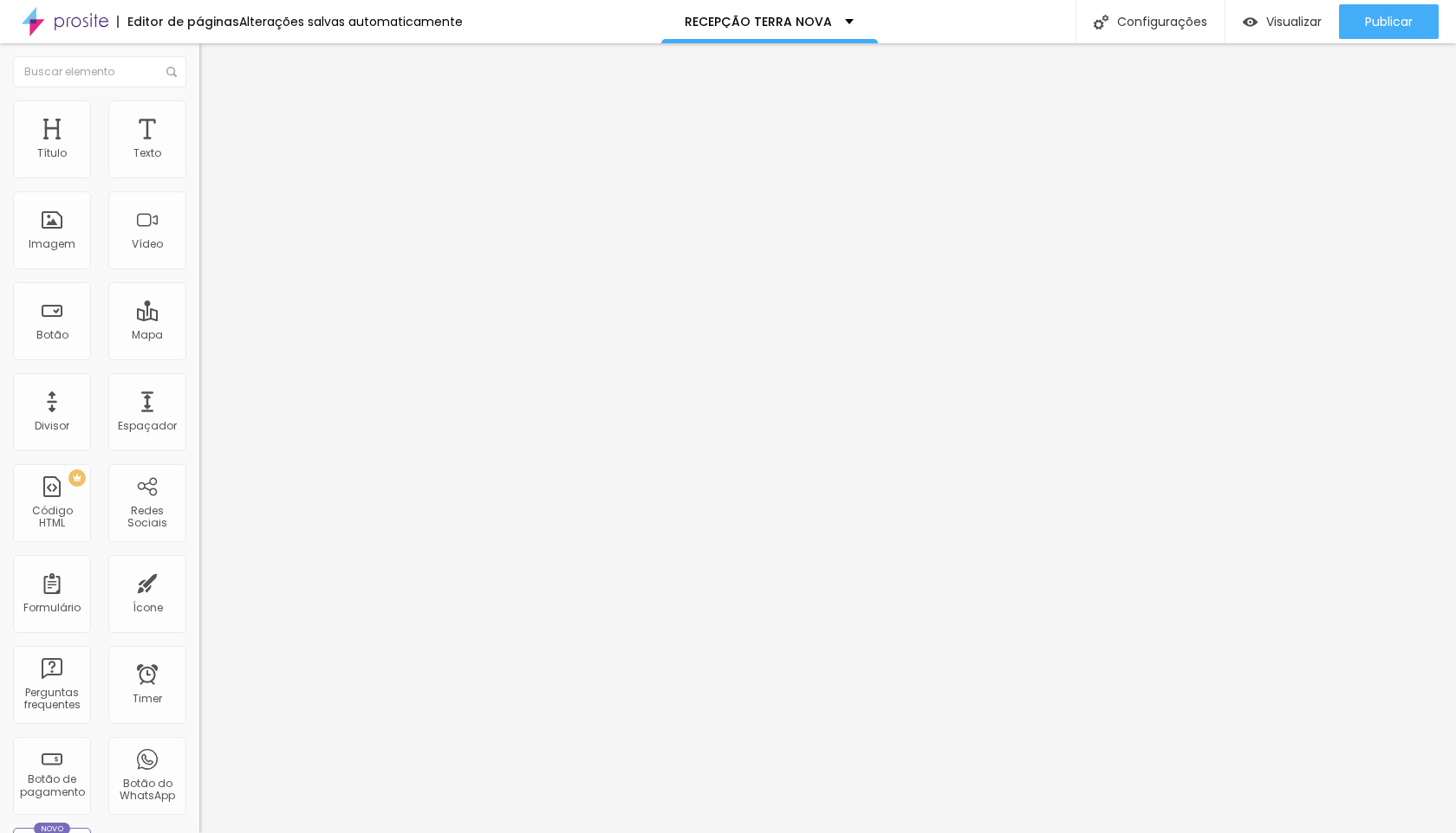
type input "3"
type input "4"
type input "5"
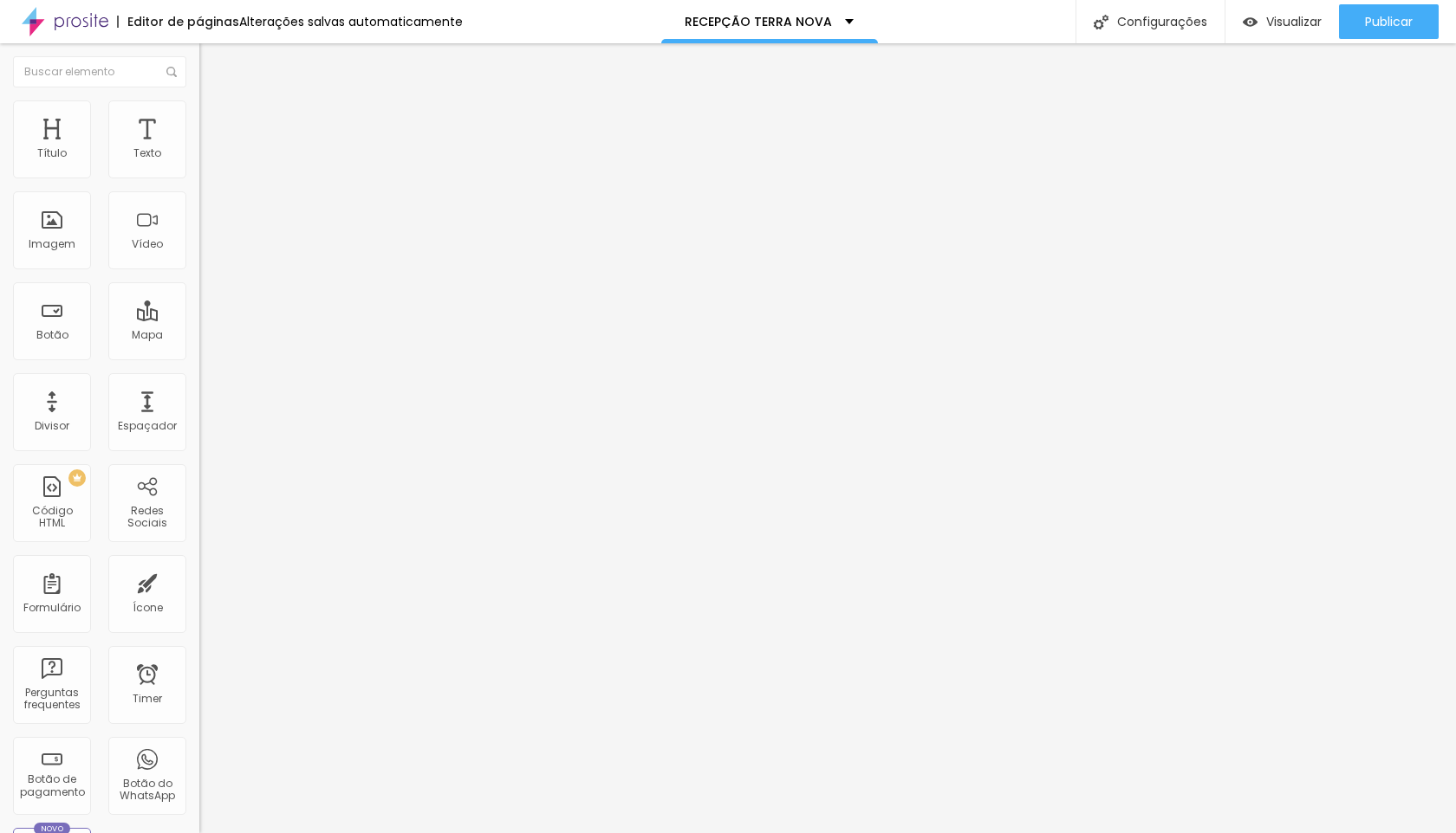
type input "5"
click at [199, 319] on input "range" at bounding box center [255, 326] width 112 height 14
type input "4"
type input "3"
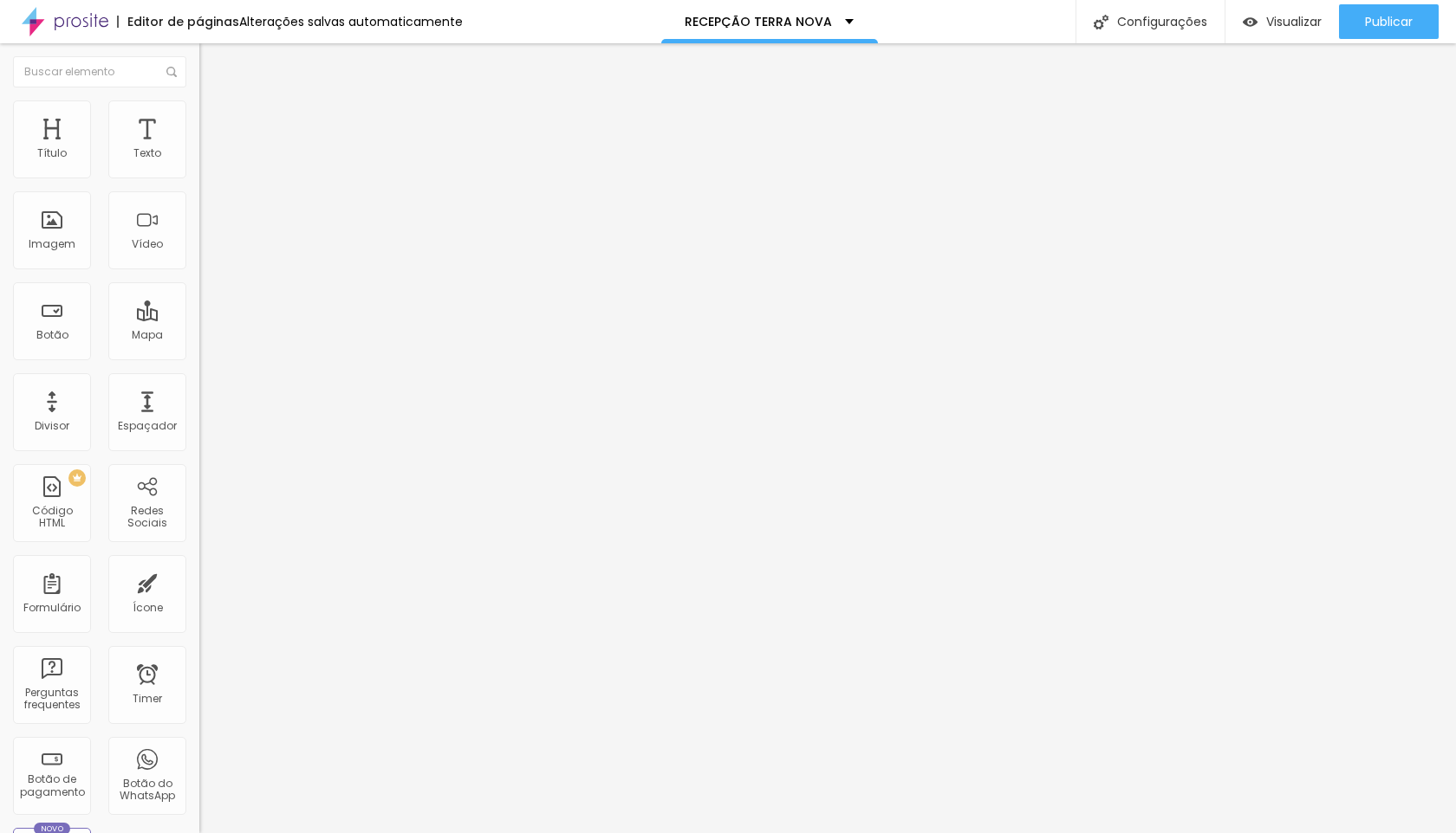
type input "3"
click at [199, 319] on input "range" at bounding box center [255, 326] width 112 height 14
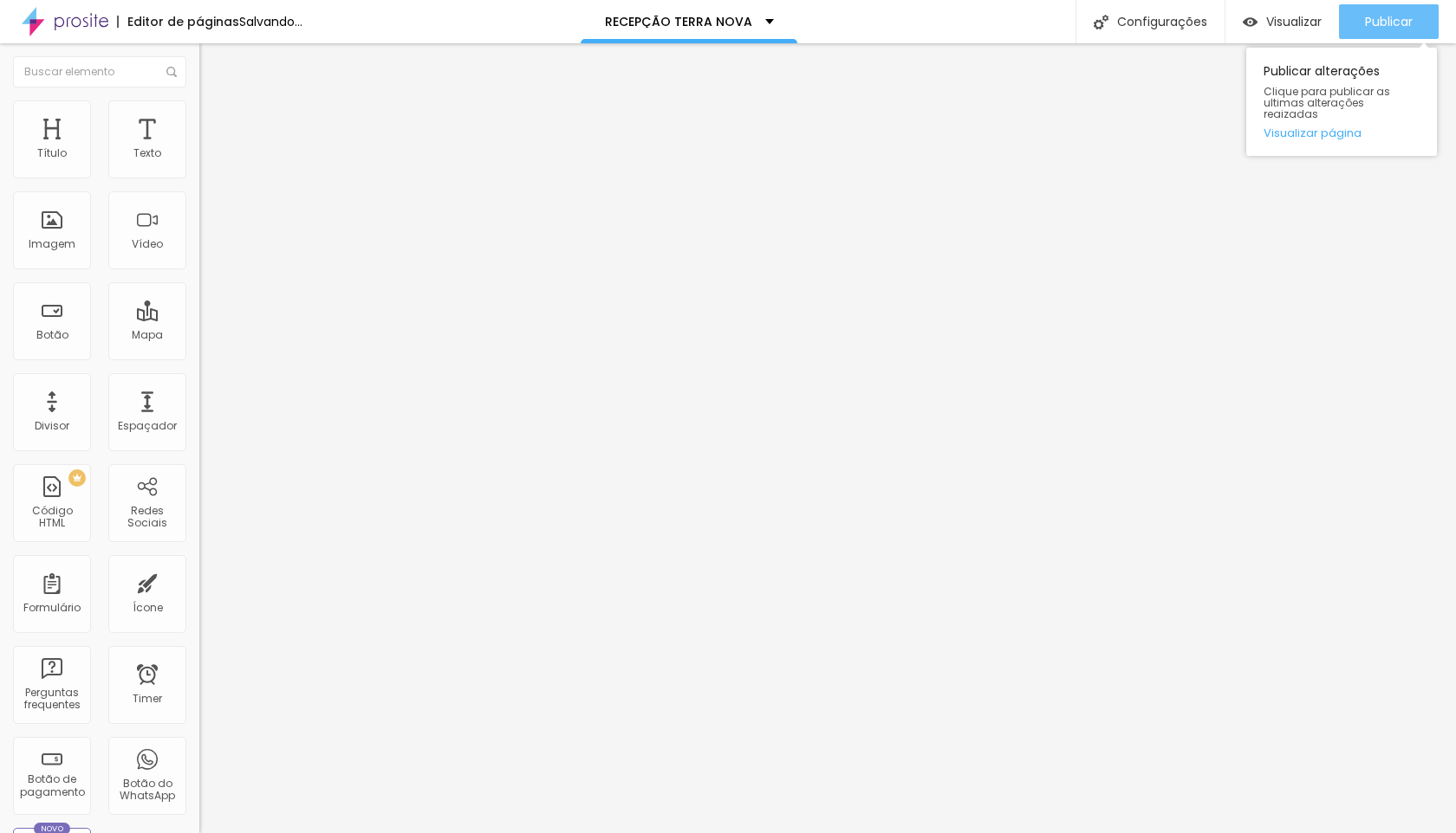
click at [1373, 22] on span "Publicar" at bounding box center [1388, 22] width 47 height 14
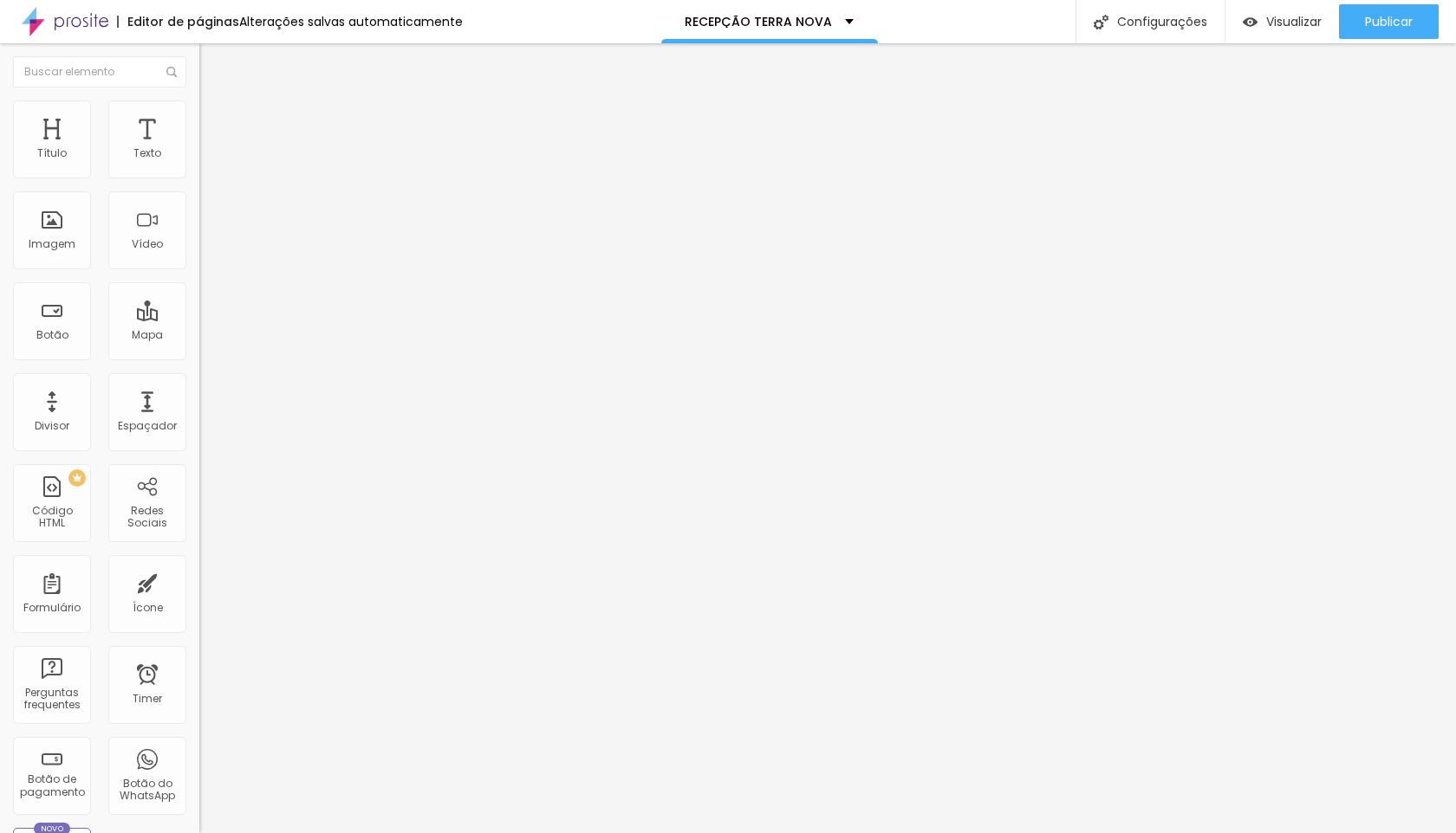
click at [215, 119] on span "Avançado" at bounding box center [243, 111] width 57 height 15
click at [1386, 19] on span "Publicar" at bounding box center [1388, 22] width 47 height 14
click at [1382, 15] on span "Publicar" at bounding box center [1388, 22] width 47 height 14
click at [1414, 32] on button "Publicar" at bounding box center [1388, 21] width 99 height 34
click at [215, 122] on span "Avançado" at bounding box center [243, 129] width 57 height 15
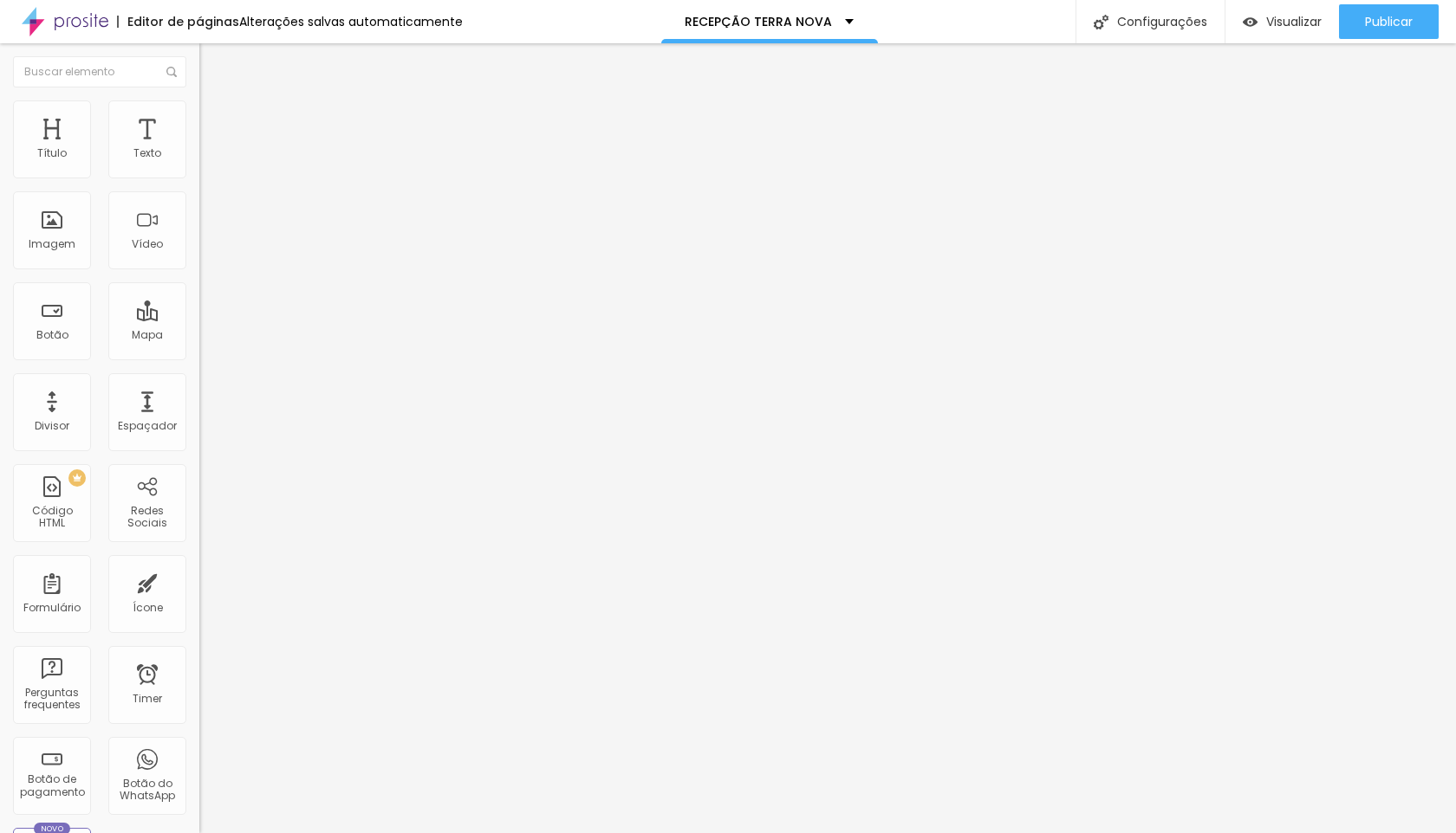
type input "15"
type input "17"
type input "18"
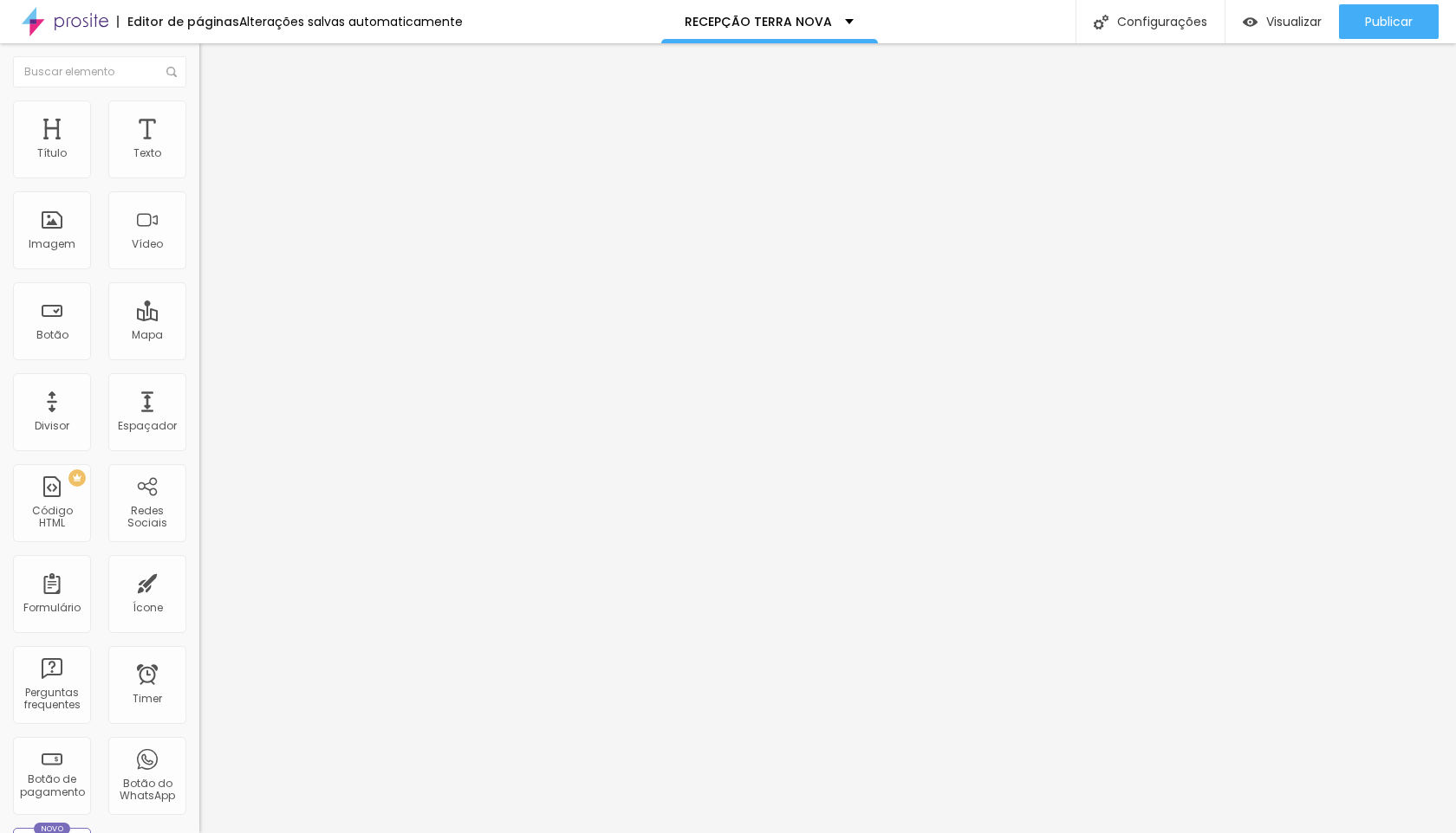
type input "18"
type input "19"
type input "21"
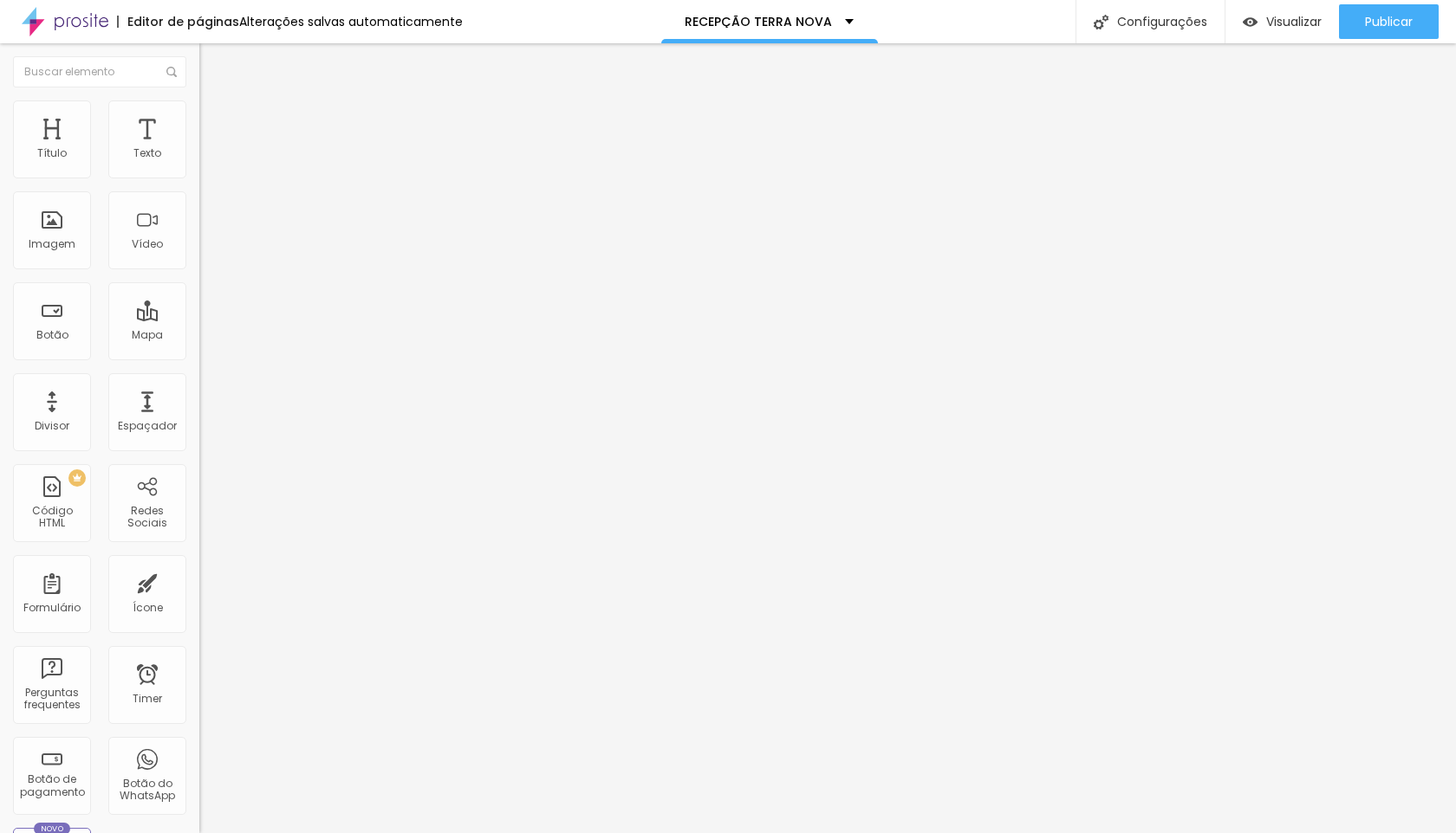
type input "22"
drag, startPoint x: 56, startPoint y: 168, endPoint x: 70, endPoint y: 167, distance: 14.0
click at [199, 336] on input "range" at bounding box center [255, 343] width 112 height 14
click at [1373, 30] on div "Publicar" at bounding box center [1388, 21] width 47 height 34
click at [1395, 28] on span "Publicar" at bounding box center [1388, 22] width 47 height 14
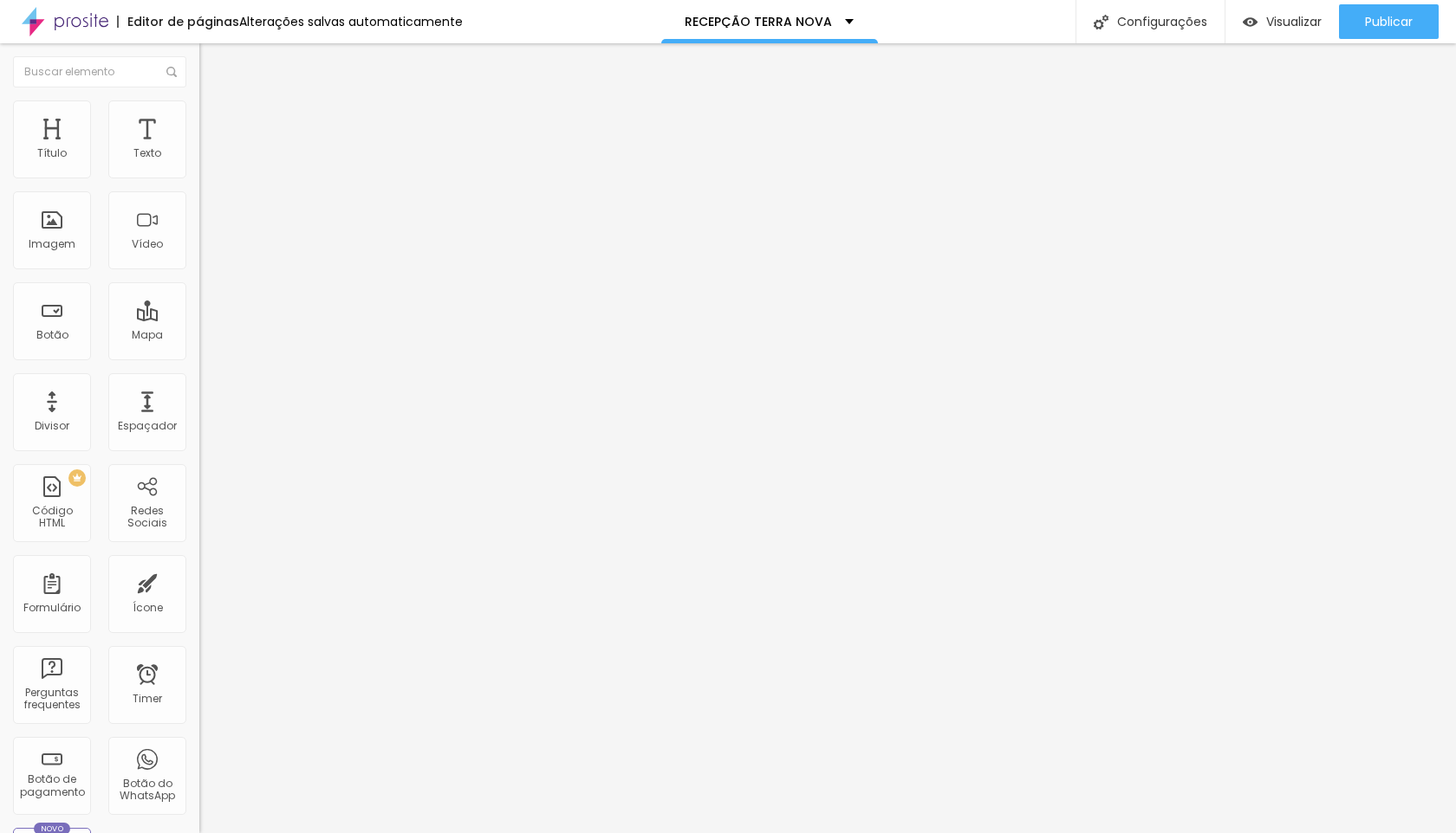
click at [215, 122] on span "Avançado" at bounding box center [243, 129] width 57 height 15
drag, startPoint x: 76, startPoint y: 168, endPoint x: 92, endPoint y: 169, distance: 16.0
click at [199, 336] on input "range" at bounding box center [255, 343] width 112 height 14
click at [1396, 22] on span "Publicar" at bounding box center [1388, 22] width 47 height 14
click at [1383, 30] on div "Publicar" at bounding box center [1388, 21] width 47 height 34
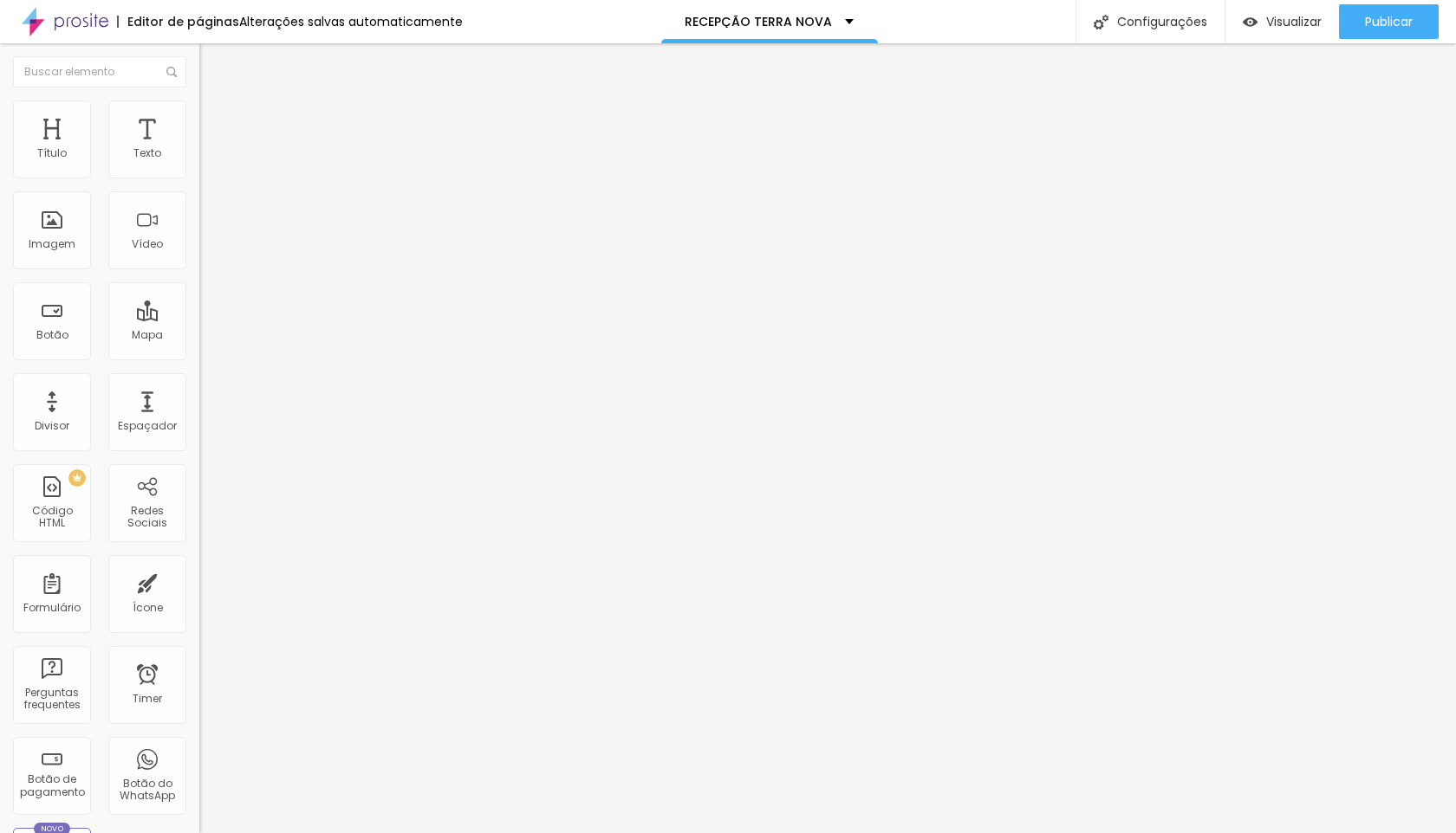
click at [199, 118] on li "Avançado" at bounding box center [299, 126] width 199 height 18
click at [199, 745] on div at bounding box center [299, 745] width 199 height 0
click at [199, 755] on div at bounding box center [299, 755] width 199 height 0
click at [199, 765] on div at bounding box center [299, 765] width 199 height 0
click at [215, 125] on span "Avançado" at bounding box center [243, 129] width 57 height 15
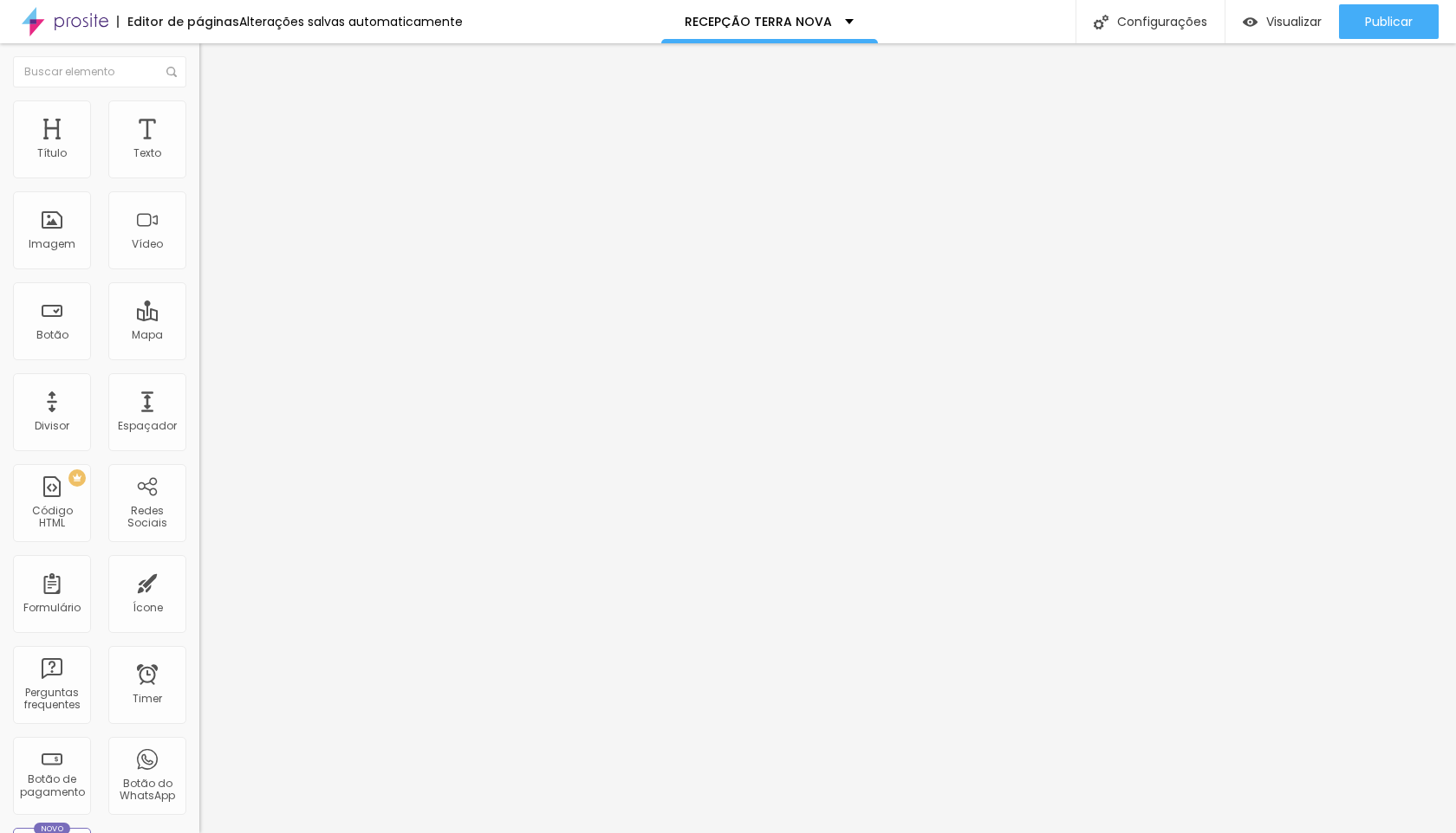
click at [199, 745] on div at bounding box center [299, 745] width 199 height 0
click at [199, 755] on div at bounding box center [299, 755] width 199 height 0
click at [199, 765] on div at bounding box center [299, 765] width 199 height 0
click at [1398, 28] on span "Publicar" at bounding box center [1388, 22] width 47 height 14
click at [1384, 6] on div "Publicar" at bounding box center [1388, 21] width 47 height 34
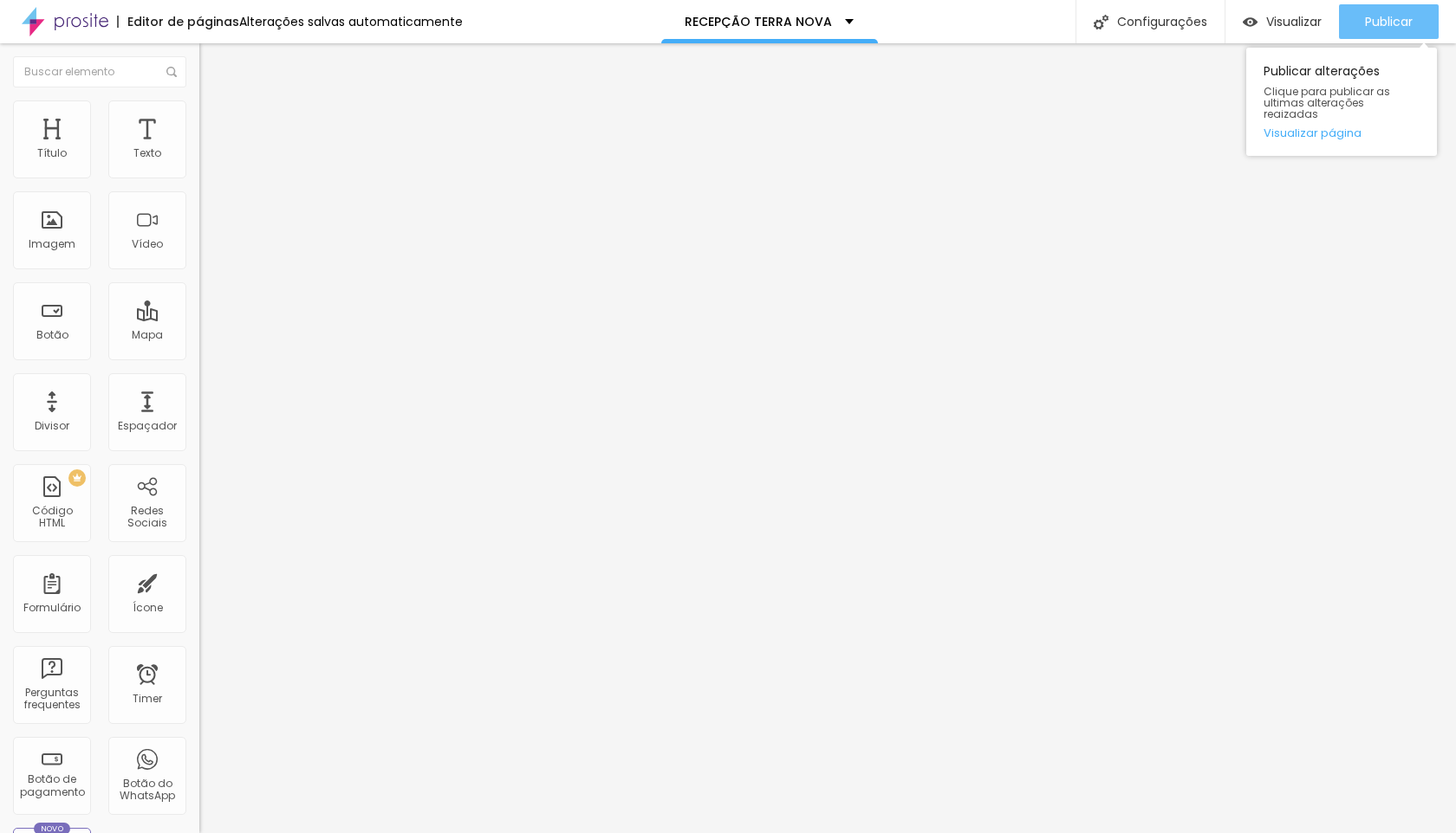
click at [1378, 26] on span "Publicar" at bounding box center [1388, 22] width 47 height 14
click at [1371, 39] on div "Publicar alterações Clique para publicar as ultimas alterações reaizadas Visual…" at bounding box center [1341, 97] width 191 height 117
click at [1371, 28] on span "Publicar" at bounding box center [1388, 22] width 47 height 14
click at [1405, 25] on span "Publicar" at bounding box center [1388, 22] width 47 height 14
